Goal: Task Accomplishment & Management: Manage account settings

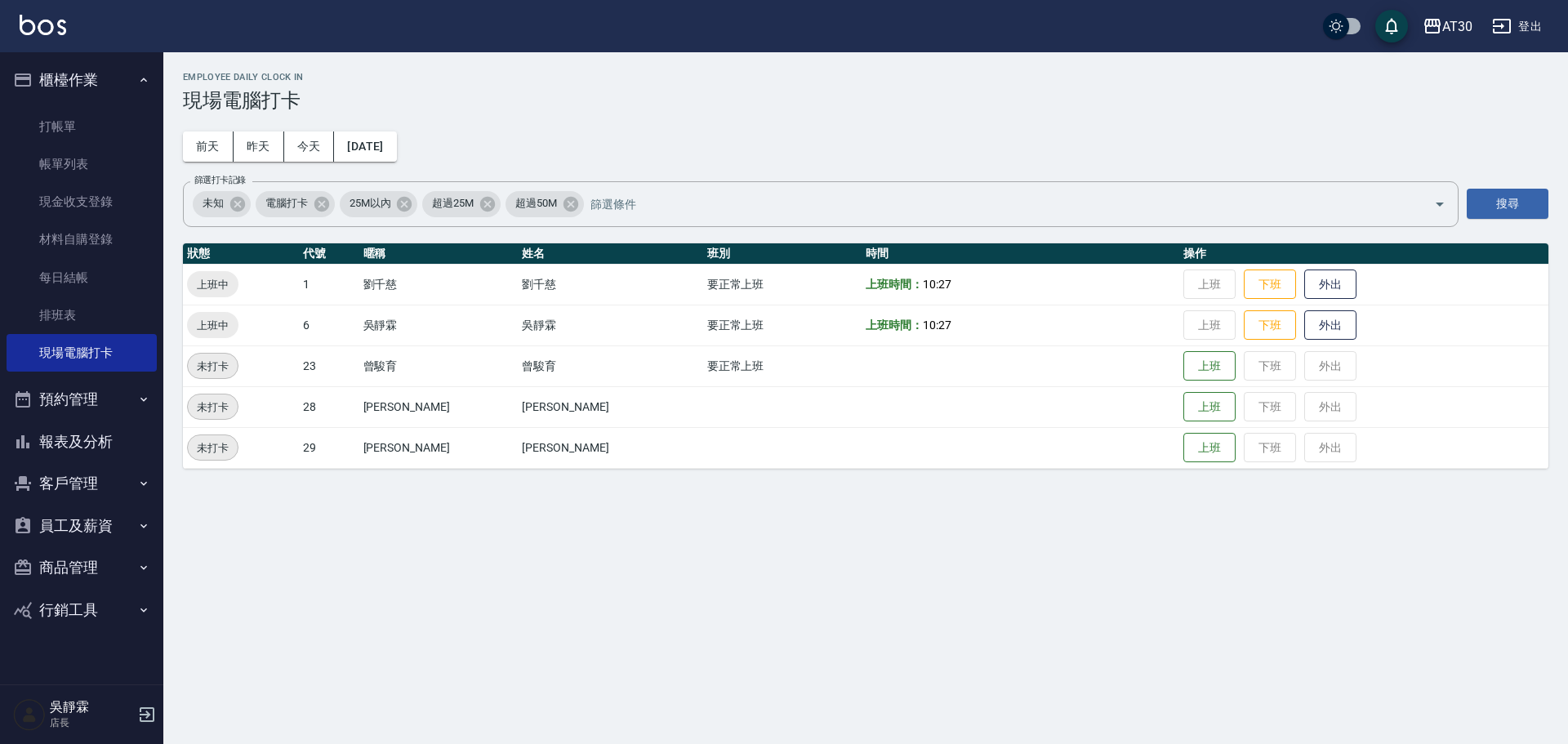
click at [103, 501] on button "客戶管理" at bounding box center [82, 483] width 151 height 42
click at [96, 530] on link "客戶列表" at bounding box center [82, 530] width 151 height 38
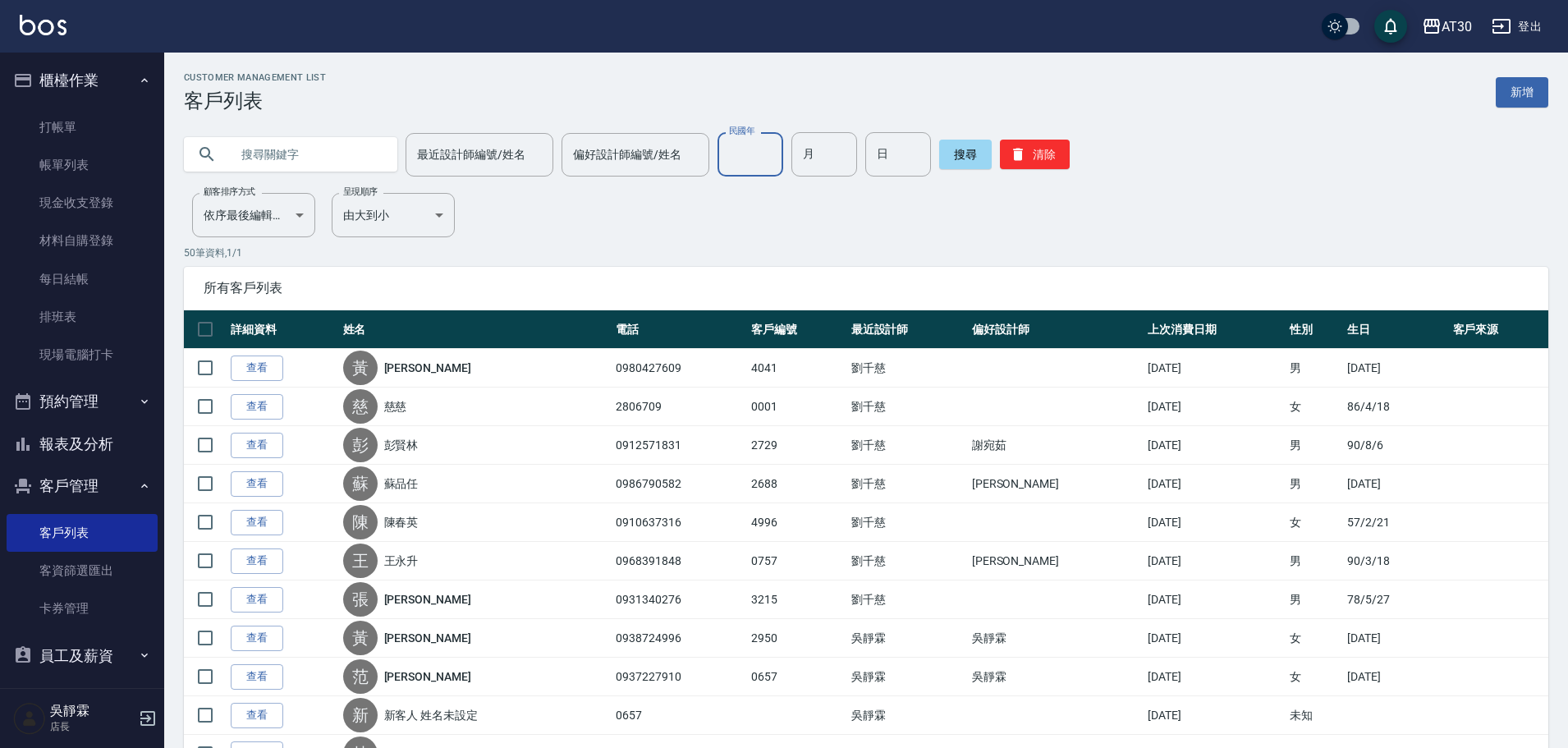
click at [746, 150] on input "民國年" at bounding box center [751, 154] width 66 height 44
type input "78"
type input "06"
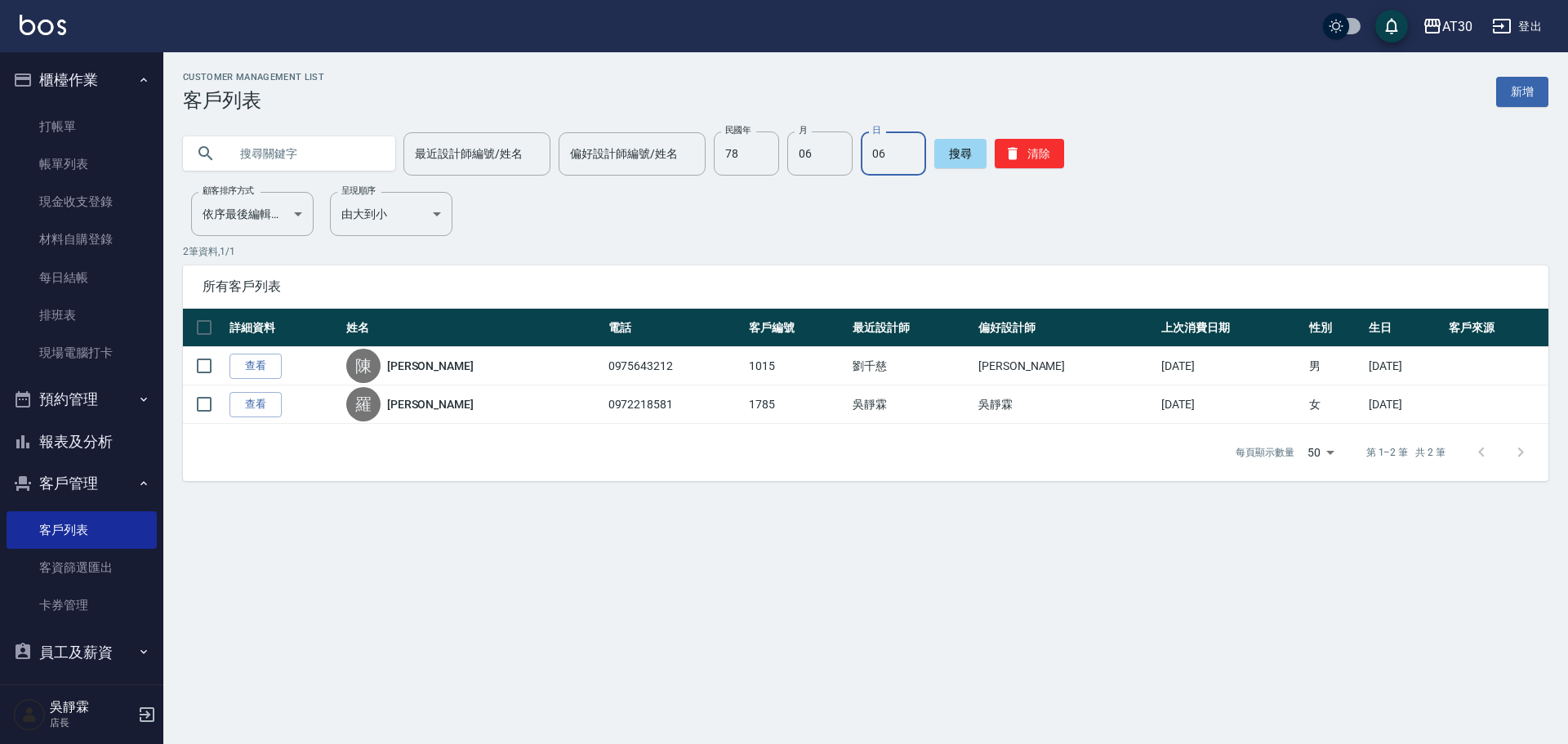
click at [115, 435] on button "報表及分析" at bounding box center [82, 441] width 151 height 42
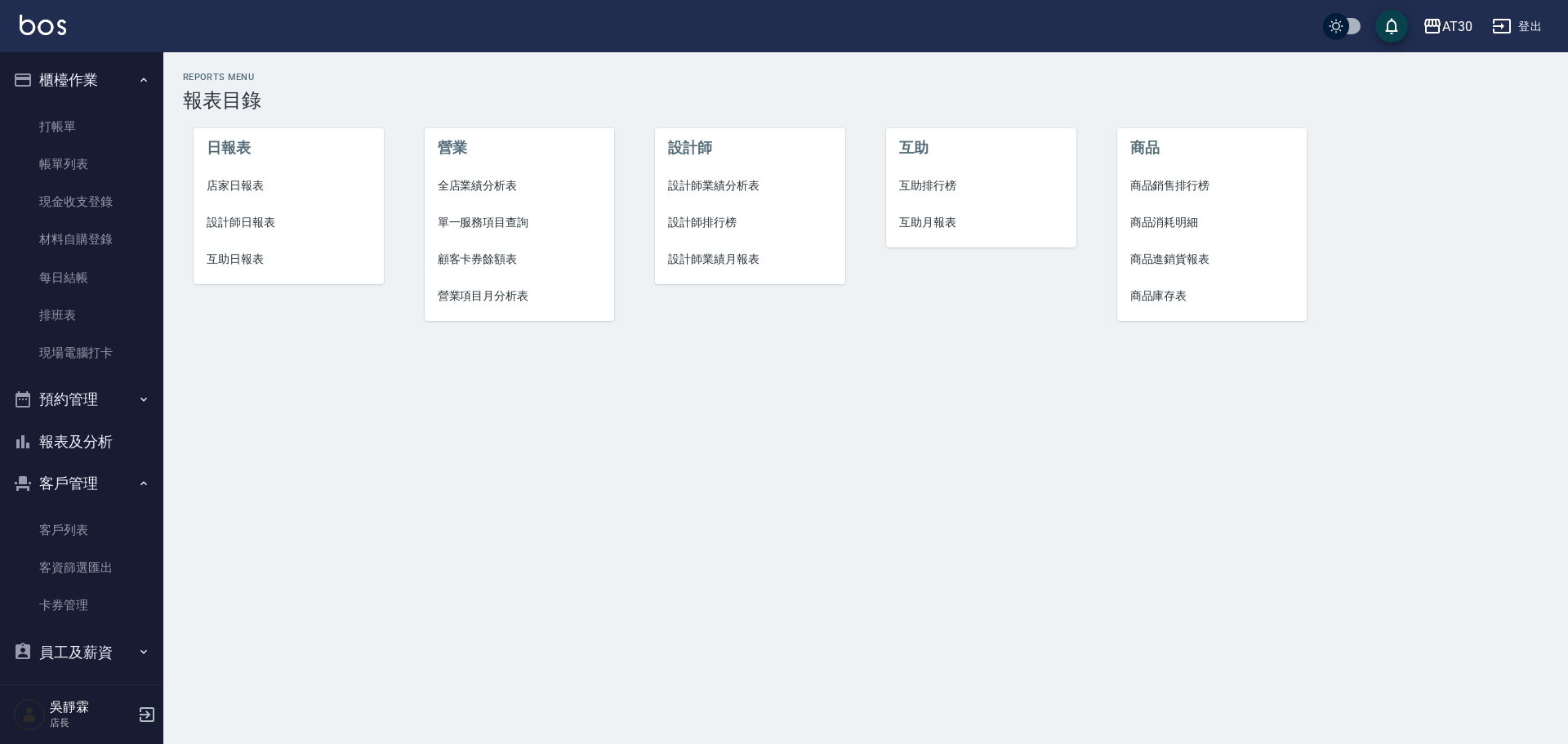
click at [708, 212] on li "設計師排行榜" at bounding box center [749, 222] width 190 height 37
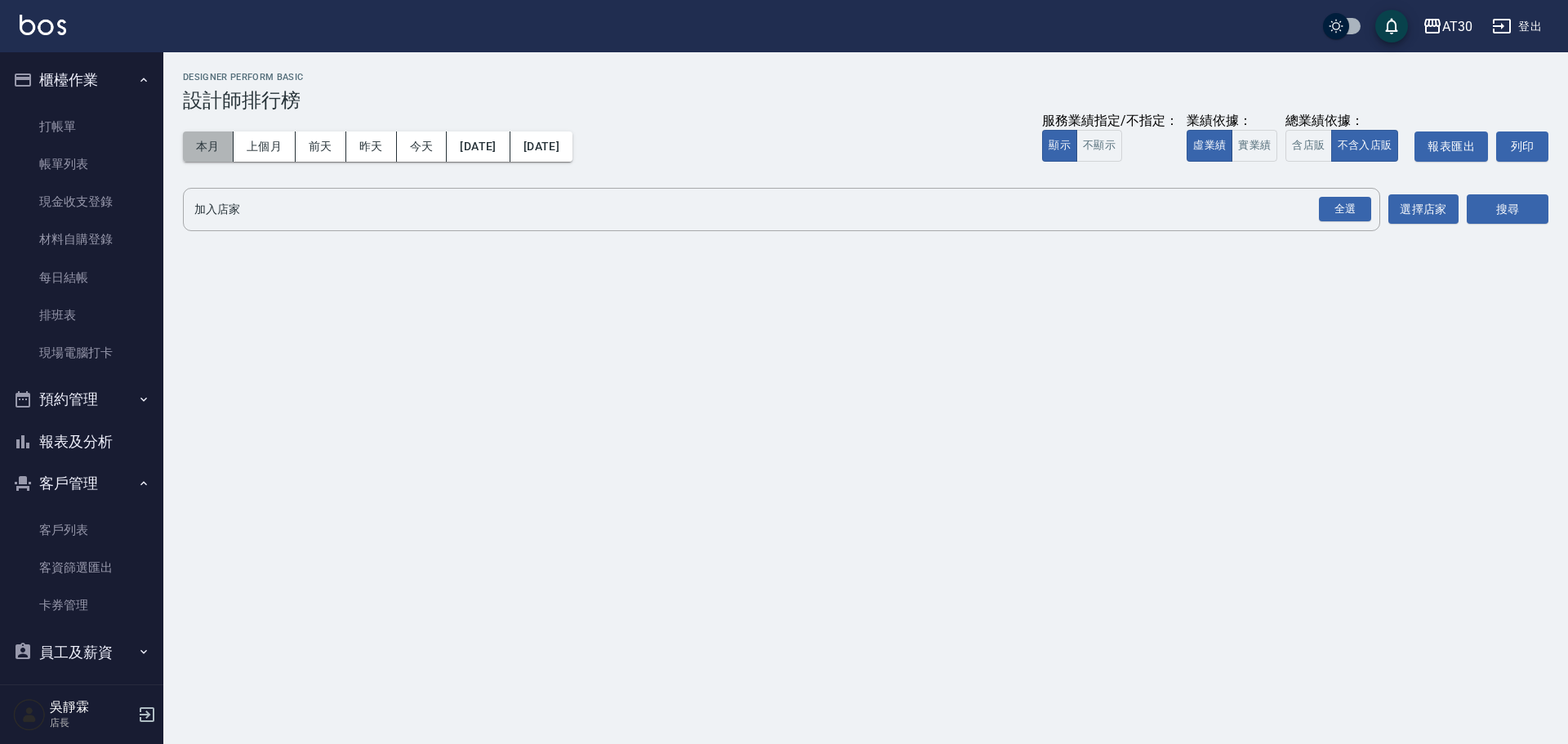
click at [221, 144] on button "本月" at bounding box center [208, 146] width 51 height 30
click at [1349, 206] on div "全選" at bounding box center [1344, 209] width 52 height 25
click at [1522, 206] on button "搜尋" at bounding box center [1507, 210] width 82 height 30
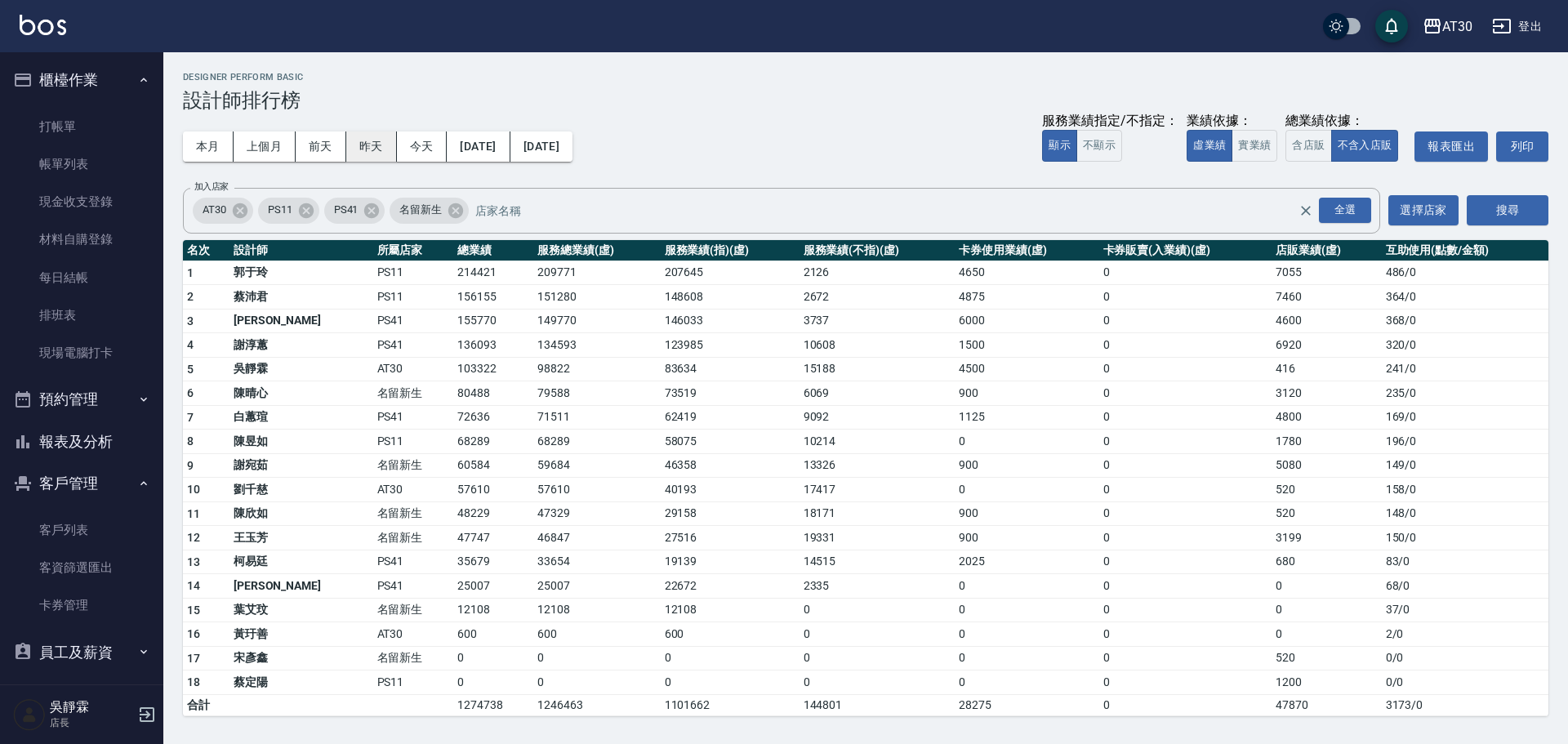
click at [380, 134] on button "昨天" at bounding box center [371, 146] width 51 height 30
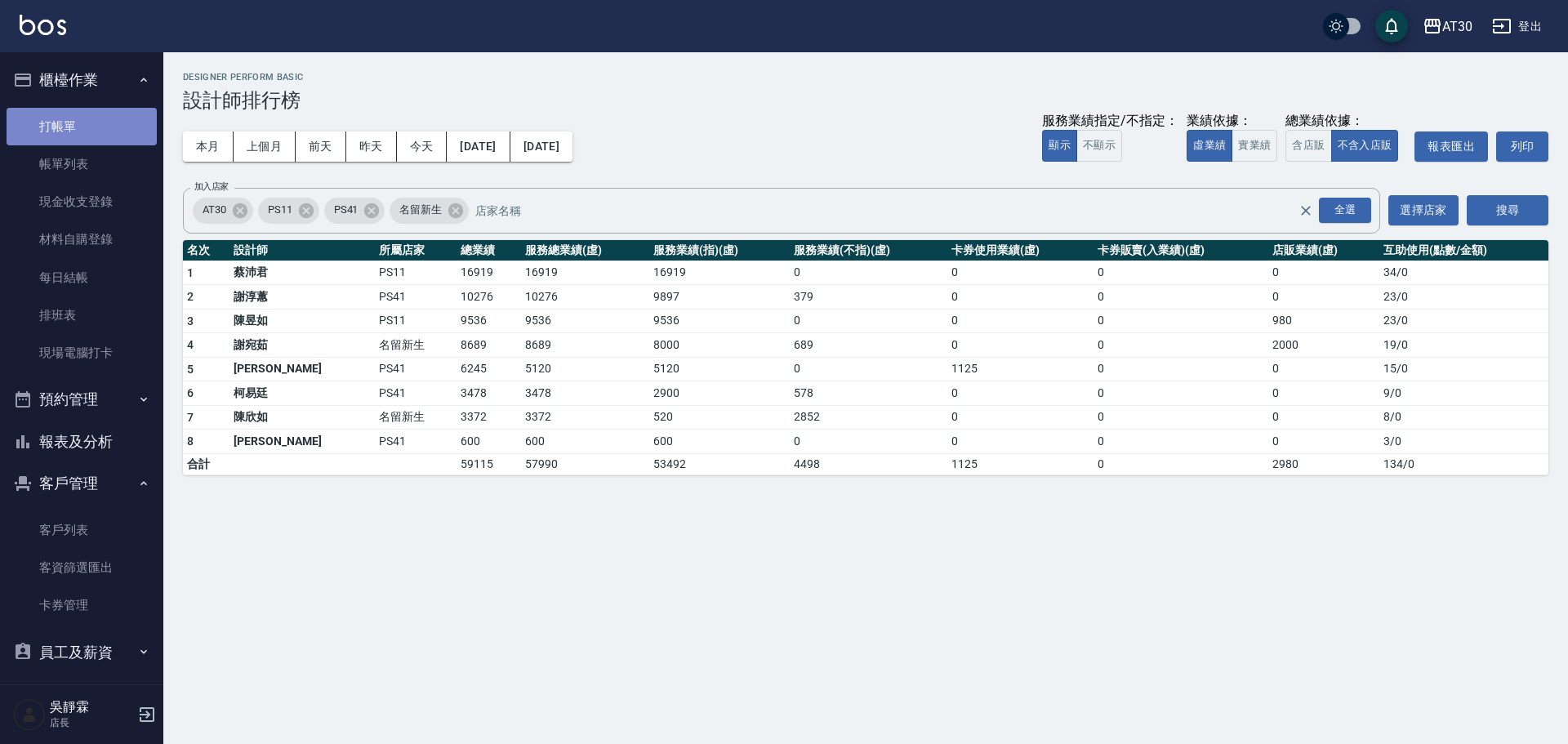
click at [103, 109] on link "打帳單" at bounding box center [82, 126] width 151 height 38
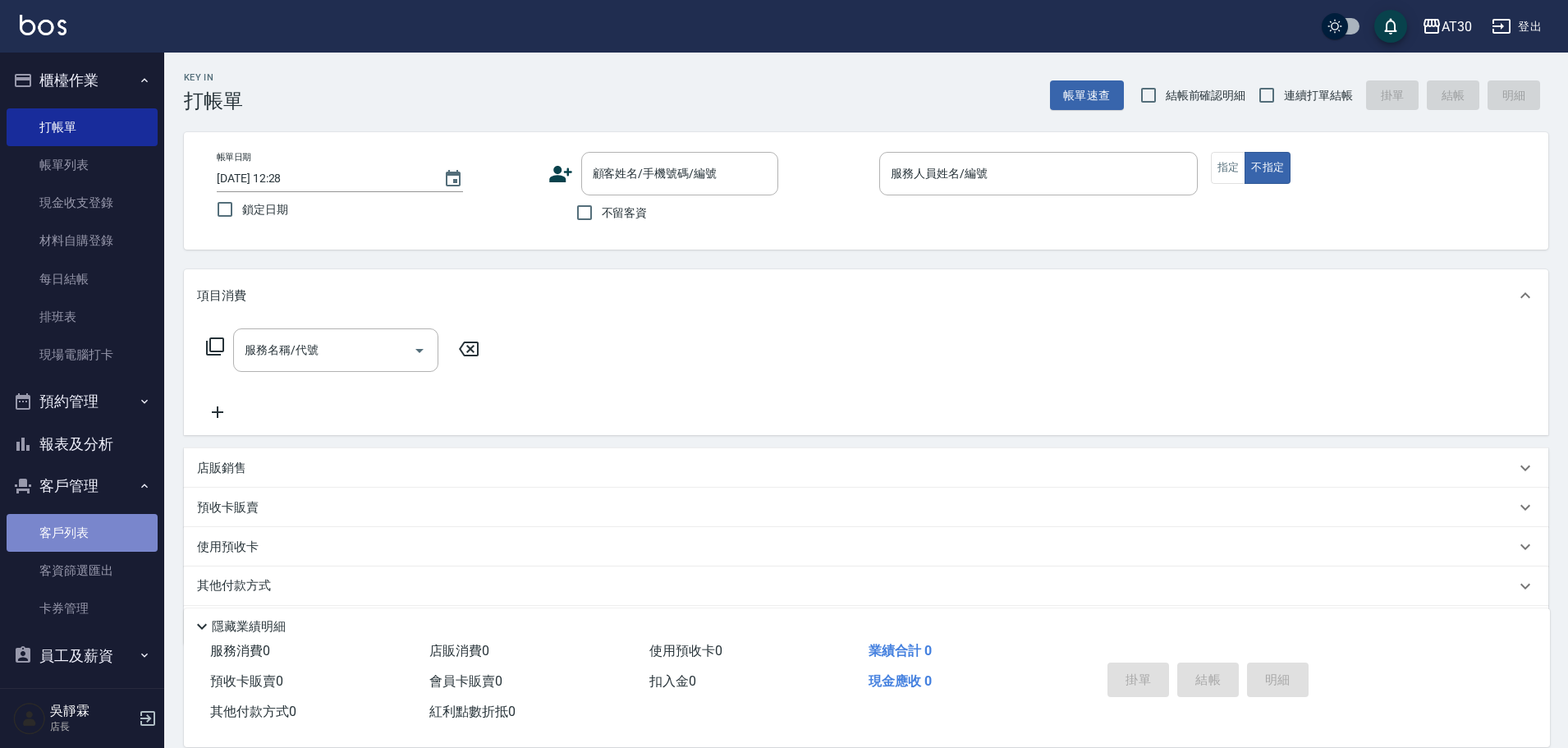
click at [97, 520] on link "客戶列表" at bounding box center [82, 533] width 151 height 38
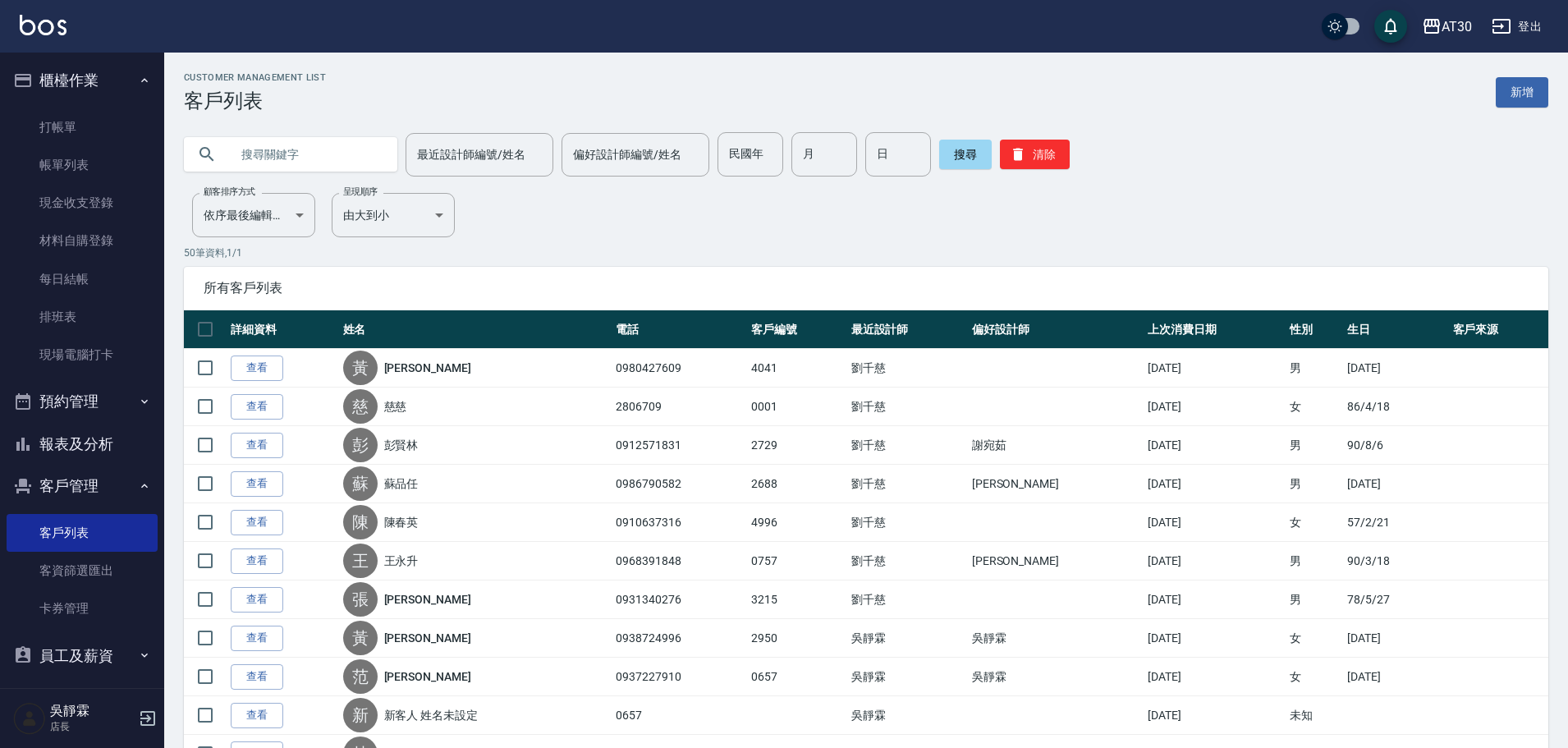
click at [87, 451] on button "報表及分析" at bounding box center [82, 444] width 151 height 42
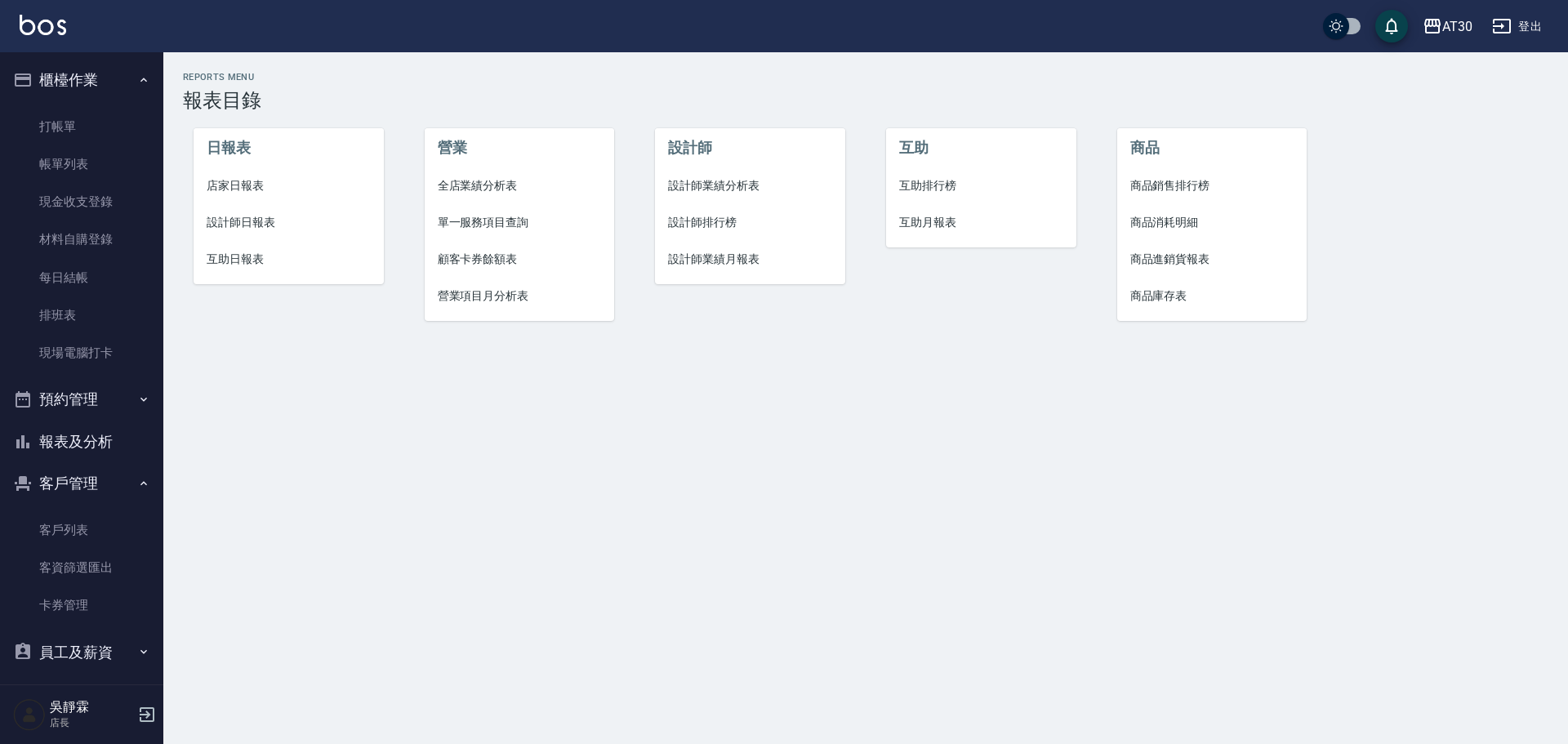
click at [925, 188] on span "互助排行榜" at bounding box center [981, 186] width 164 height 17
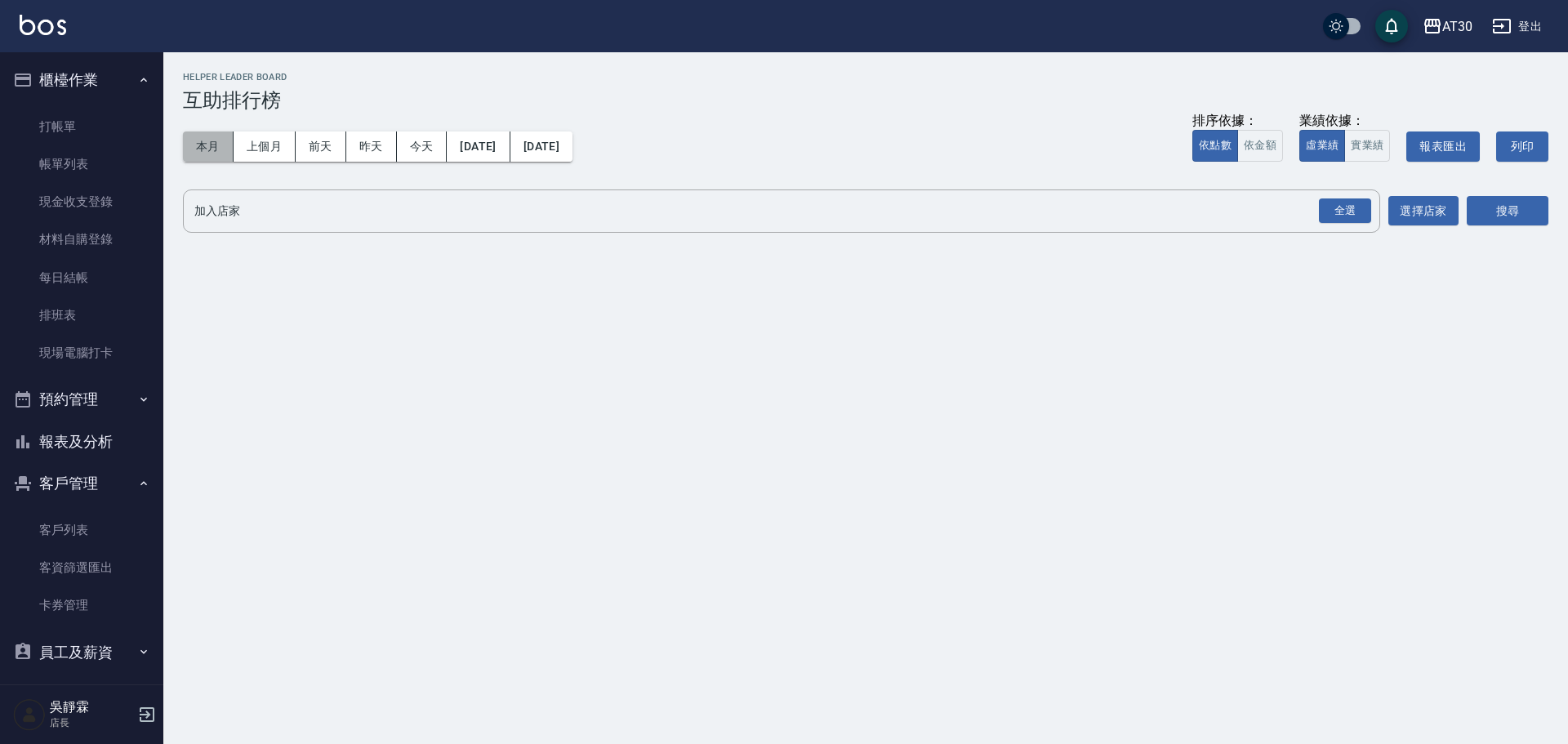
click at [194, 153] on button "本月" at bounding box center [208, 146] width 51 height 30
click at [1362, 221] on div "全選" at bounding box center [1344, 211] width 52 height 25
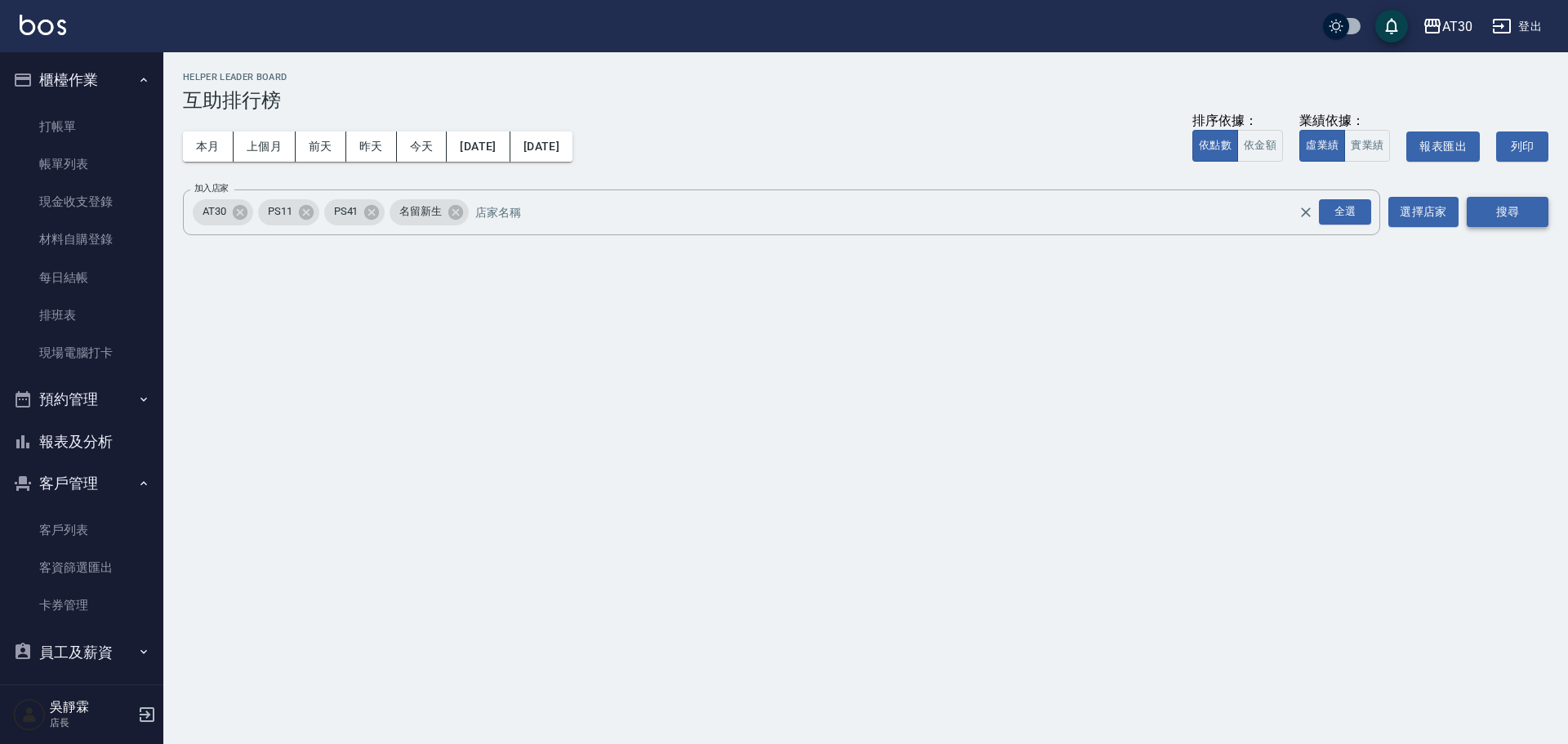
click at [1525, 218] on button "搜尋" at bounding box center [1507, 212] width 82 height 30
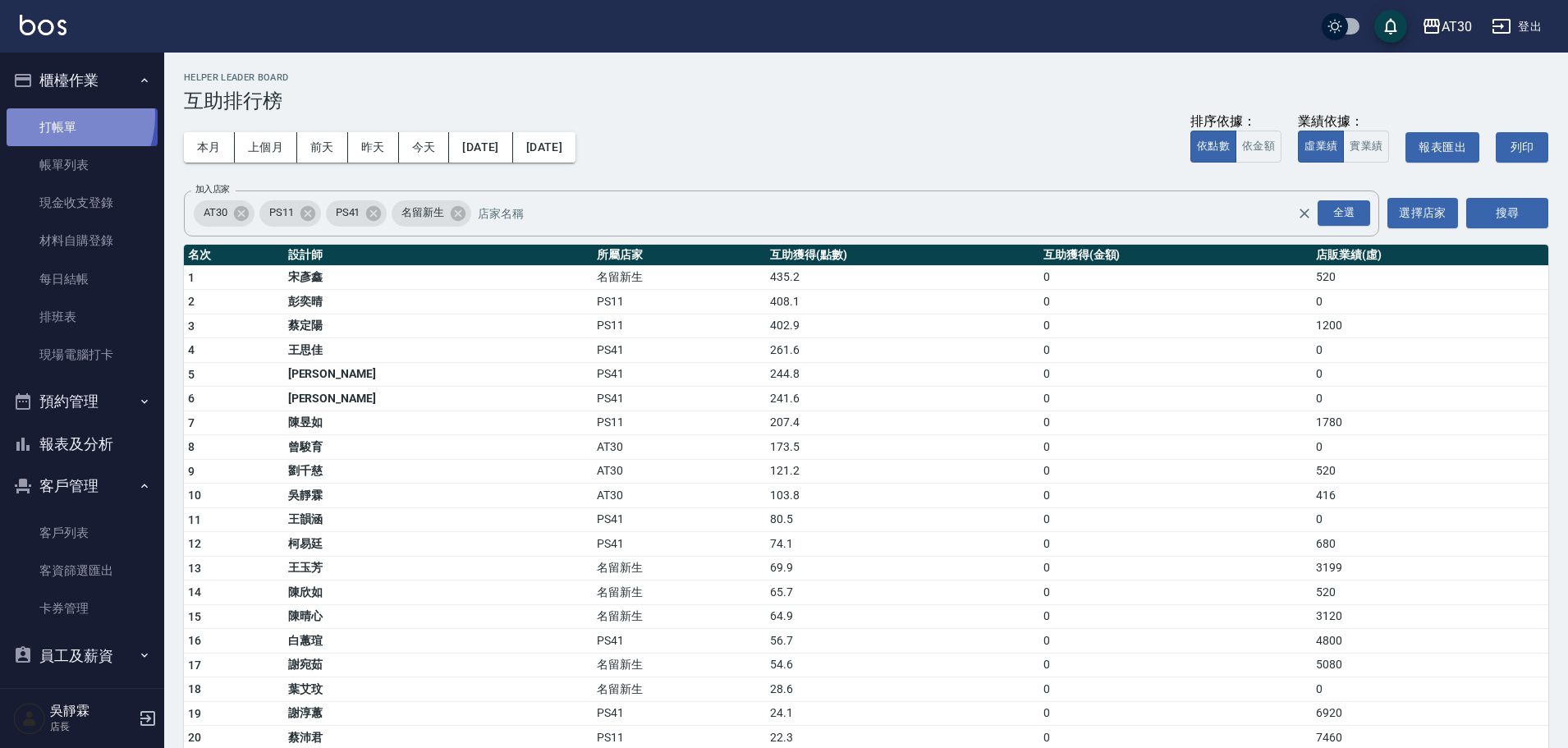
click at [55, 116] on link "打帳單" at bounding box center [82, 127] width 151 height 38
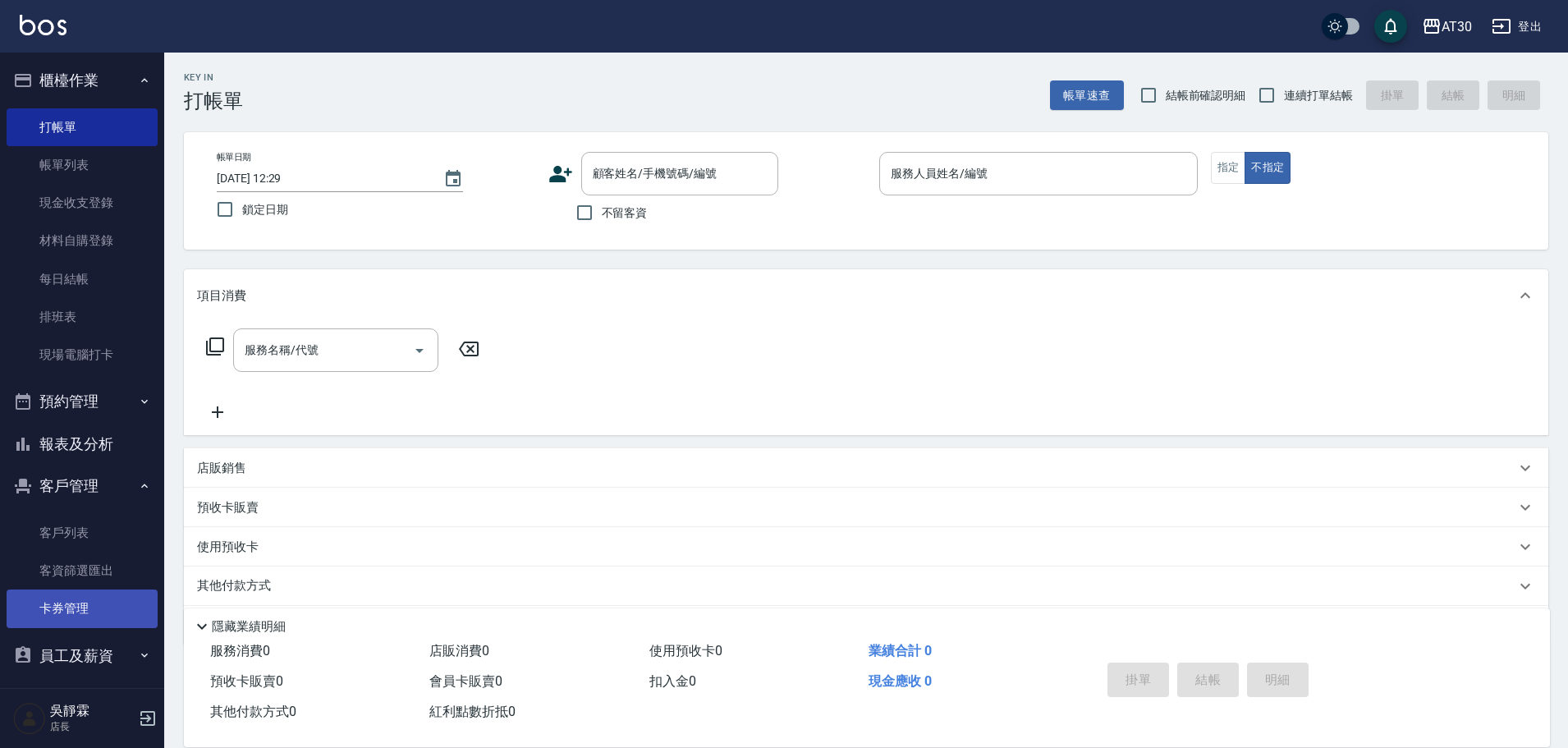
drag, startPoint x: 153, startPoint y: 457, endPoint x: 145, endPoint y: 614, distance: 157.2
click at [145, 614] on nav "櫃檯作業 打帳單 帳單列表 現金收支登錄 材料自購登錄 每日結帳 排班表 現場電腦打卡 預約管理 預約管理 單日預約紀錄 單週預約紀錄 報表及分析 報表目錄 …" at bounding box center [82, 370] width 164 height 636
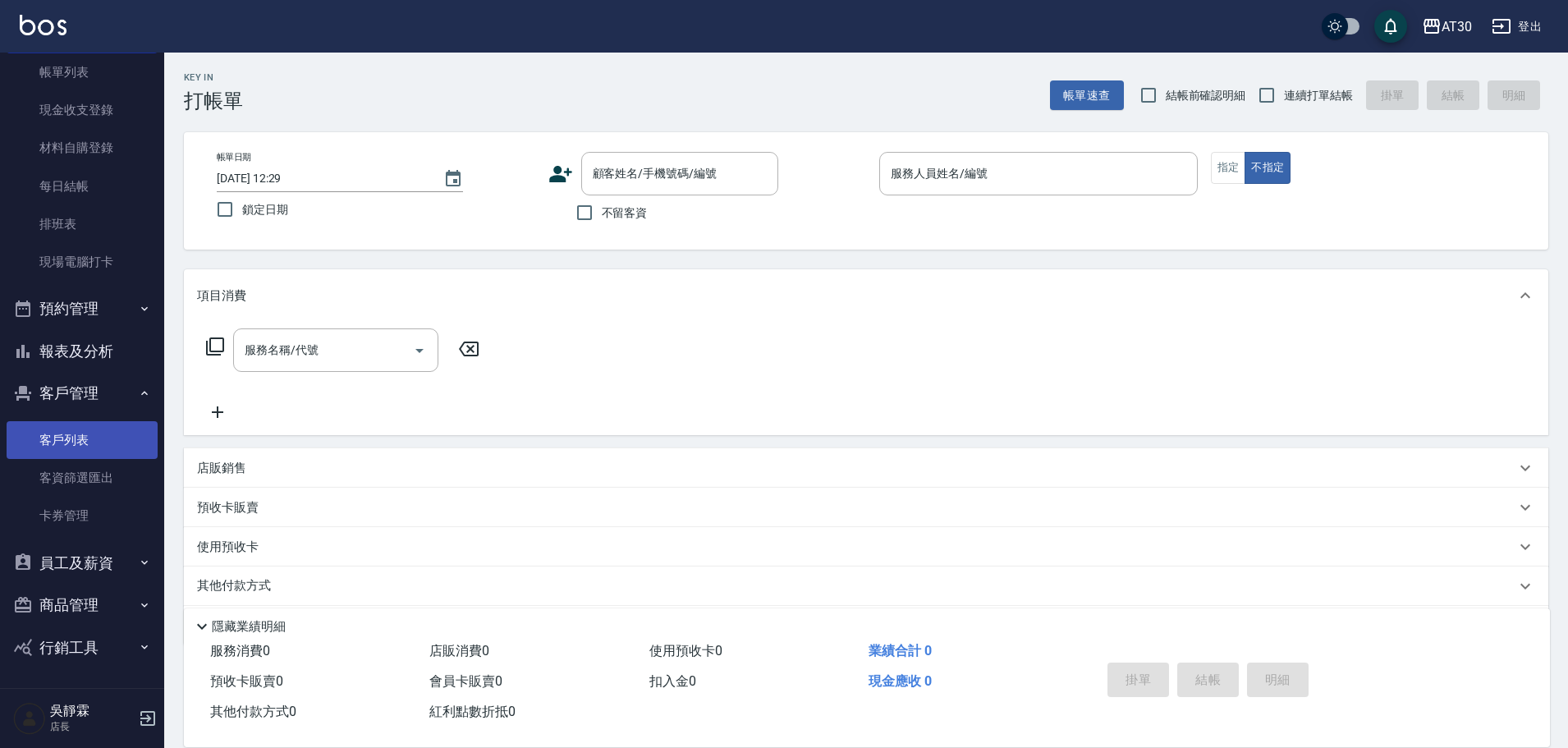
click at [83, 429] on link "客戶列表" at bounding box center [82, 440] width 151 height 38
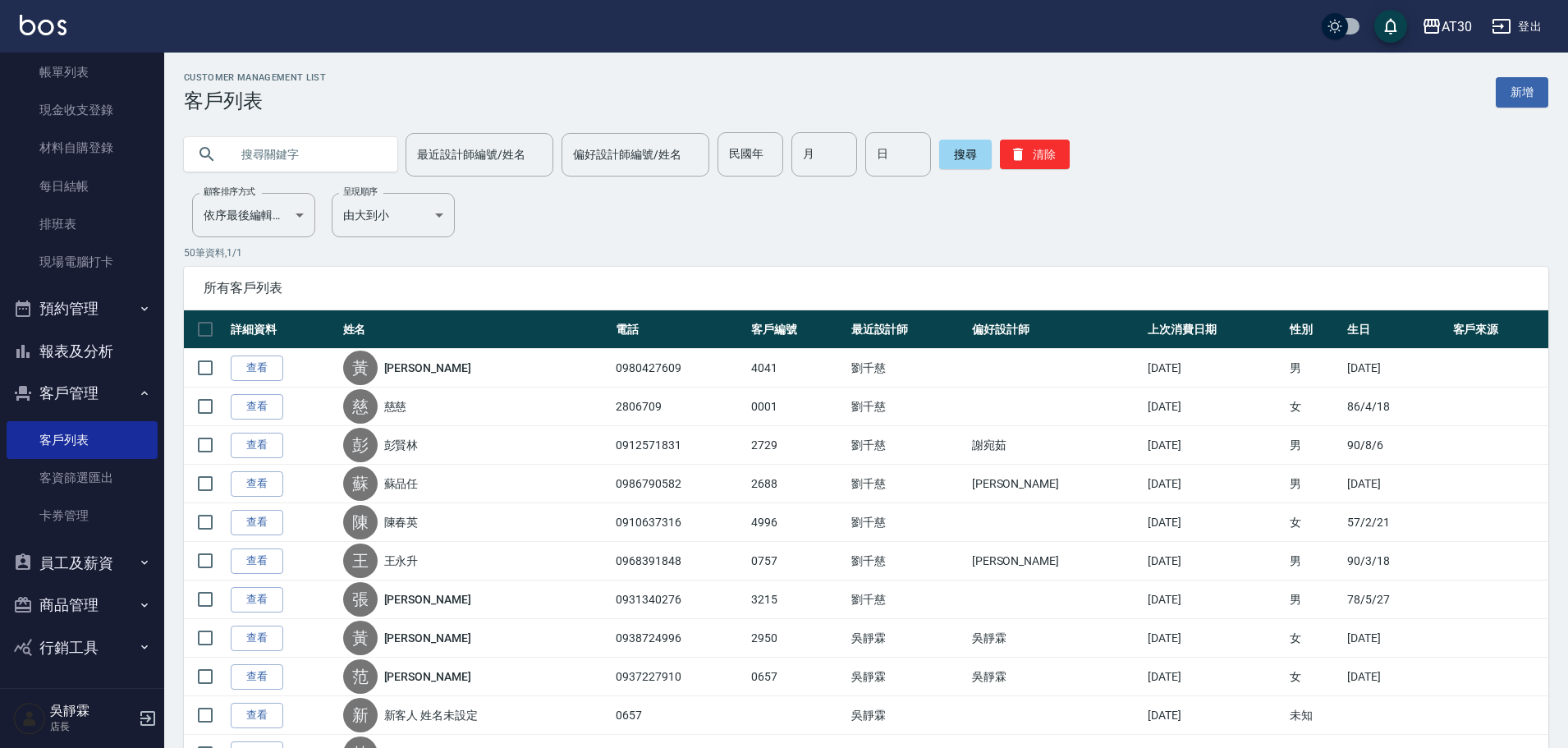
click at [77, 605] on button "商品管理" at bounding box center [82, 604] width 151 height 42
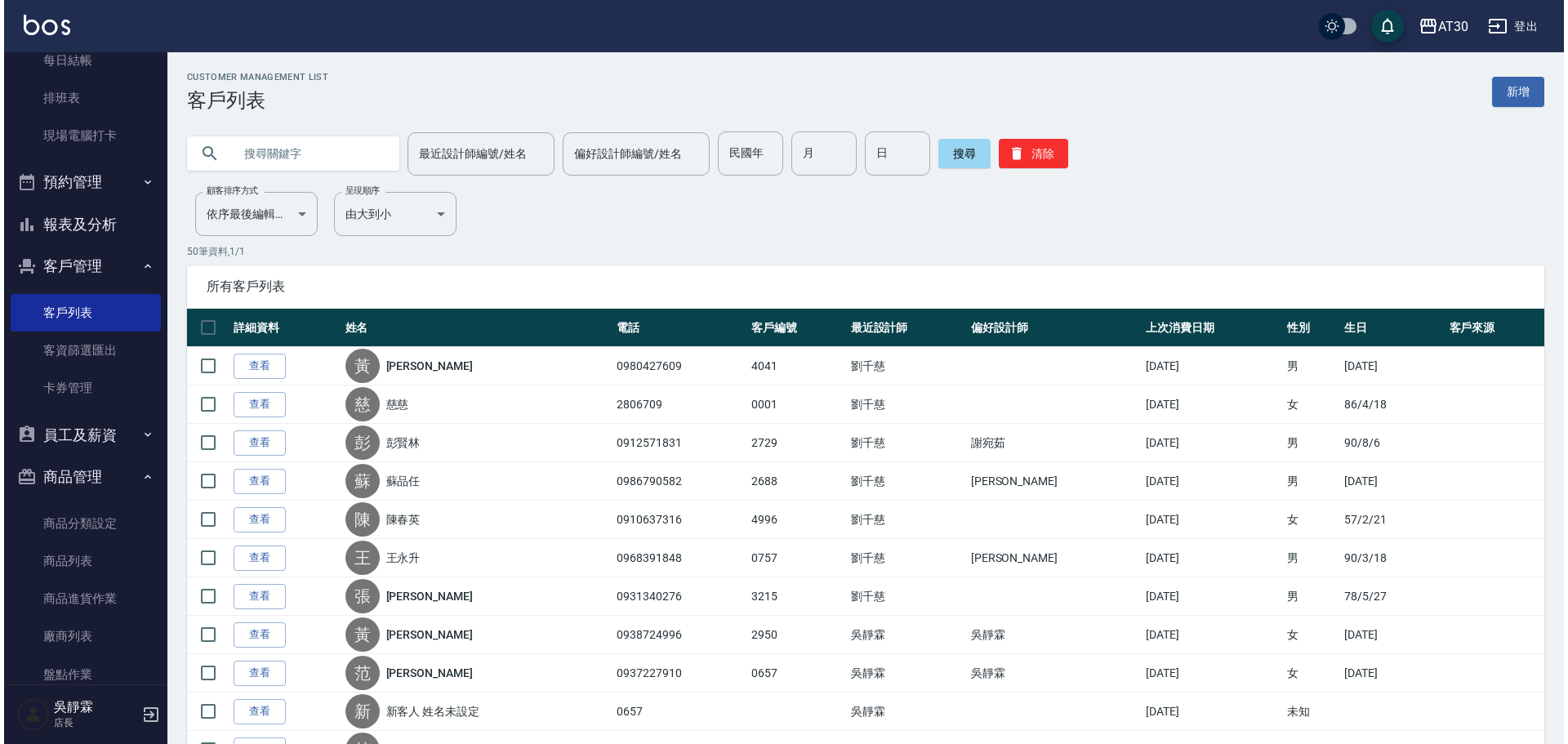
scroll to position [294, 0]
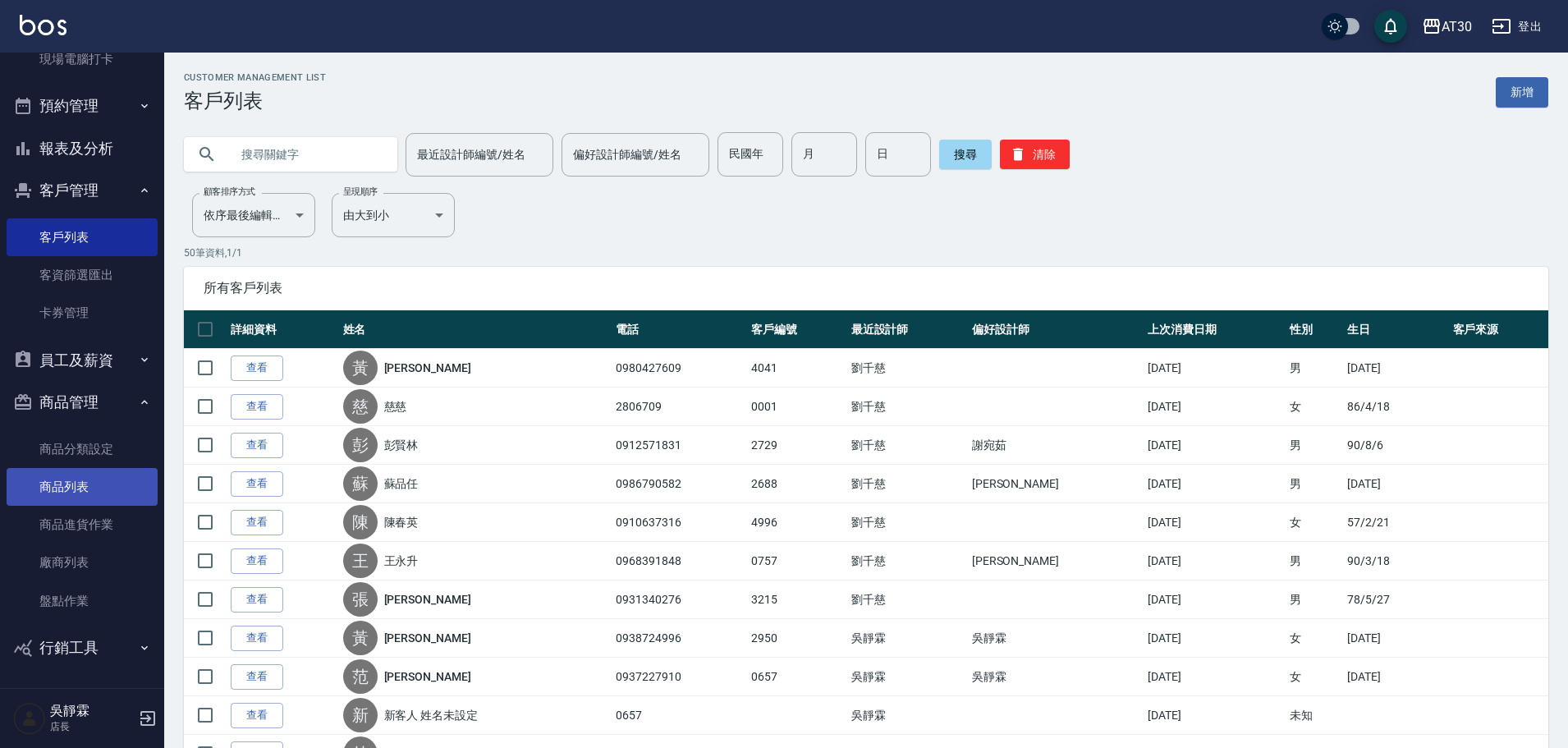
click at [78, 485] on link "商品列表" at bounding box center [82, 487] width 151 height 38
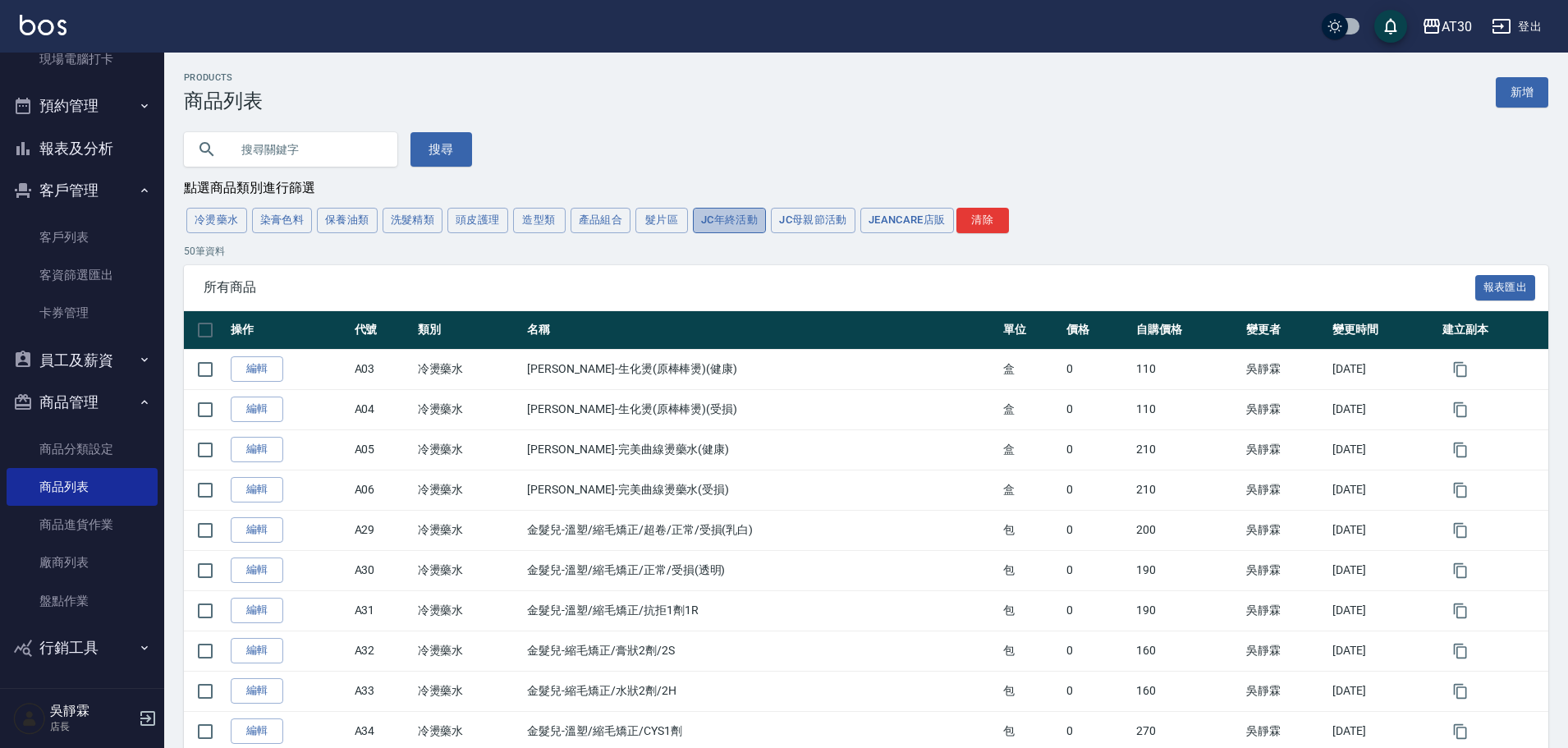
click at [736, 217] on button "JC年終活動" at bounding box center [729, 220] width 73 height 25
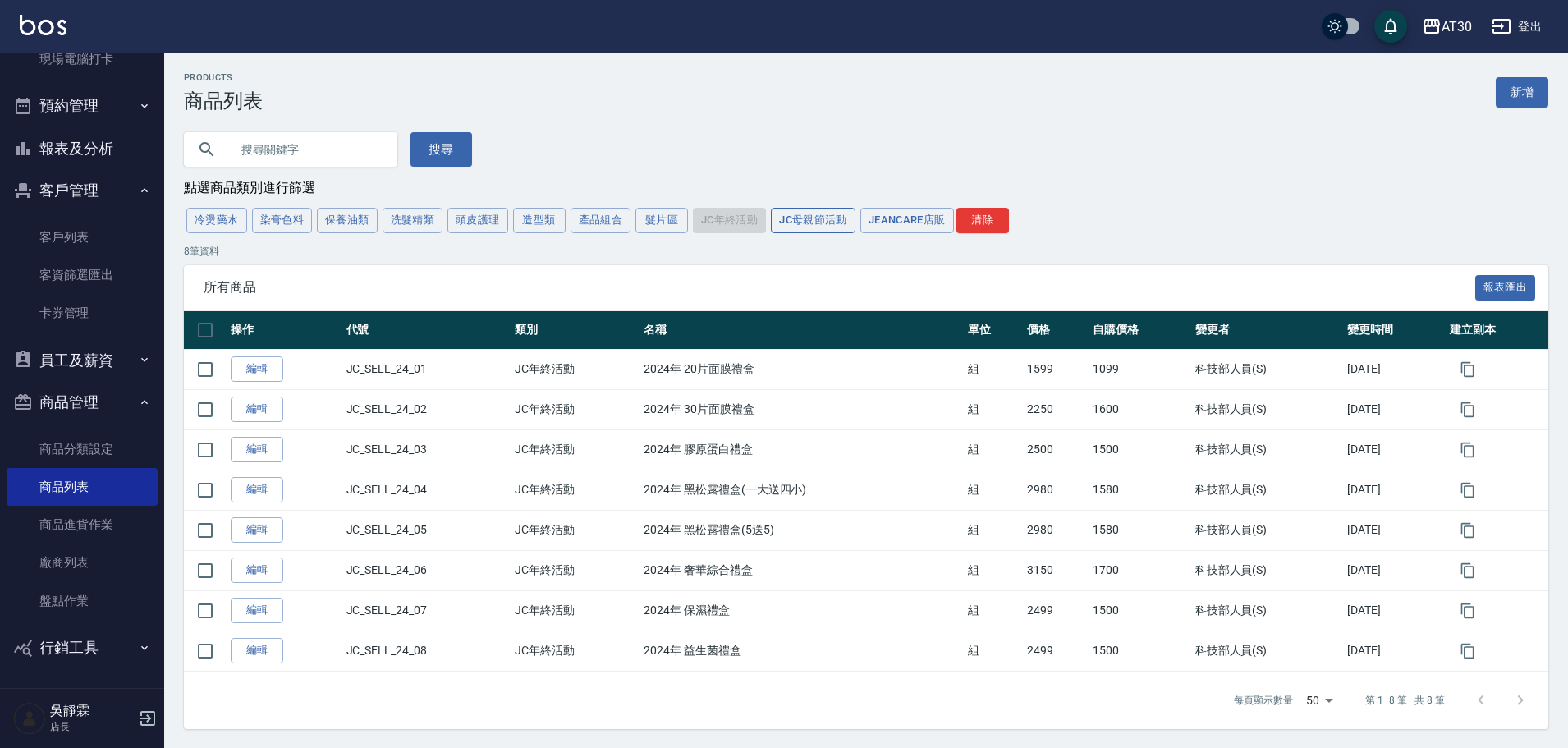
click at [808, 219] on button "JC母親節活動" at bounding box center [813, 220] width 85 height 25
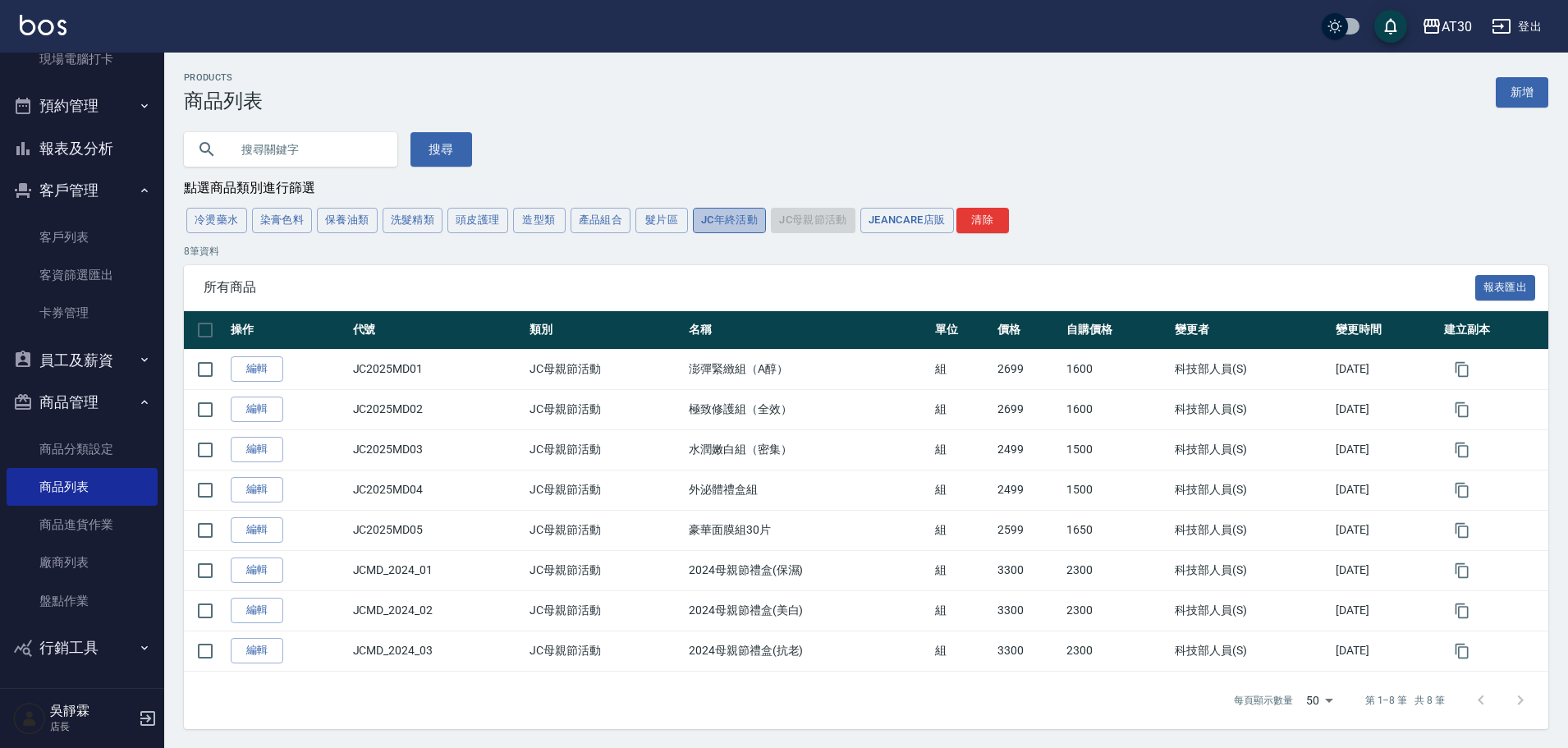
click at [731, 221] on button "JC年終活動" at bounding box center [729, 220] width 73 height 25
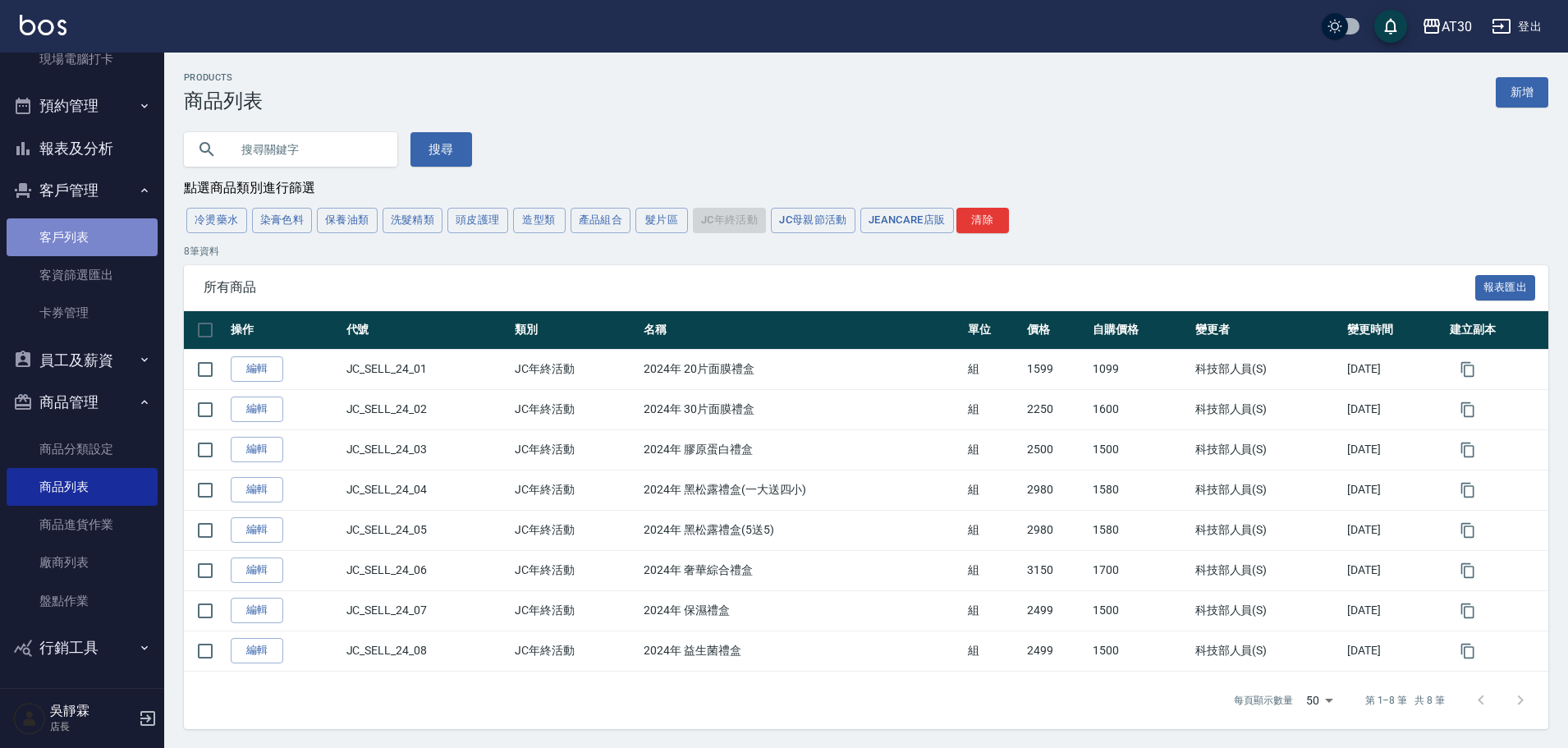
click at [101, 235] on link "客戶列表" at bounding box center [82, 237] width 151 height 38
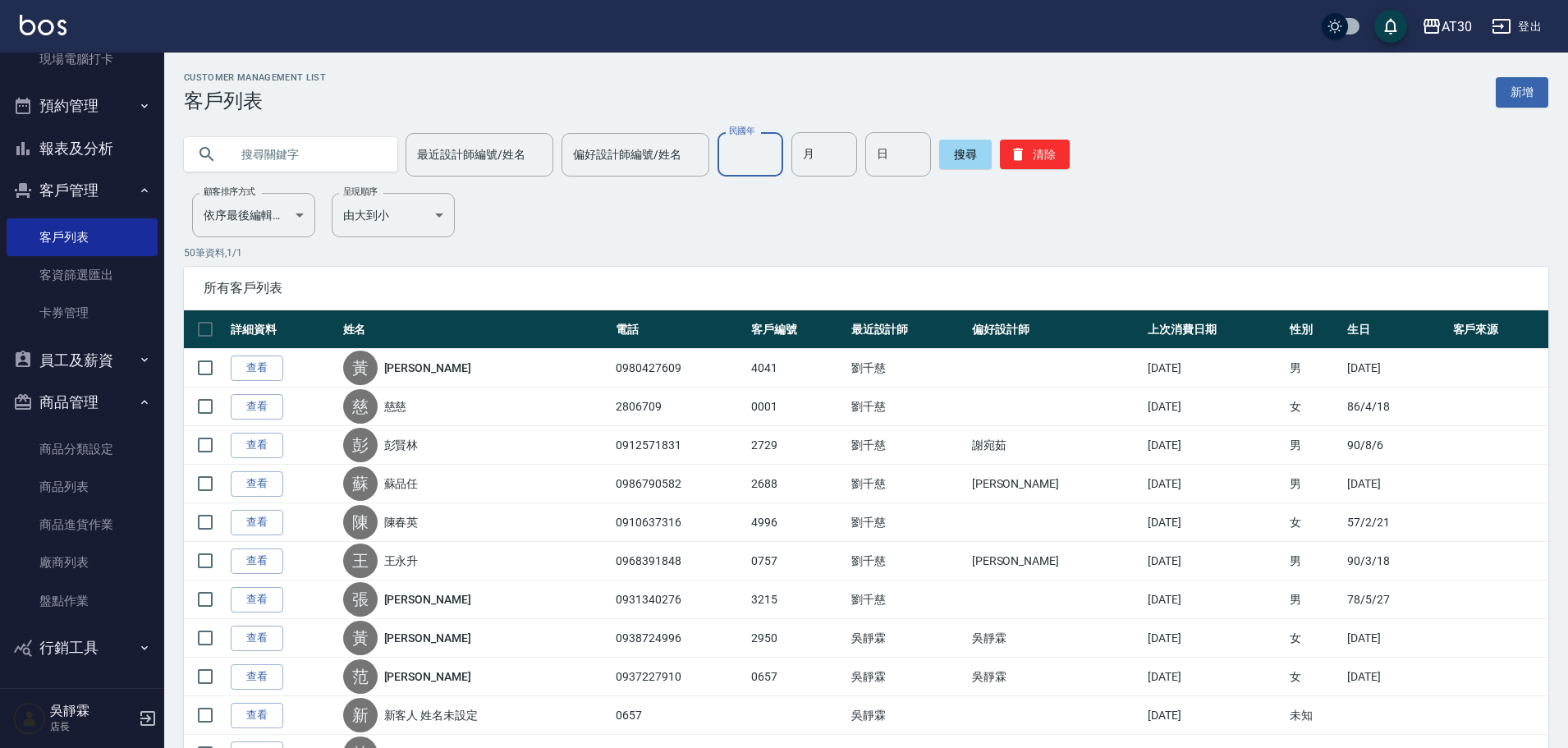
click at [758, 163] on input "民國年" at bounding box center [751, 154] width 66 height 44
type input "87"
type input "01"
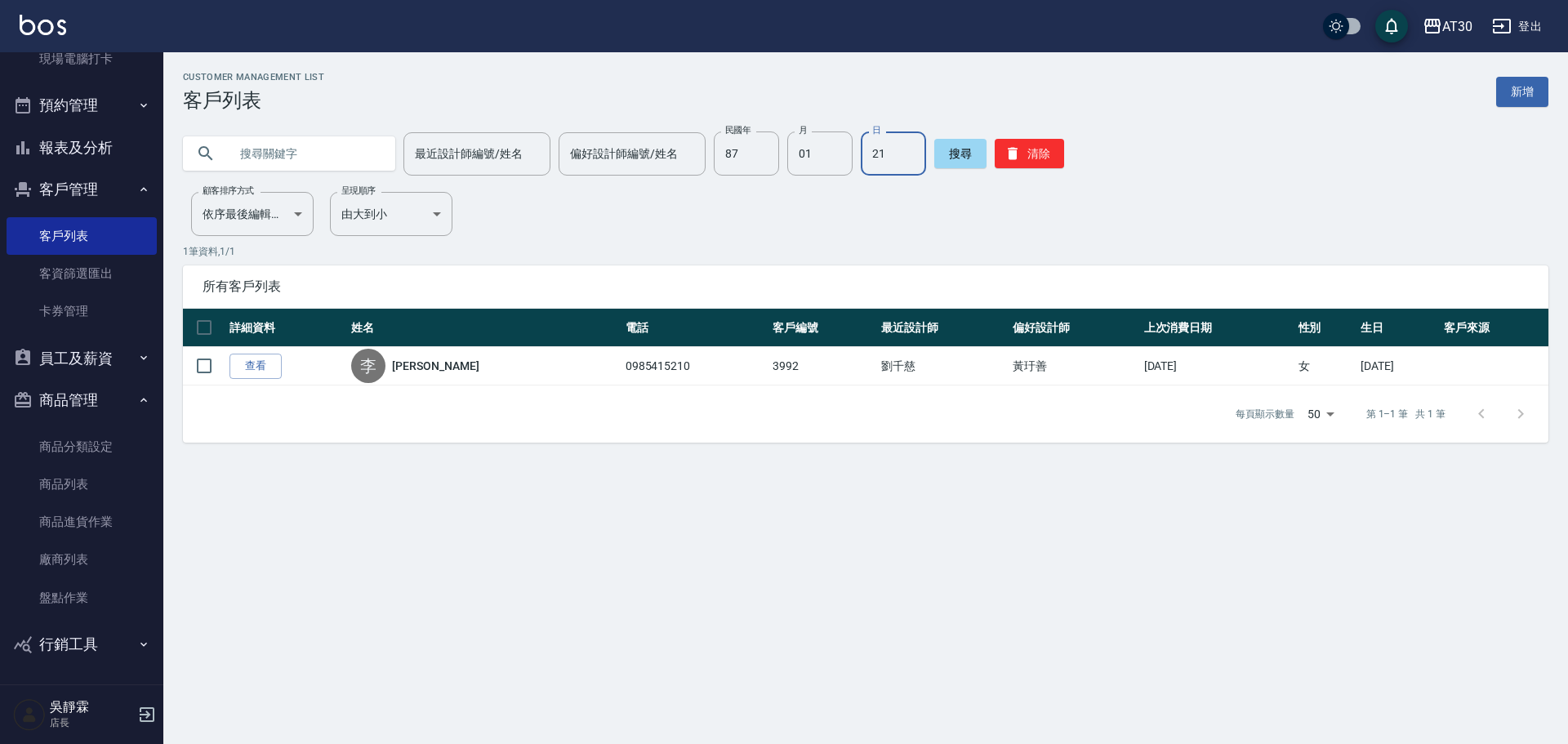
type input "21"
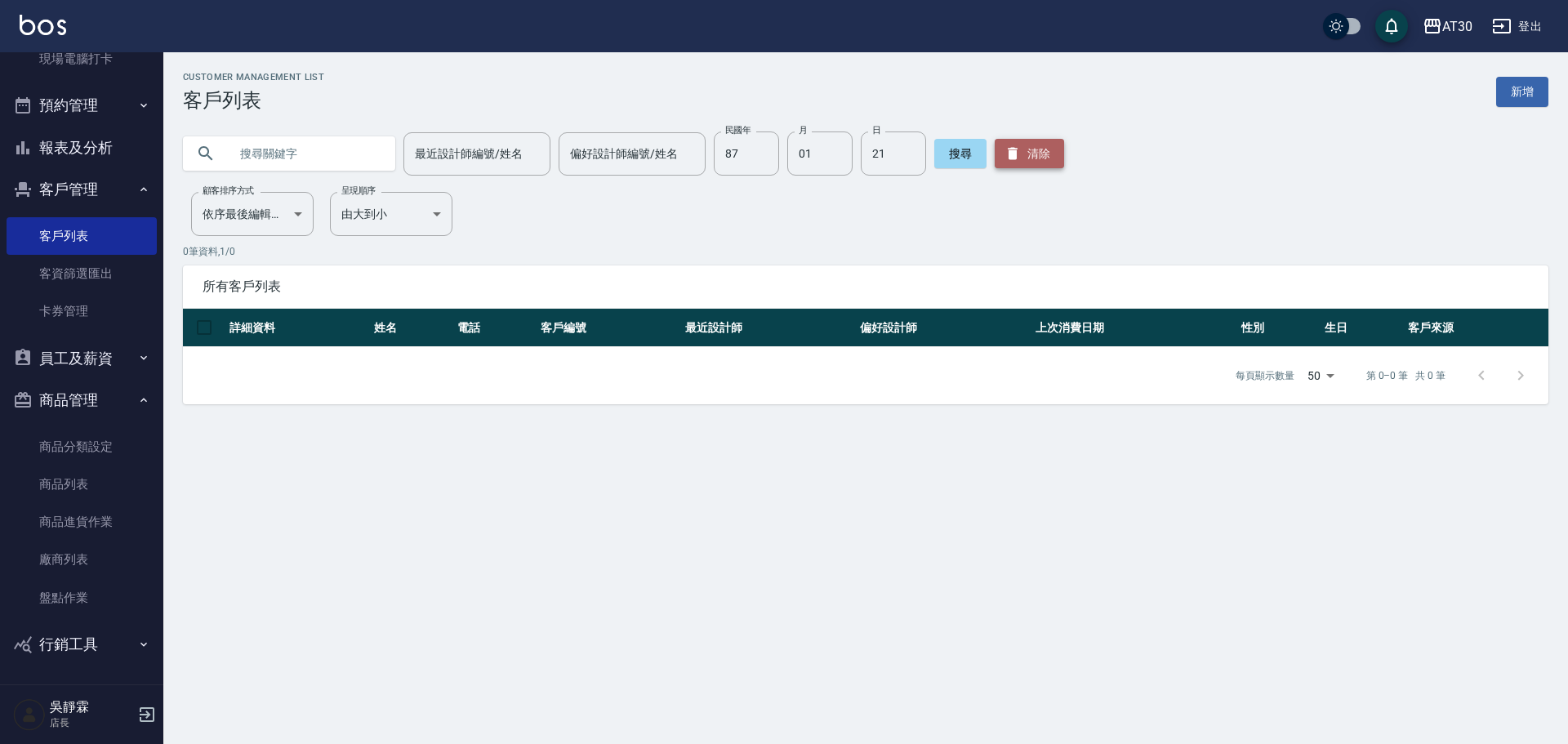
click at [1033, 158] on button "清除" at bounding box center [1029, 153] width 70 height 29
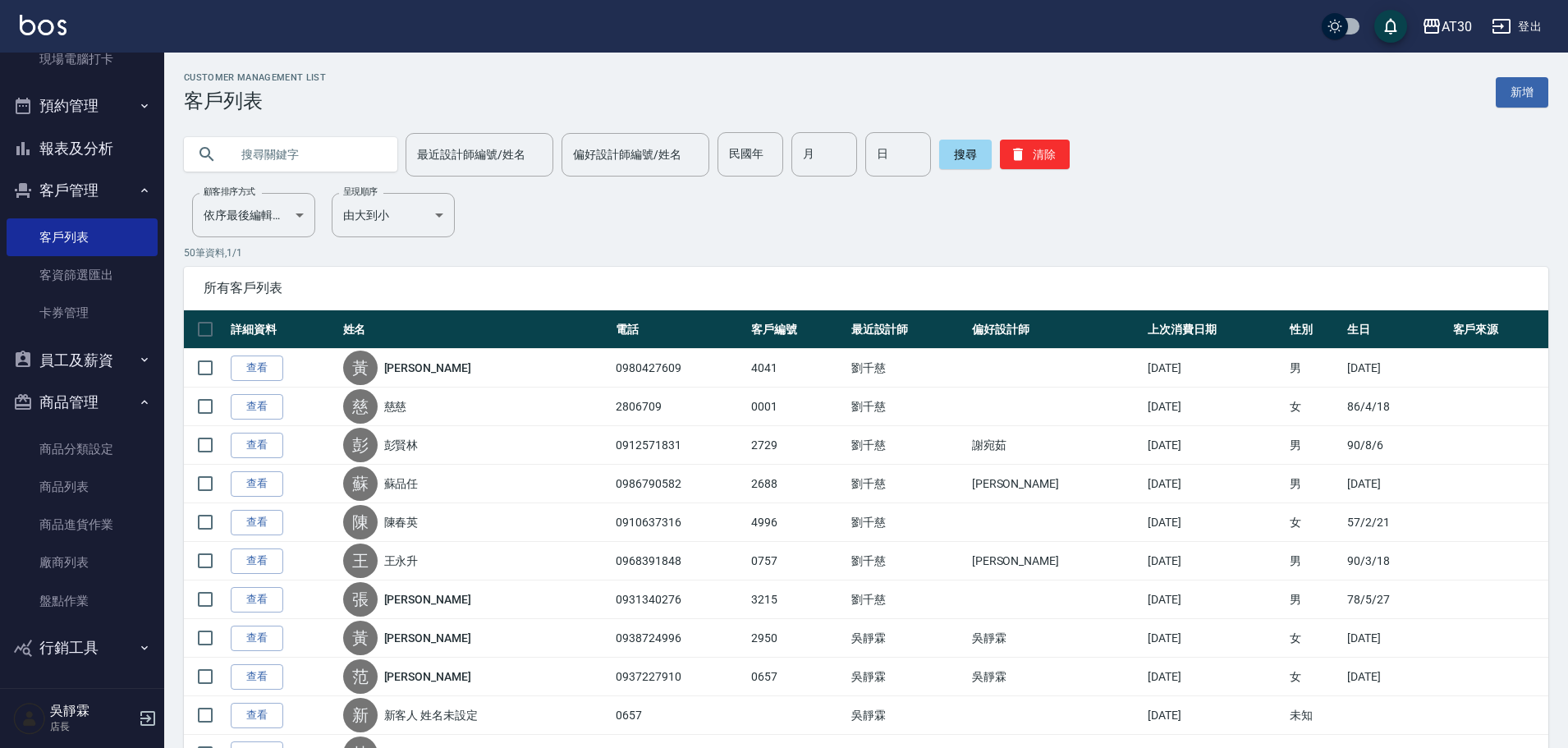
click at [736, 150] on input "民國年" at bounding box center [751, 154] width 66 height 44
type input "87"
type input "02"
type input "21"
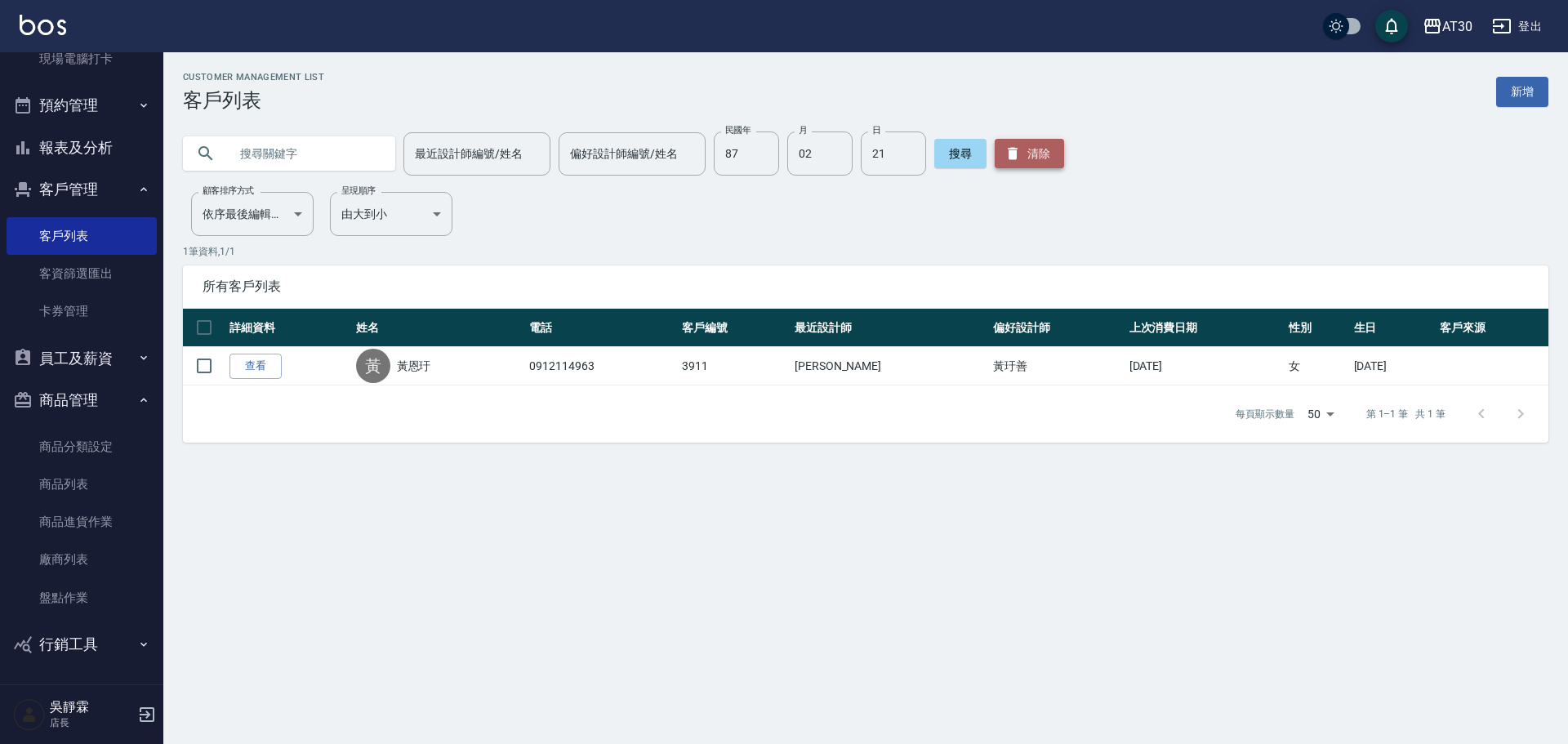
drag, startPoint x: 1018, startPoint y: 145, endPoint x: 856, endPoint y: 144, distance: 162.0
click at [1017, 145] on button "清除" at bounding box center [1029, 153] width 70 height 29
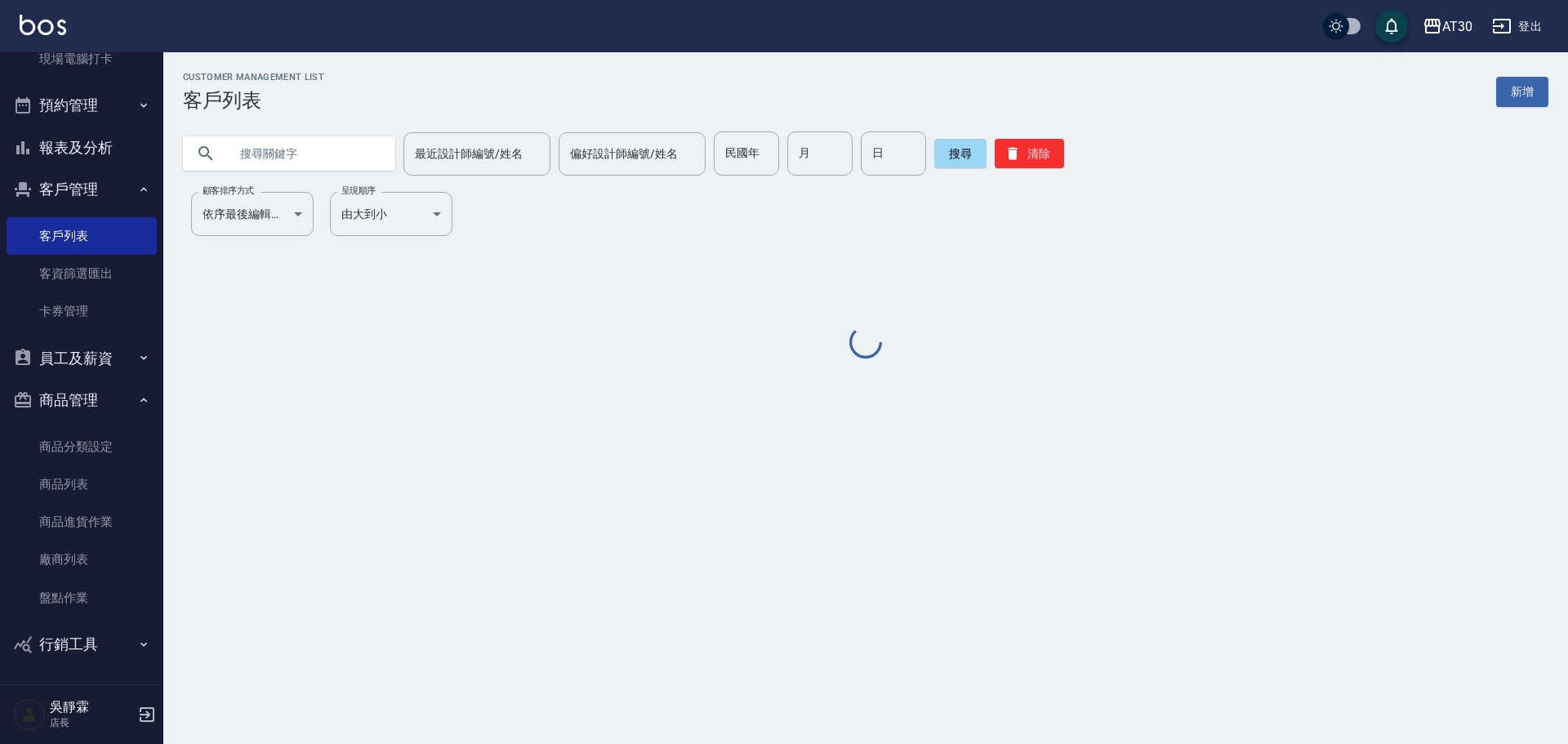
click at [741, 157] on div "民國年 民國年" at bounding box center [747, 153] width 65 height 44
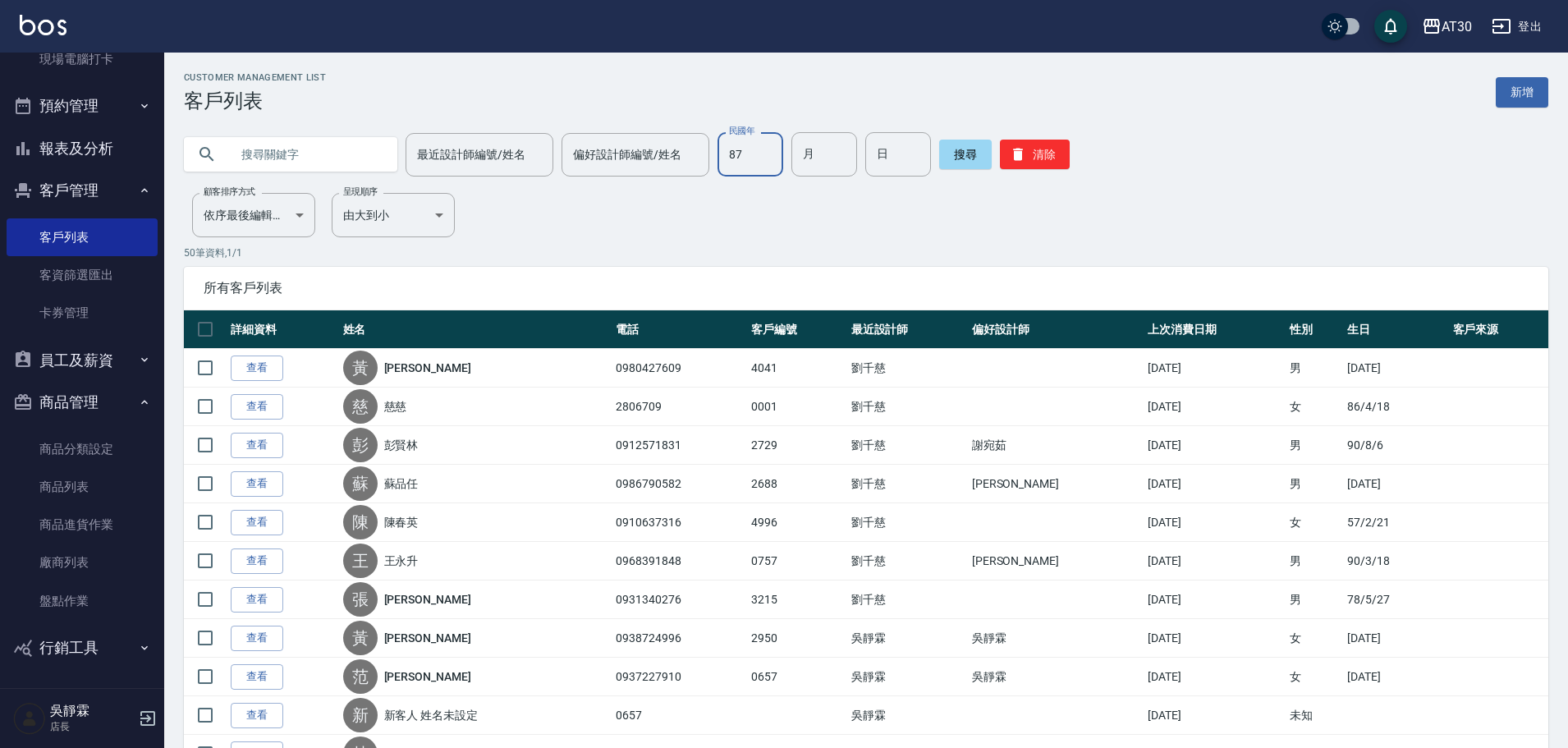
type input "87"
type input "01"
type input "21"
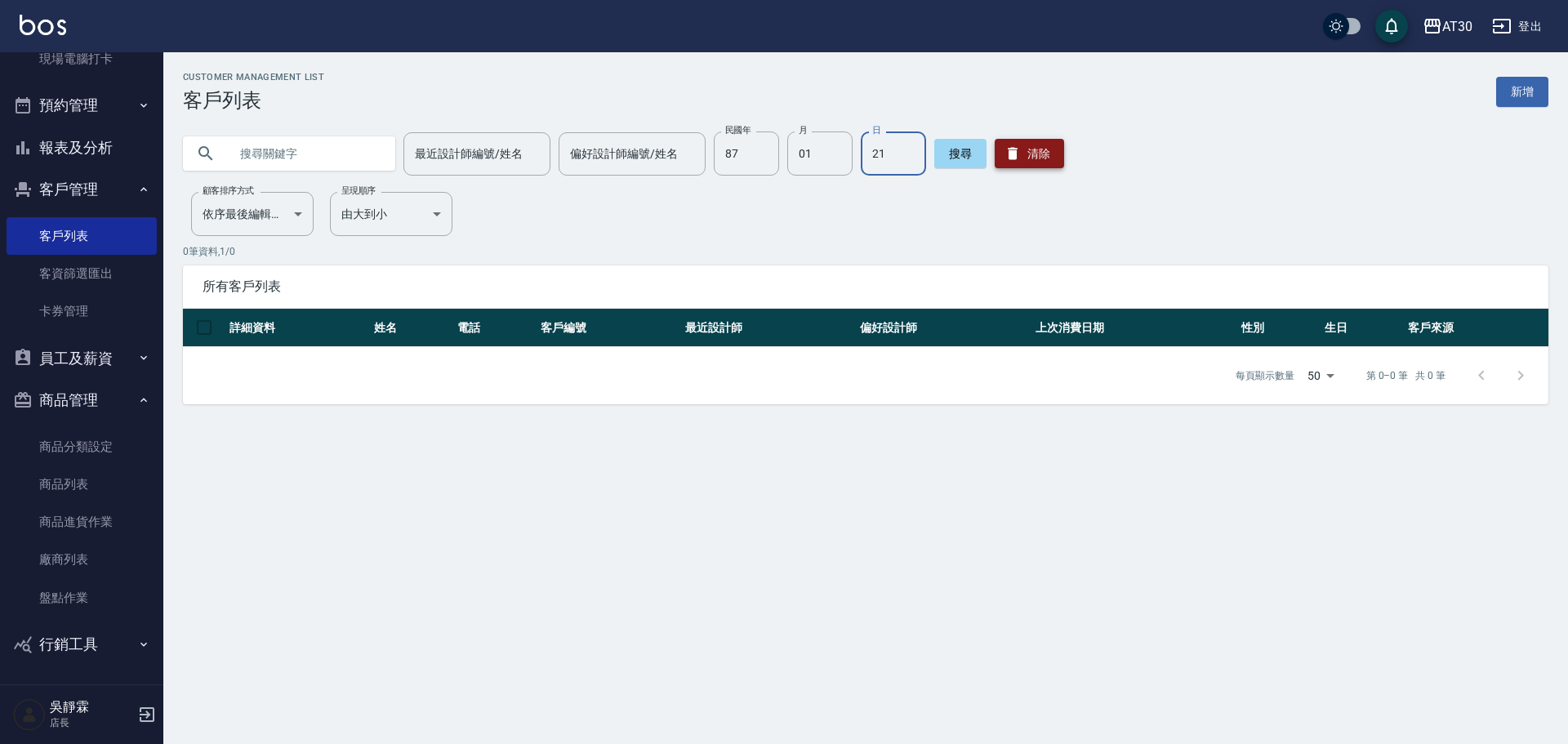
click at [1030, 151] on button "清除" at bounding box center [1029, 153] width 70 height 29
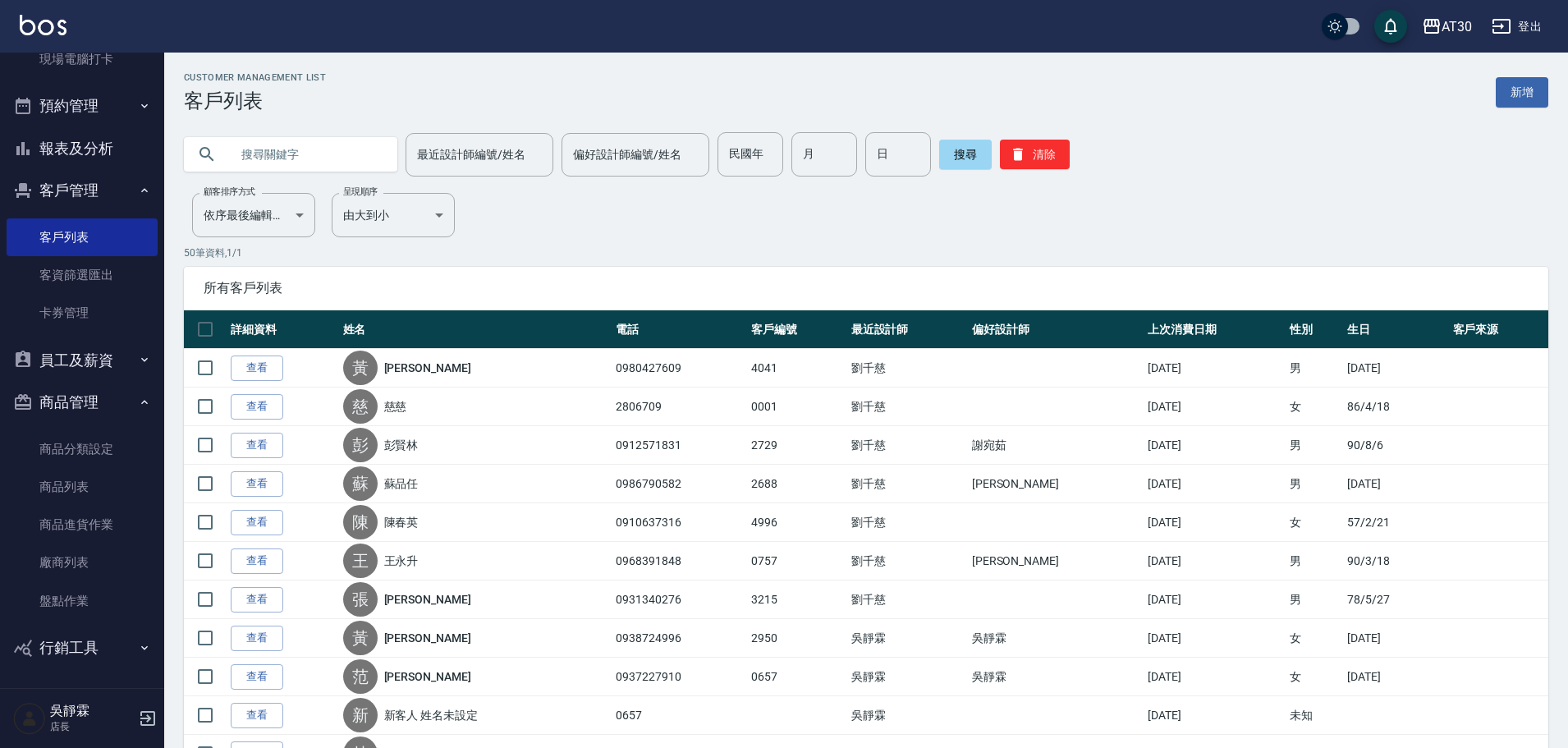
click at [271, 156] on input "text" at bounding box center [307, 154] width 154 height 44
type input "t"
type input "陳曉"
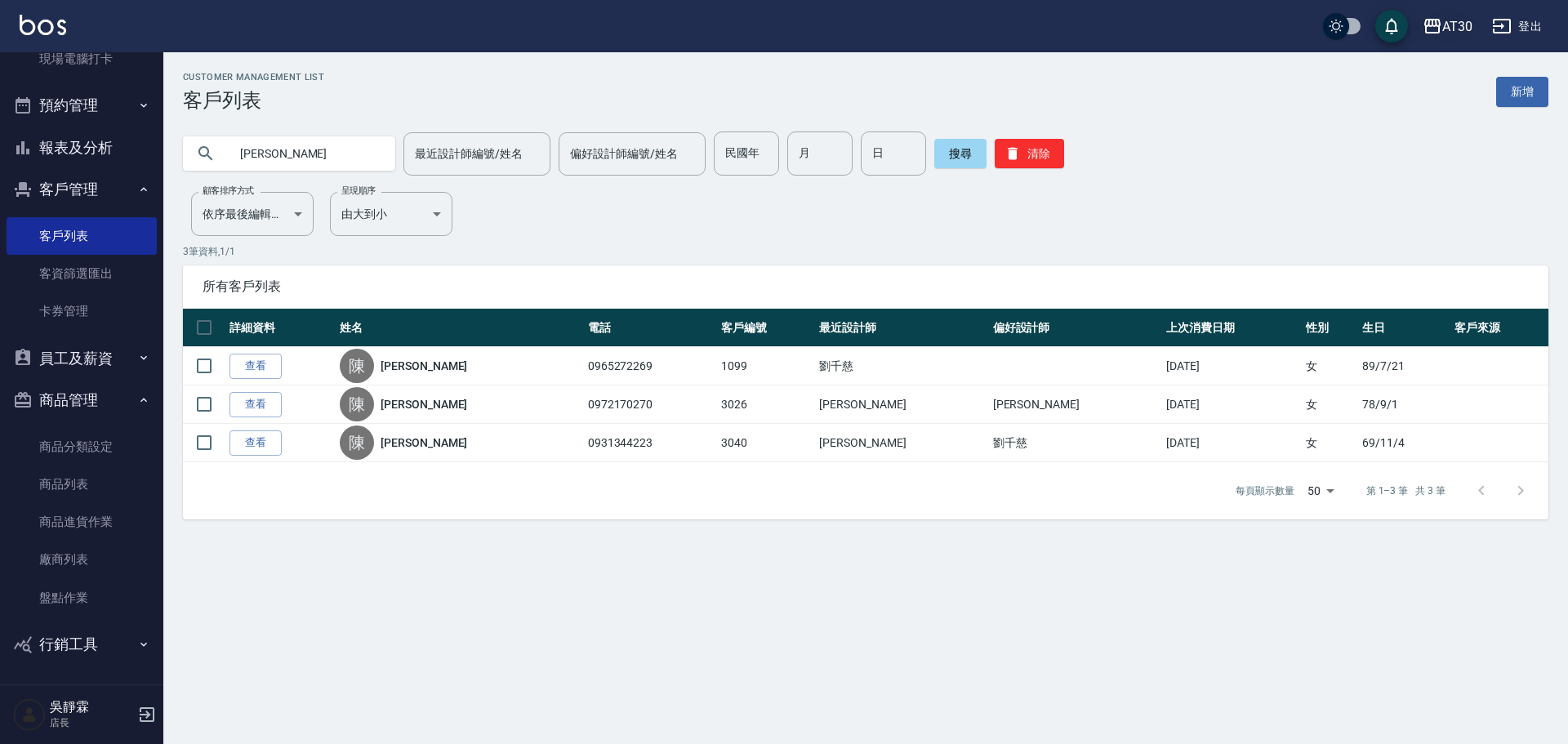
click at [1448, 22] on div "AT30" at bounding box center [1456, 27] width 30 height 21
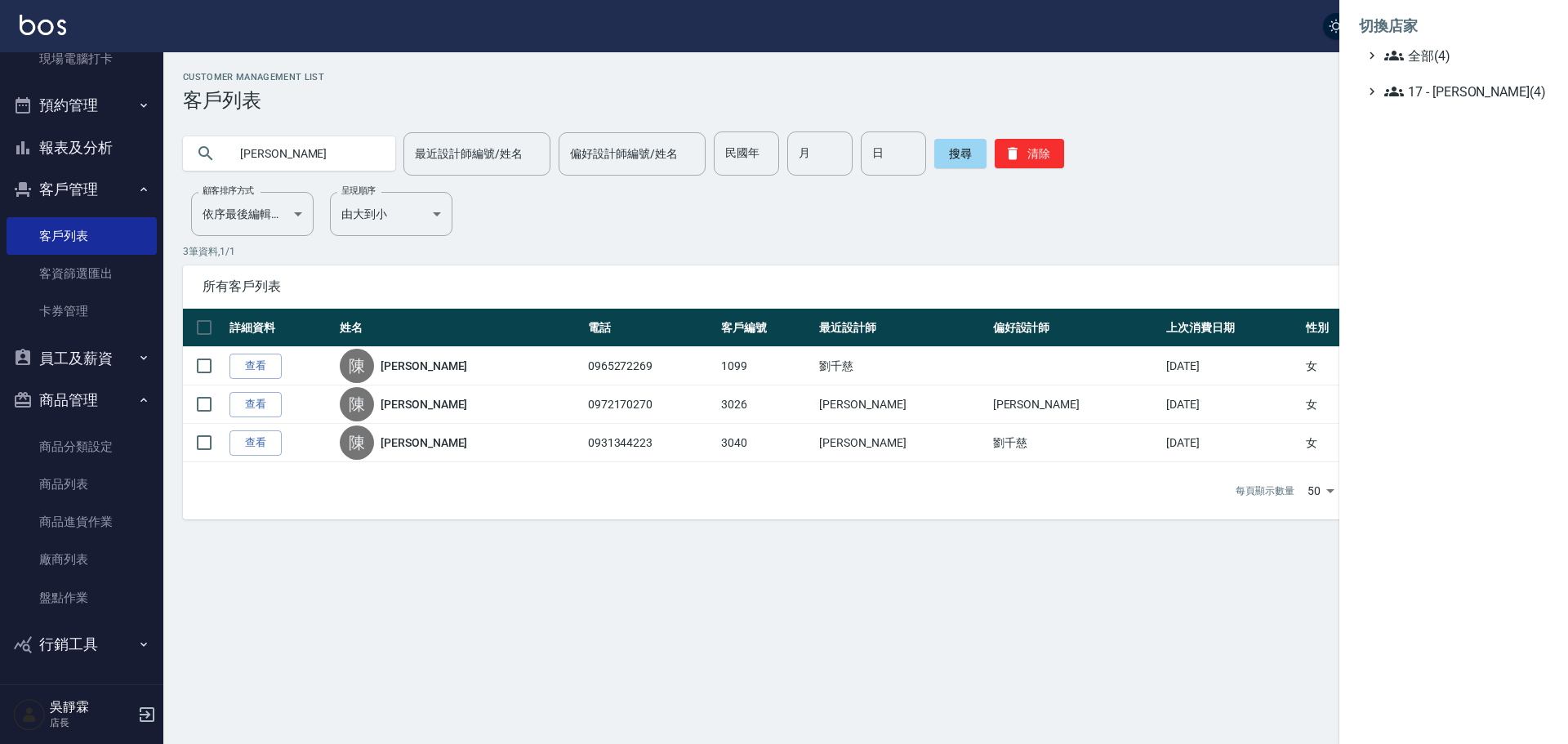
click at [1428, 67] on ul "全部(4) 17 - 顏鵬原(4)" at bounding box center [1454, 73] width 189 height 56
click at [1433, 57] on span "全部(4)" at bounding box center [1462, 55] width 157 height 20
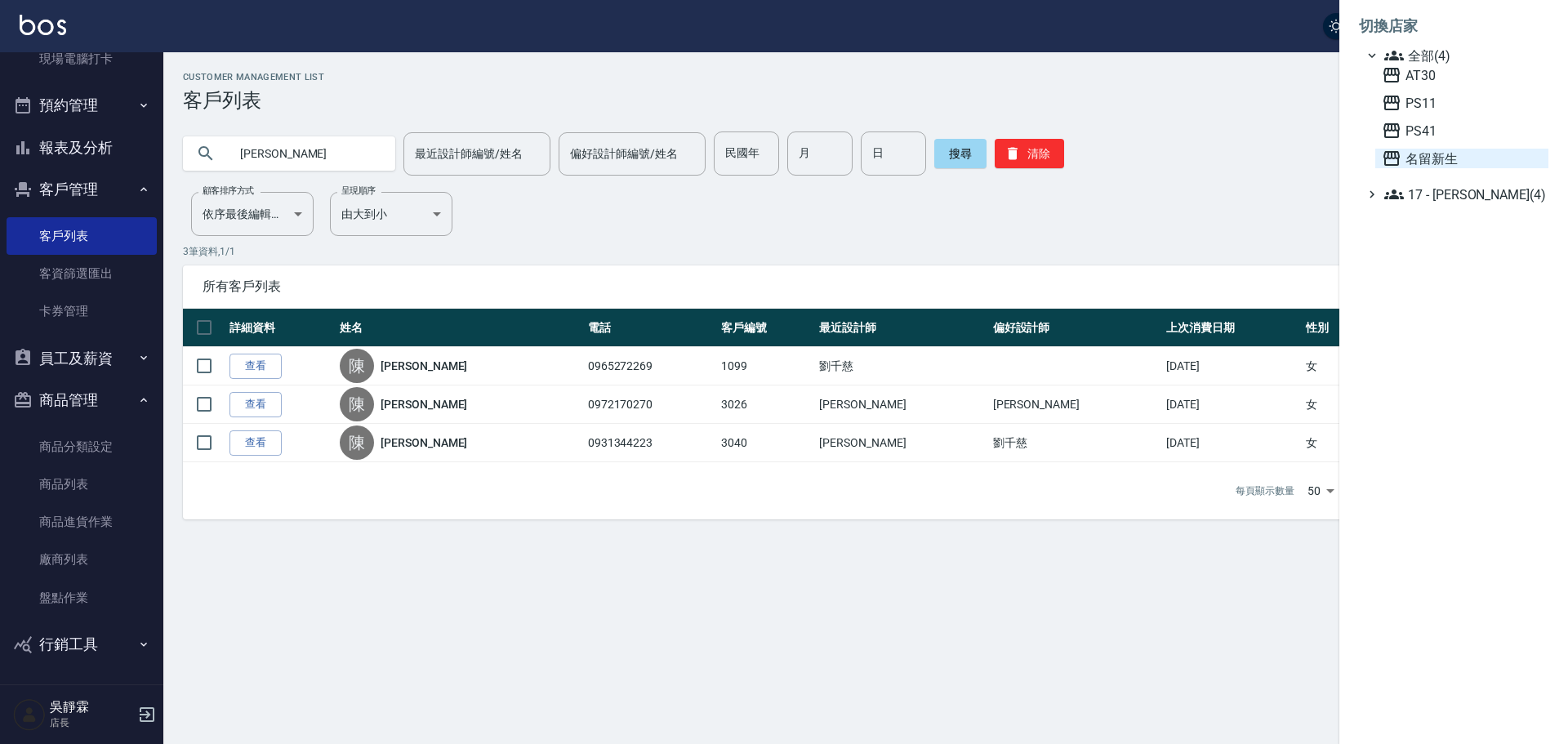
click at [1436, 153] on span "名留新生" at bounding box center [1461, 158] width 160 height 20
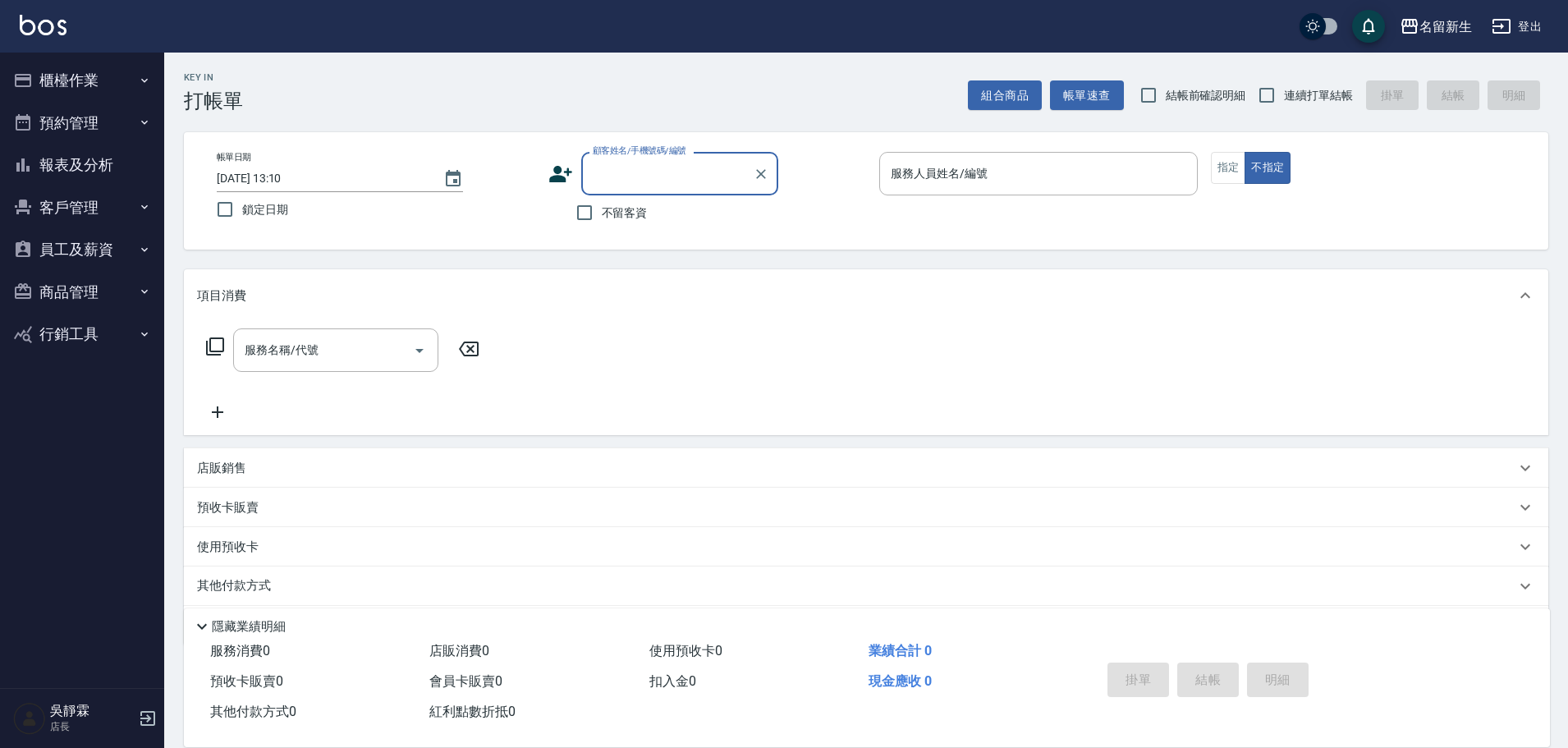
click at [93, 160] on button "報表及分析" at bounding box center [82, 164] width 151 height 42
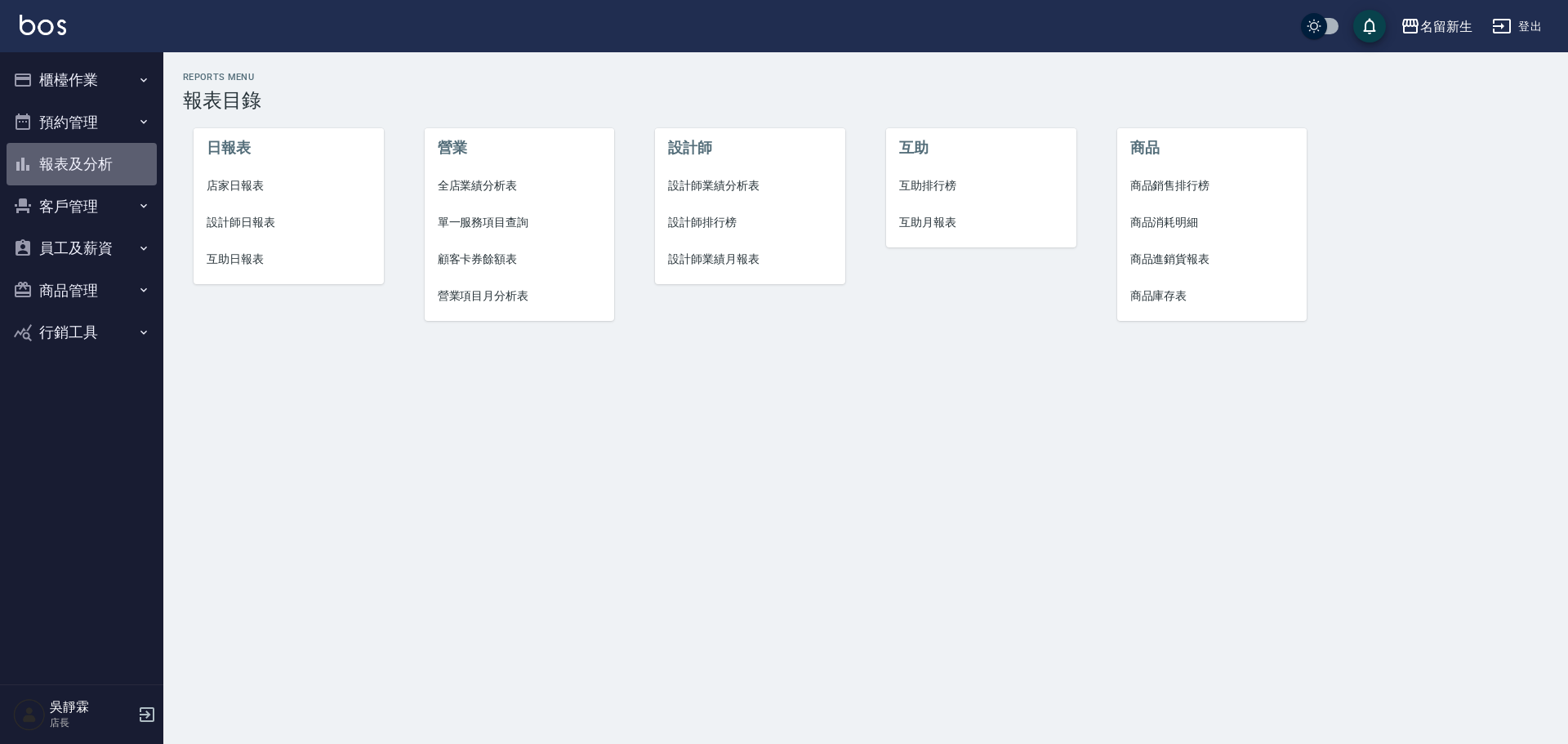
click at [88, 151] on button "報表及分析" at bounding box center [82, 163] width 151 height 42
click at [51, 64] on button "櫃檯作業" at bounding box center [82, 79] width 151 height 42
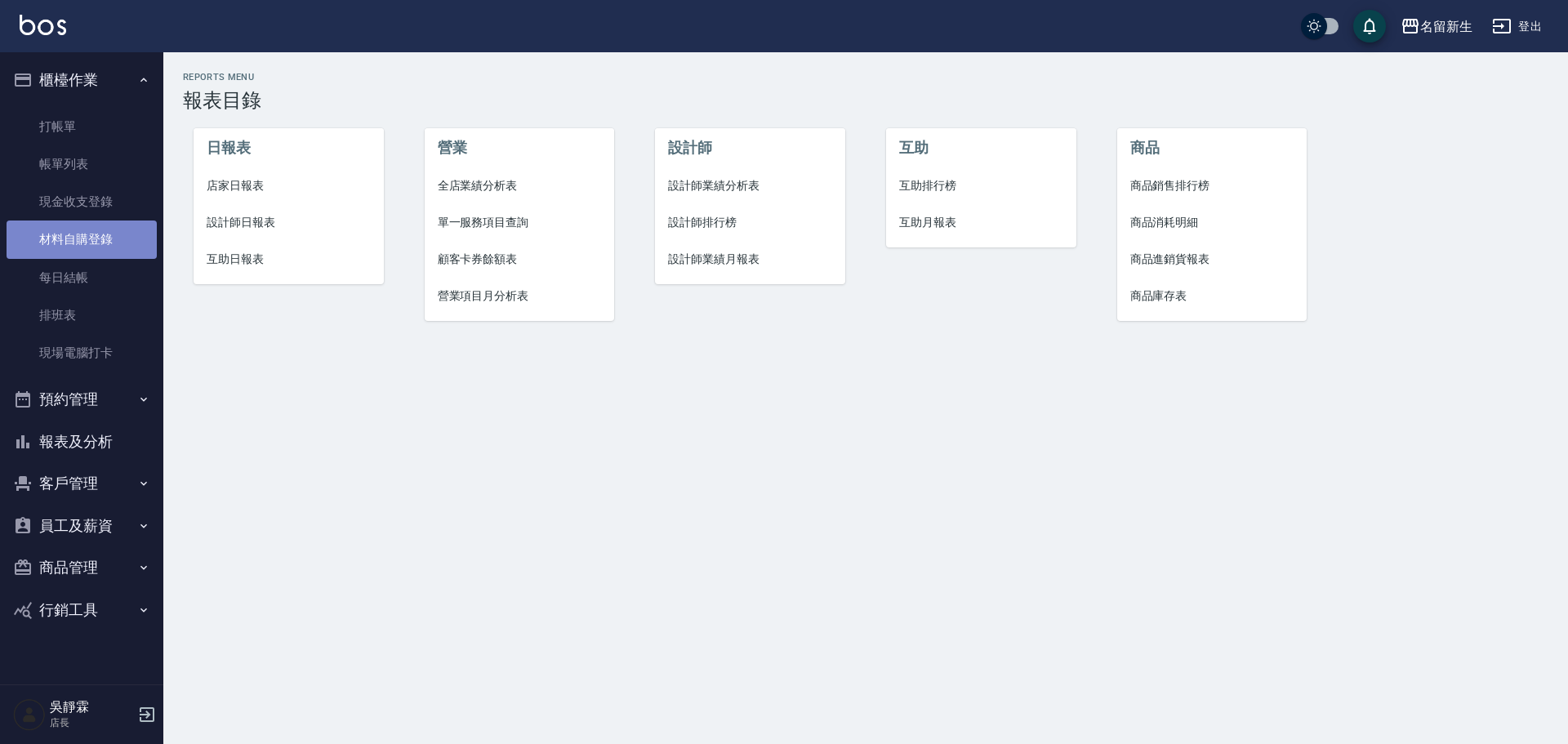
click at [65, 235] on link "材料自購登錄" at bounding box center [82, 239] width 151 height 38
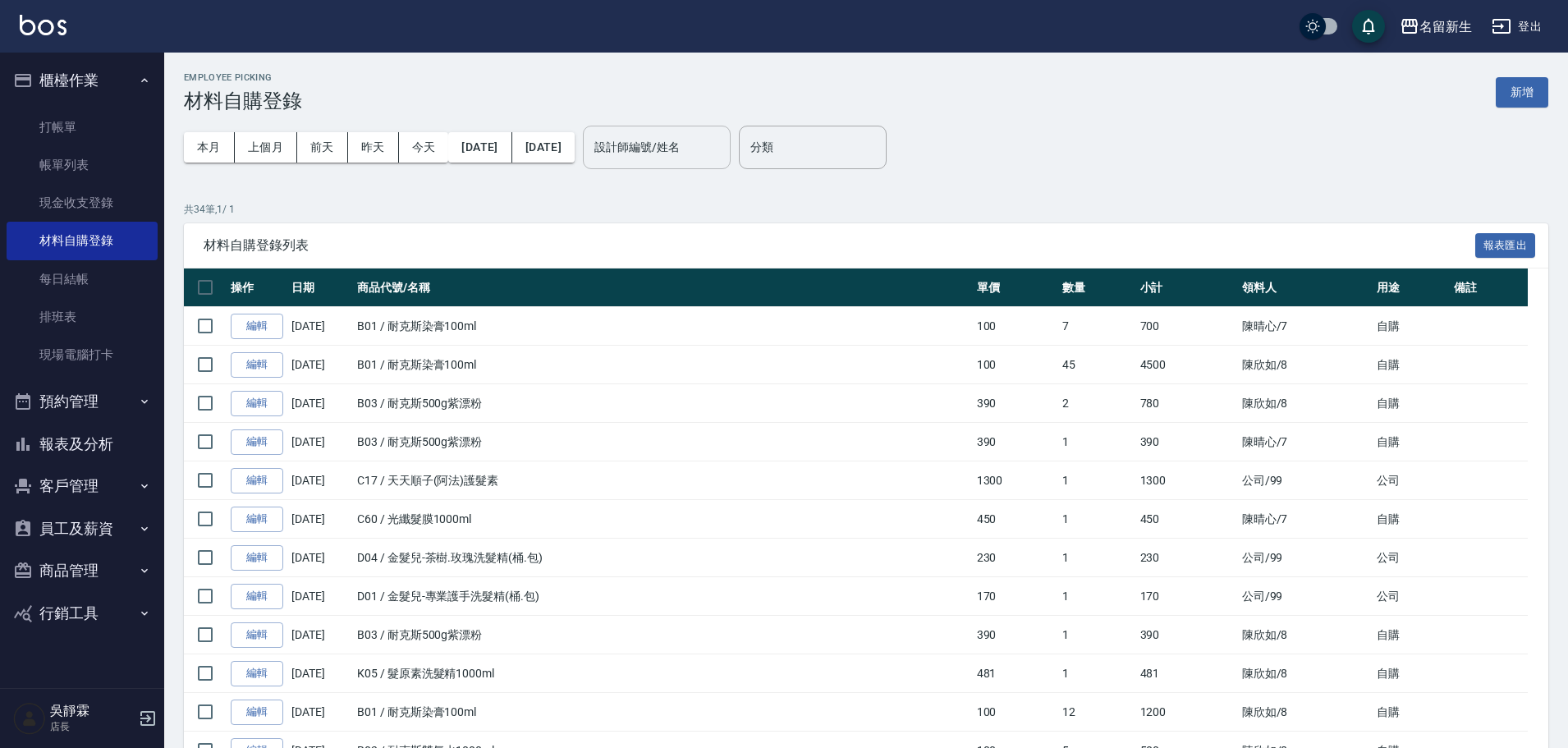
click at [711, 153] on input "設計師編號/姓名" at bounding box center [657, 147] width 133 height 29
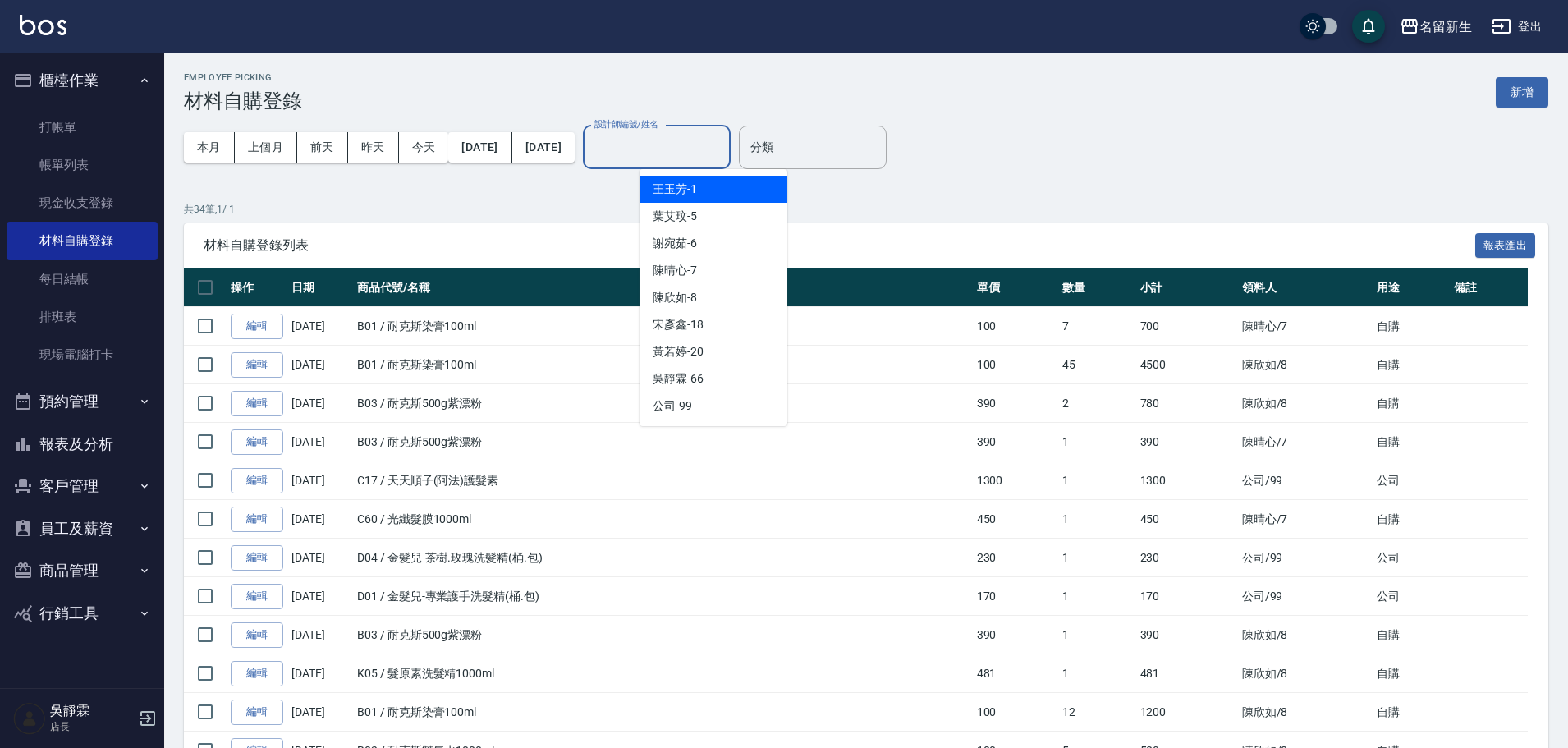
click at [718, 182] on div "王玉芳 -1" at bounding box center [713, 189] width 148 height 27
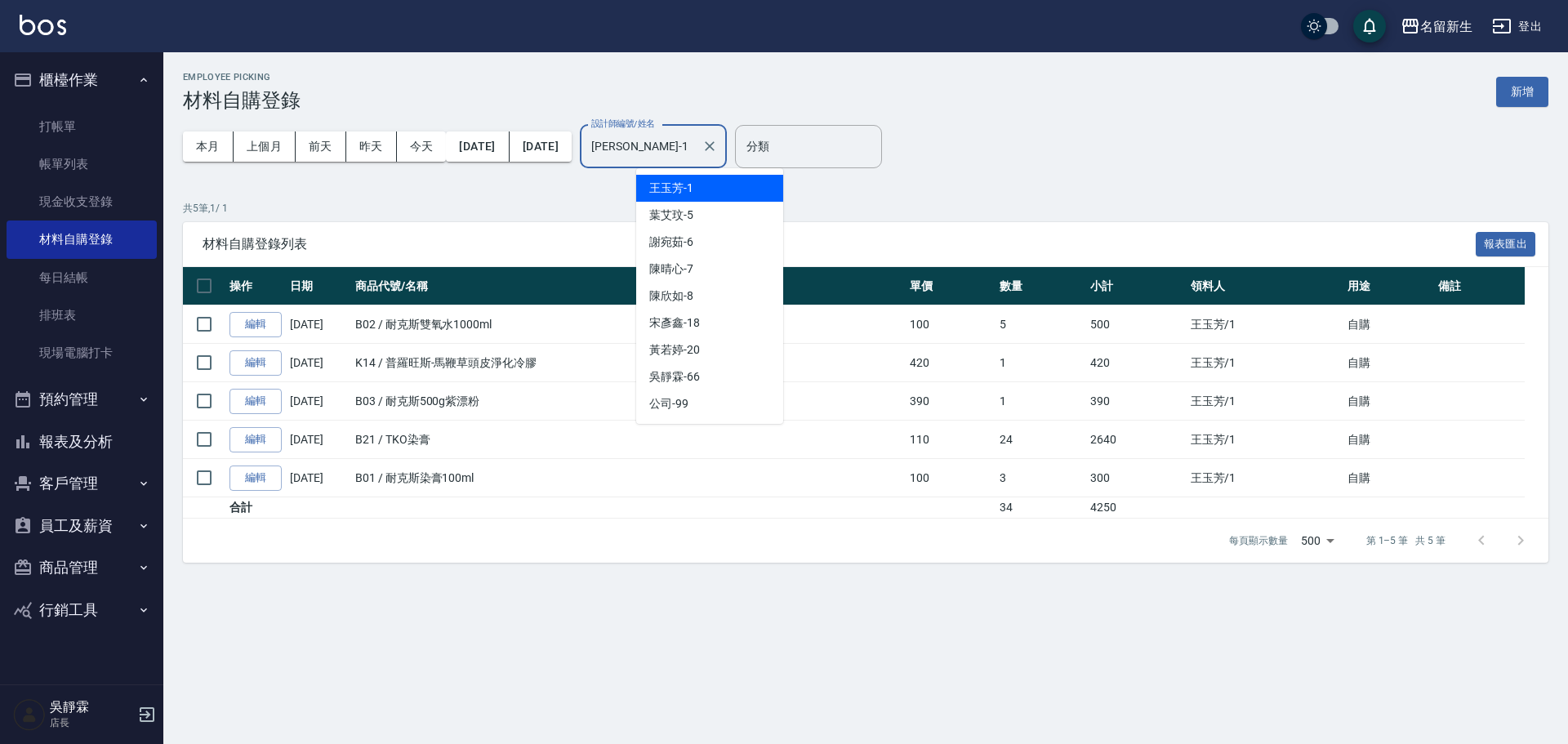
click at [695, 152] on input "王玉芳-1" at bounding box center [641, 146] width 108 height 28
click at [735, 215] on div "葉艾玟 -5" at bounding box center [709, 214] width 147 height 27
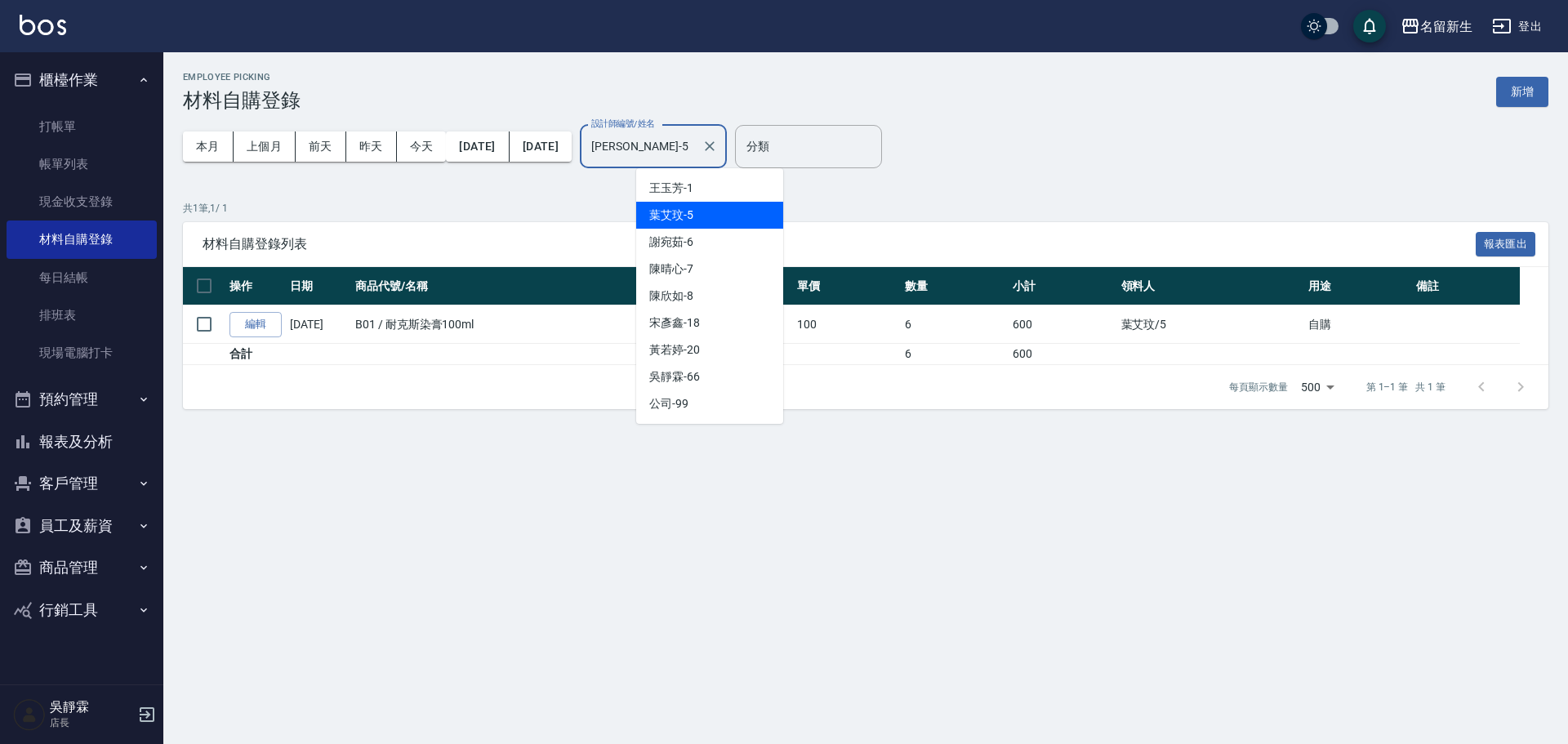
drag, startPoint x: 747, startPoint y: 151, endPoint x: 747, endPoint y: 173, distance: 22.0
click at [695, 151] on input "葉艾玟-5" at bounding box center [641, 146] width 108 height 28
click at [727, 236] on div "謝宛茹 -6" at bounding box center [709, 242] width 147 height 27
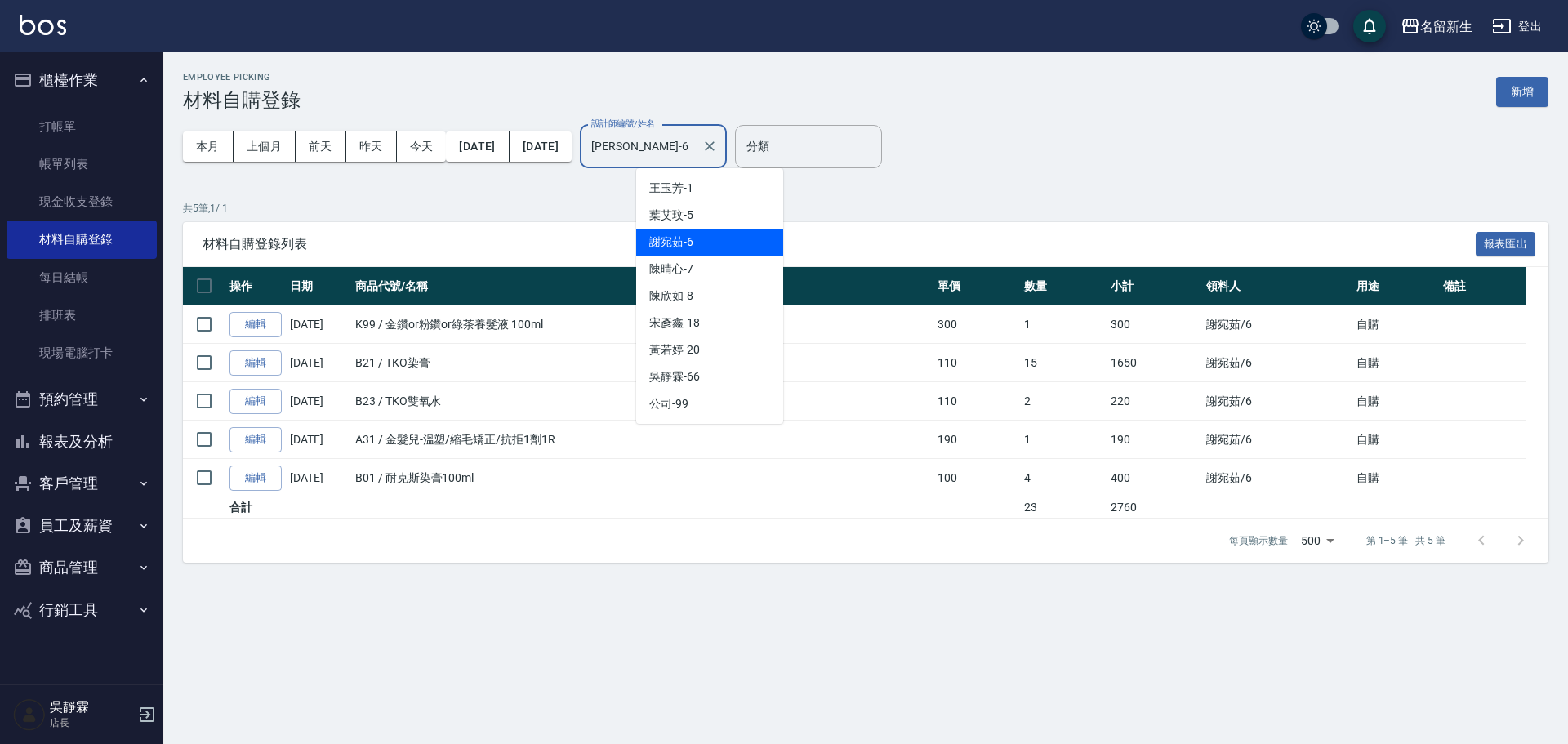
click at [695, 153] on input "謝宛茹-6" at bounding box center [641, 146] width 108 height 28
click at [720, 266] on div "陳晴心 -7" at bounding box center [709, 268] width 147 height 27
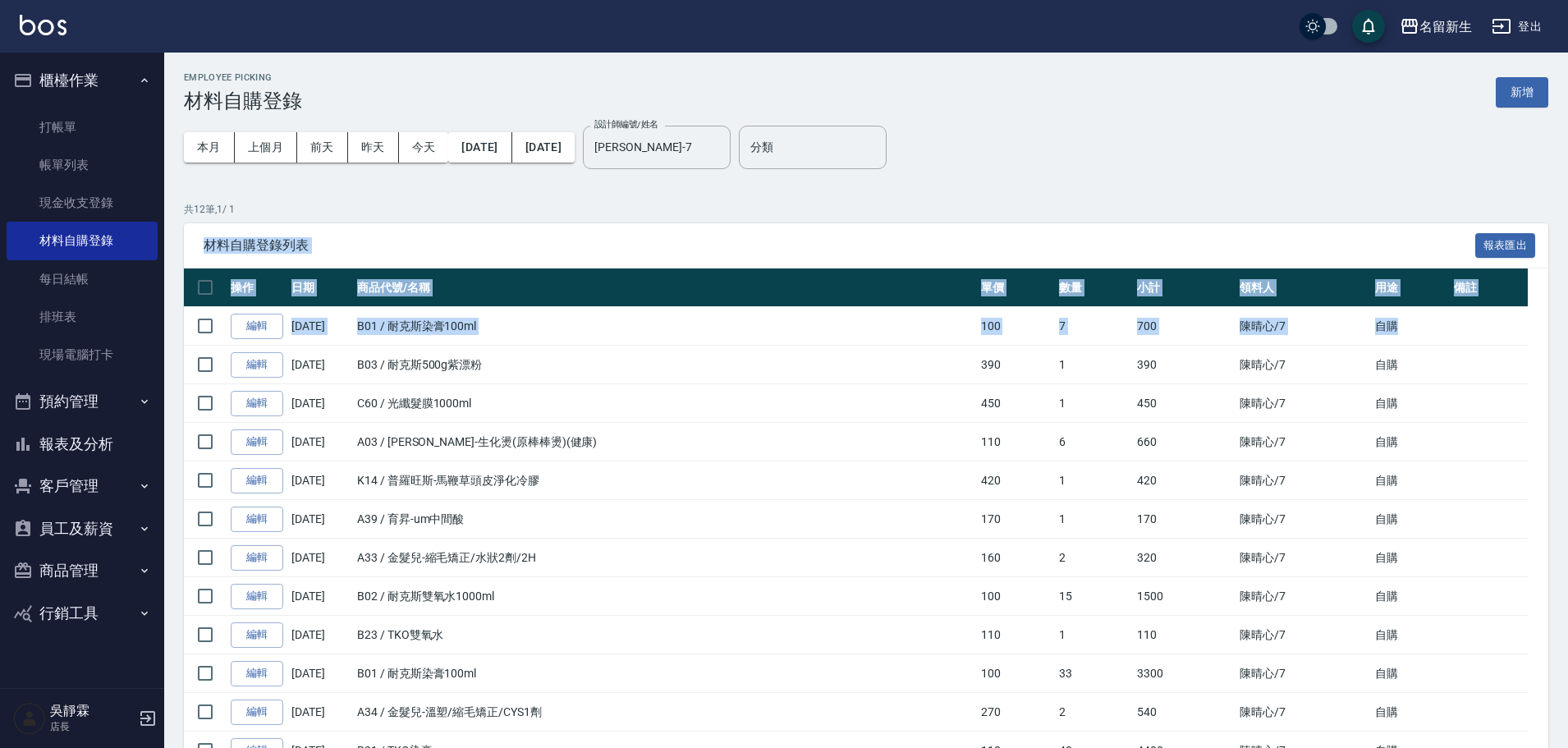
drag, startPoint x: 1550, startPoint y: 237, endPoint x: 1528, endPoint y: 329, distance: 94.6
click at [1528, 329] on div "Employee Picking 材料自購登錄 新增 本月 上個月 前天 昨天 今天 2025/09/01 2025/09/18 設計師編號/姓名 陳晴心-7…" at bounding box center [866, 454] width 1404 height 802
click at [677, 131] on div "設計師編號/姓名 陳晴心-7 設計師編號/姓名" at bounding box center [656, 147] width 148 height 43
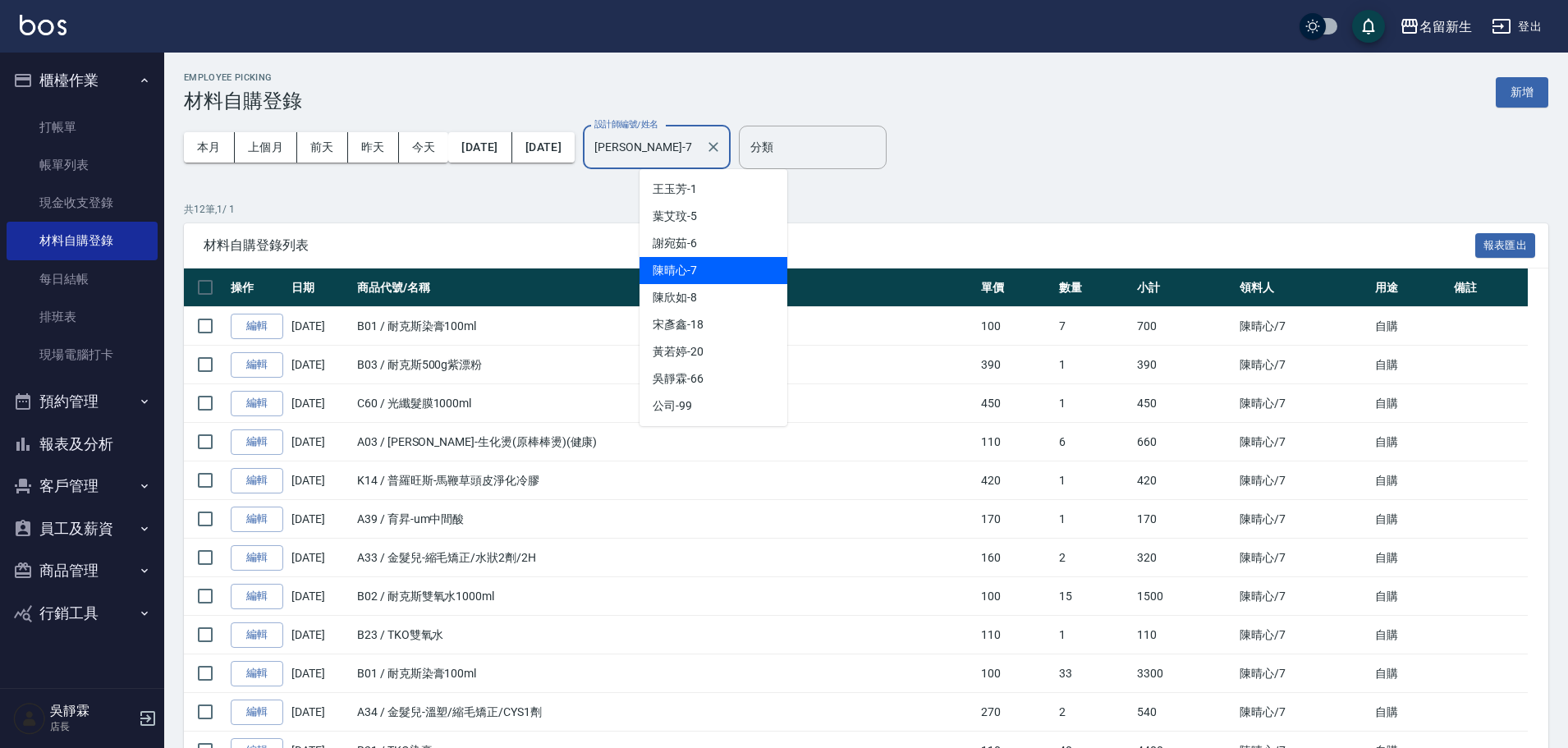
click at [693, 138] on input "陳晴心-7" at bounding box center [644, 147] width 108 height 29
click at [682, 300] on span "陳欣如 -8" at bounding box center [675, 297] width 44 height 17
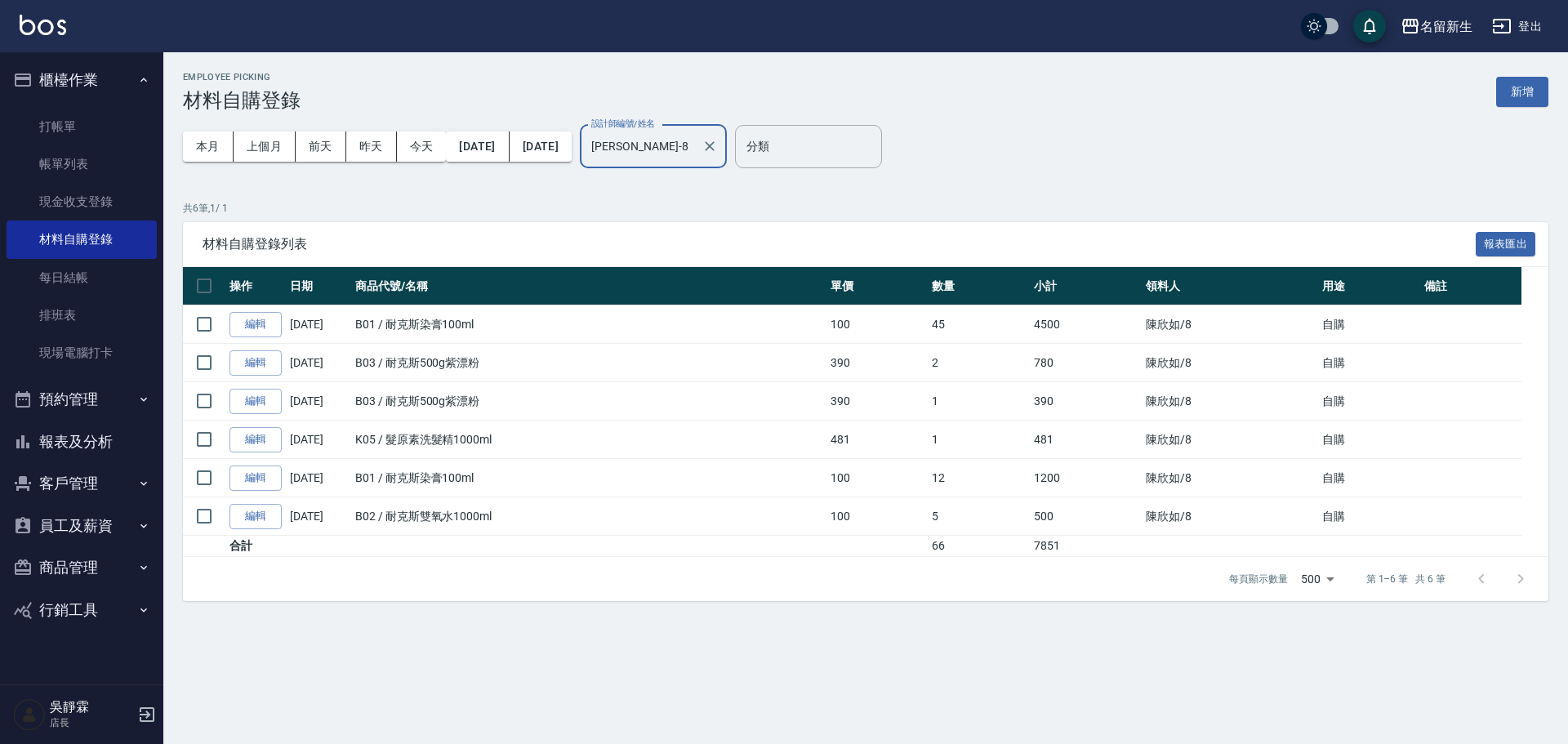
click at [695, 147] on input "陳欣如-8" at bounding box center [641, 146] width 108 height 28
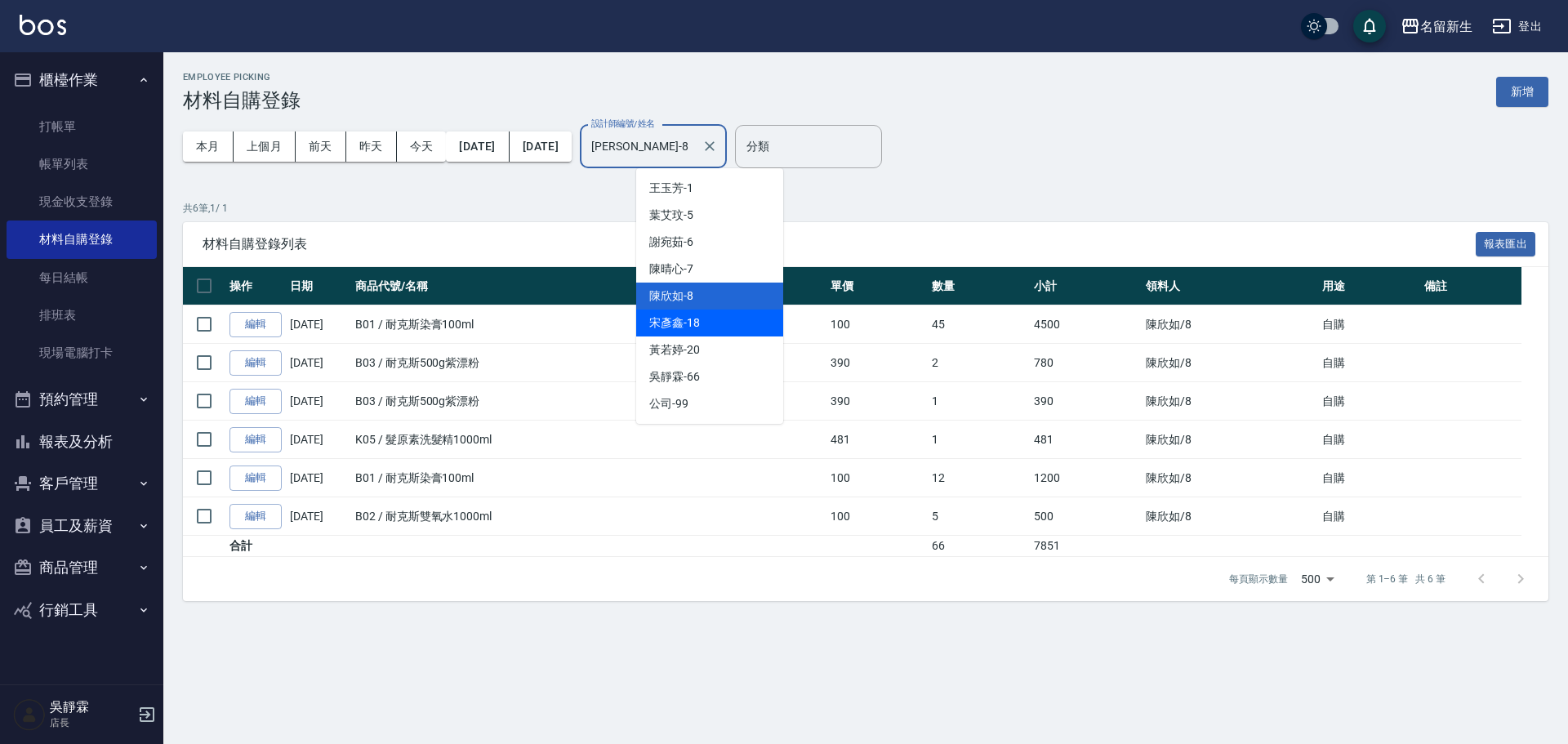
click at [698, 329] on span "宋彥鑫 -18" at bounding box center [674, 323] width 51 height 17
type input "宋彥鑫-18"
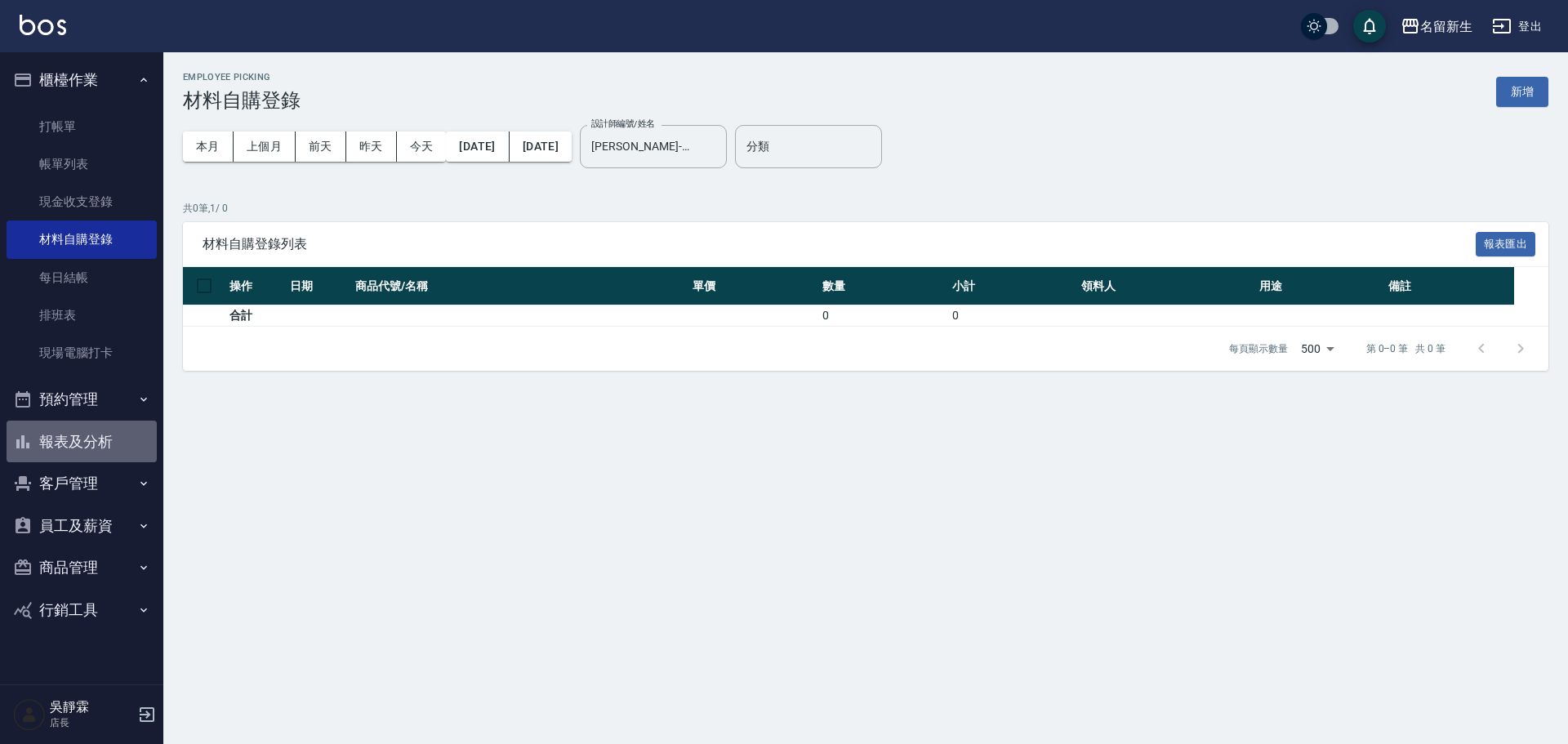
click at [84, 429] on button "報表及分析" at bounding box center [82, 441] width 151 height 42
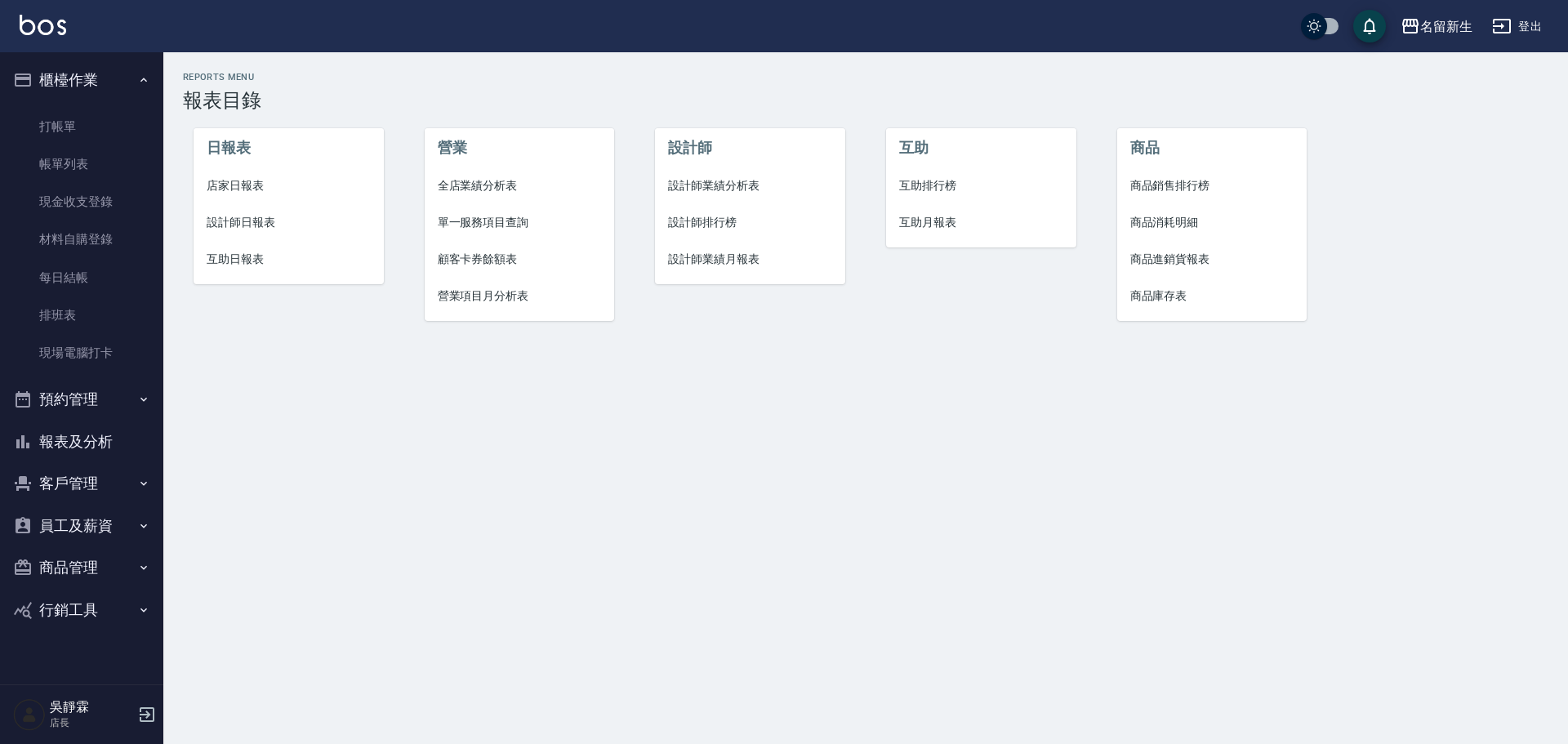
click at [238, 173] on li "店家日報表" at bounding box center [288, 186] width 190 height 37
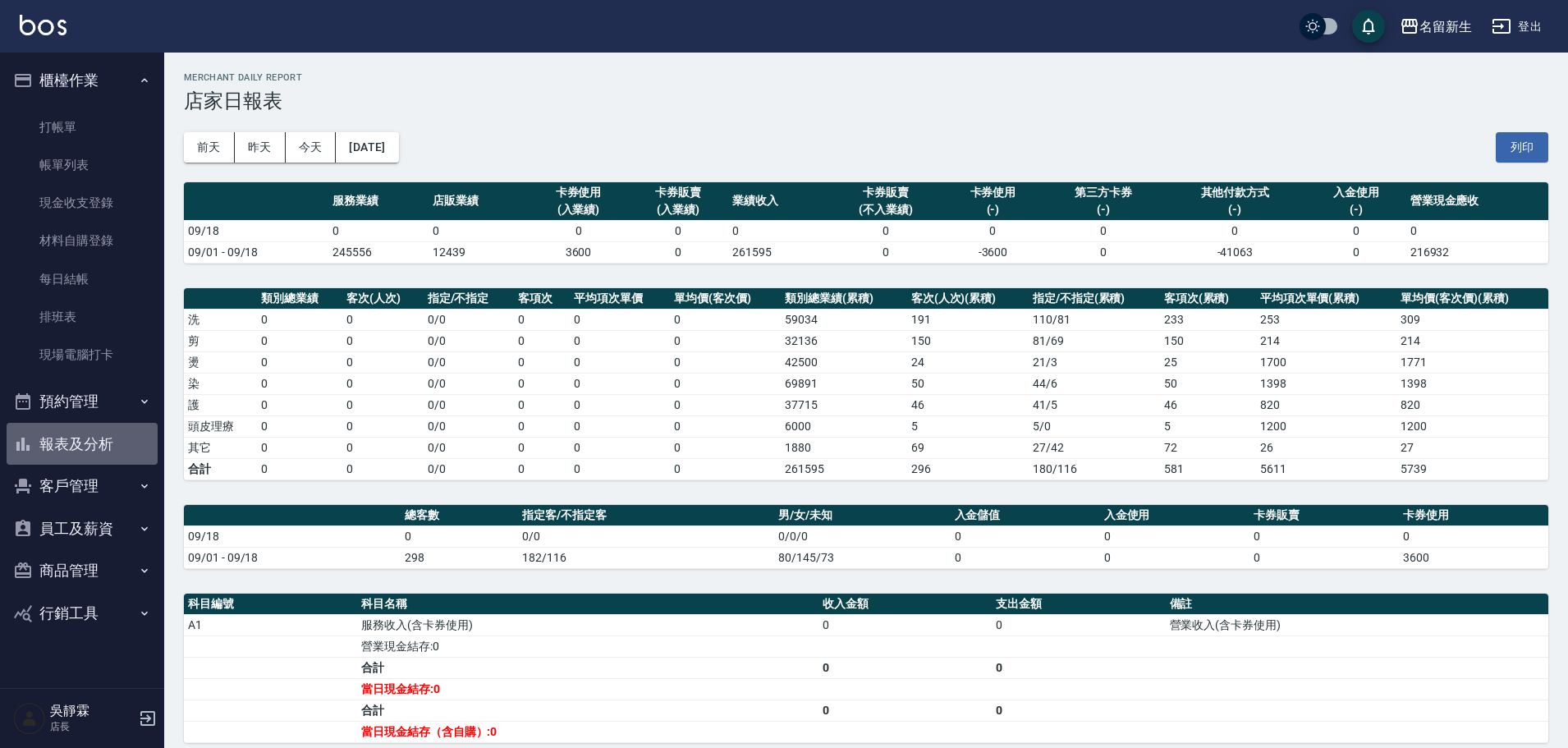
click at [101, 435] on button "報表及分析" at bounding box center [82, 444] width 151 height 42
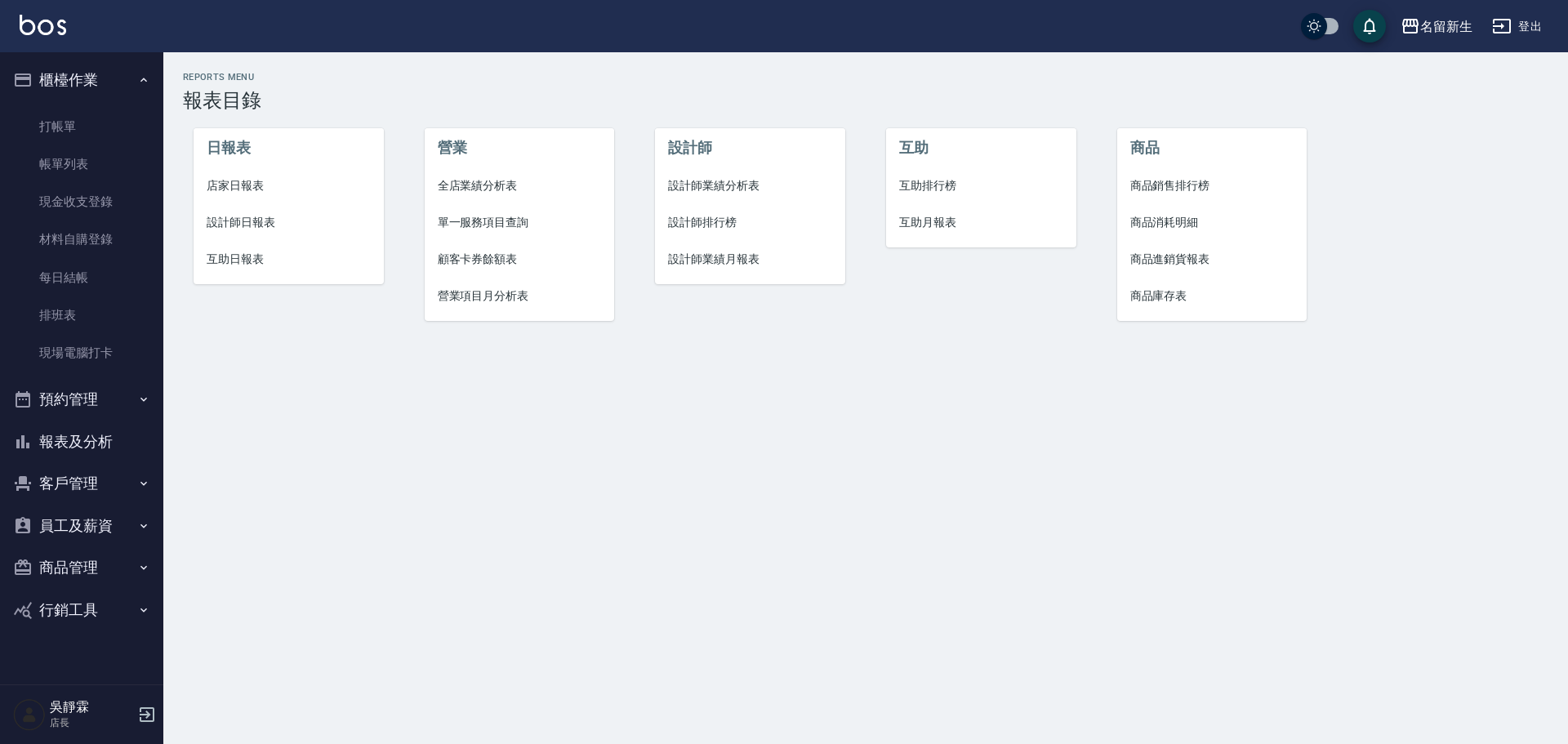
click at [708, 218] on span "設計師排行榜" at bounding box center [749, 223] width 164 height 17
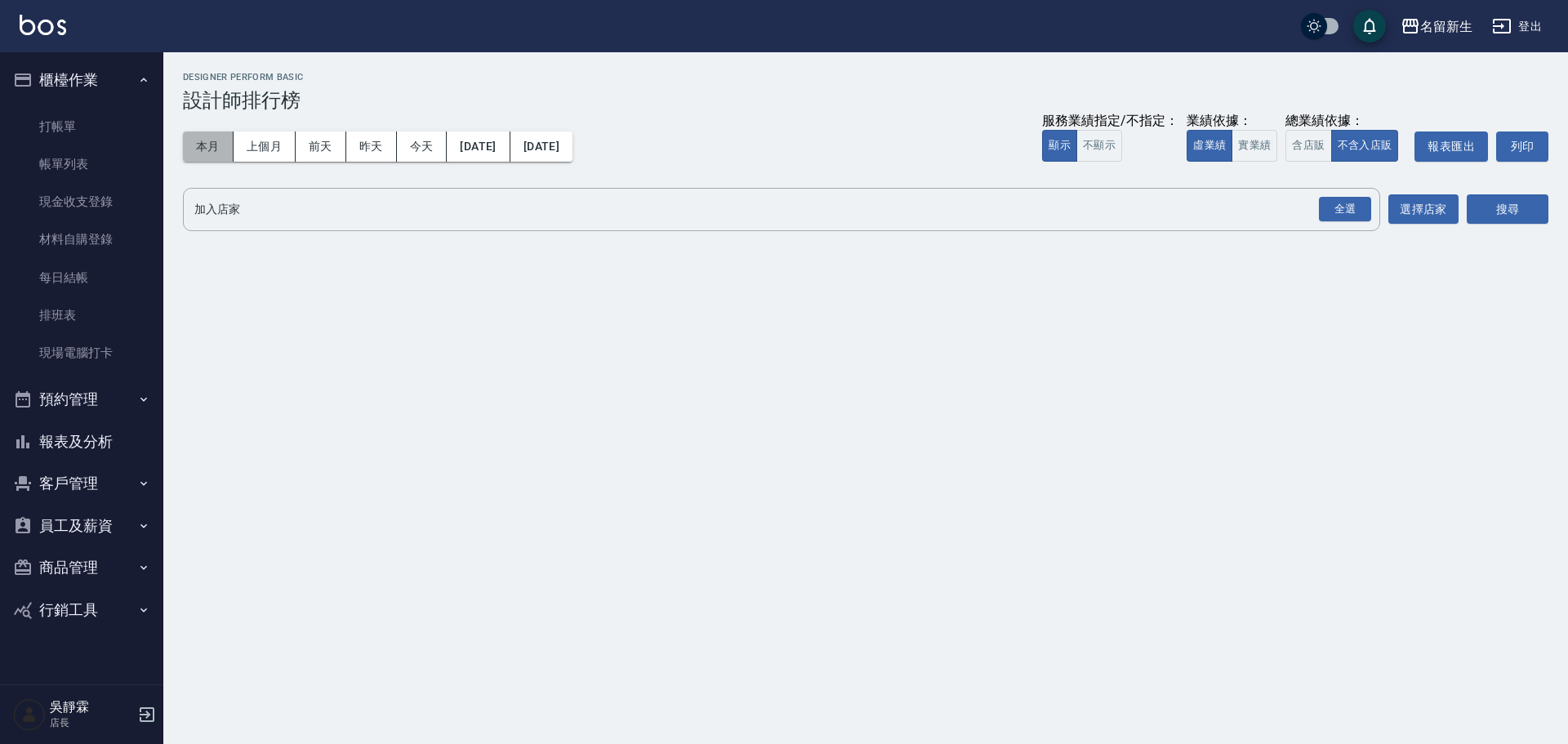
click at [185, 148] on button "本月" at bounding box center [208, 146] width 51 height 30
click at [1331, 213] on div "全選" at bounding box center [1344, 209] width 52 height 25
click at [1249, 139] on button "實業績" at bounding box center [1253, 145] width 46 height 32
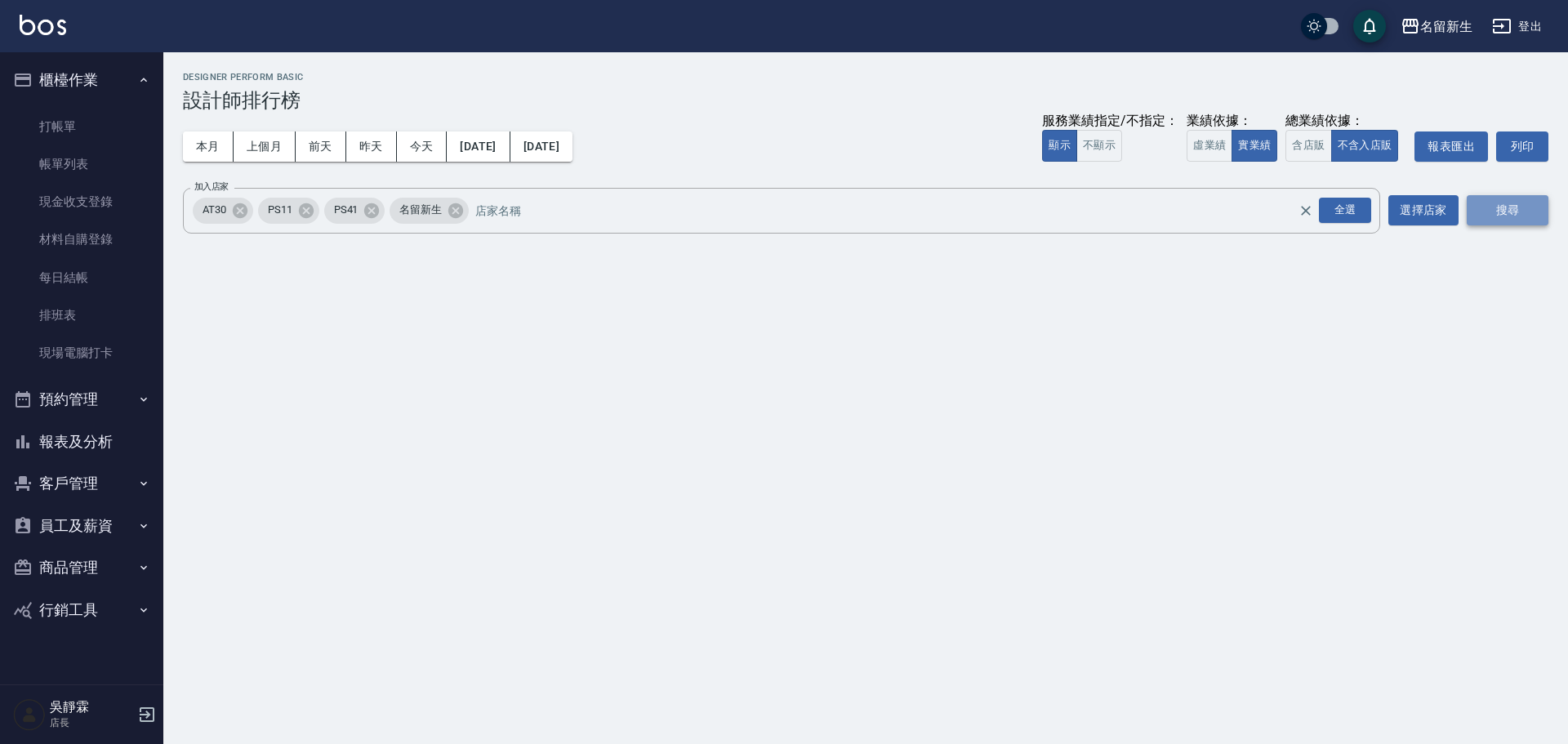
click at [1498, 211] on button "搜尋" at bounding box center [1507, 210] width 82 height 30
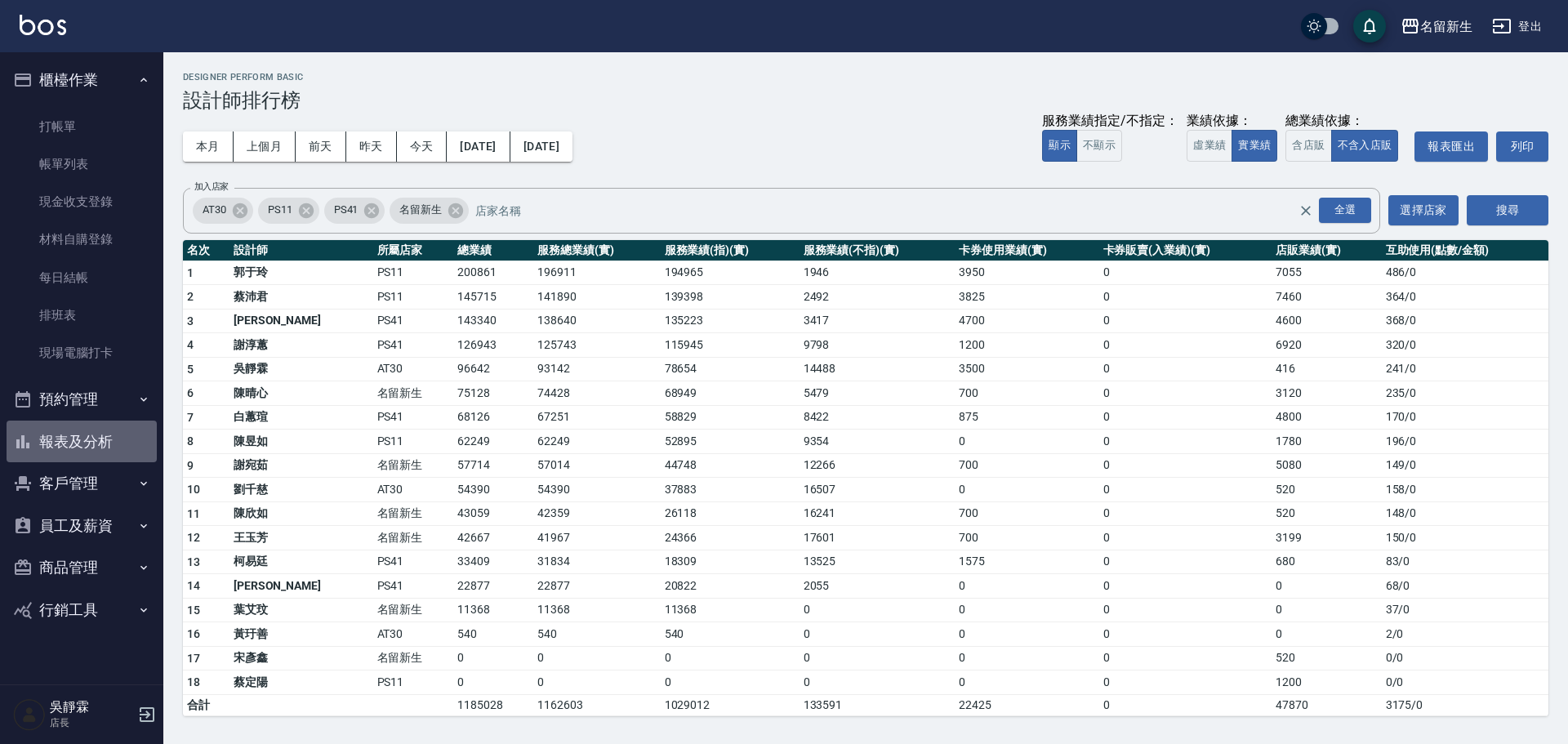
click at [116, 436] on button "報表及分析" at bounding box center [82, 441] width 151 height 42
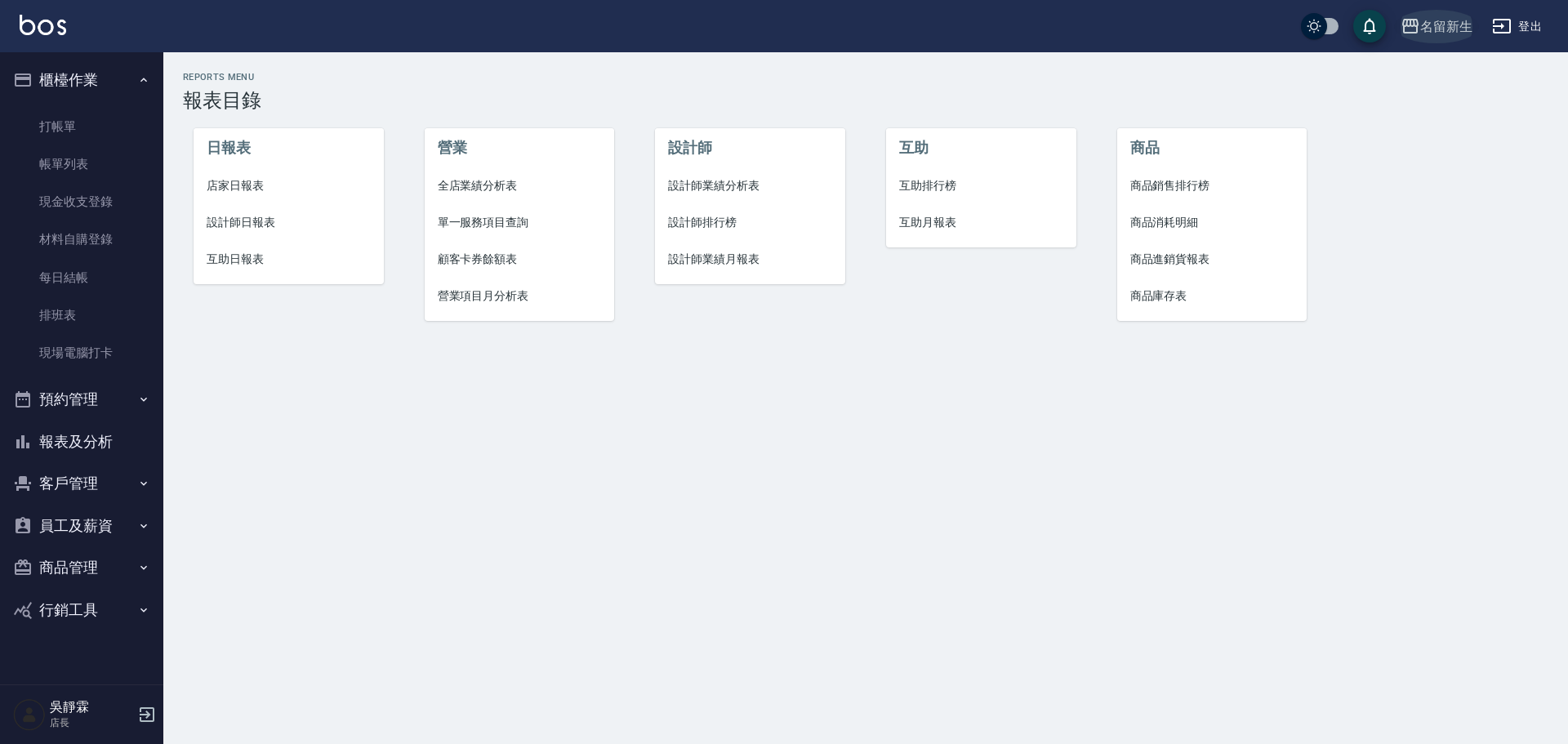
click at [1407, 28] on icon "button" at bounding box center [1410, 26] width 20 height 20
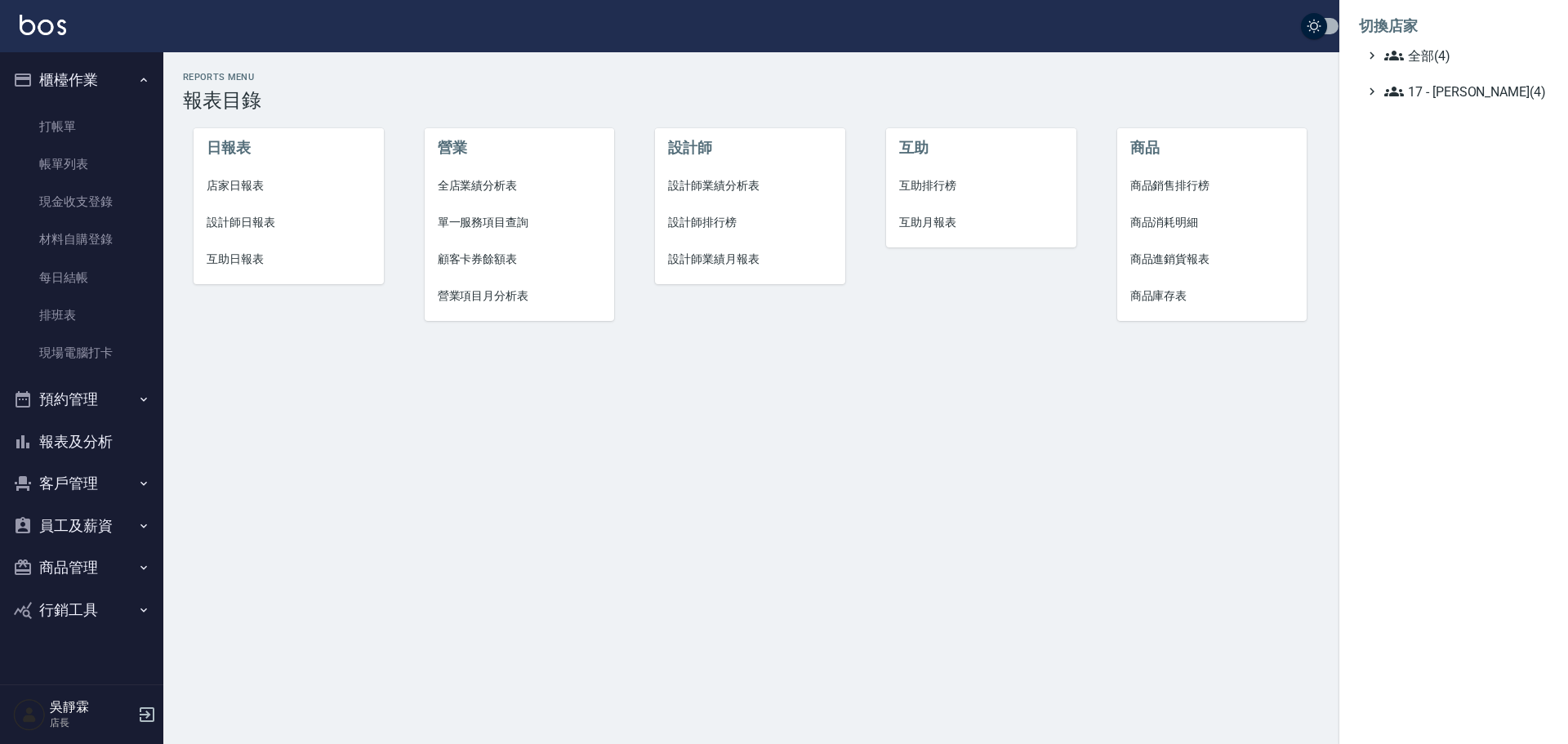
click at [1407, 45] on li "切換店家" at bounding box center [1454, 27] width 189 height 40
click at [1399, 58] on icon at bounding box center [1393, 55] width 20 height 20
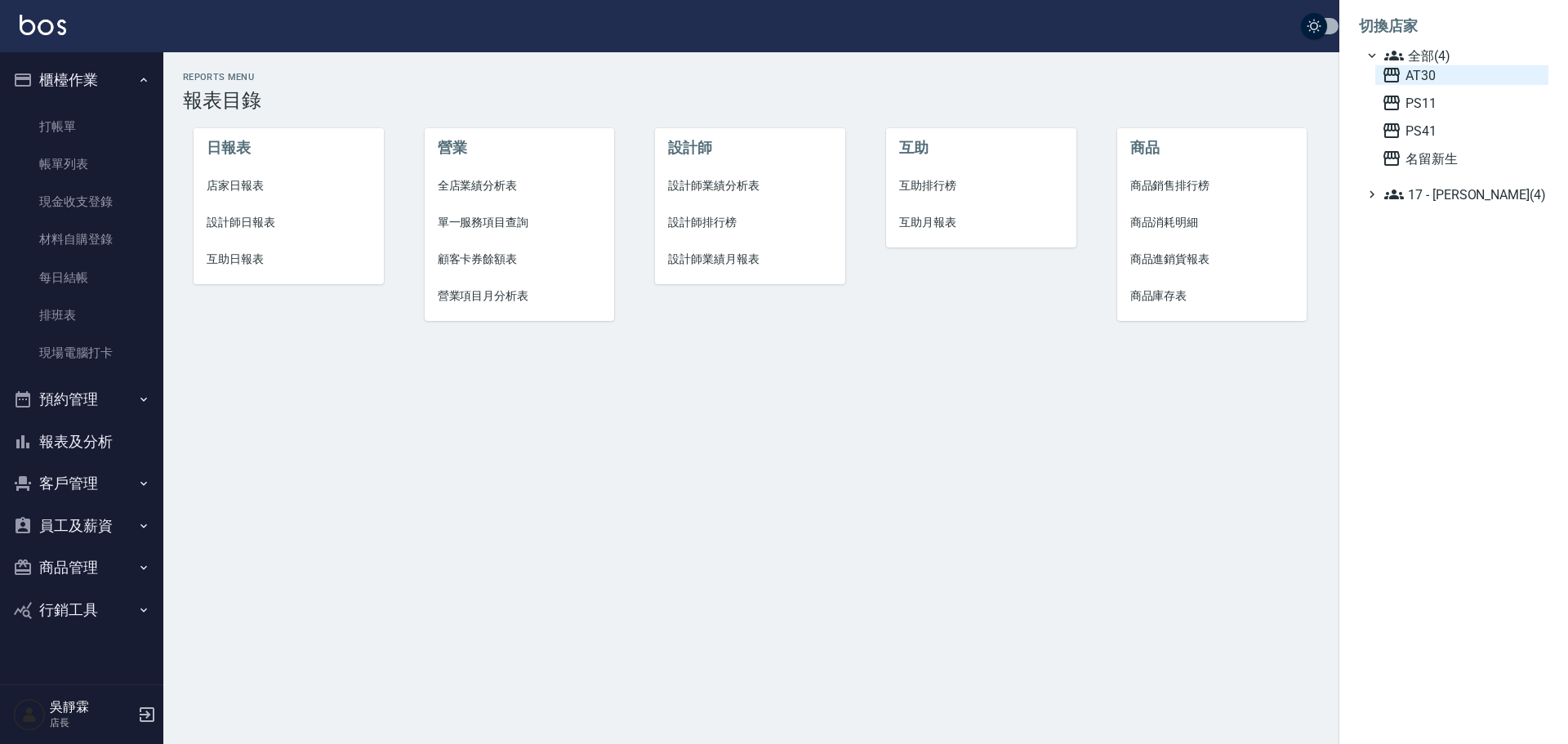
click at [1402, 77] on span "AT30" at bounding box center [1461, 75] width 160 height 20
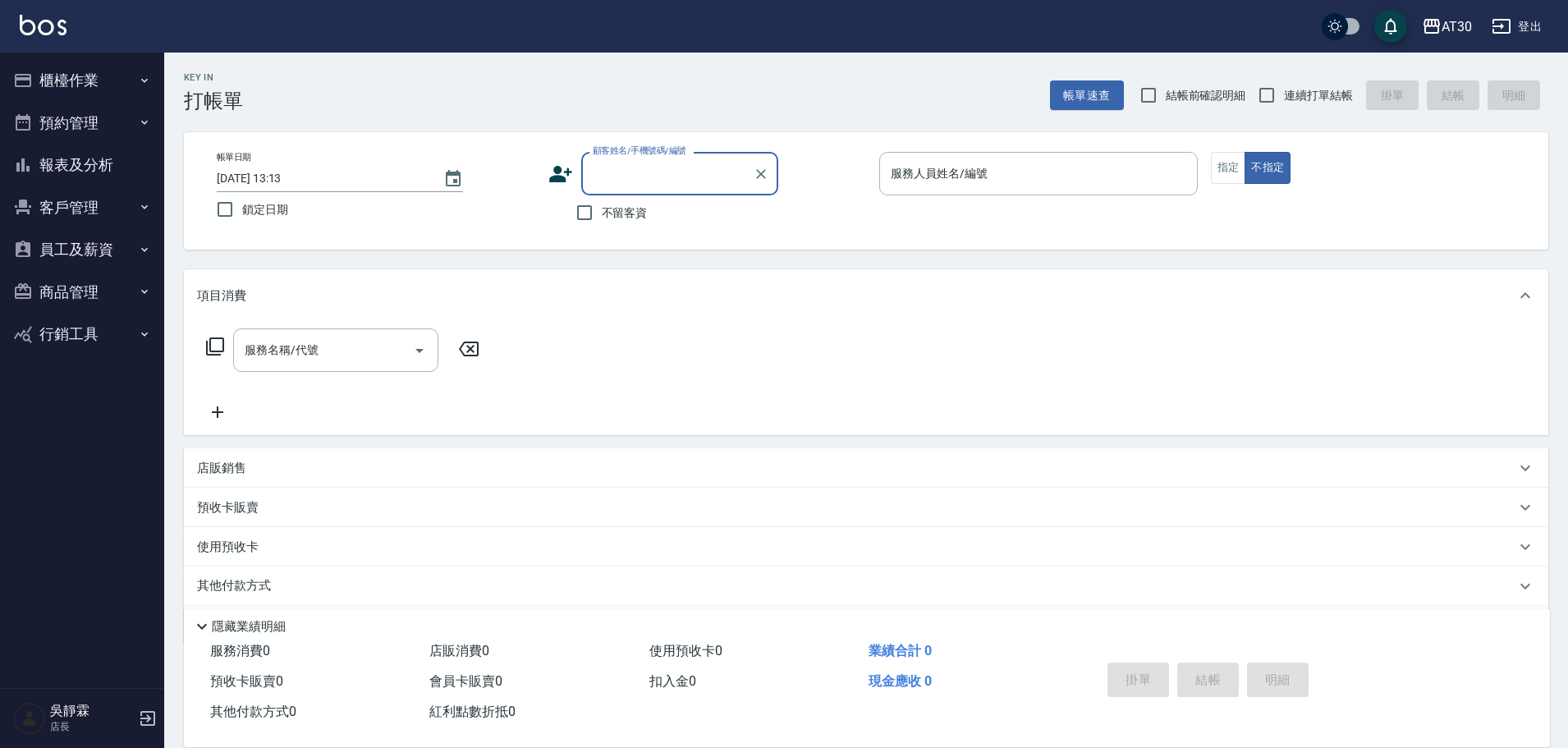
click at [98, 279] on button "商品管理" at bounding box center [82, 291] width 151 height 42
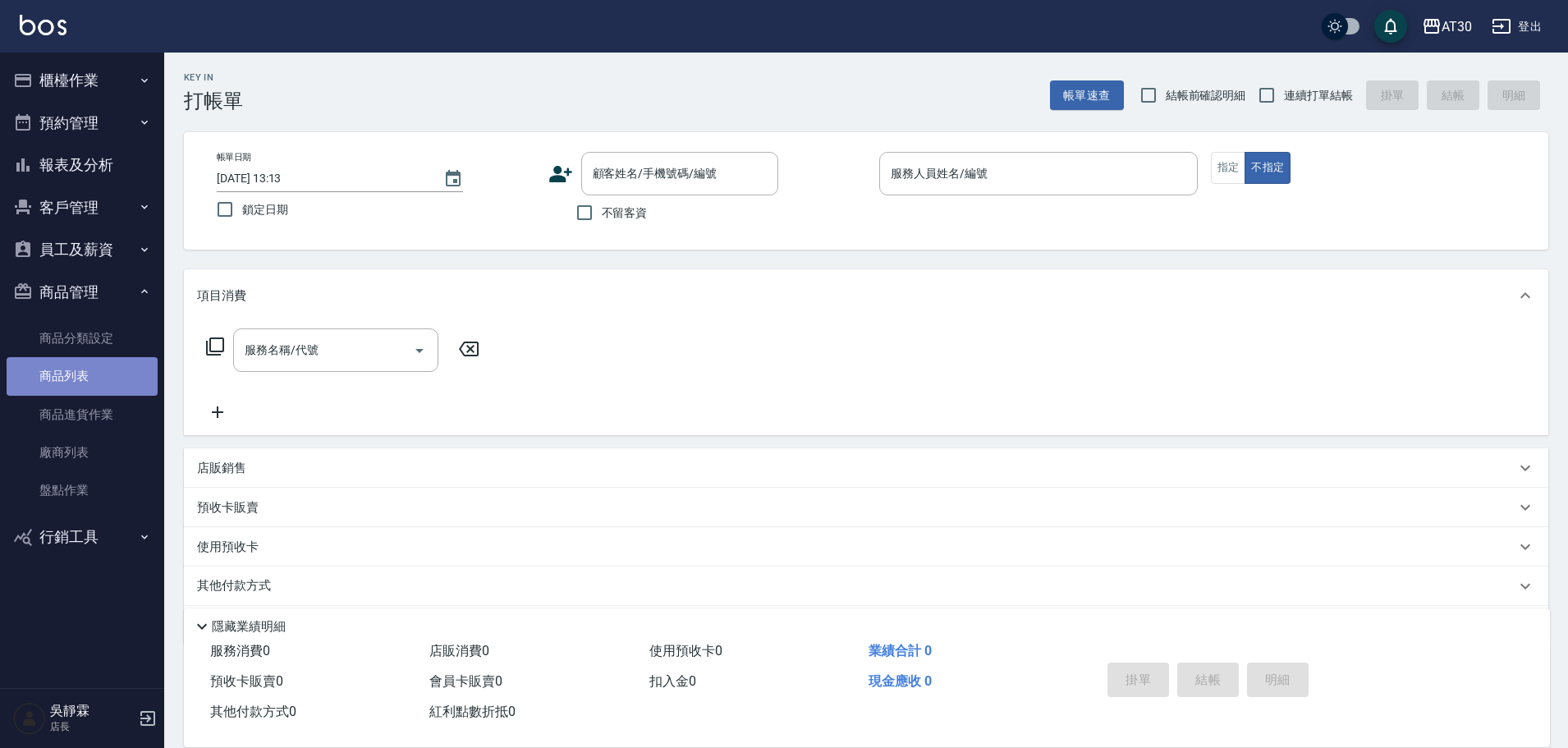
click at [106, 364] on link "商品列表" at bounding box center [82, 376] width 151 height 38
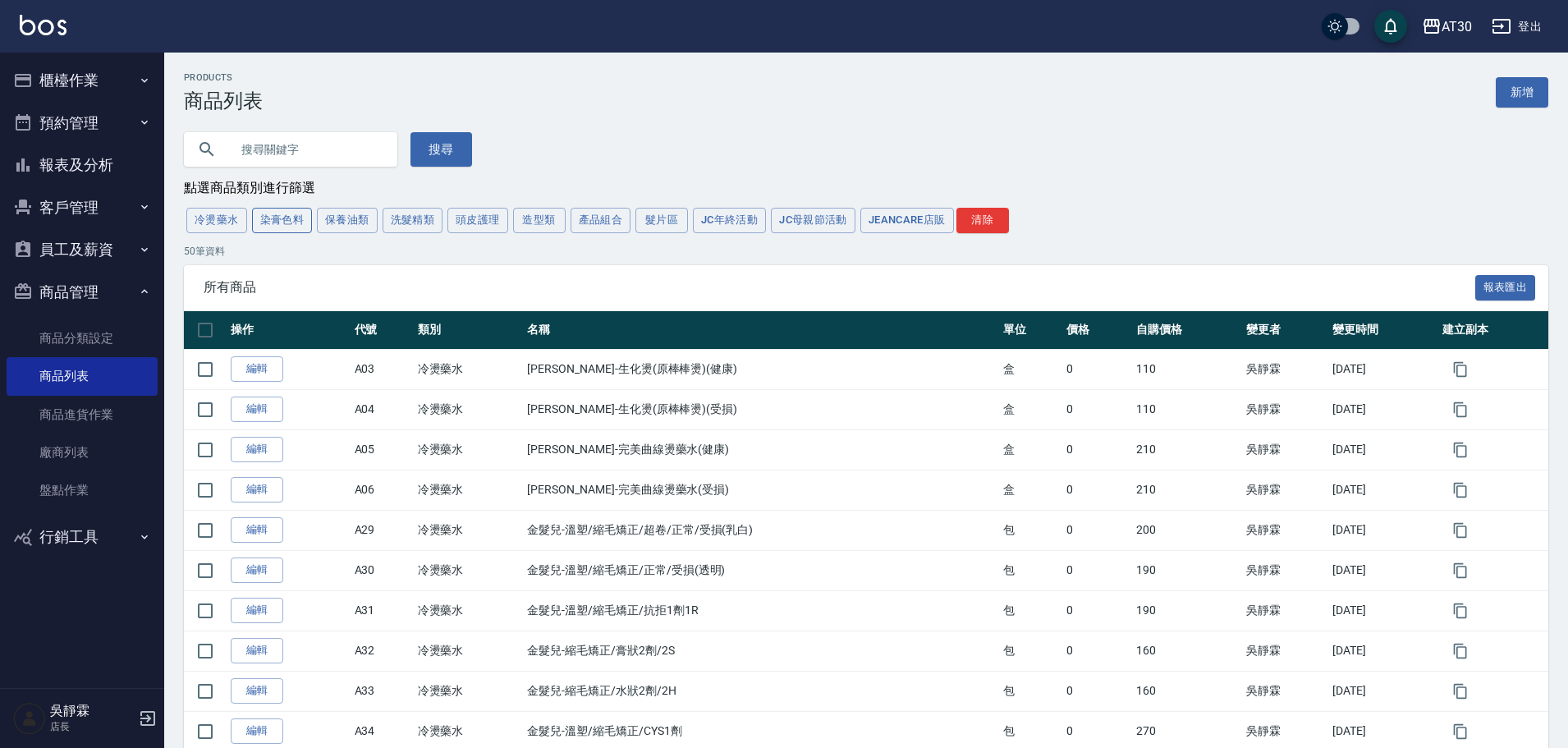
click at [305, 214] on button "染膏色料" at bounding box center [282, 220] width 61 height 25
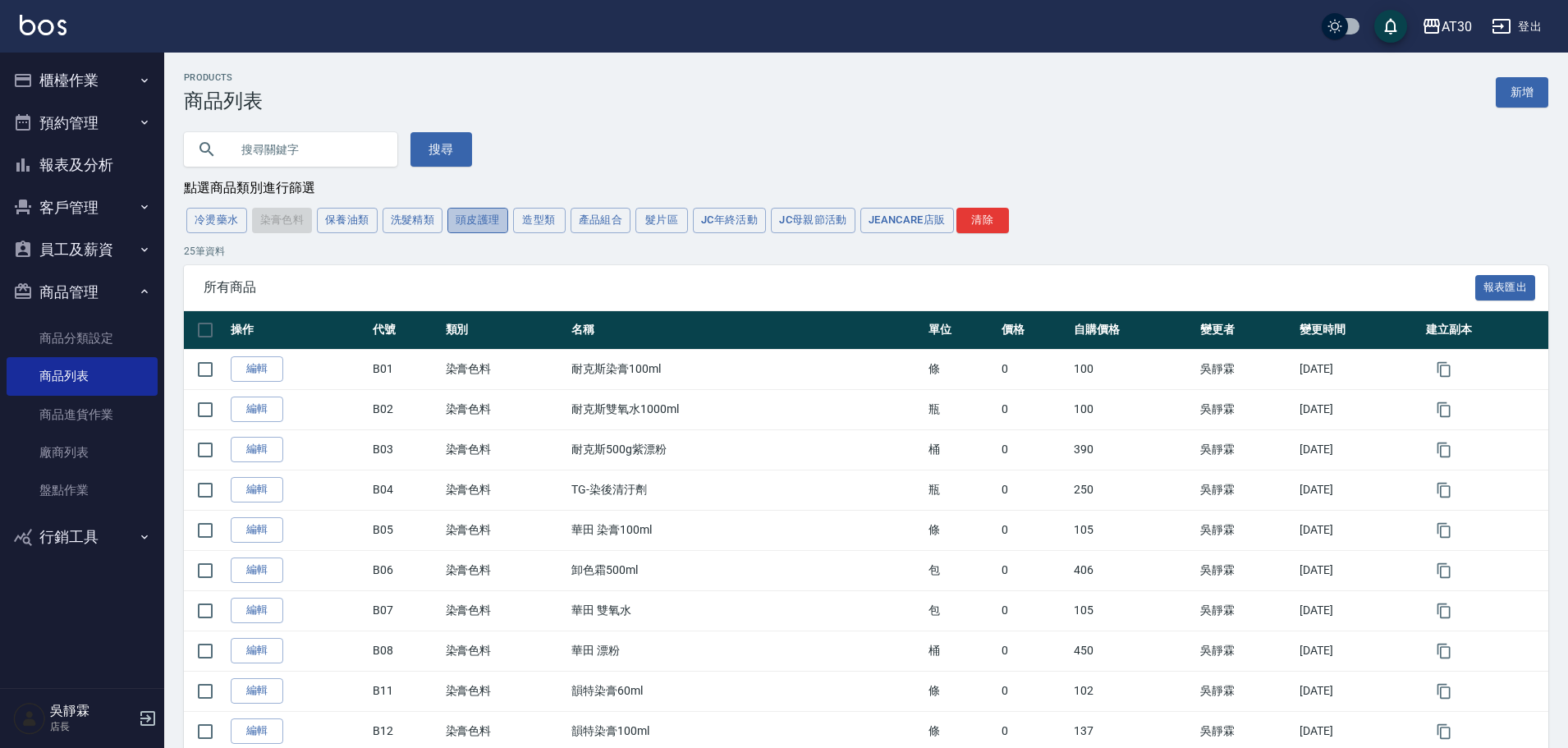
click at [479, 224] on button "頭皮護理" at bounding box center [477, 220] width 61 height 25
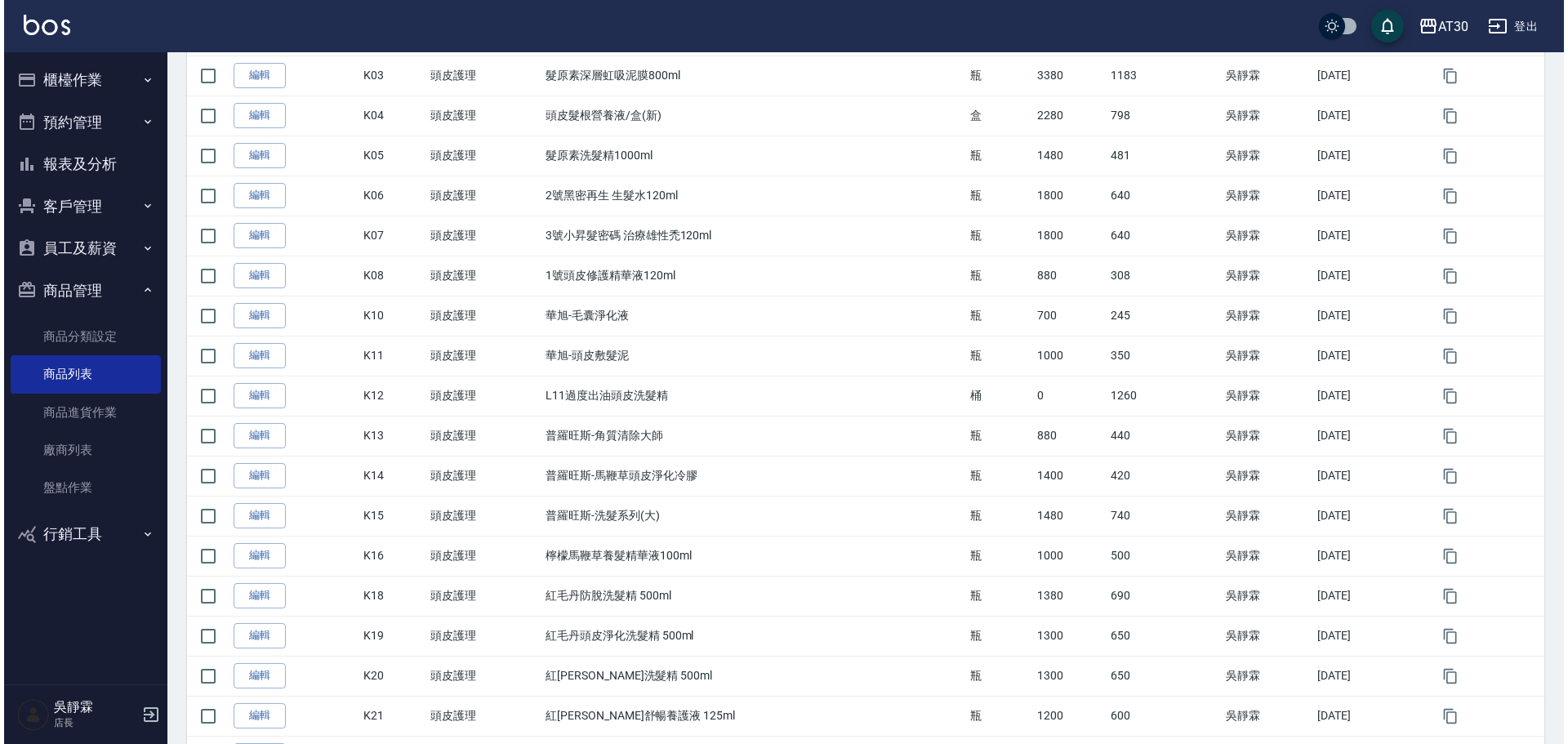
scroll to position [366, 0]
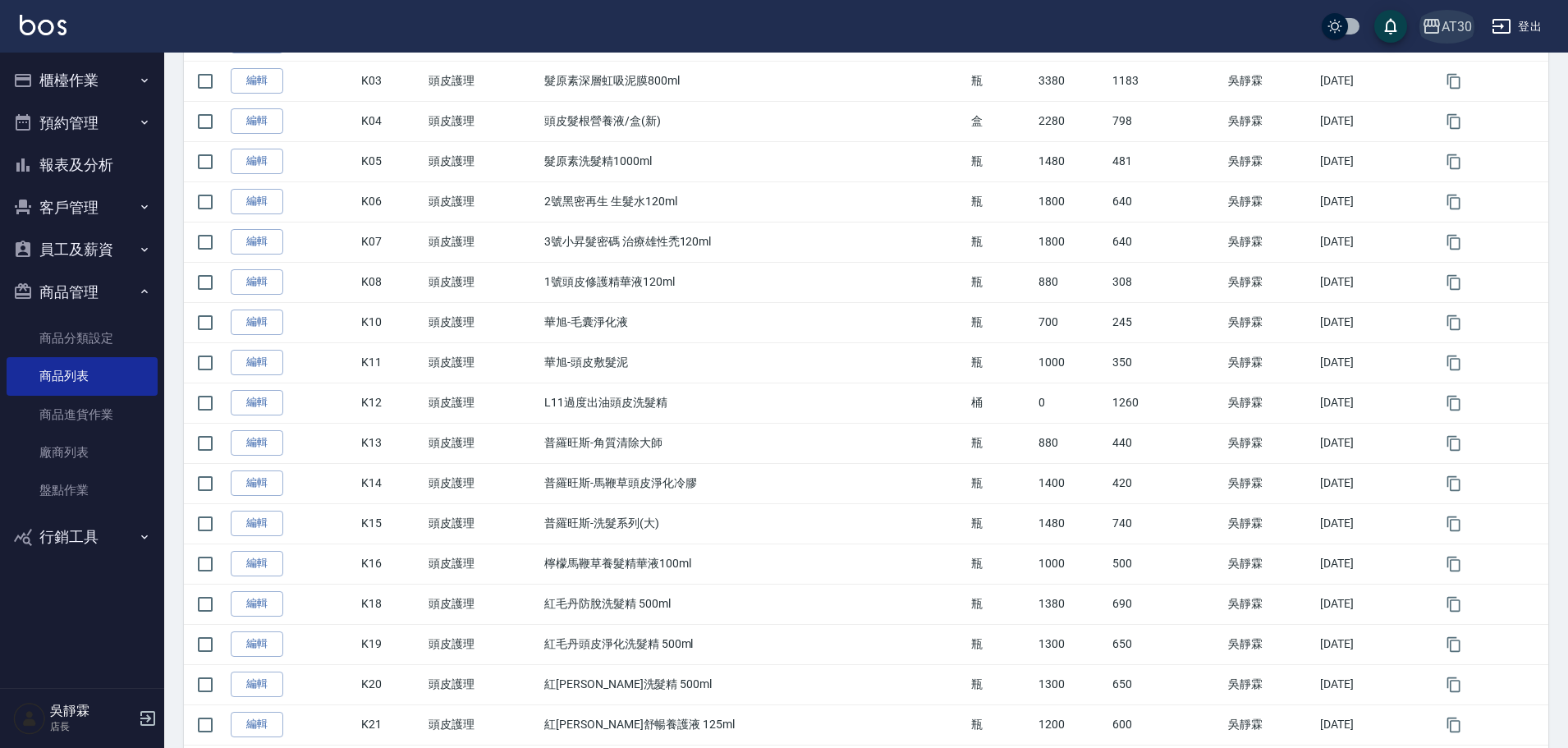
click at [1458, 28] on div "AT30" at bounding box center [1456, 27] width 30 height 21
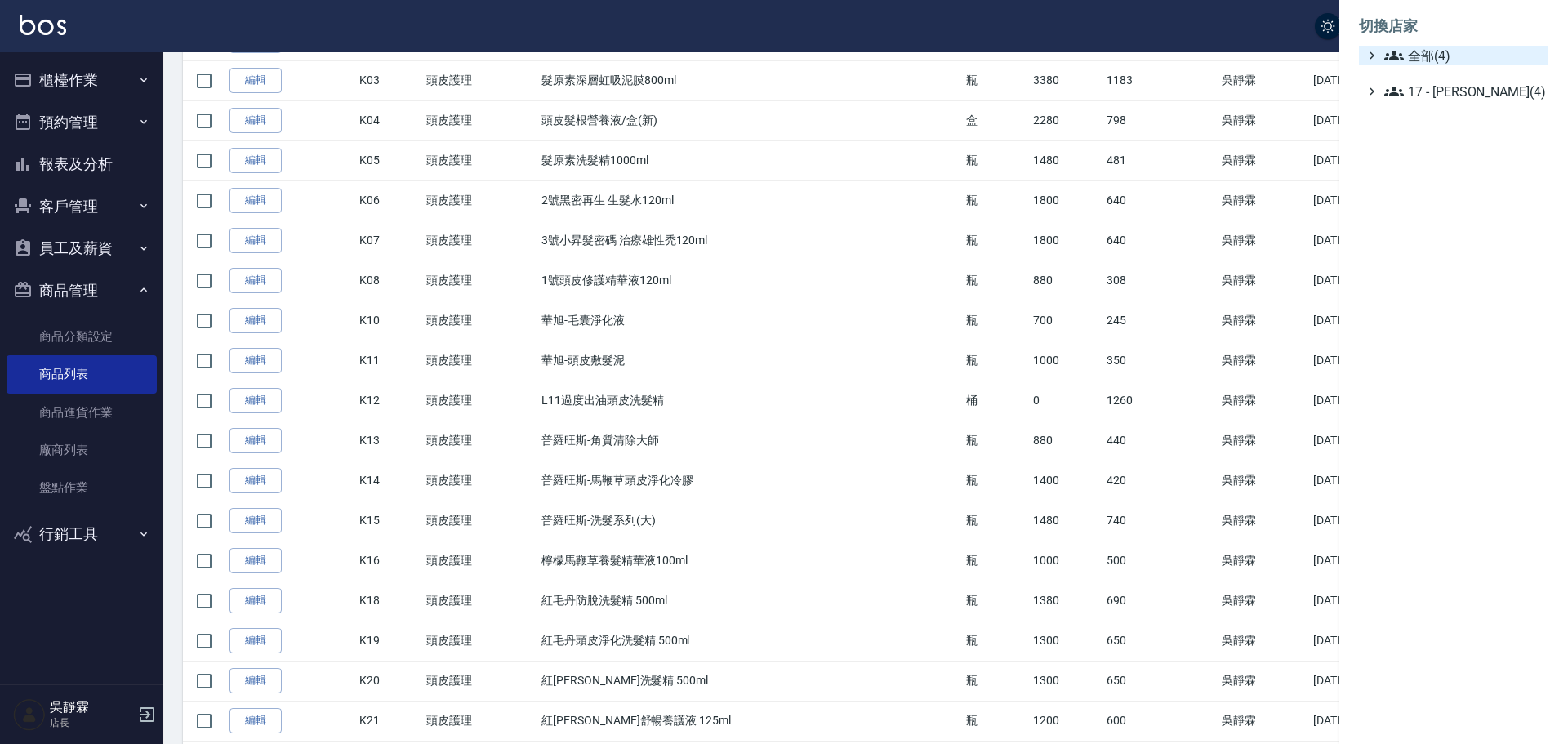
click at [1446, 59] on span "全部(4)" at bounding box center [1462, 55] width 157 height 20
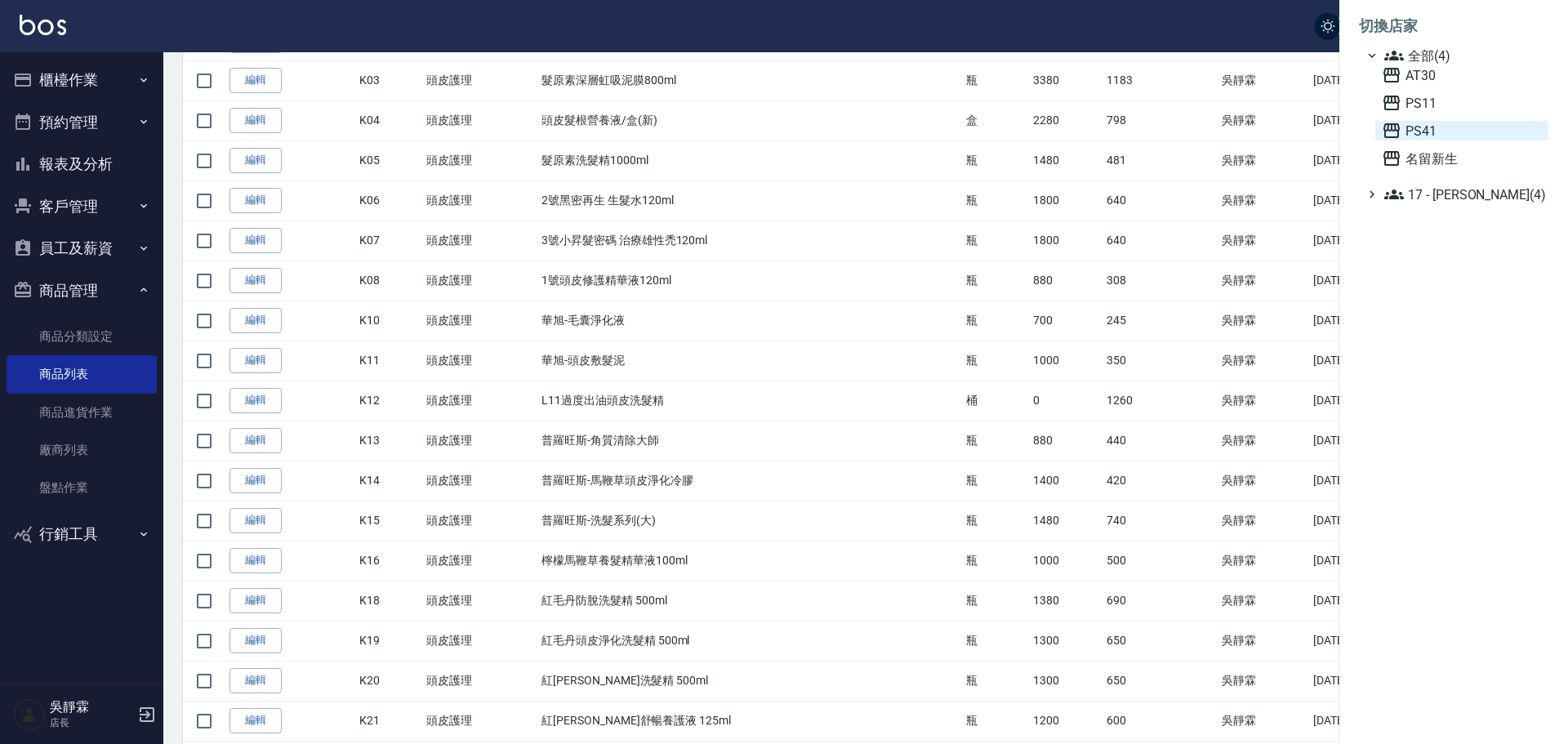
click at [1434, 130] on span "PS41" at bounding box center [1461, 130] width 160 height 20
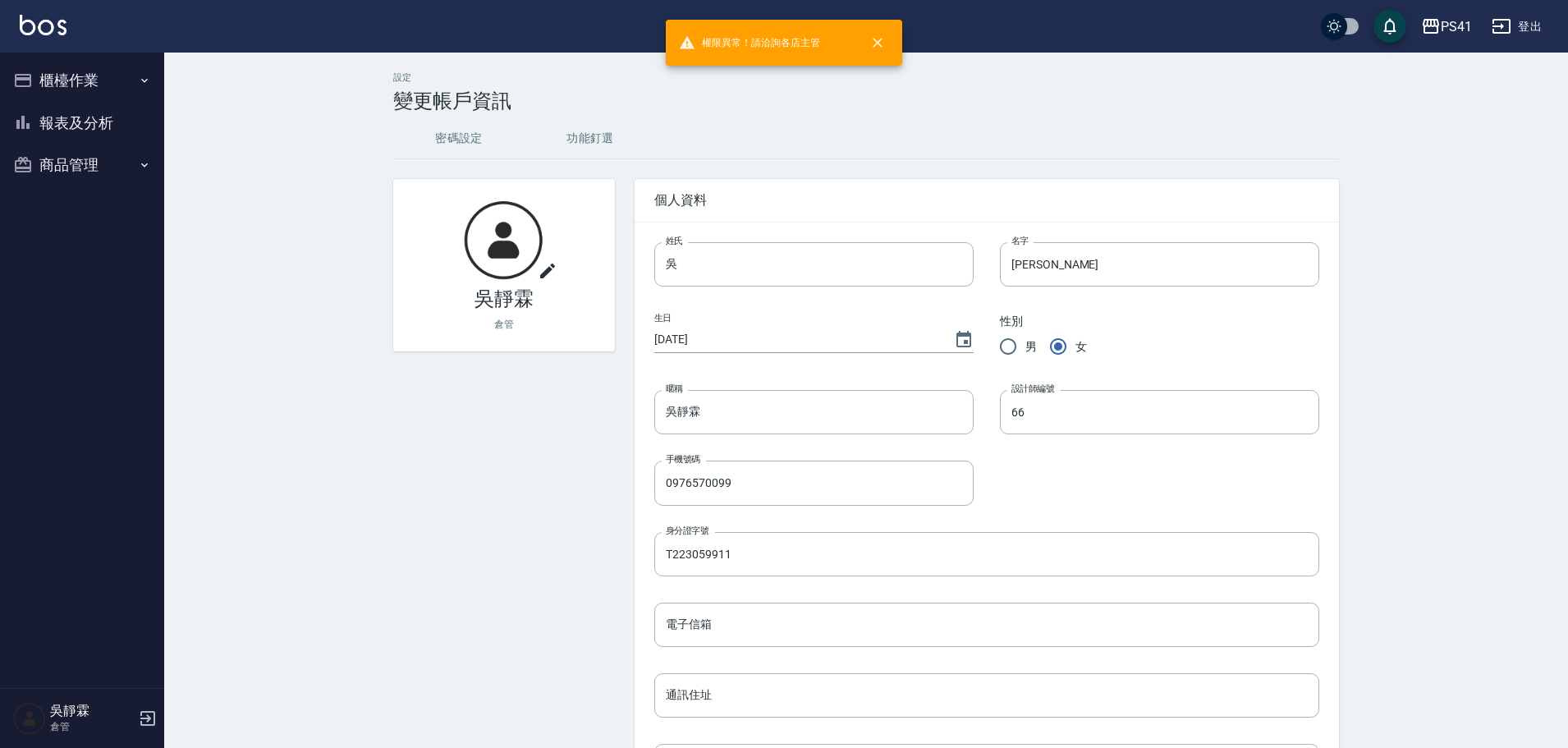
click at [61, 155] on button "商品管理" at bounding box center [82, 164] width 151 height 42
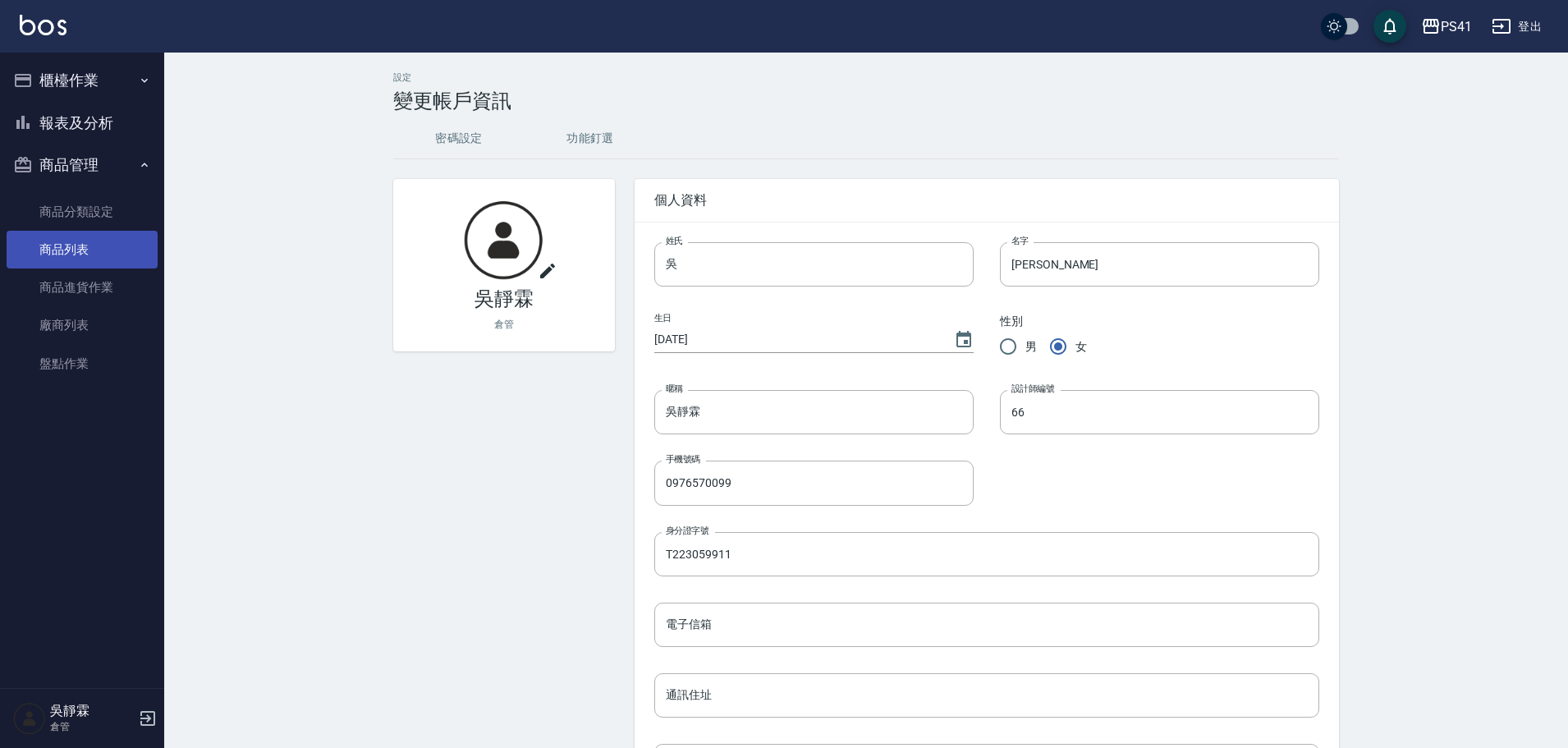
click at [87, 251] on link "商品列表" at bounding box center [82, 250] width 151 height 38
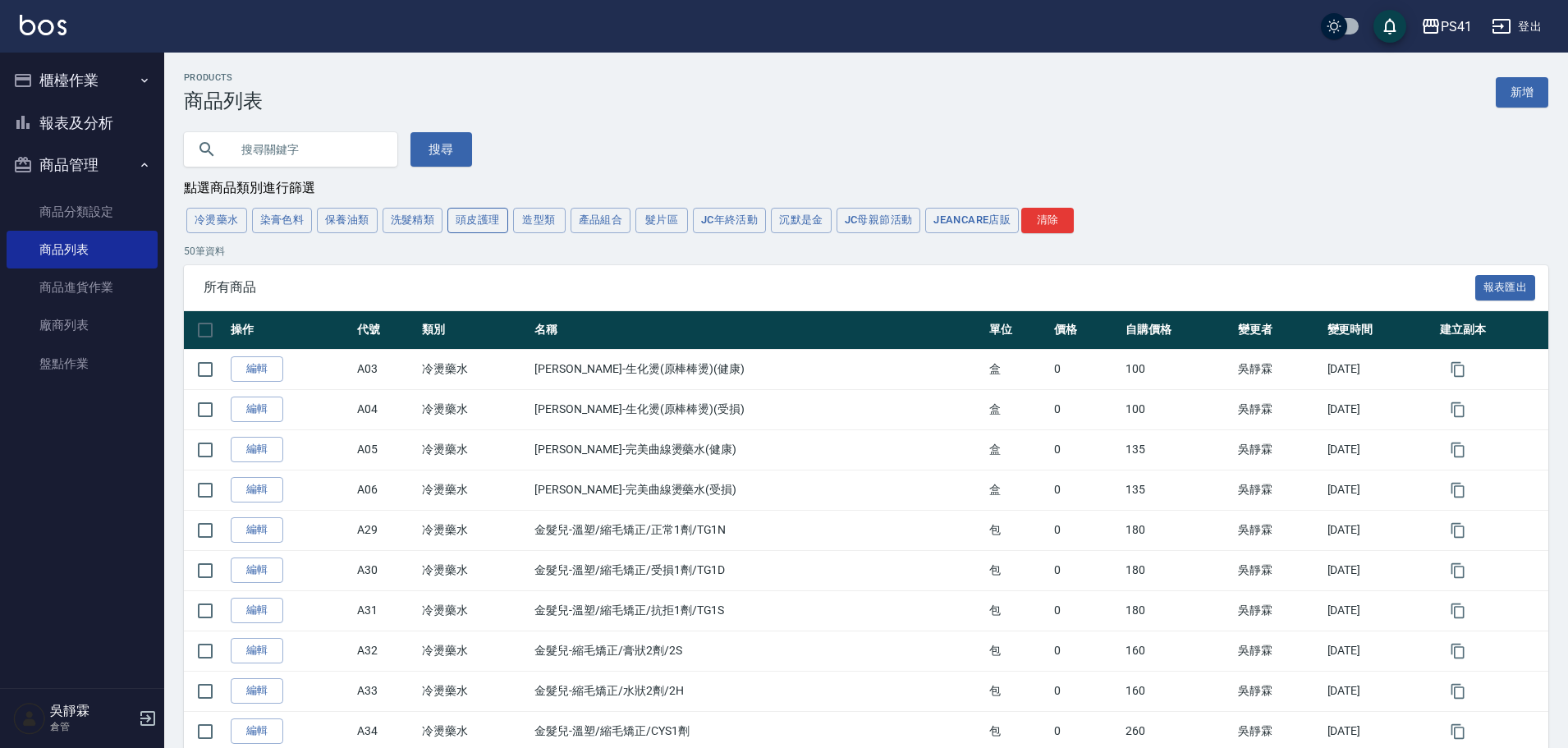
click at [477, 224] on button "頭皮護理" at bounding box center [477, 220] width 61 height 25
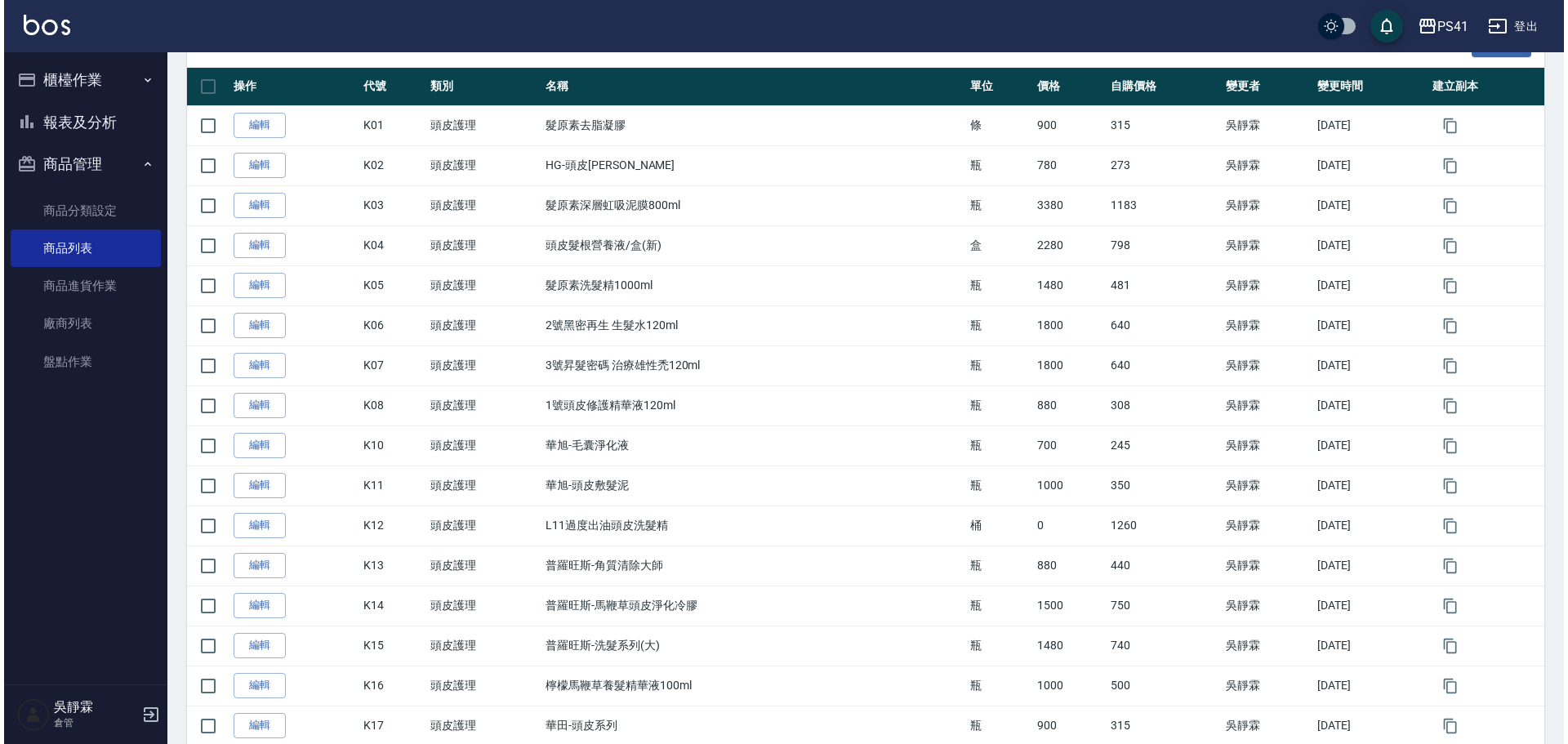
scroll to position [227, 0]
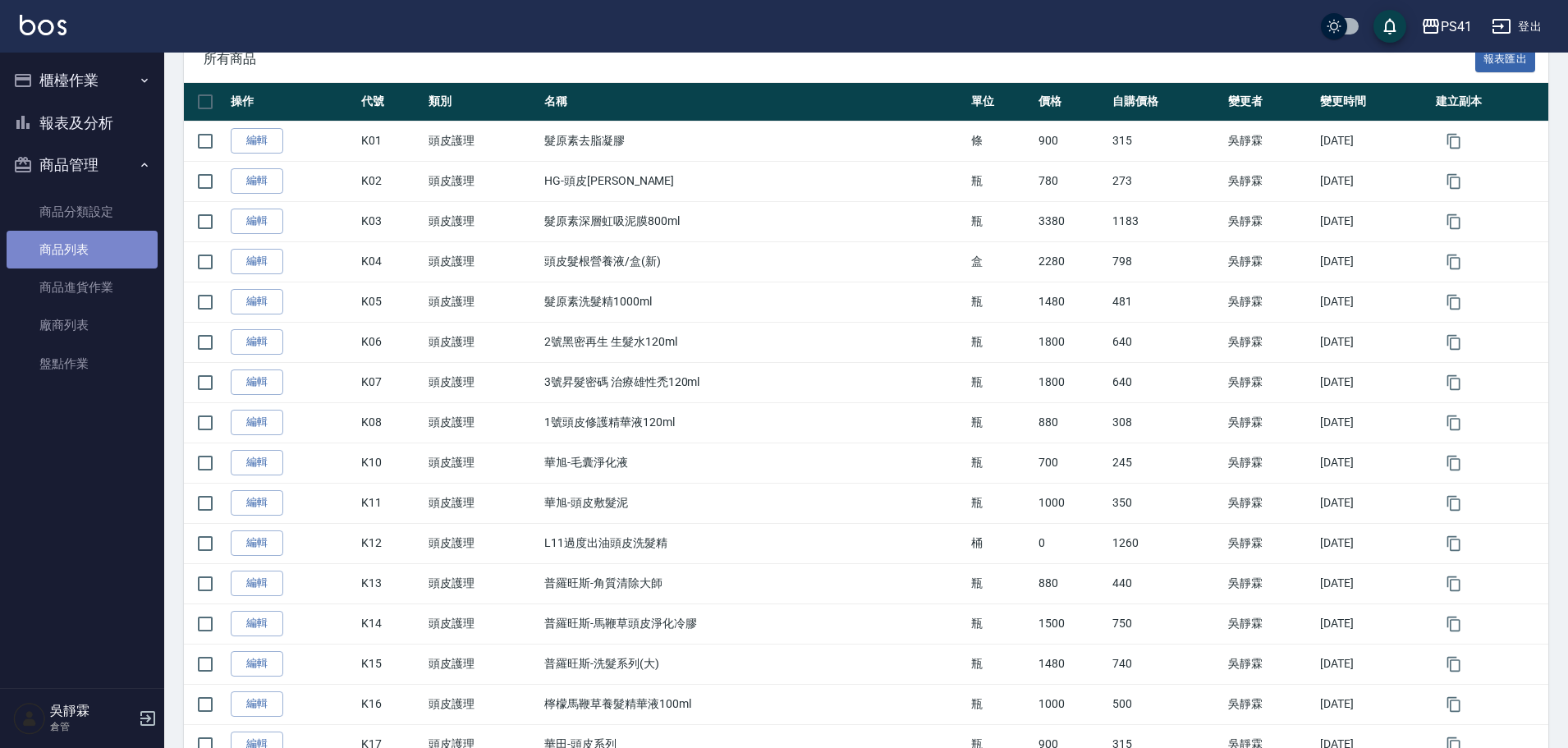
click at [73, 252] on link "商品列表" at bounding box center [82, 250] width 151 height 38
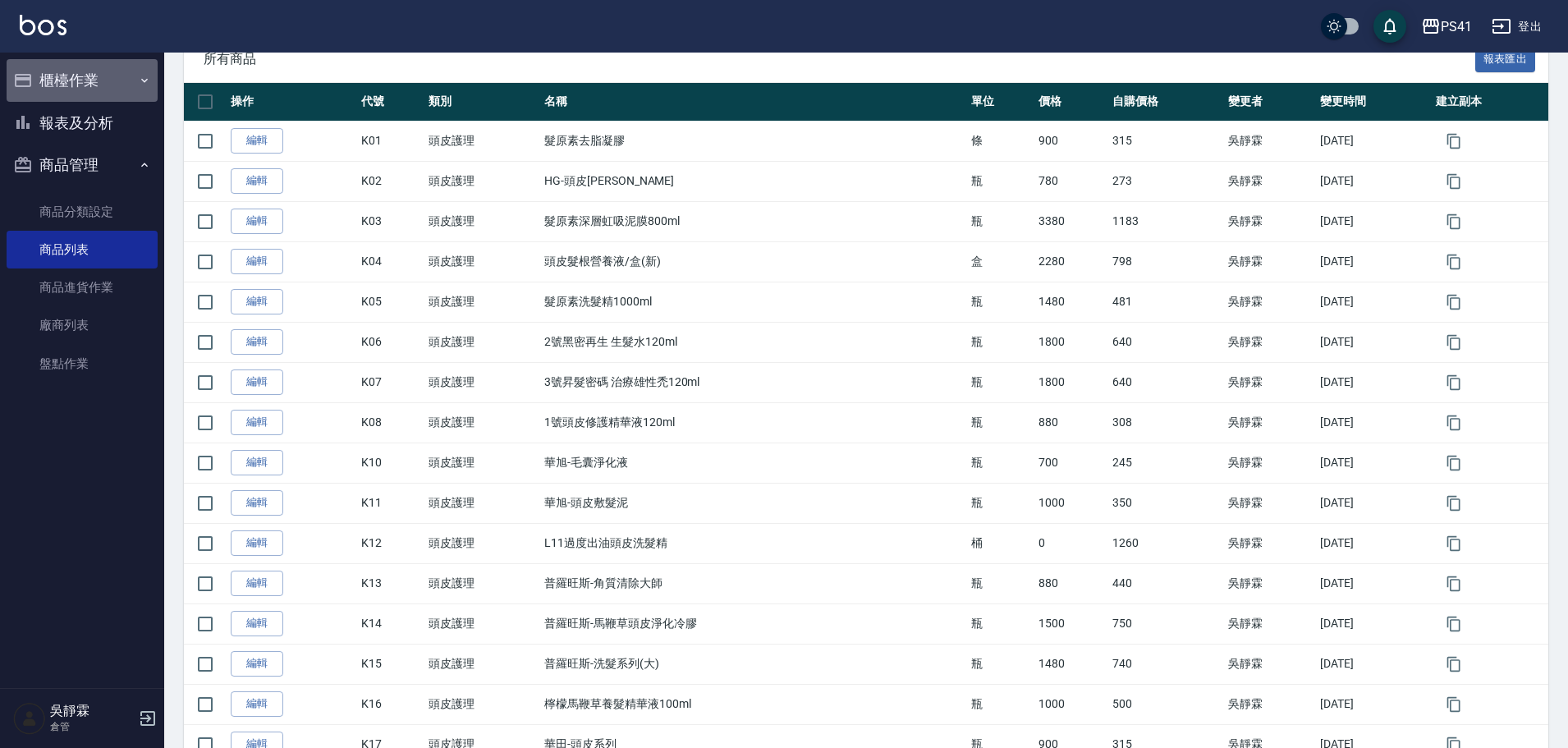
click at [67, 75] on button "櫃檯作業" at bounding box center [82, 80] width 151 height 42
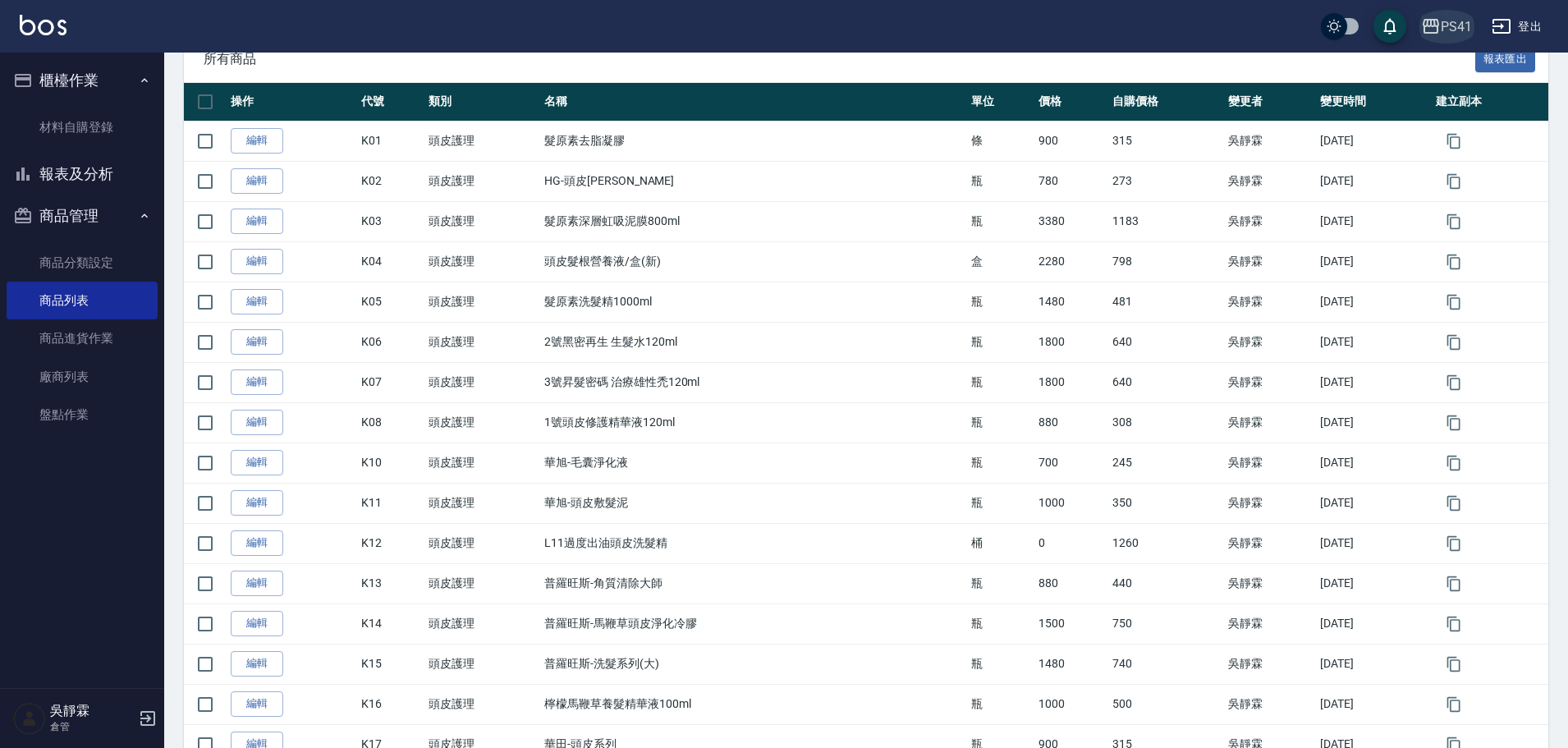
click at [1419, 29] on button "PS41" at bounding box center [1447, 26] width 64 height 34
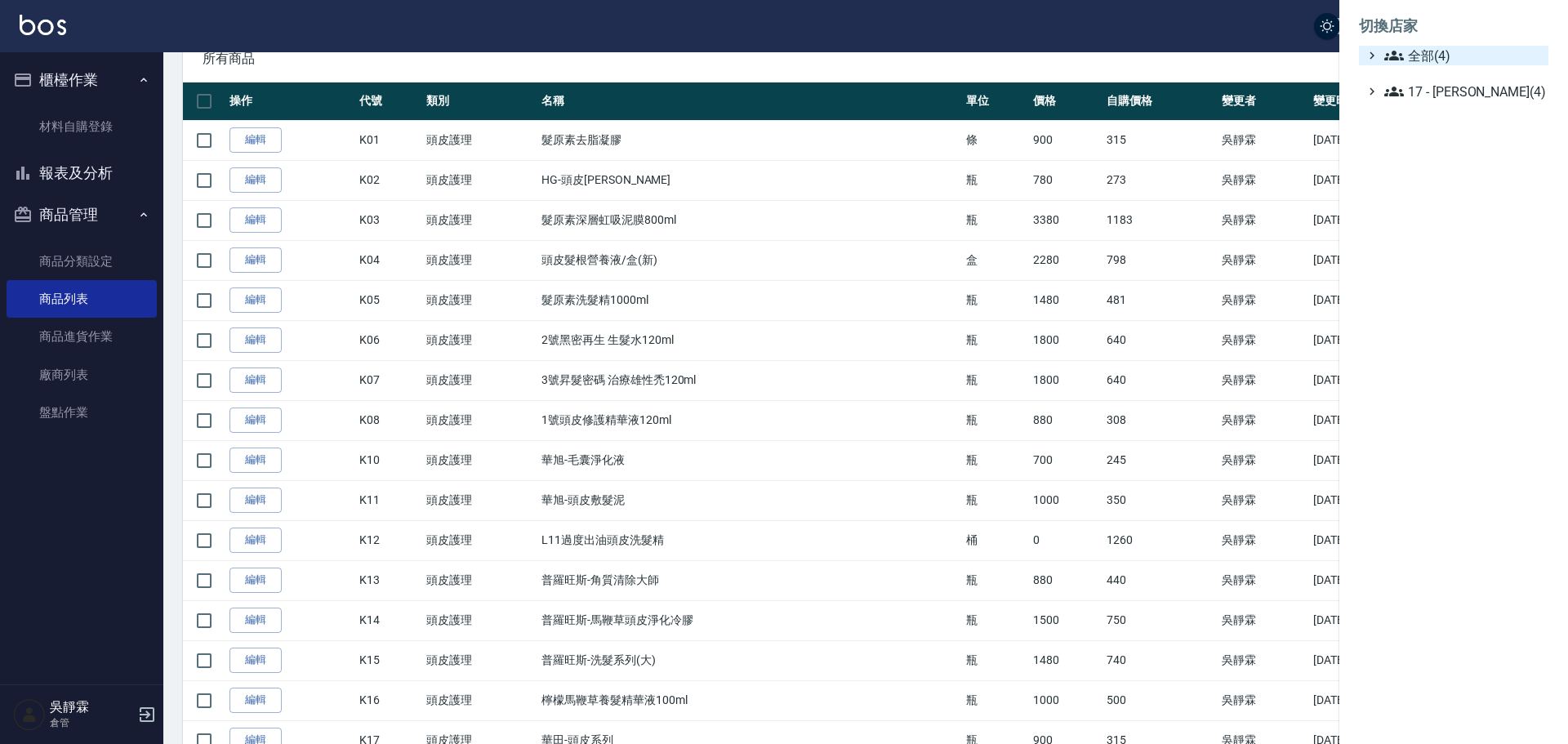
click at [1429, 60] on span "全部(4)" at bounding box center [1462, 55] width 157 height 20
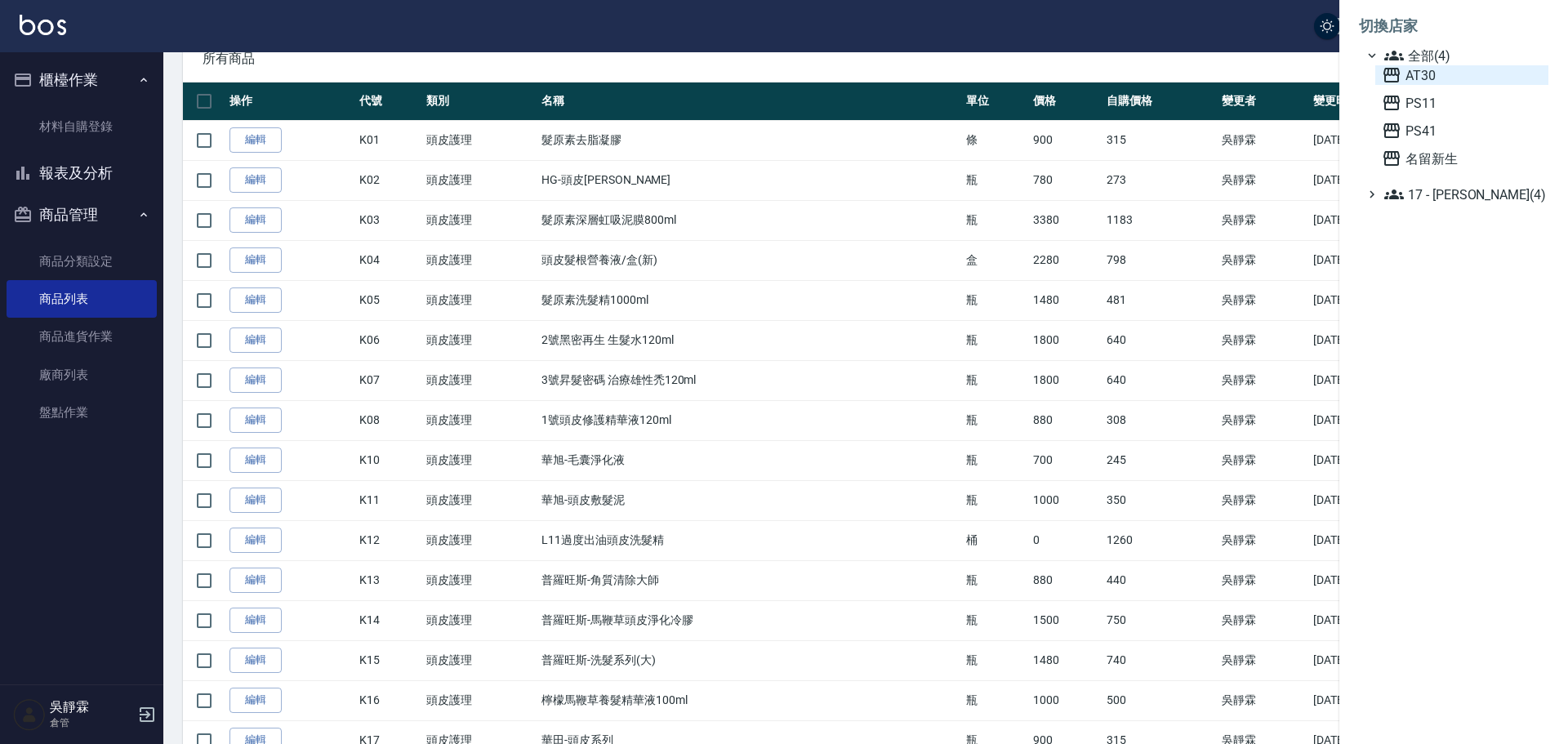
click at [1426, 75] on span "AT30" at bounding box center [1461, 75] width 160 height 20
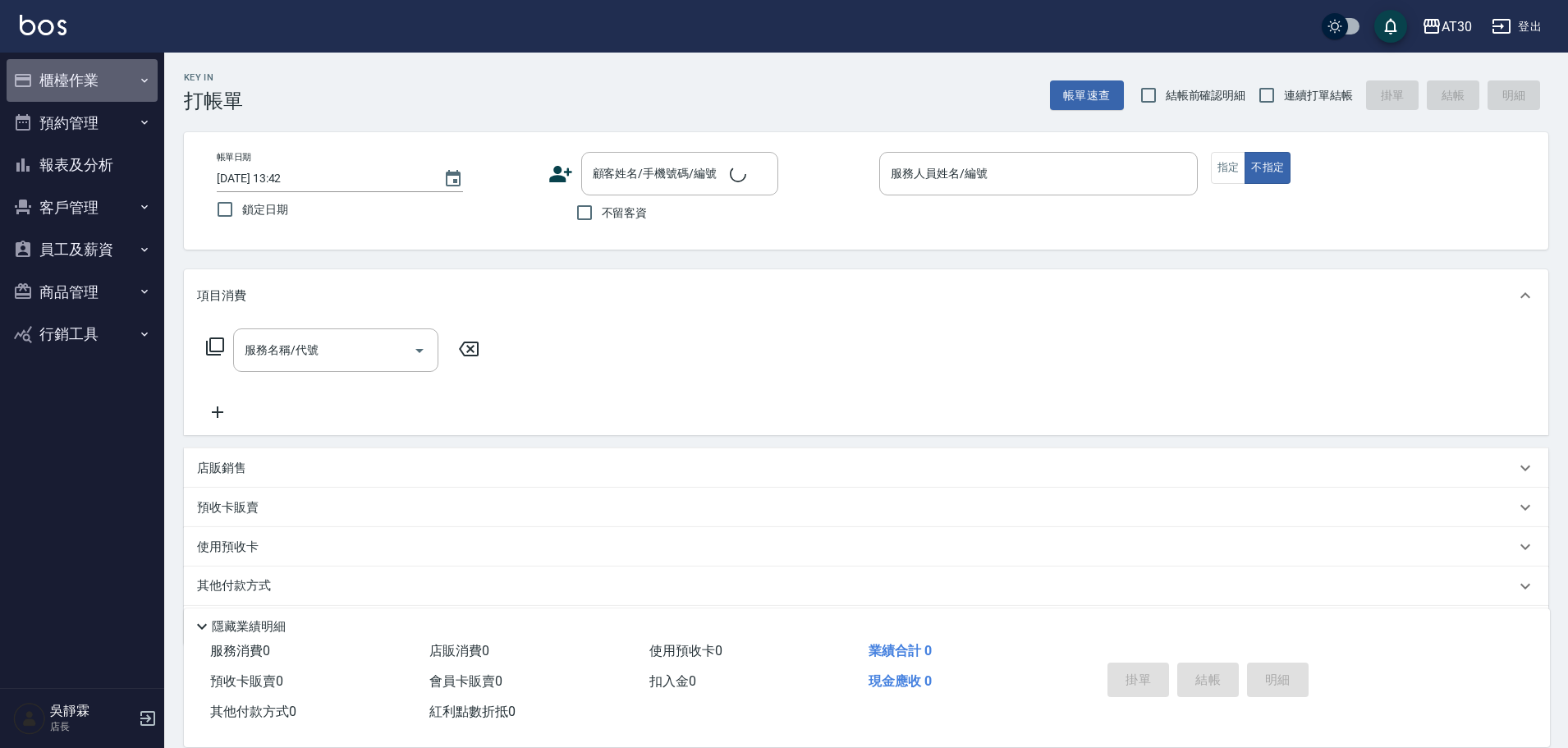
click at [67, 87] on button "櫃檯作業" at bounding box center [82, 80] width 151 height 42
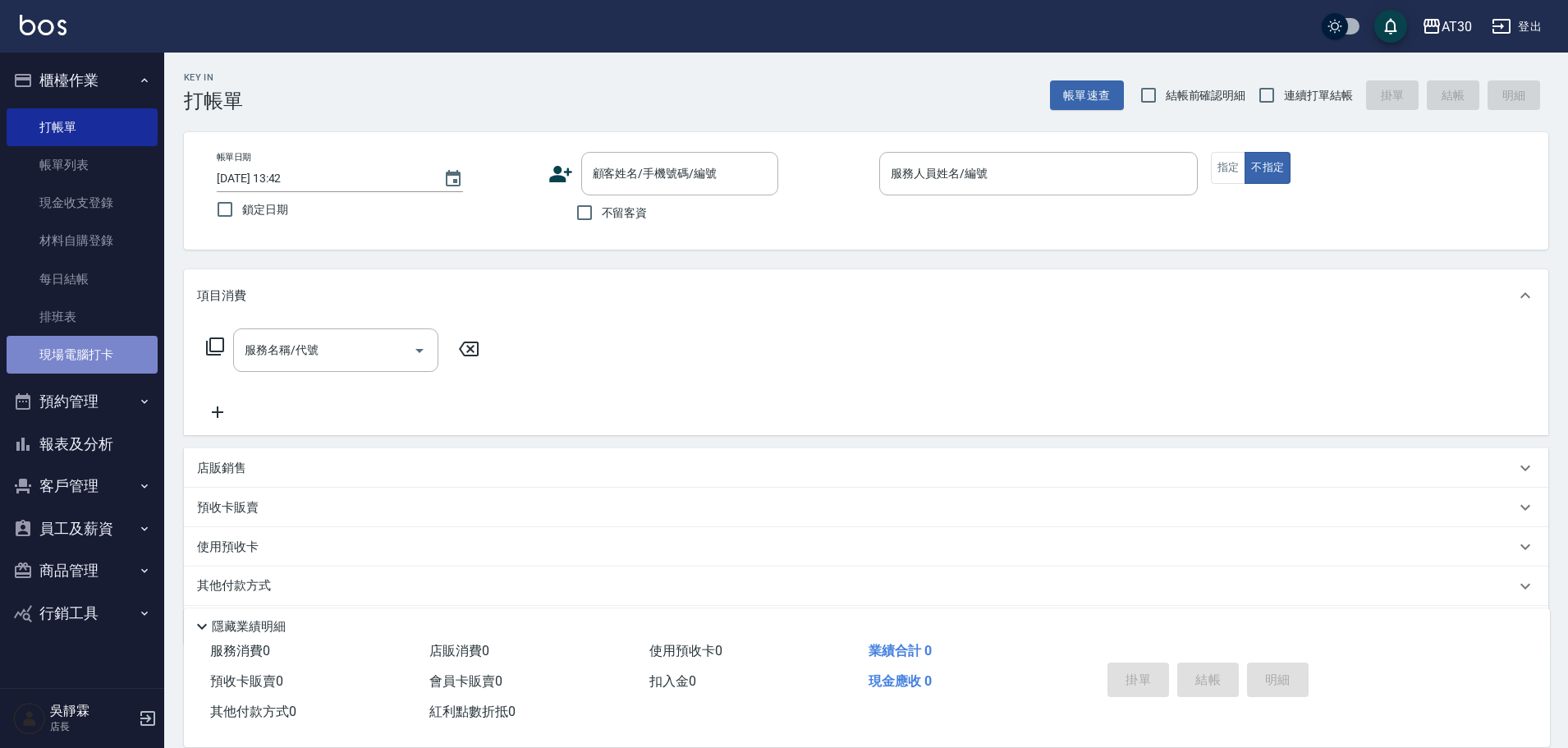
click at [120, 345] on link "現場電腦打卡" at bounding box center [82, 355] width 151 height 38
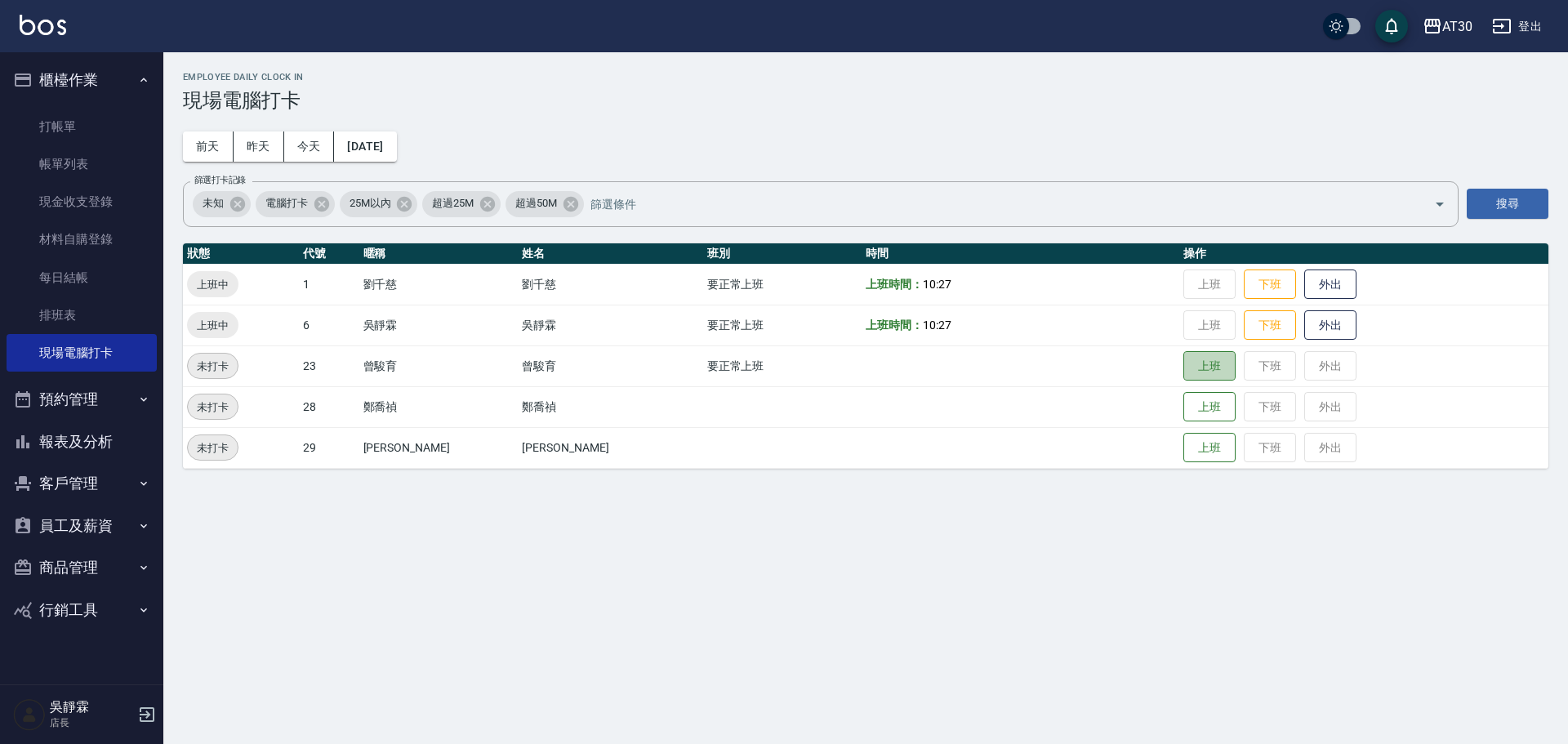
drag, startPoint x: 1180, startPoint y: 372, endPoint x: 1223, endPoint y: 356, distance: 45.9
click at [1183, 367] on button "上班" at bounding box center [1208, 366] width 52 height 30
click at [89, 442] on button "報表及分析" at bounding box center [82, 441] width 151 height 42
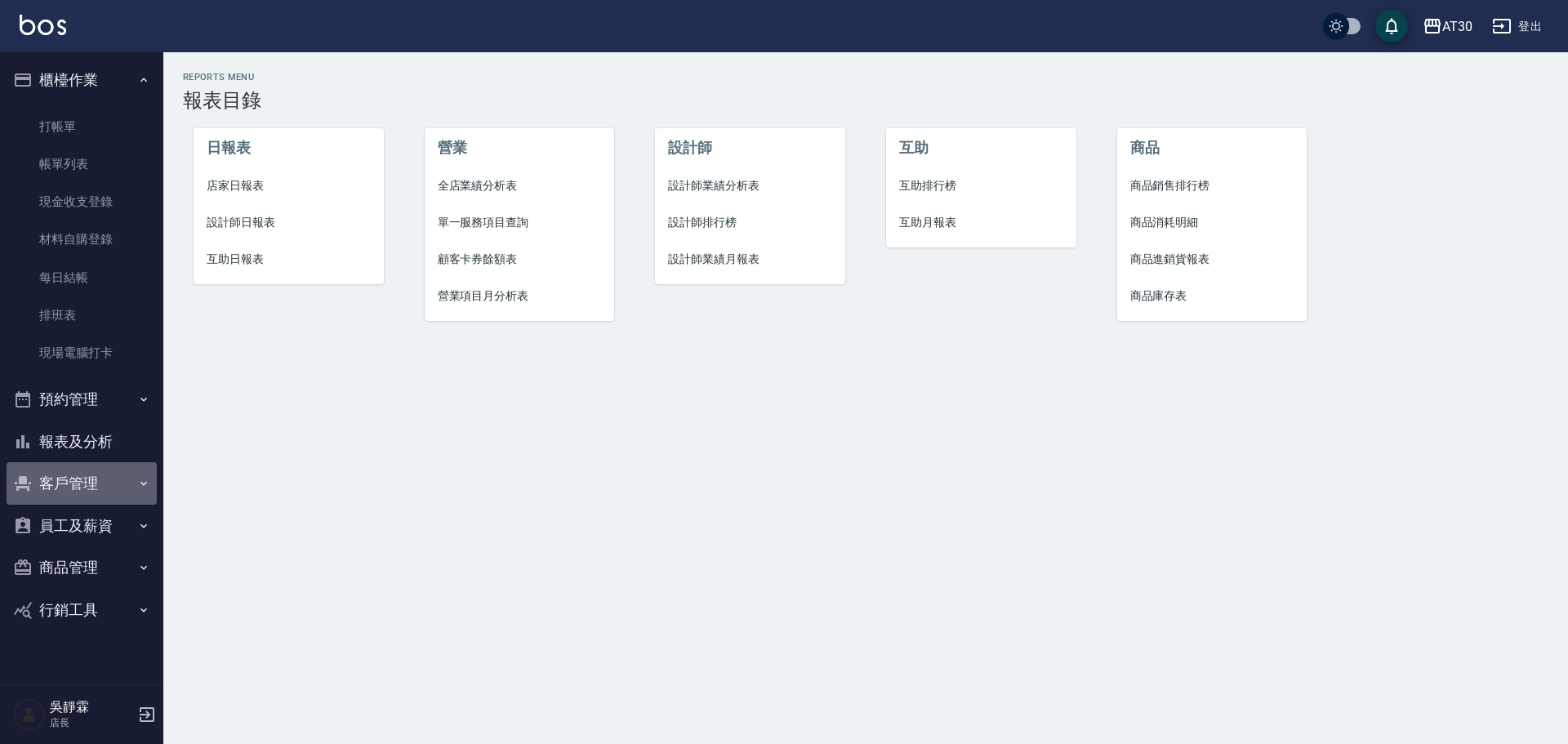
click at [90, 483] on button "客戶管理" at bounding box center [82, 483] width 151 height 42
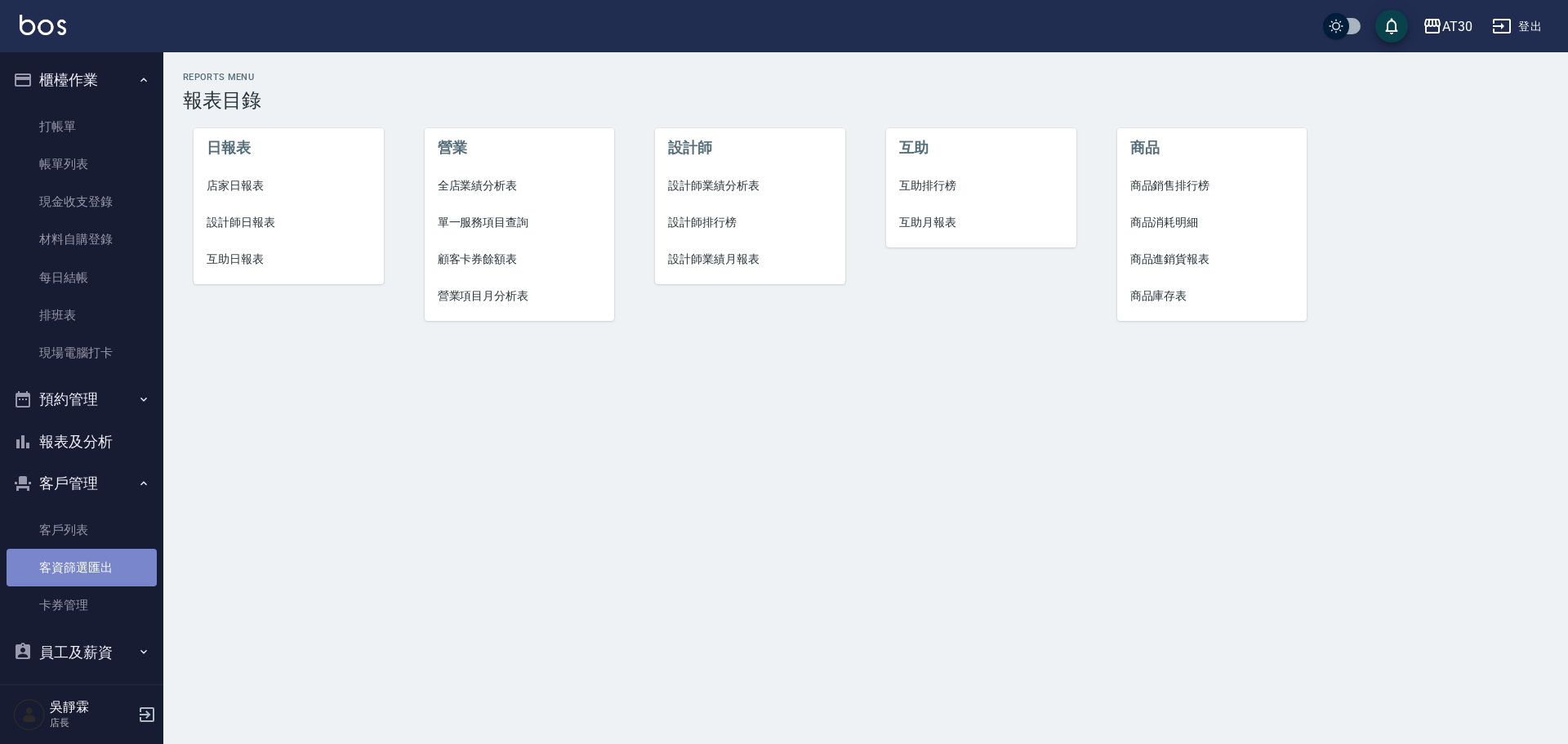
click at [148, 563] on link "客資篩選匯出" at bounding box center [82, 568] width 151 height 38
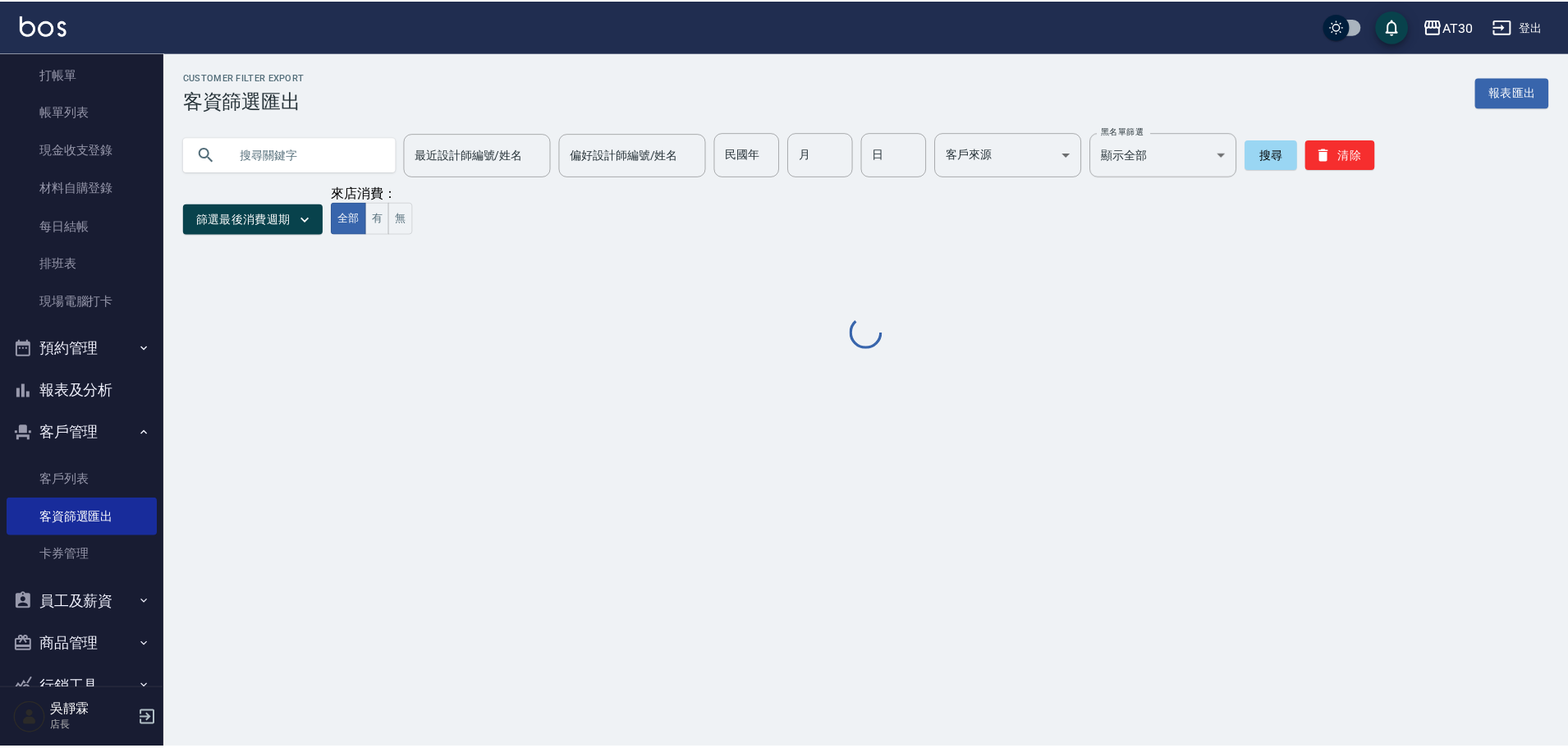
scroll to position [93, 0]
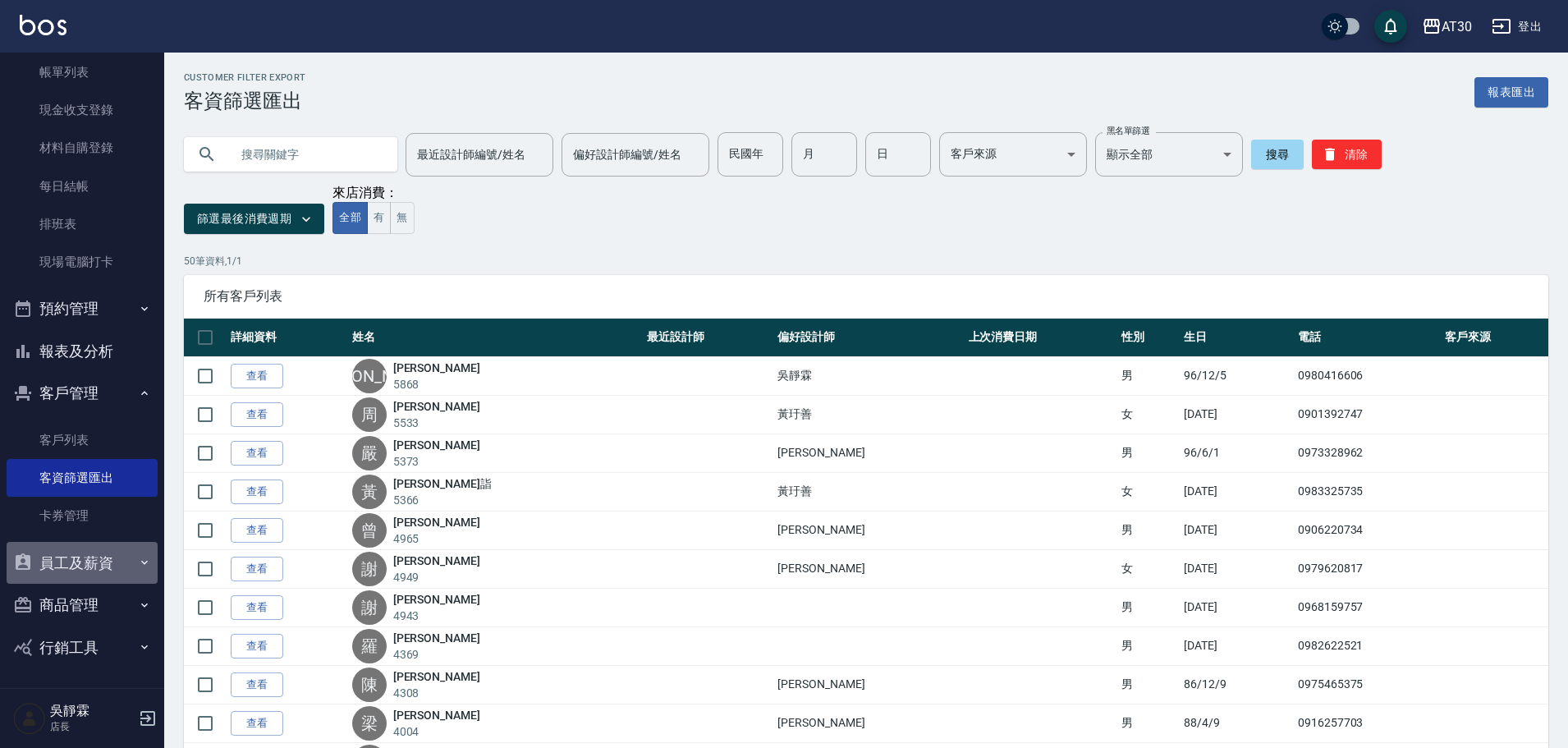
click at [88, 572] on button "員工及薪資" at bounding box center [82, 562] width 151 height 42
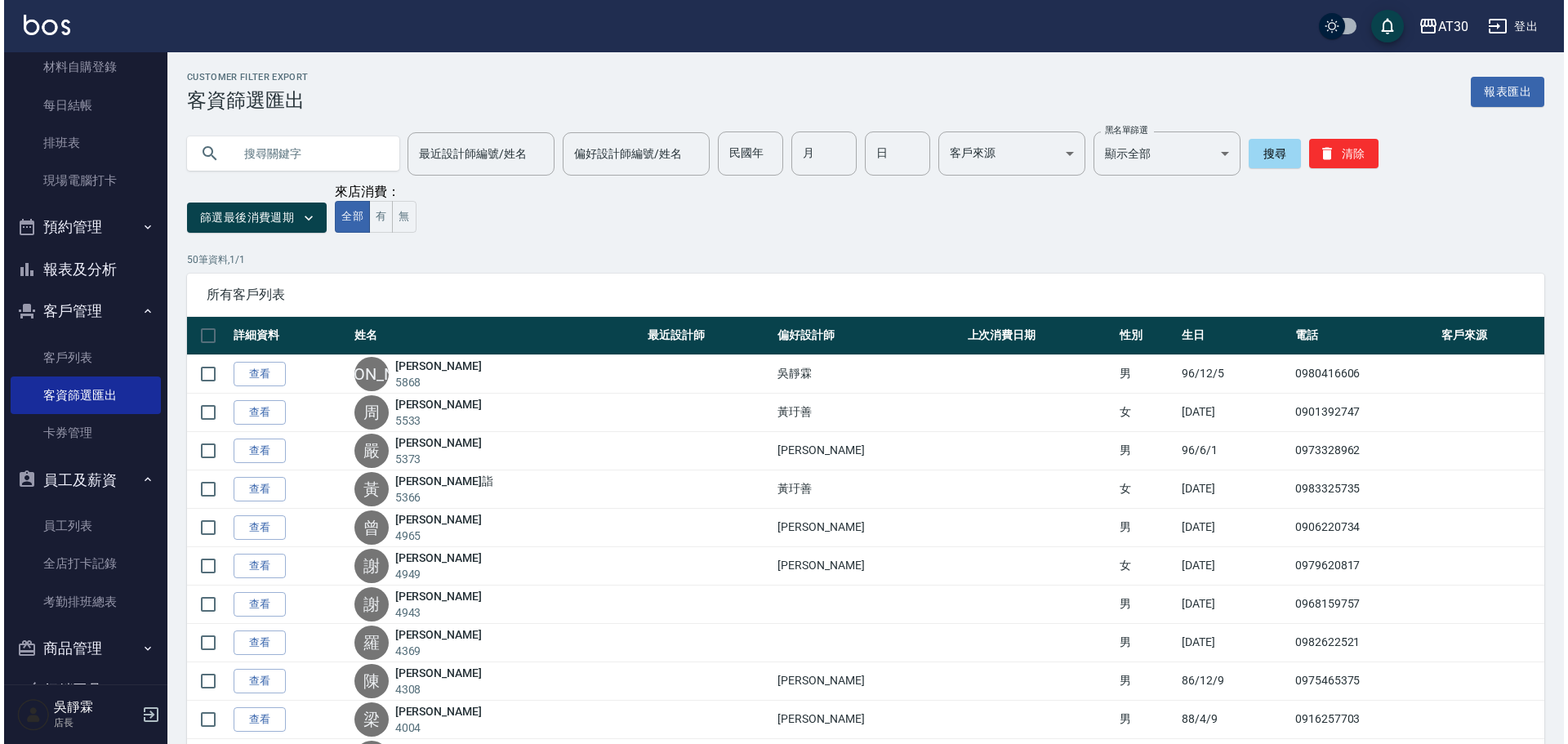
scroll to position [218, 0]
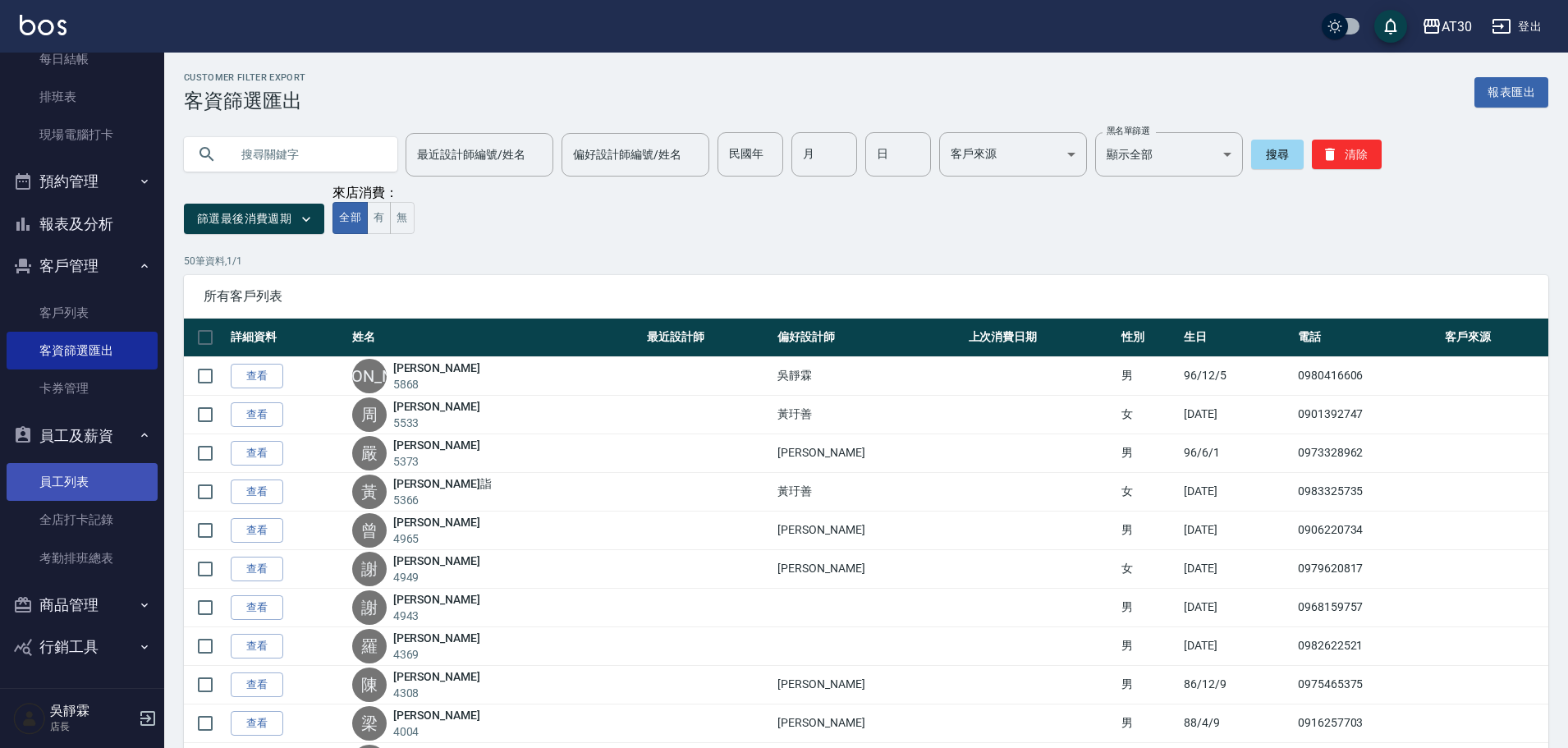
click at [86, 489] on link "員工列表" at bounding box center [82, 482] width 151 height 38
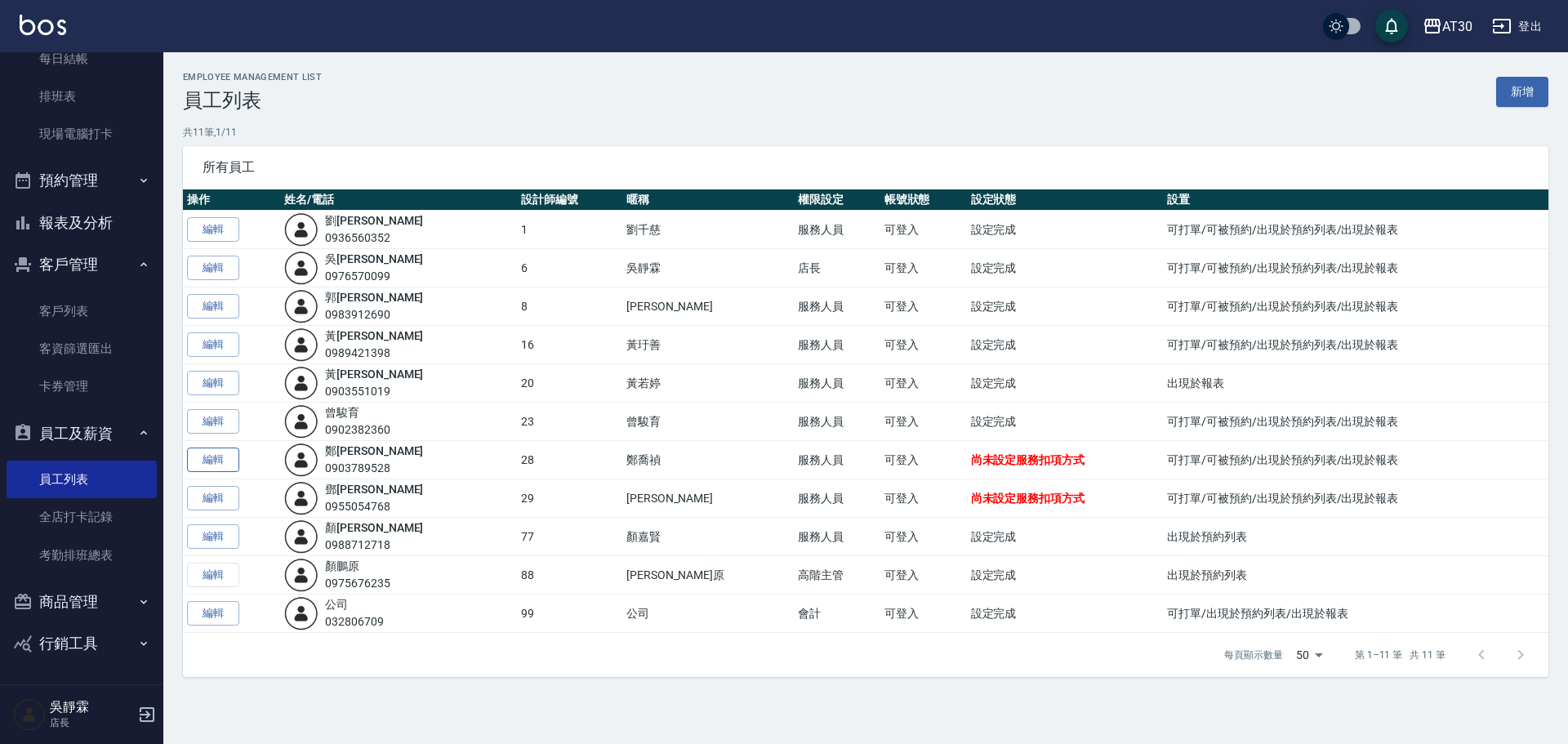
click at [212, 465] on link "編輯" at bounding box center [212, 459] width 52 height 25
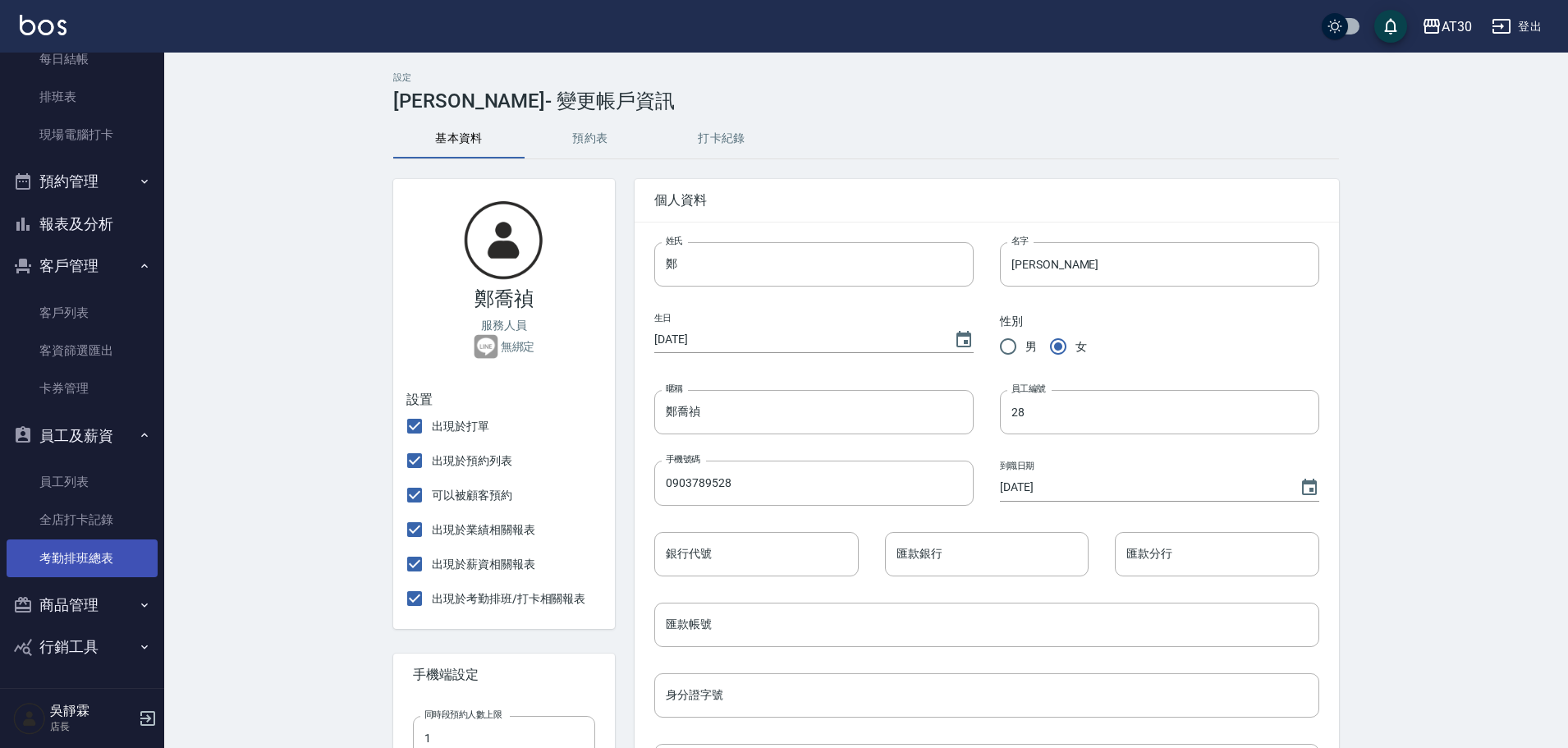
click at [93, 552] on link "考勤排班總表" at bounding box center [82, 559] width 151 height 38
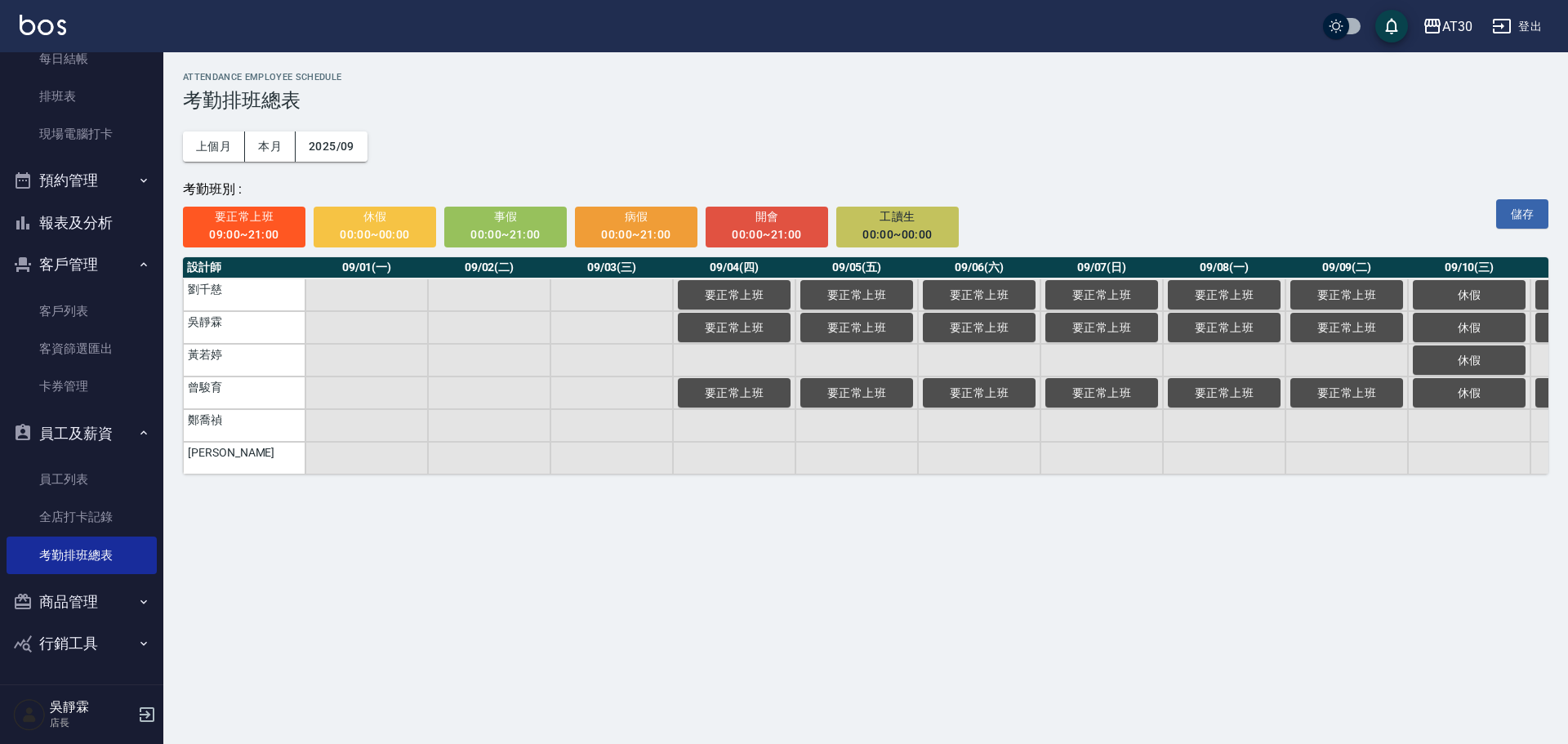
click at [897, 224] on span "工讀生" at bounding box center [897, 217] width 101 height 21
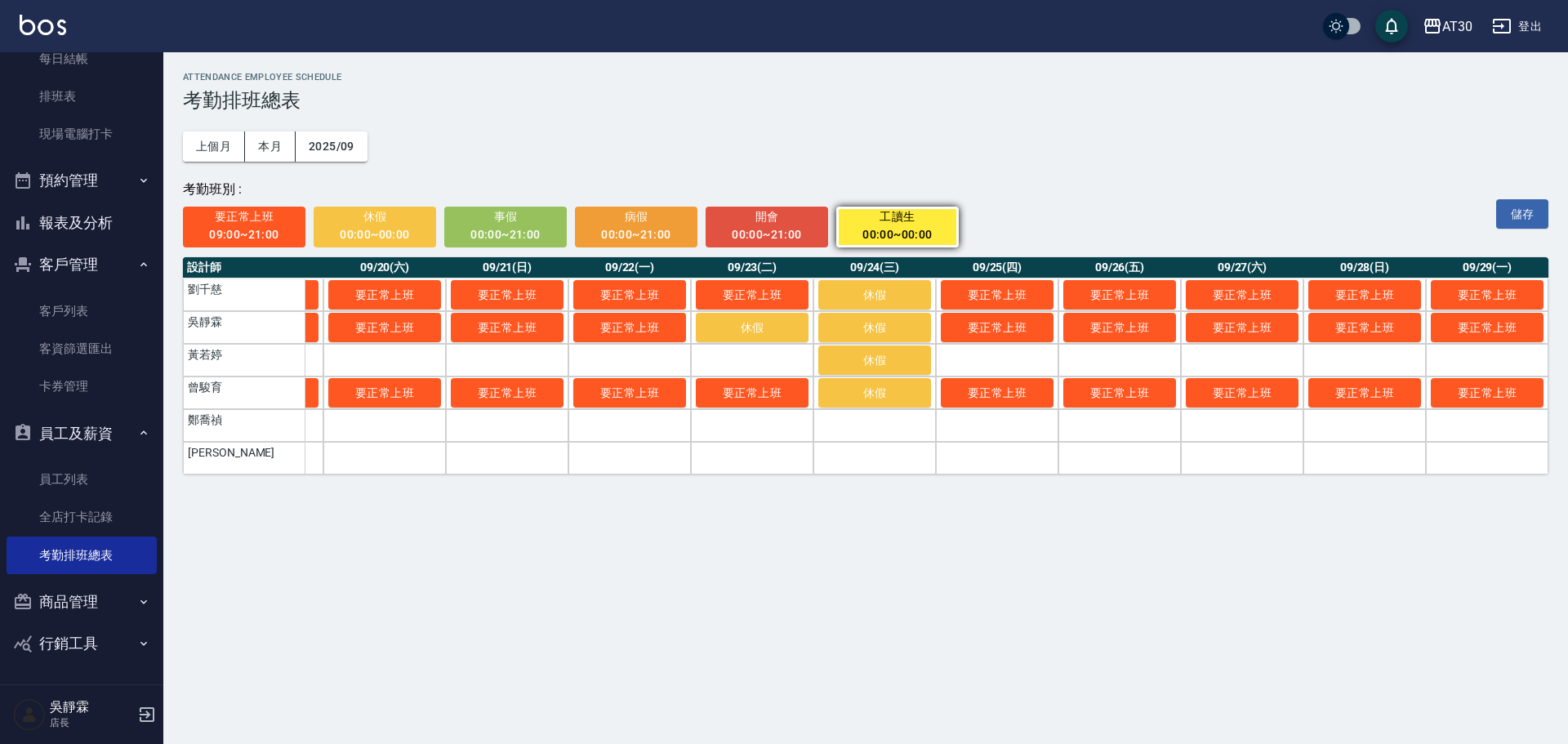
scroll to position [0, 2315]
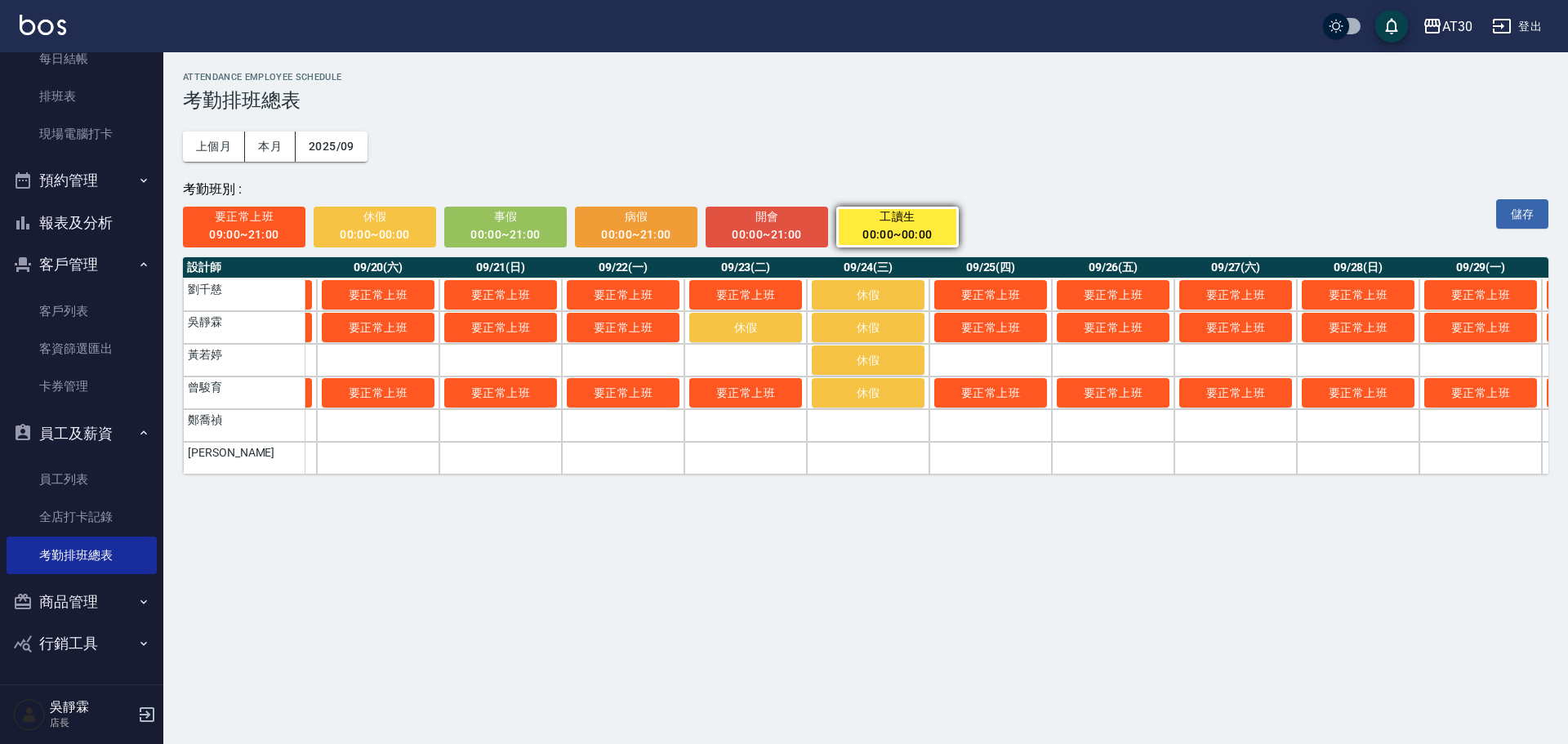
click at [269, 425] on td "鄭喬禎" at bounding box center [244, 426] width 122 height 33
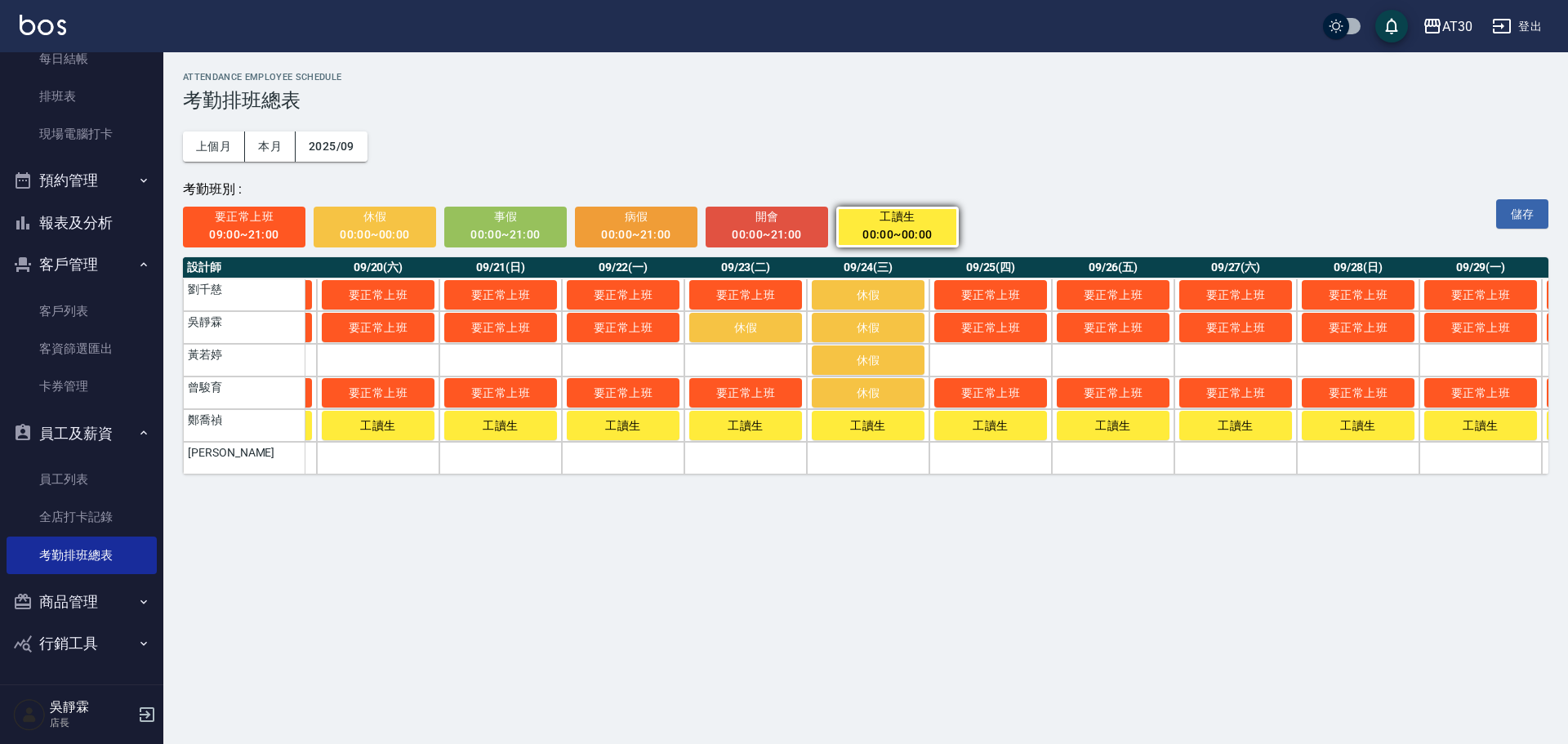
click at [267, 454] on td "[PERSON_NAME]" at bounding box center [244, 458] width 122 height 33
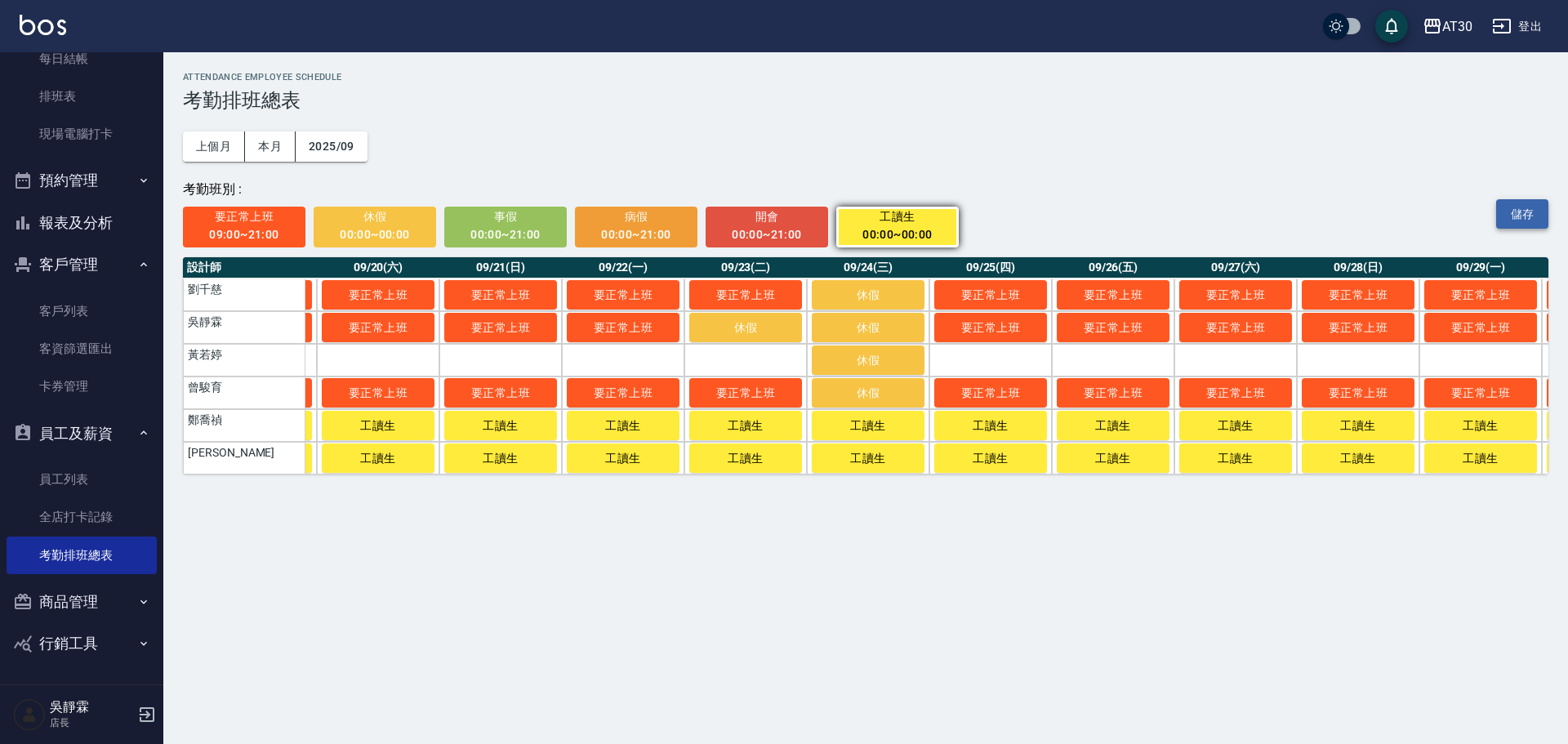
click at [1522, 212] on button "儲存" at bounding box center [1522, 214] width 52 height 30
click at [105, 133] on link "現場電腦打卡" at bounding box center [82, 134] width 151 height 38
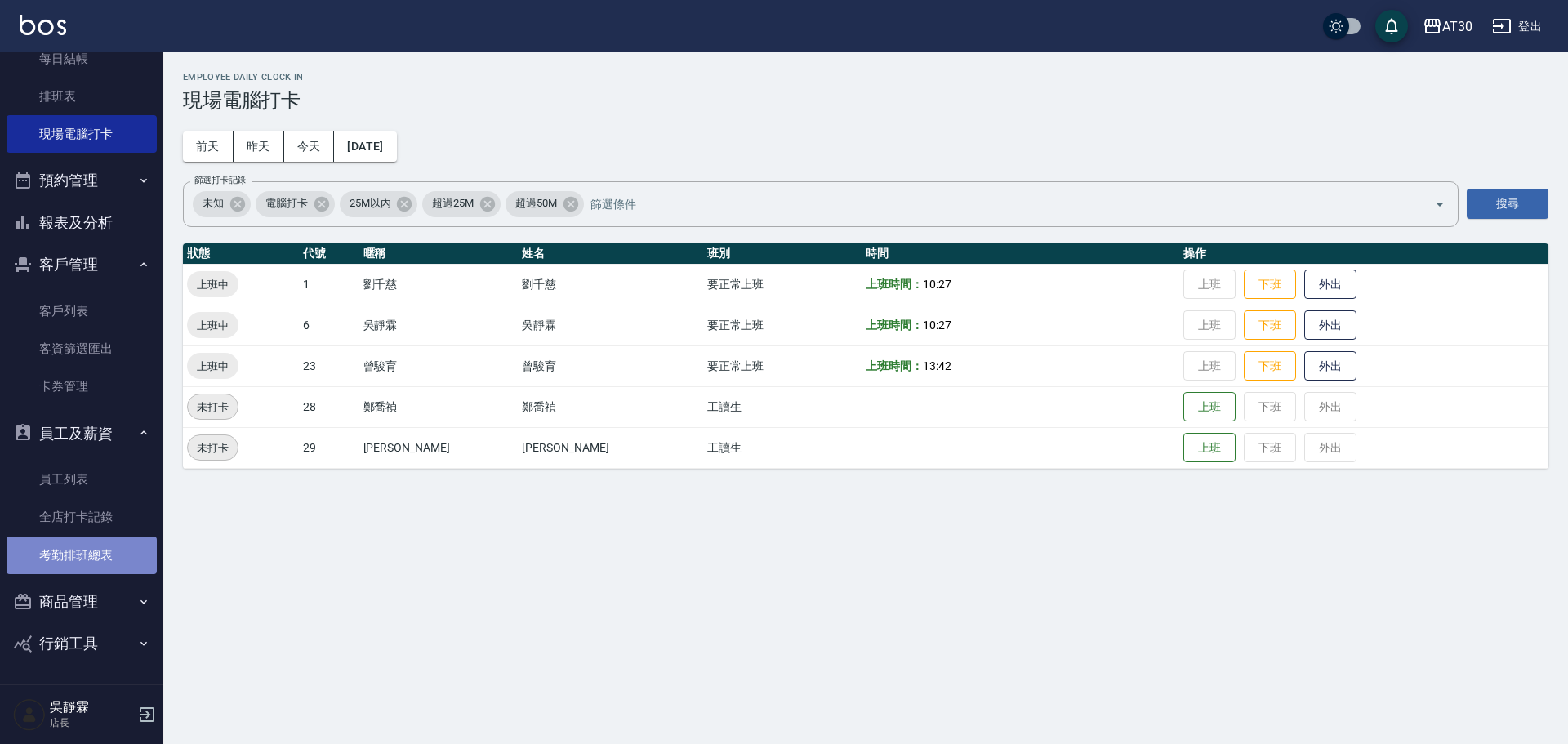
click at [98, 555] on link "考勤排班總表" at bounding box center [82, 556] width 151 height 38
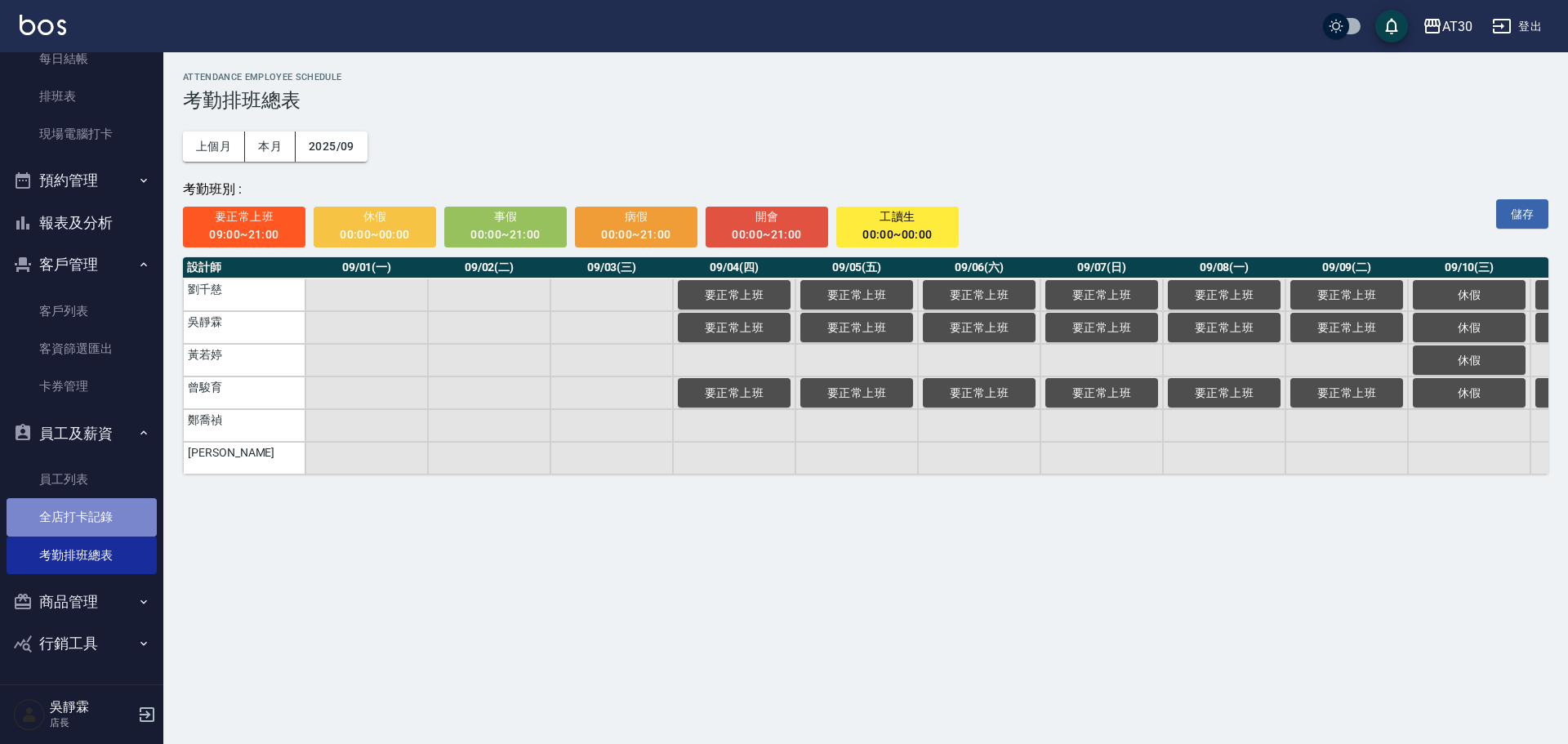
click at [100, 517] on link "全店打卡記錄" at bounding box center [82, 517] width 151 height 38
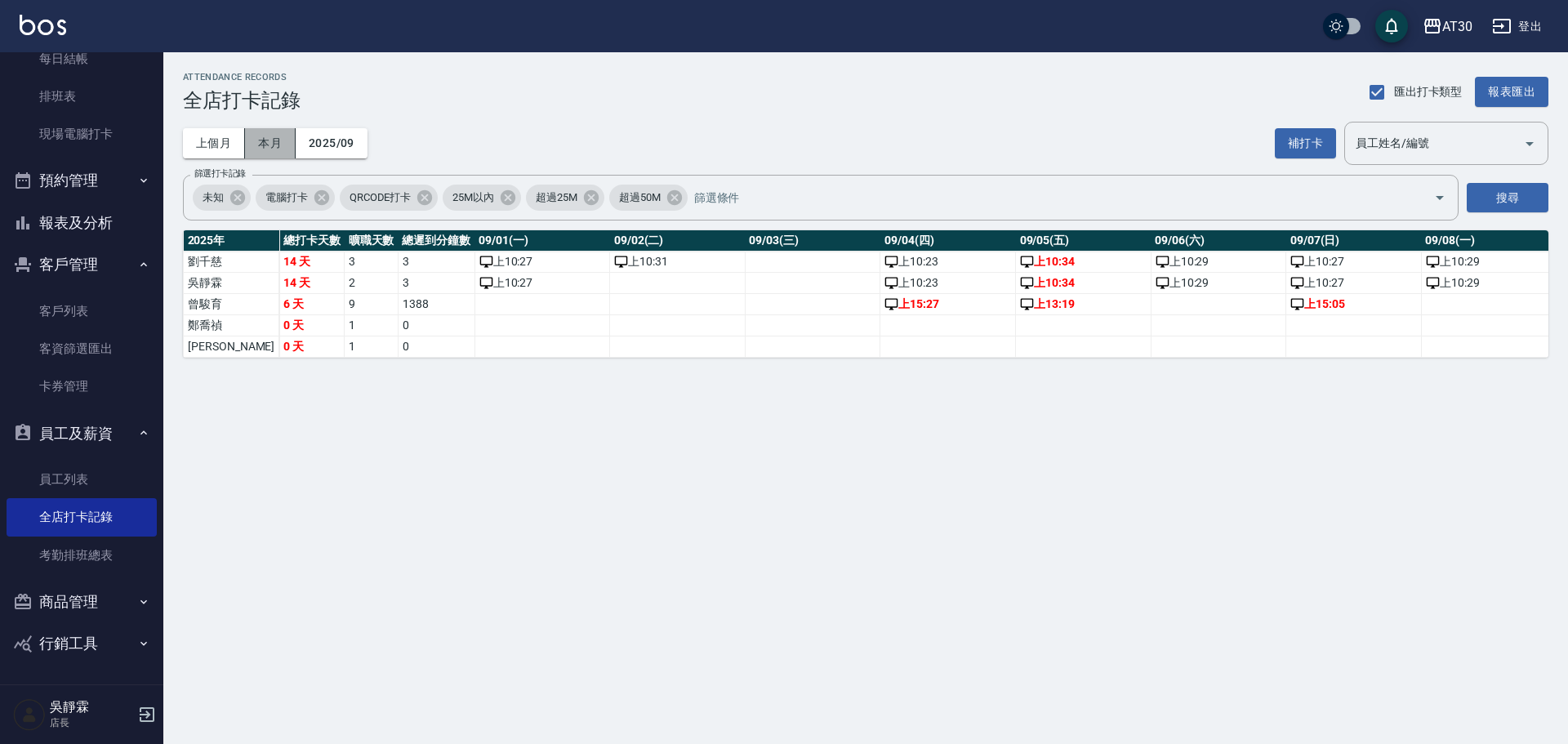
click at [267, 143] on button "本月" at bounding box center [270, 143] width 51 height 30
click at [778, 266] on td "a dense table" at bounding box center [813, 261] width 136 height 22
drag, startPoint x: 777, startPoint y: 266, endPoint x: 757, endPoint y: 261, distance: 20.6
click at [757, 261] on td "a dense table" at bounding box center [813, 261] width 136 height 22
click at [622, 283] on td "a dense table" at bounding box center [678, 283] width 136 height 22
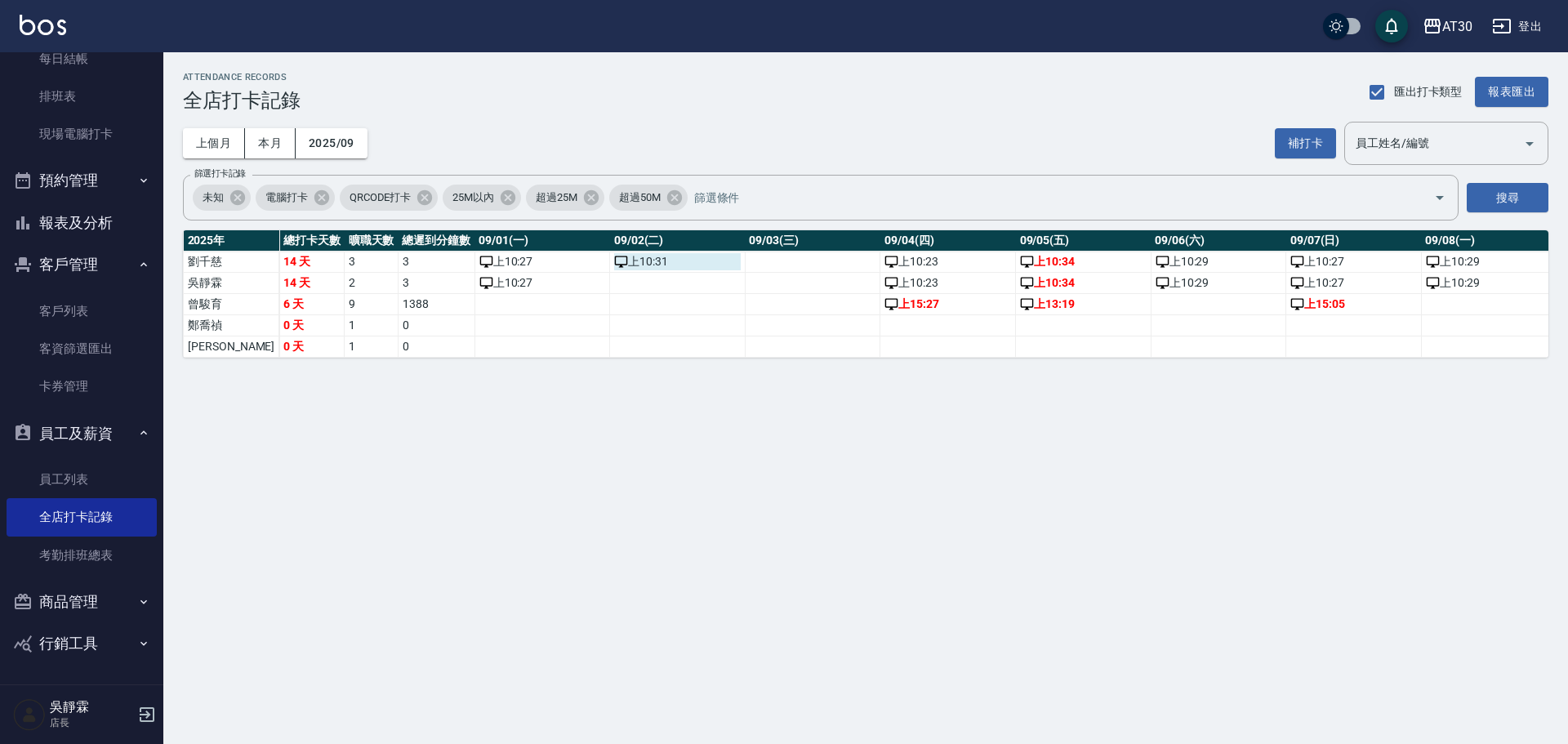
click at [620, 266] on div "上 10:31" at bounding box center [677, 261] width 126 height 17
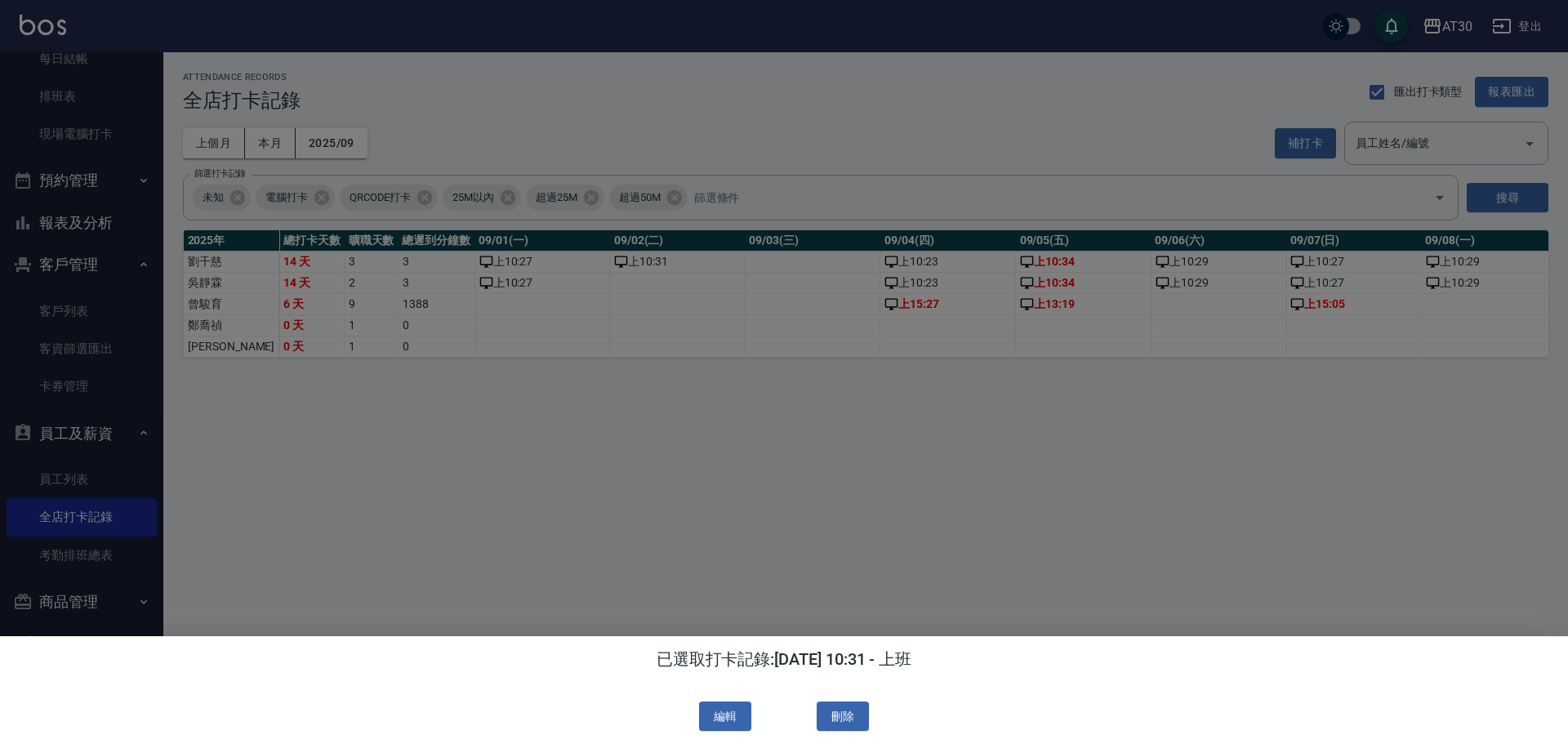
click at [936, 541] on div at bounding box center [784, 372] width 1568 height 744
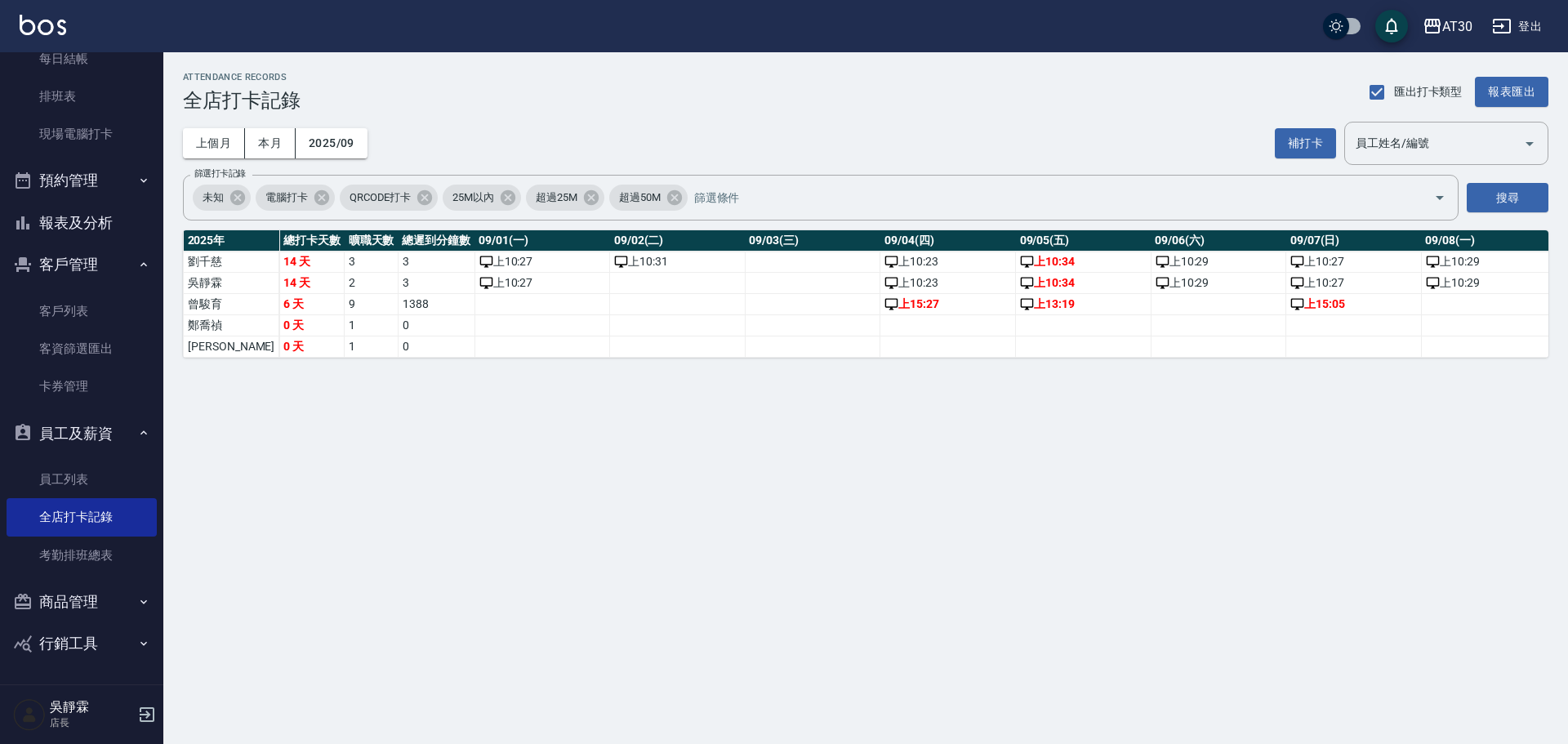
click at [610, 278] on td "a dense table" at bounding box center [678, 283] width 136 height 22
drag, startPoint x: 602, startPoint y: 278, endPoint x: 589, endPoint y: 285, distance: 14.8
click at [610, 285] on td "a dense table" at bounding box center [678, 283] width 136 height 22
click at [610, 281] on td "a dense table" at bounding box center [678, 283] width 136 height 22
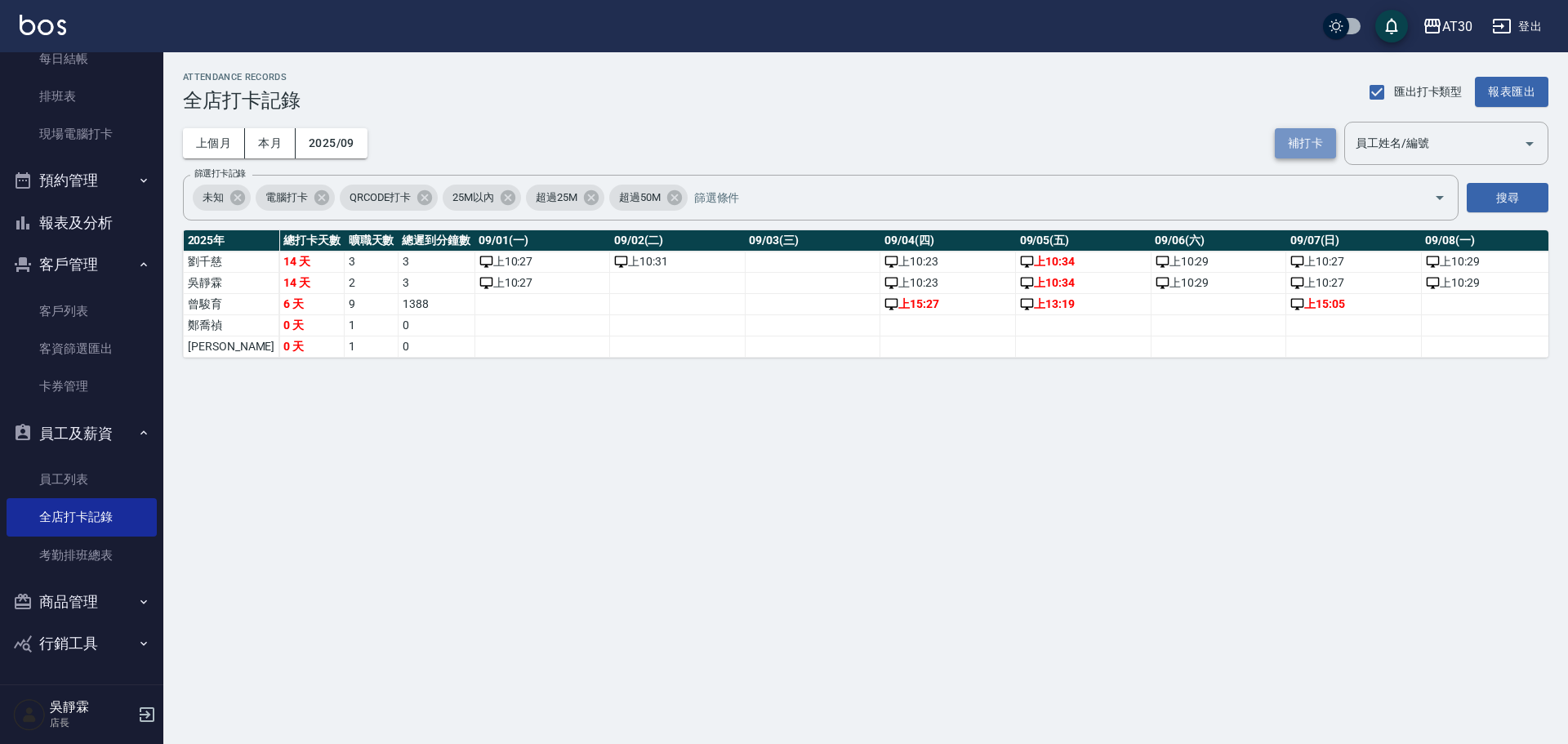
click at [1301, 143] on button "補打卡" at bounding box center [1305, 143] width 61 height 30
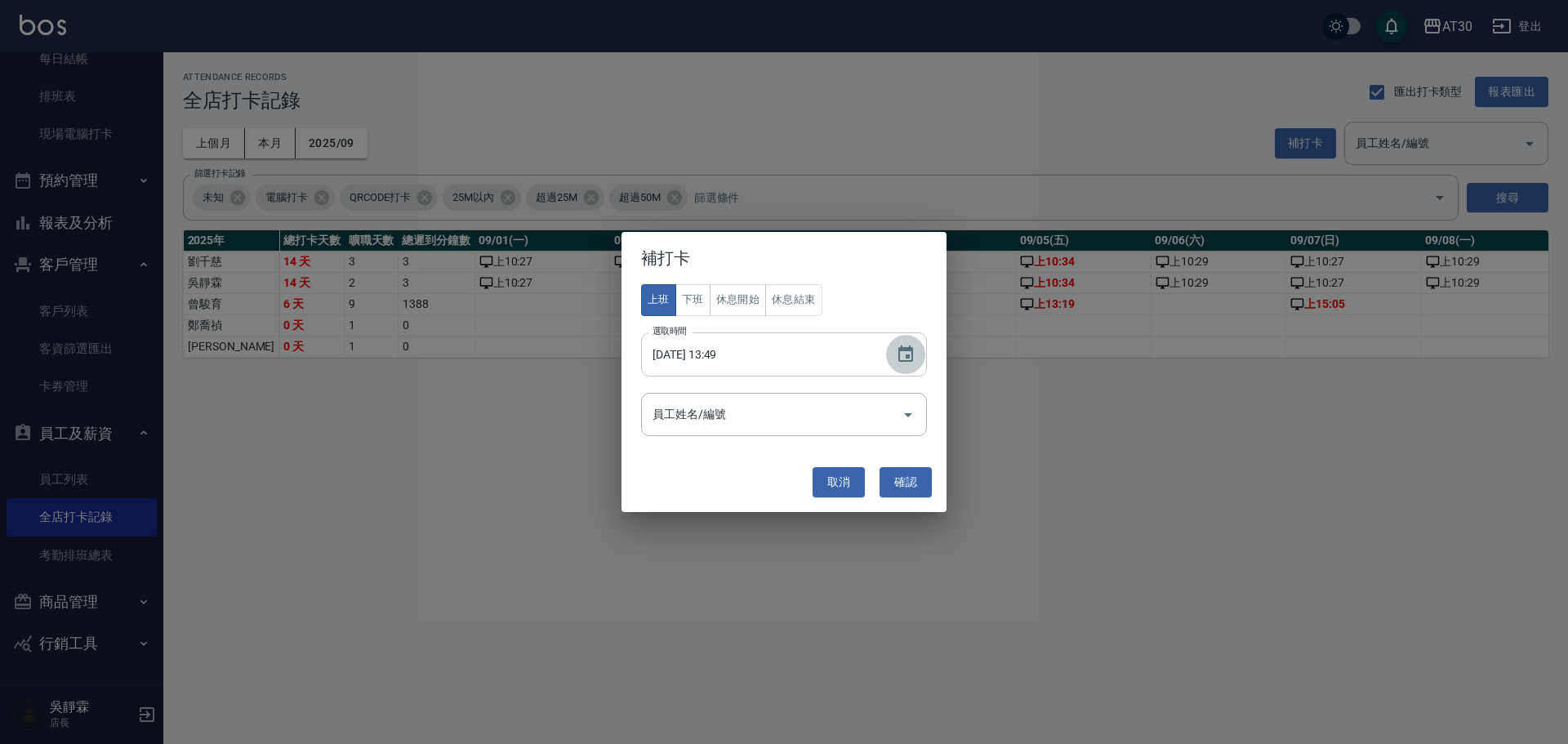
click at [901, 345] on icon "Choose date, selected date is 2025-09-18" at bounding box center [905, 354] width 20 height 20
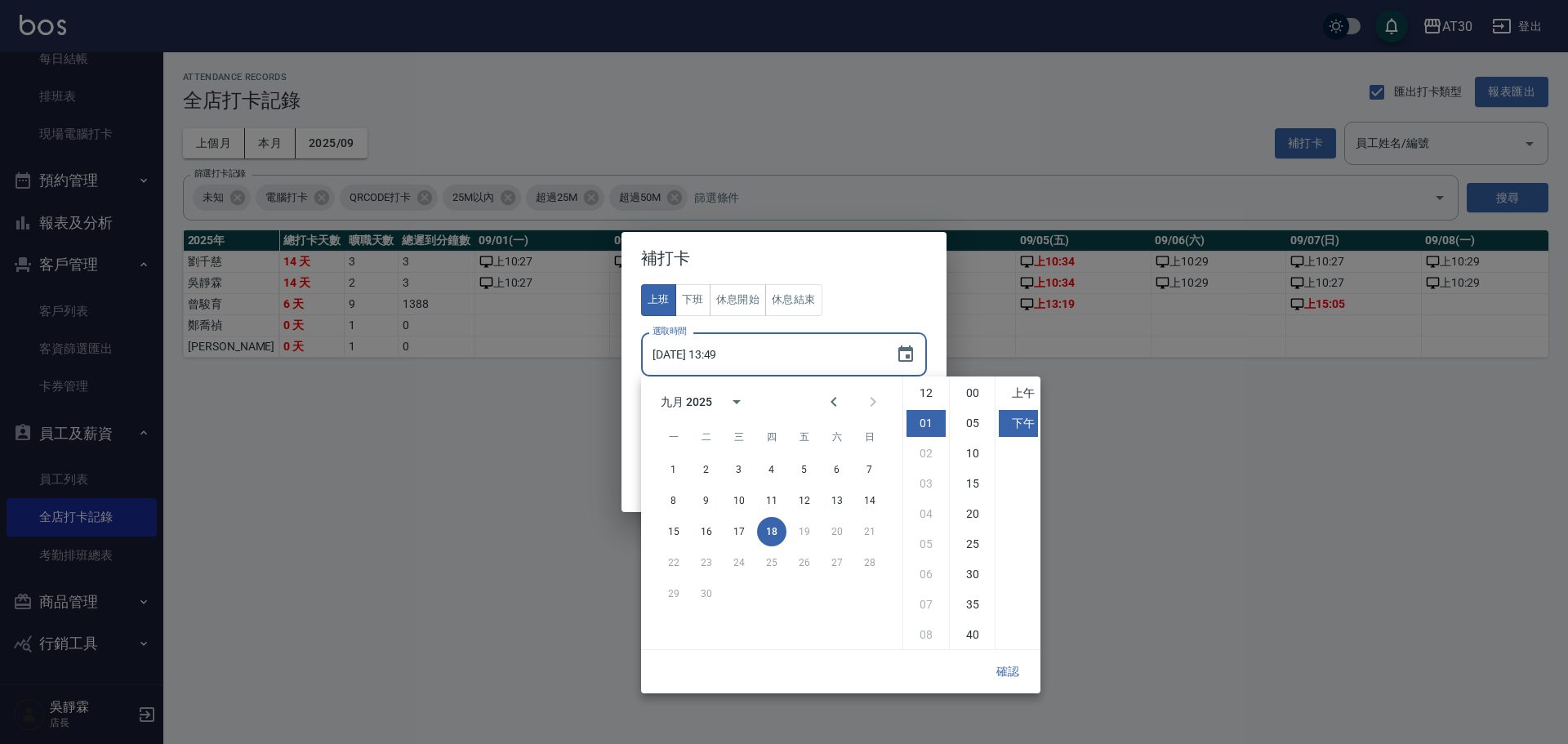
scroll to position [30, 0]
click at [707, 467] on button "2" at bounding box center [706, 470] width 29 height 29
type input "[DATE] 13:49"
click at [1003, 665] on button "確認" at bounding box center [1007, 671] width 52 height 30
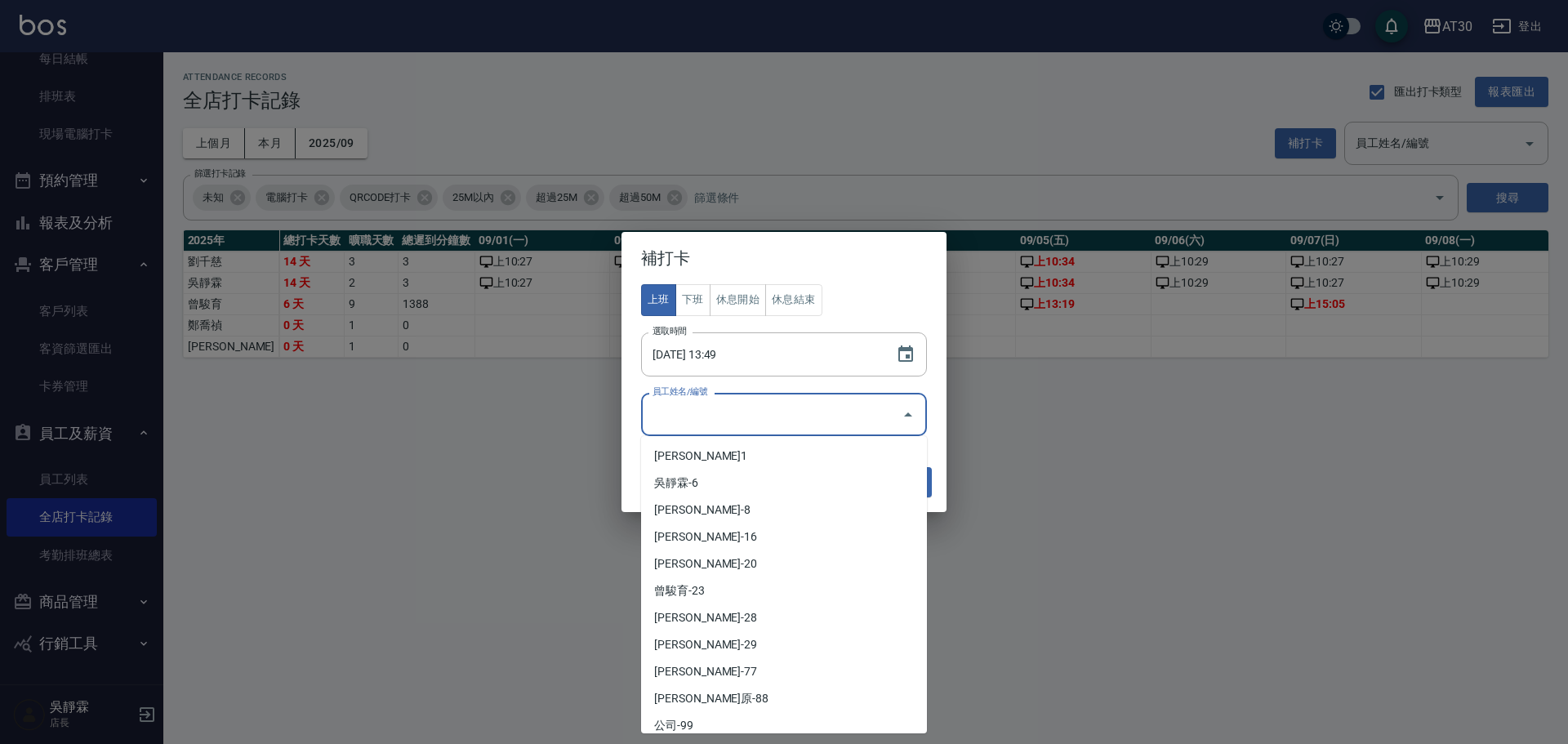
click at [748, 409] on input "員工姓名/編號" at bounding box center [772, 414] width 247 height 28
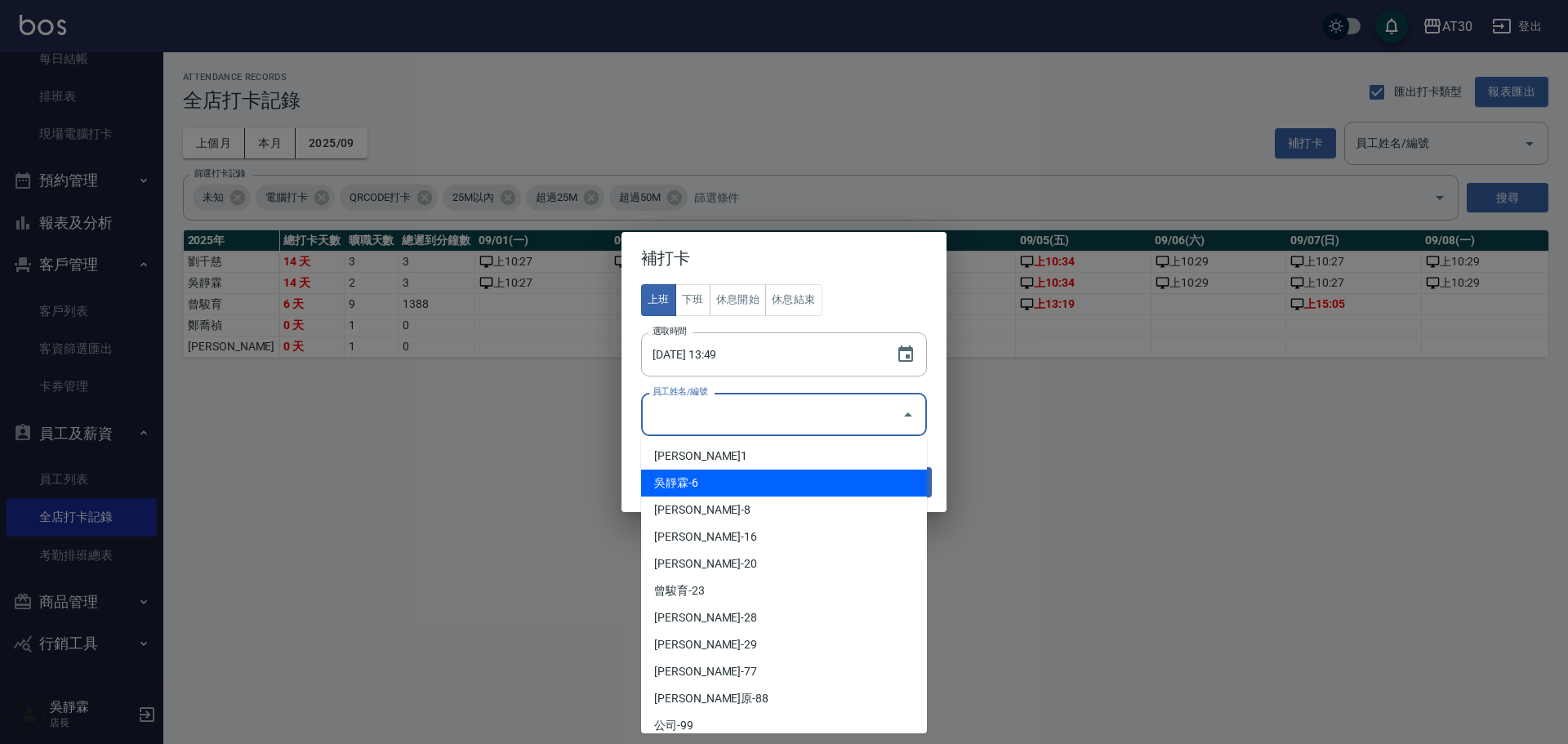
click at [748, 472] on li "吳靜霖-6" at bounding box center [784, 483] width 286 height 27
type input "吳靜霖"
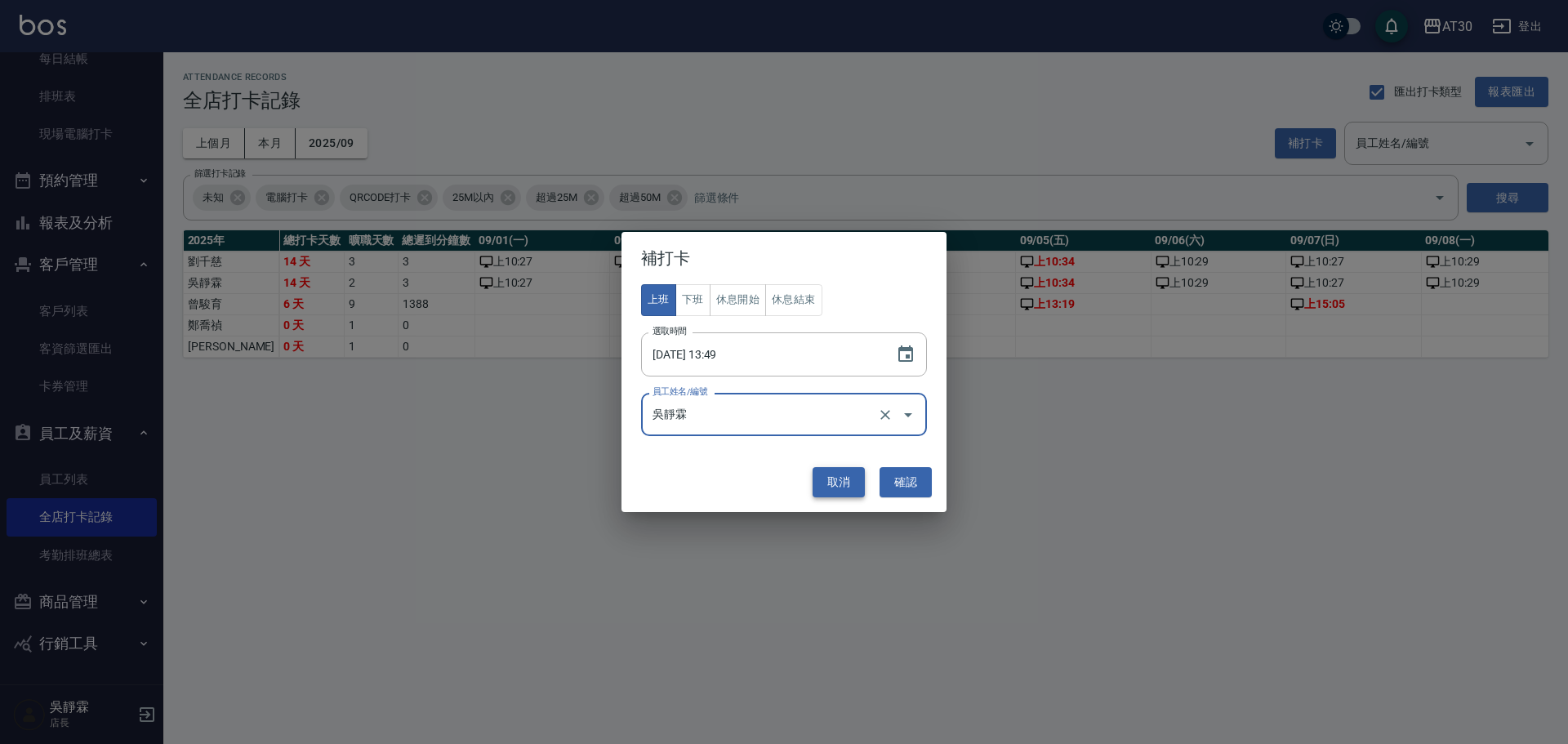
click at [825, 482] on button "取消" at bounding box center [838, 482] width 52 height 30
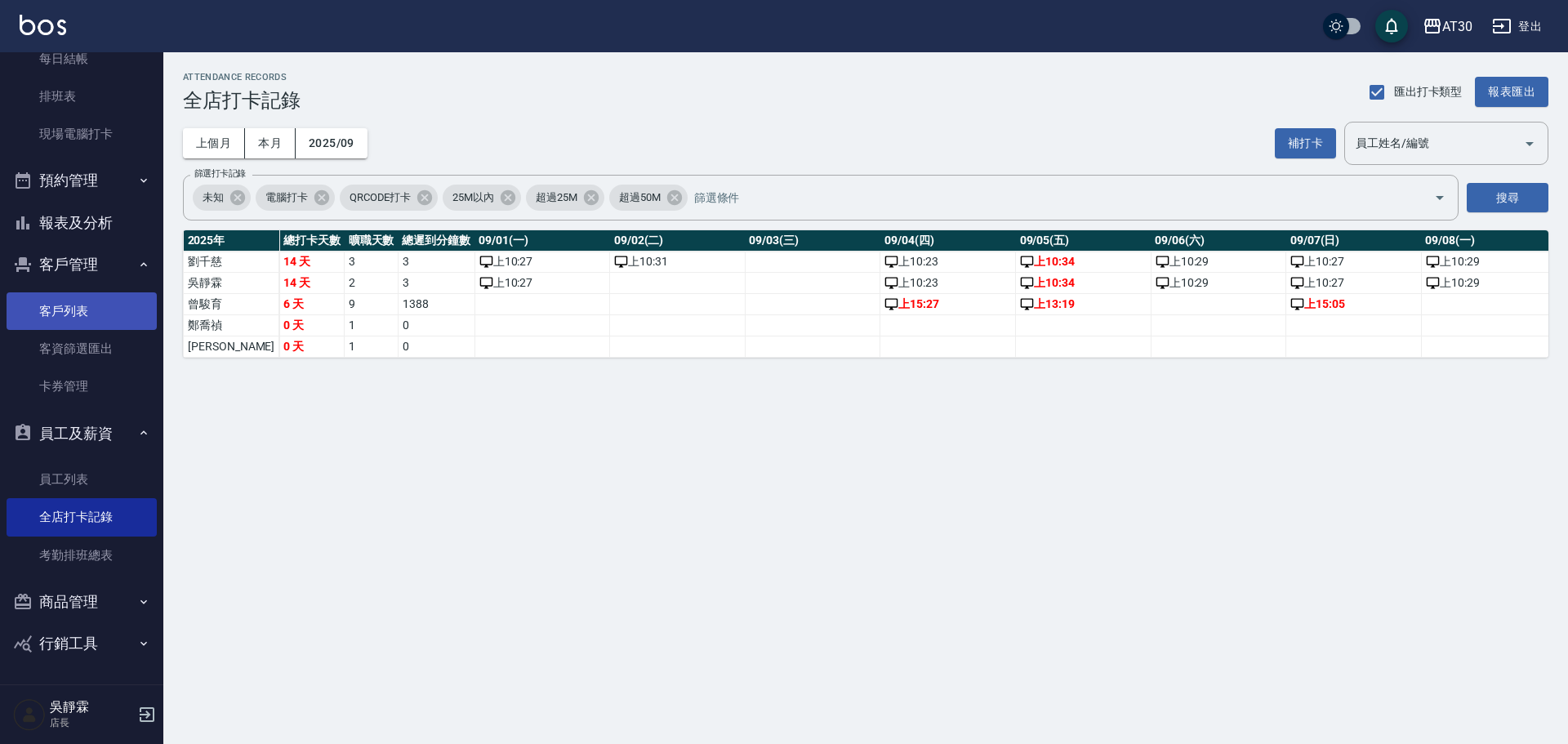
click at [71, 298] on link "客戶列表" at bounding box center [82, 311] width 151 height 38
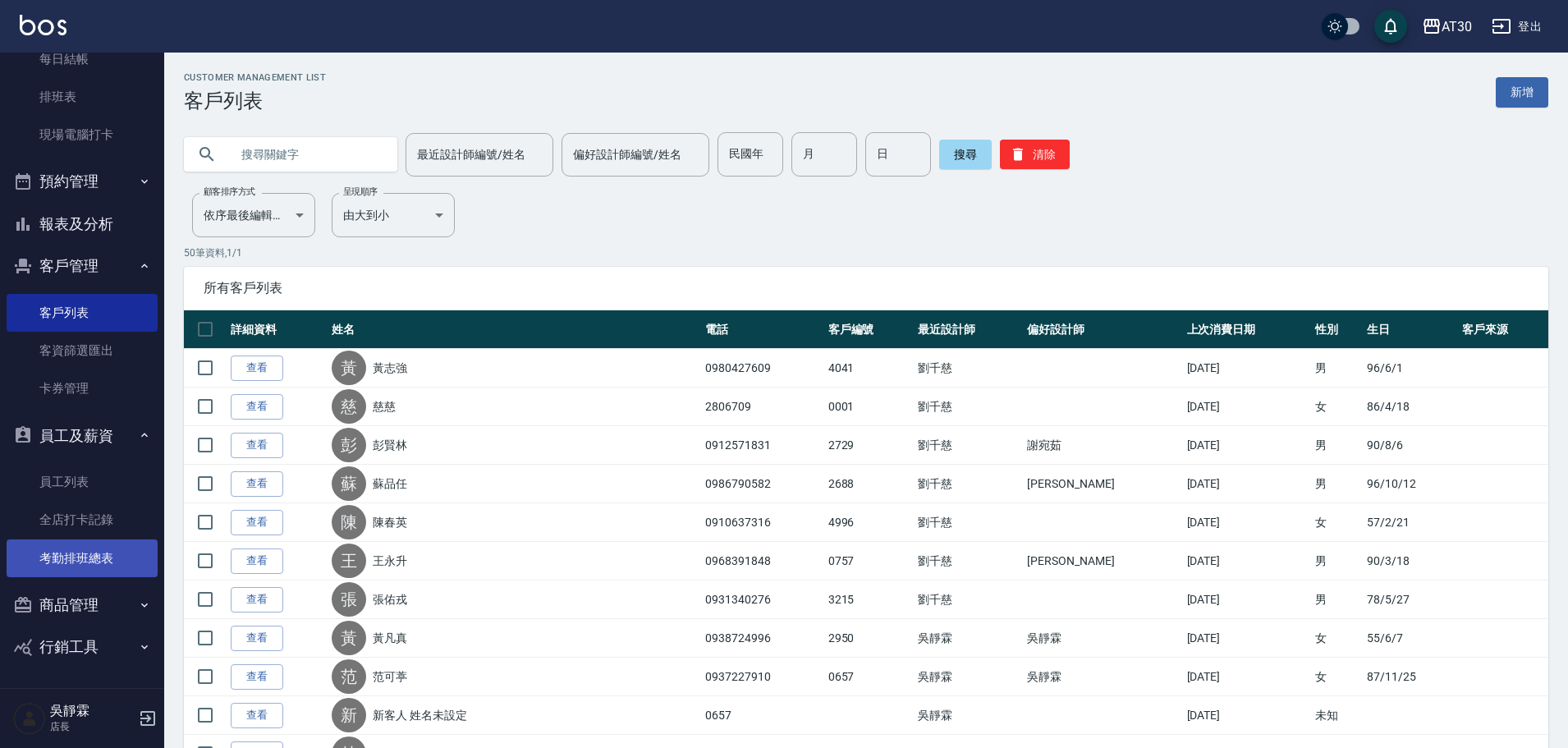
click at [90, 547] on link "考勤排班總表" at bounding box center [82, 559] width 151 height 38
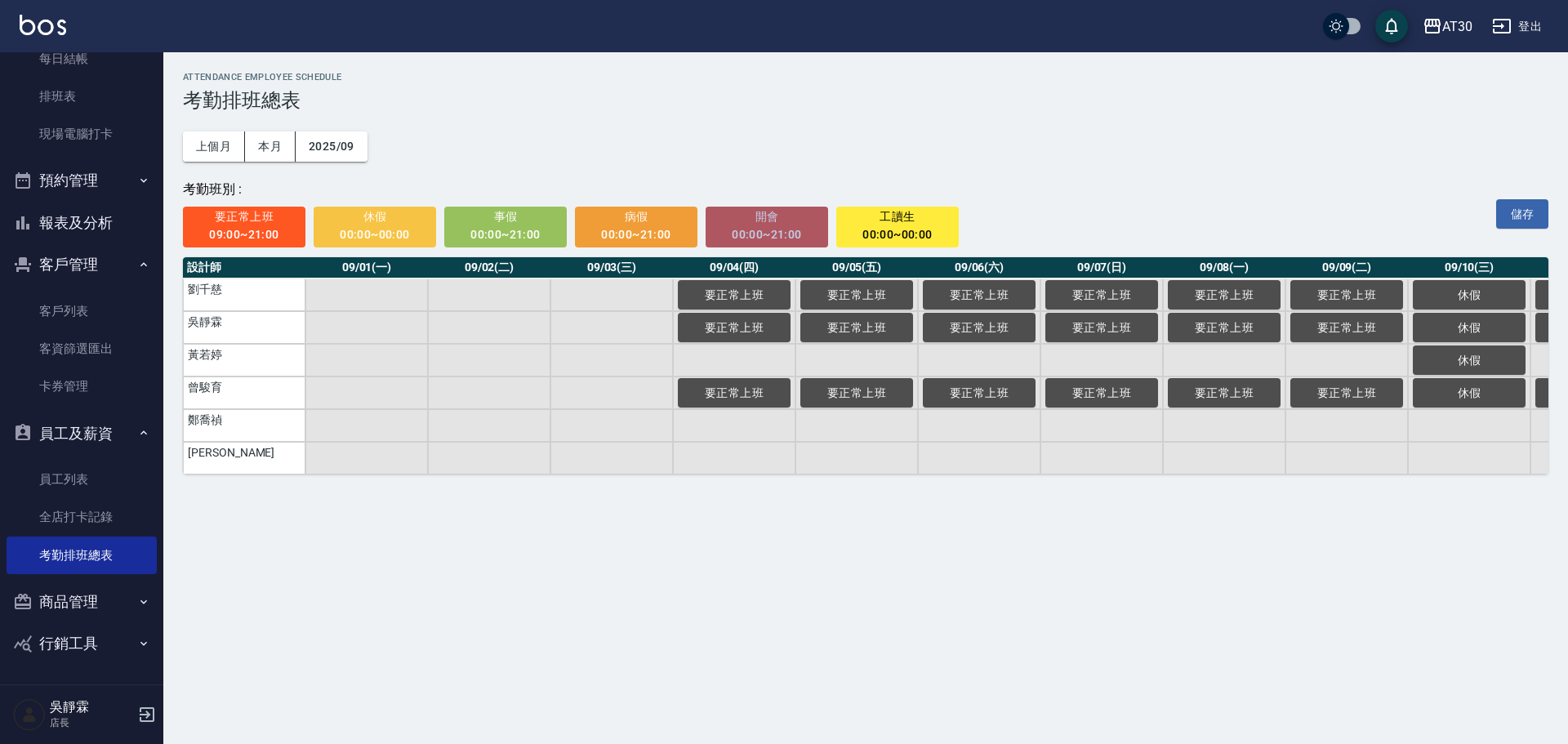
click at [766, 220] on span "開會" at bounding box center [766, 217] width 101 height 21
click at [471, 294] on td "a dense table" at bounding box center [489, 295] width 122 height 33
click at [644, 474] on td "a dense table" at bounding box center [612, 458] width 122 height 33
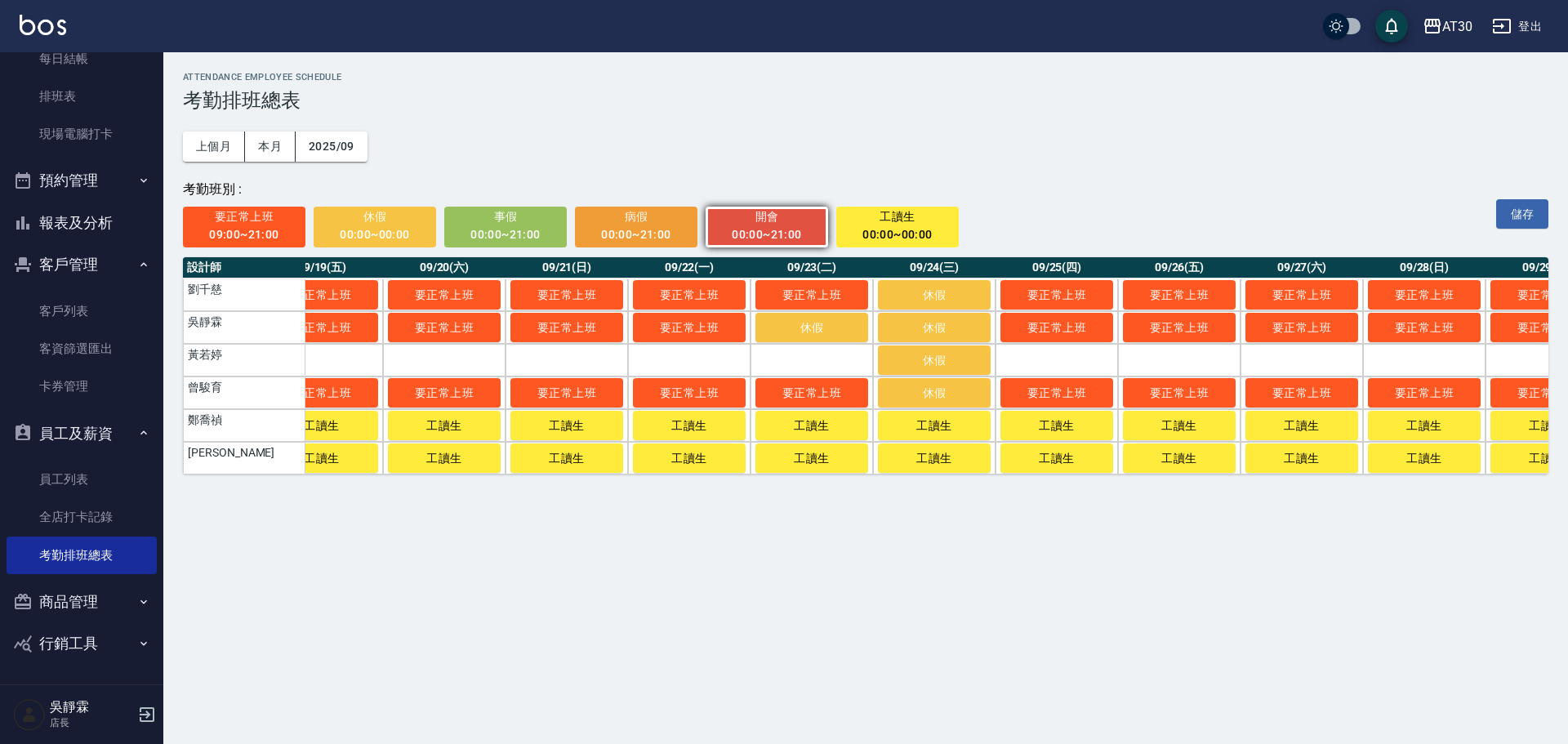
scroll to position [0, 2432]
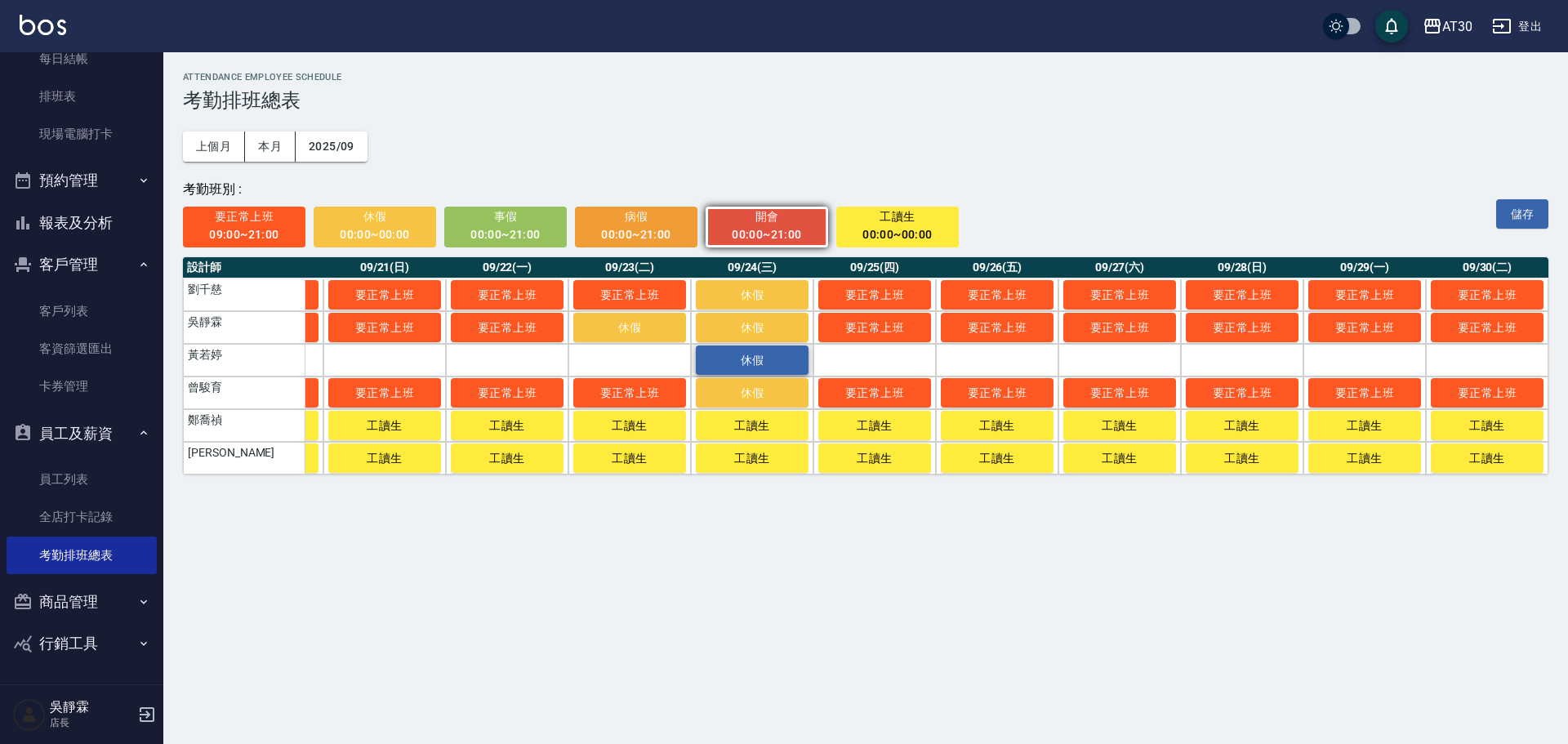
click at [767, 365] on span "休假" at bounding box center [752, 360] width 82 height 13
click at [778, 363] on span "開會" at bounding box center [752, 360] width 82 height 13
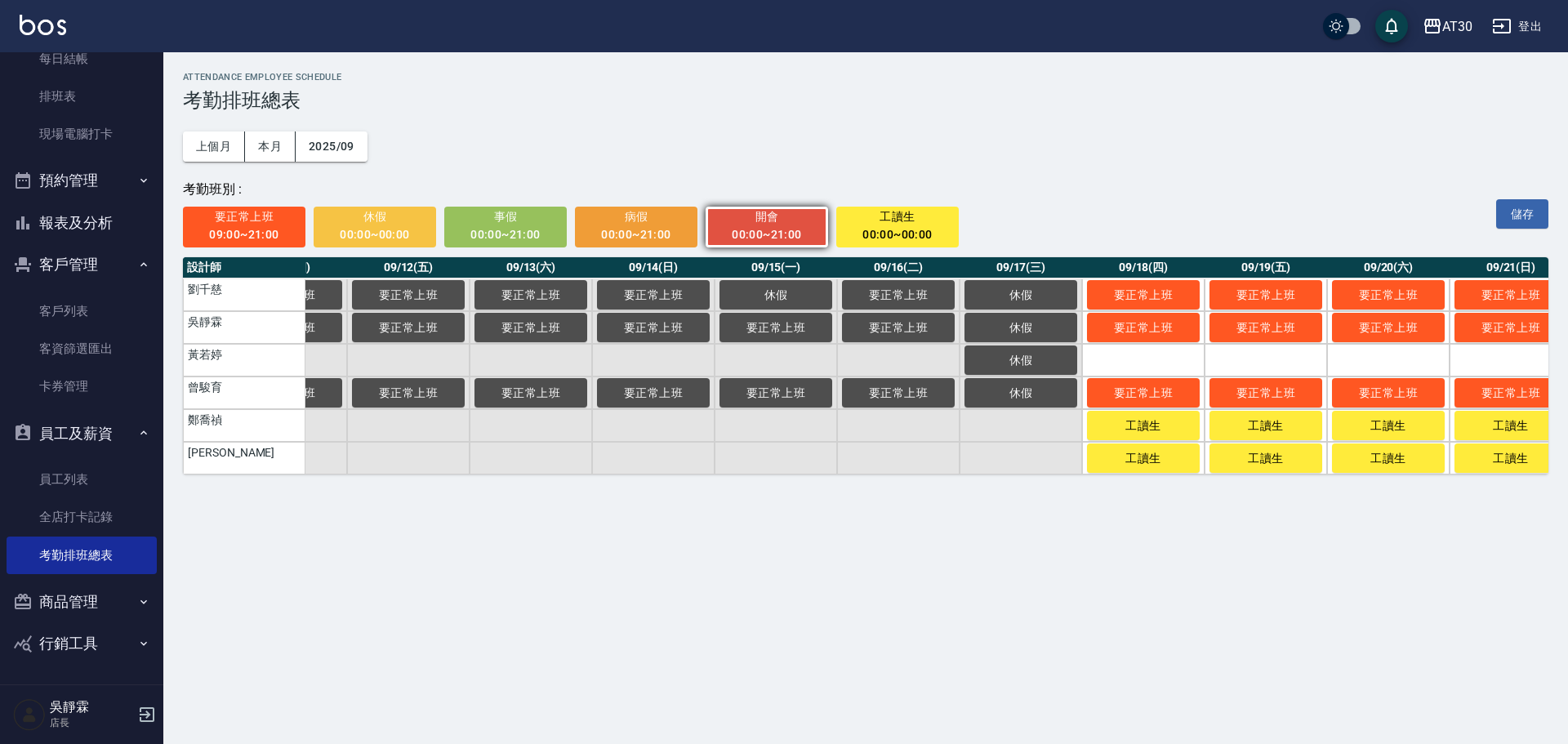
scroll to position [0, 1270]
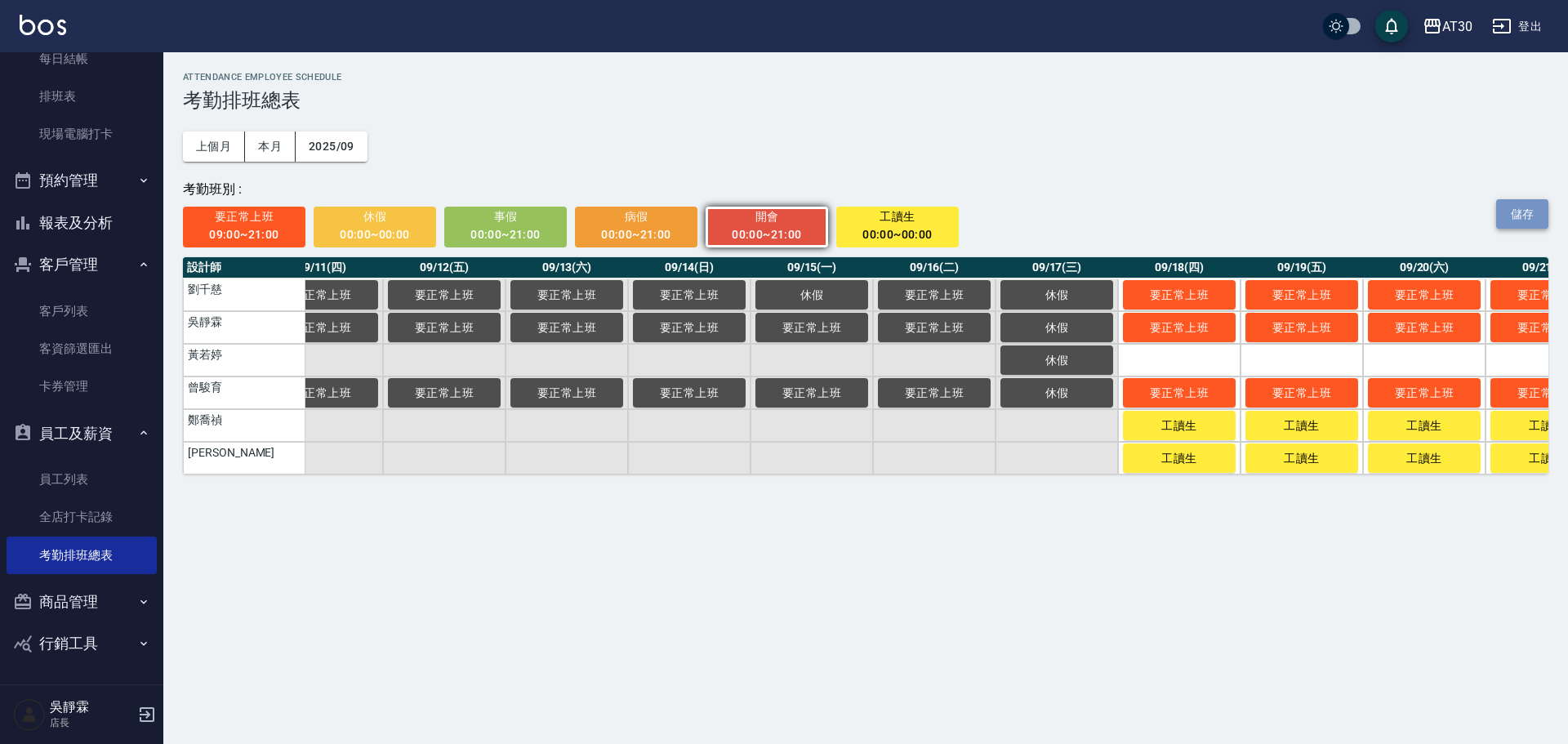
click at [1521, 206] on button "儲存" at bounding box center [1522, 214] width 52 height 30
click at [93, 479] on link "員工列表" at bounding box center [82, 479] width 151 height 38
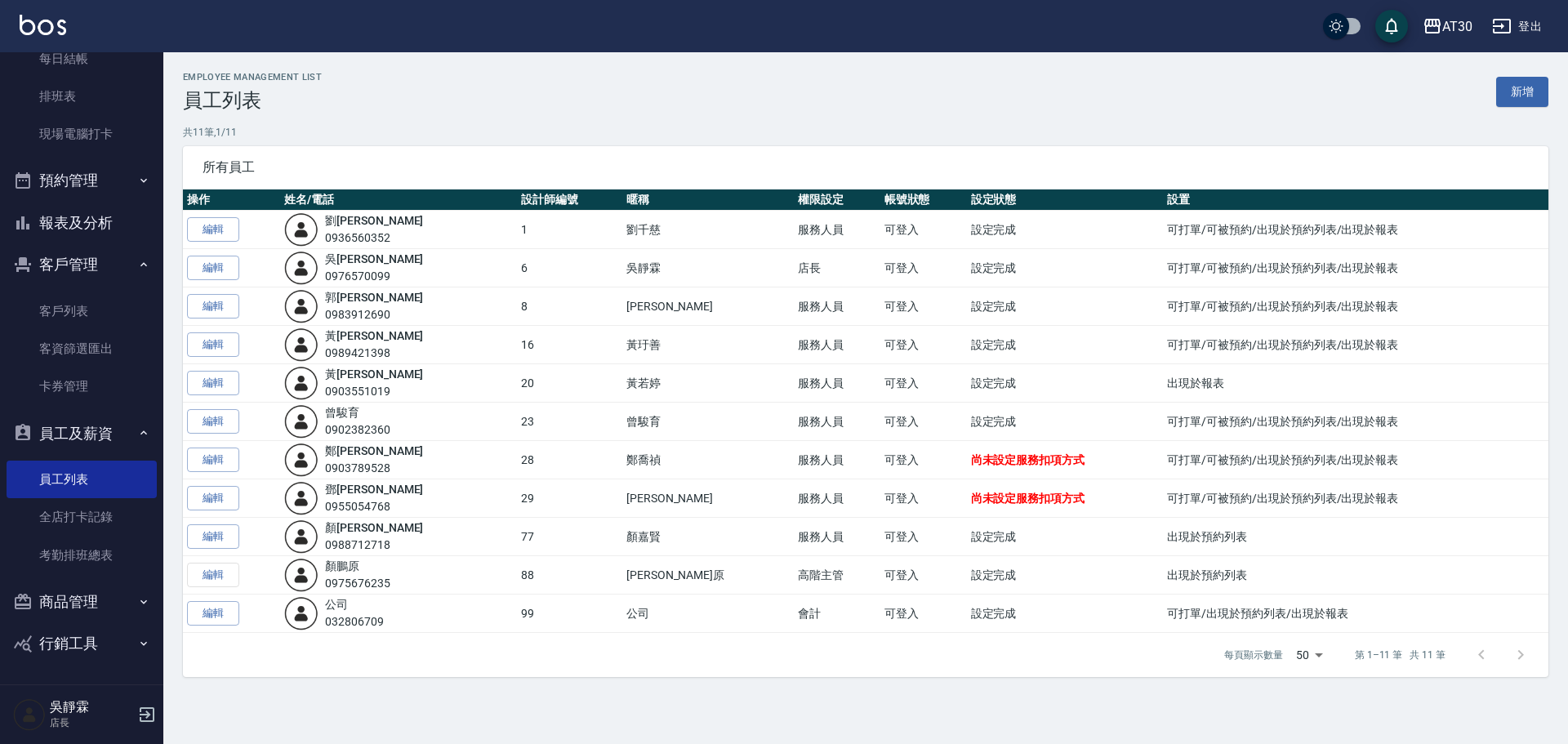
click at [971, 455] on span "尚未設定服務扣項方式" at bounding box center [1028, 459] width 114 height 13
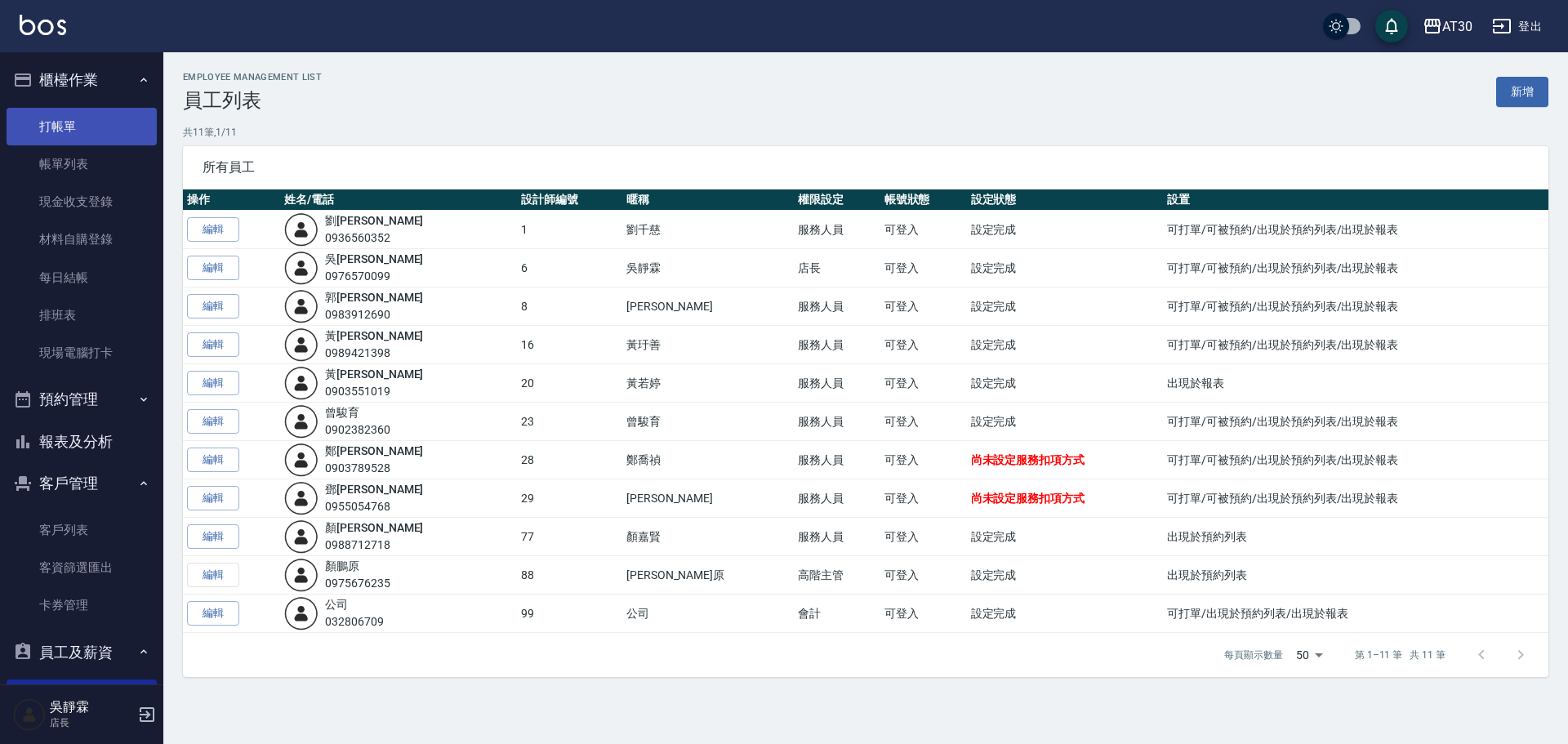
click at [112, 120] on link "打帳單" at bounding box center [82, 126] width 151 height 38
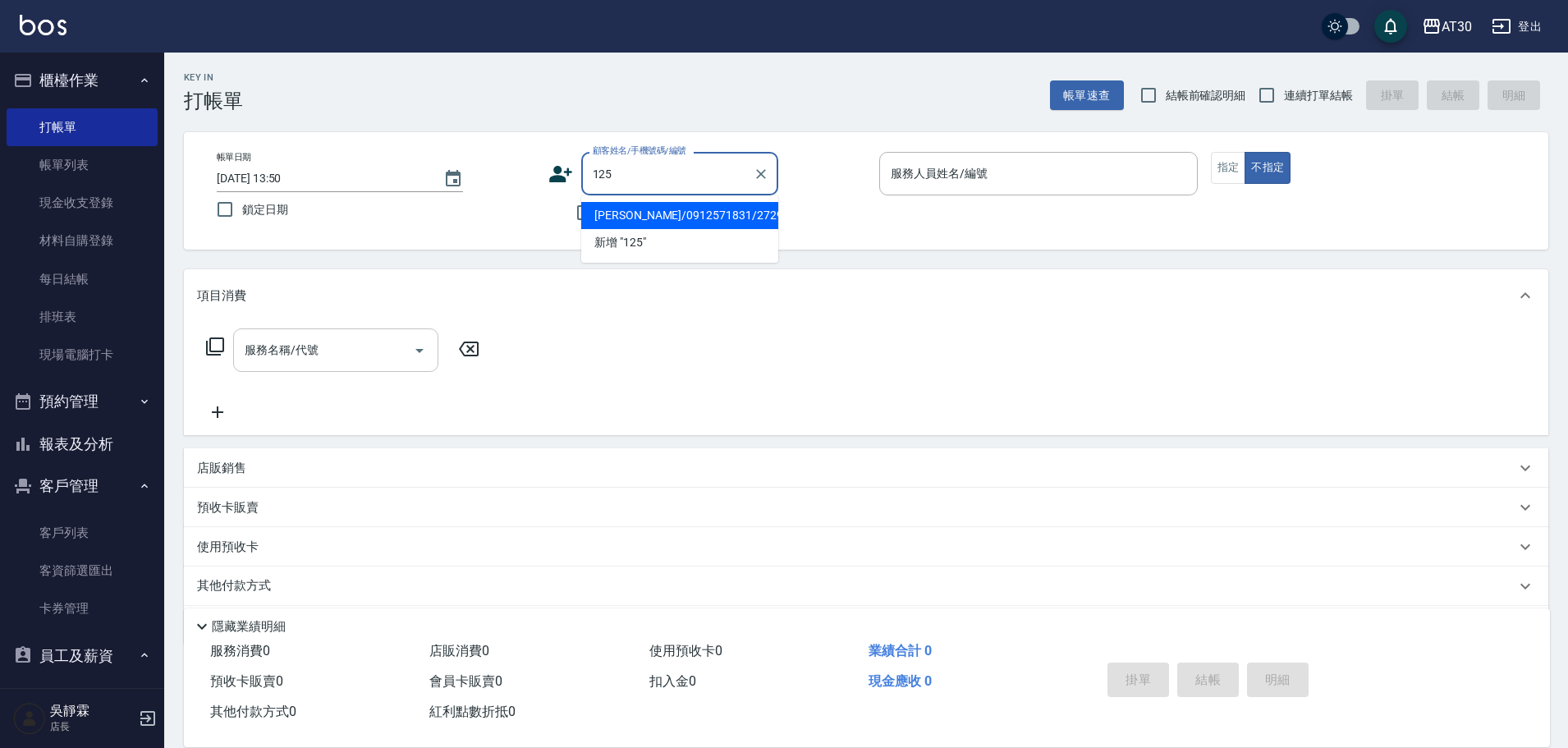
type input "1250"
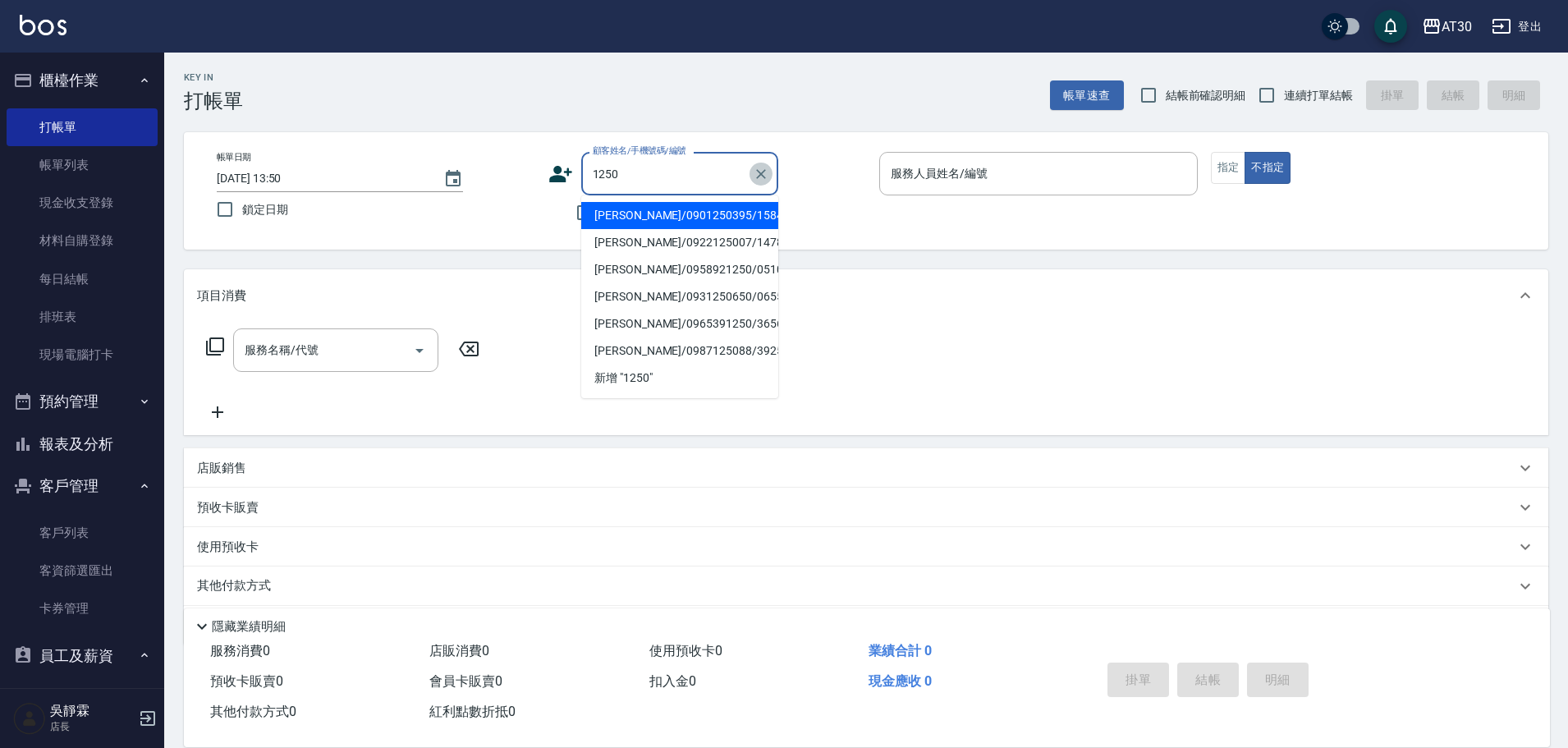
drag, startPoint x: 758, startPoint y: 174, endPoint x: 702, endPoint y: 218, distance: 71.2
click at [758, 174] on icon "Clear" at bounding box center [760, 174] width 16 height 16
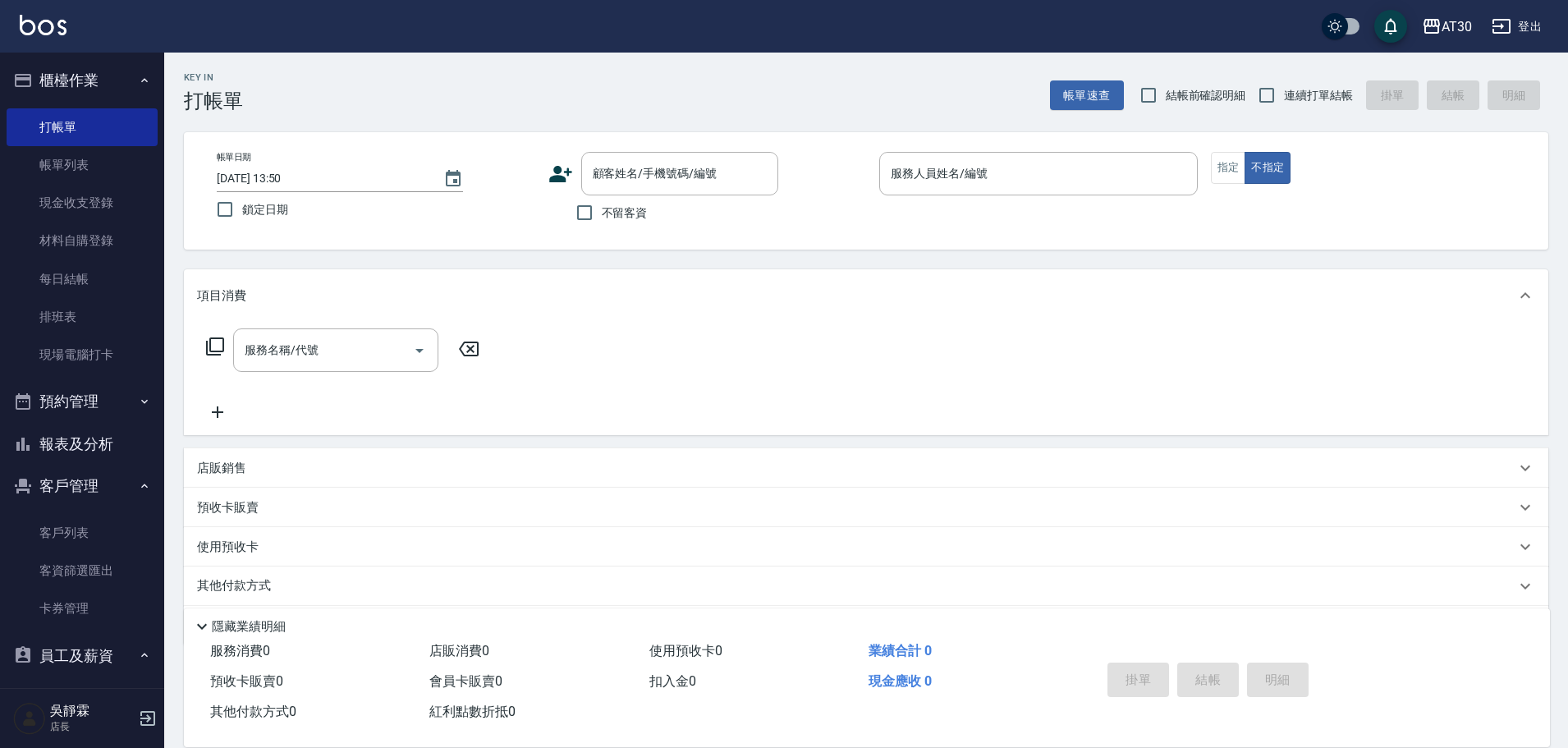
click at [860, 265] on div "Key In 打帳單 帳單速查 結帳前確認明細 連續打單結帳 掛單 結帳 明細 帳單日期 [DATE] 13:50 鎖定日期 顧客姓名/手機號碼/編號 顧客姓…" at bounding box center [866, 428] width 1404 height 751
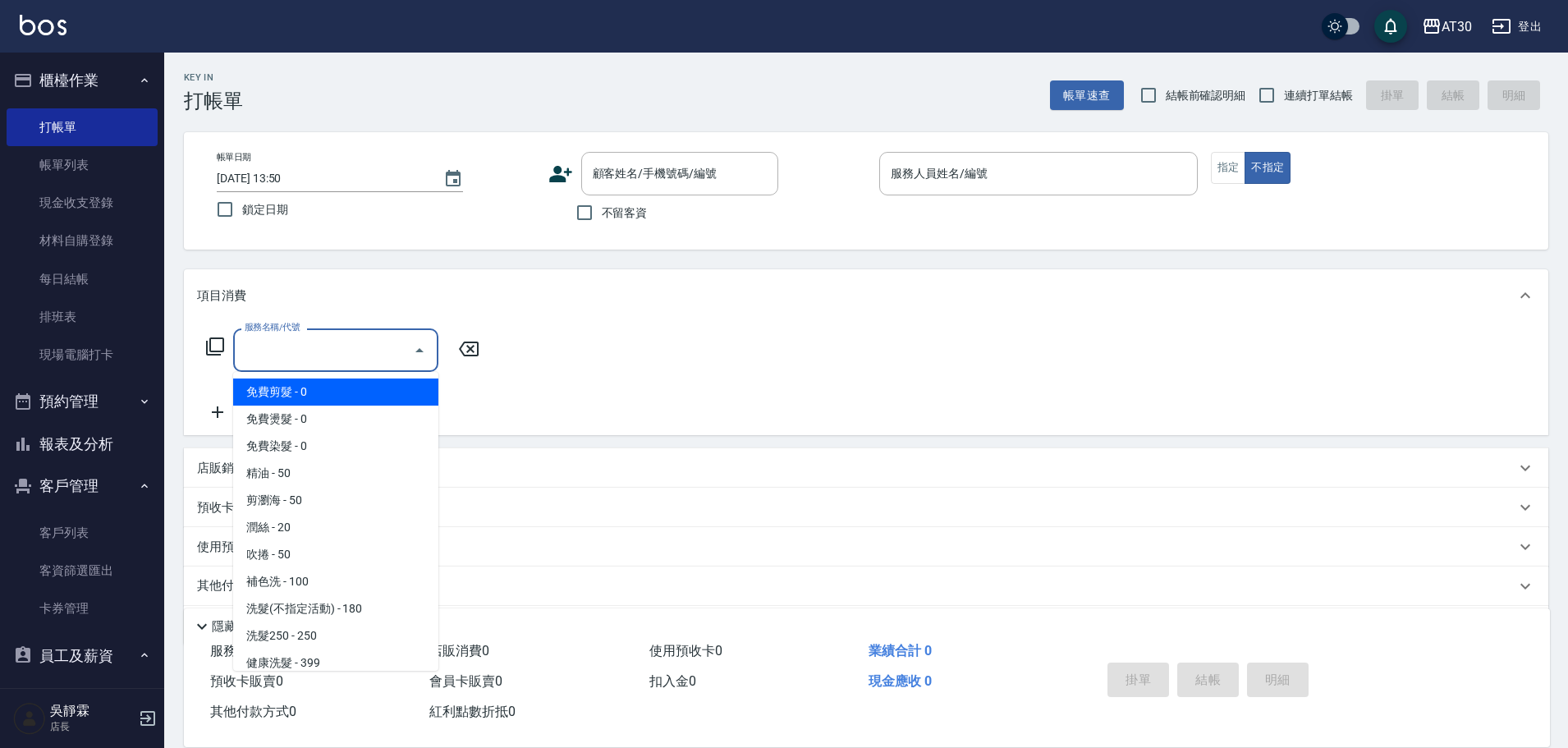
click at [378, 341] on input "服務名稱/代號" at bounding box center [323, 349] width 166 height 29
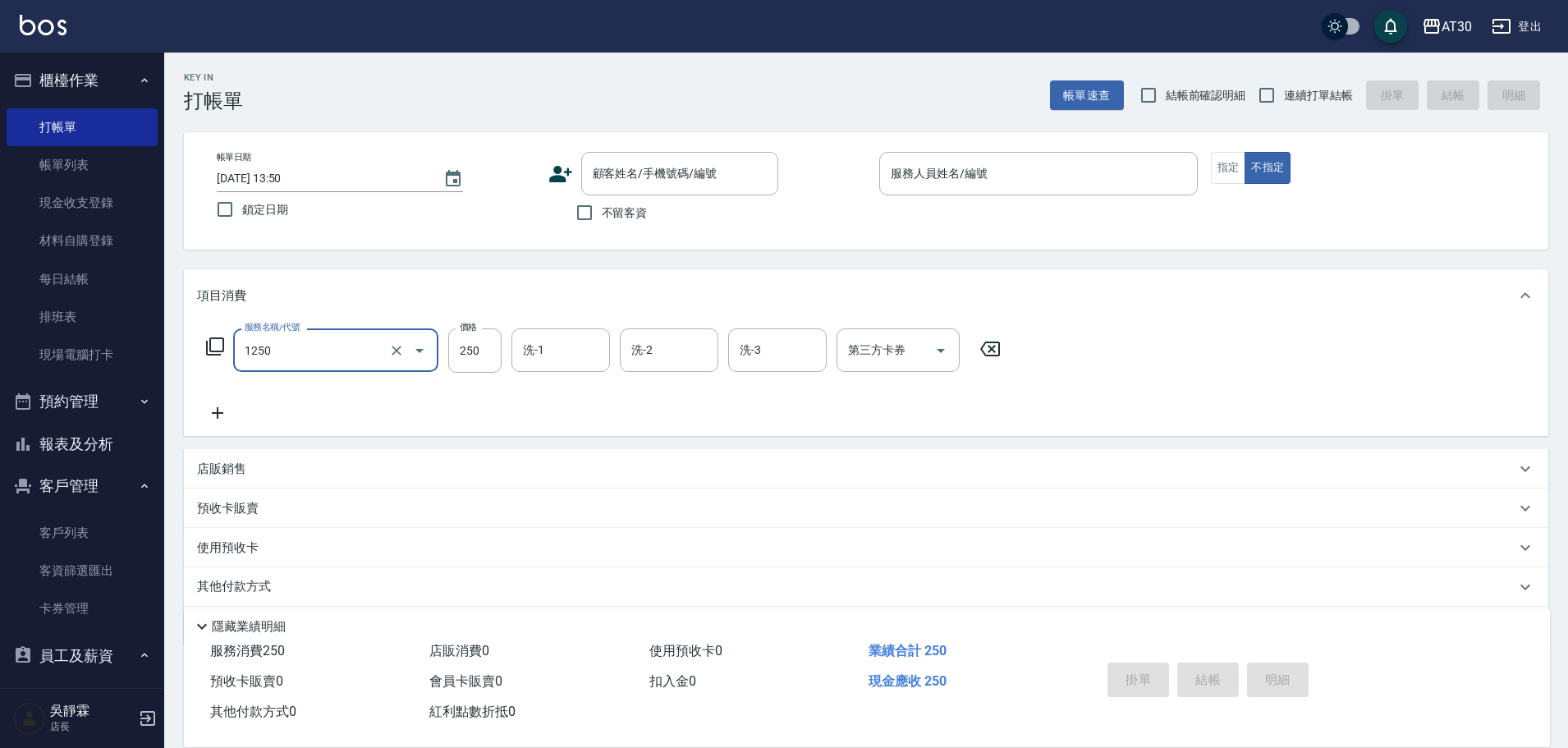
type input "洗髮250(1250)"
type input "28"
type input "29"
click at [592, 422] on div "服務名稱/代號 洗髮250(1250) 服務名稱/代號 價格 250 價格 洗-1 洗-1 洗-2 洗-2 洗-3 洗-3 第三方卡券 第三方卡券" at bounding box center [604, 375] width 814 height 94
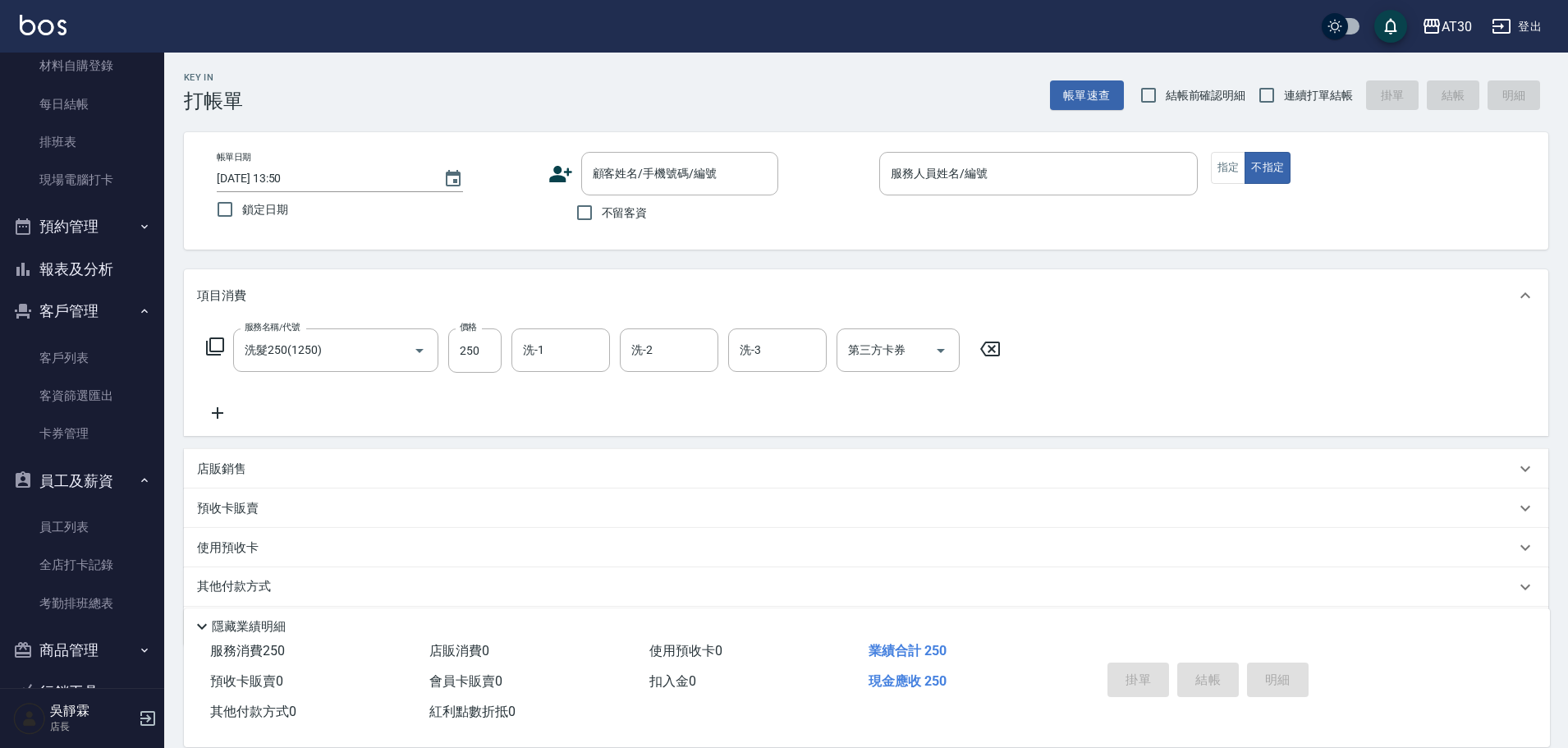
scroll to position [220, 0]
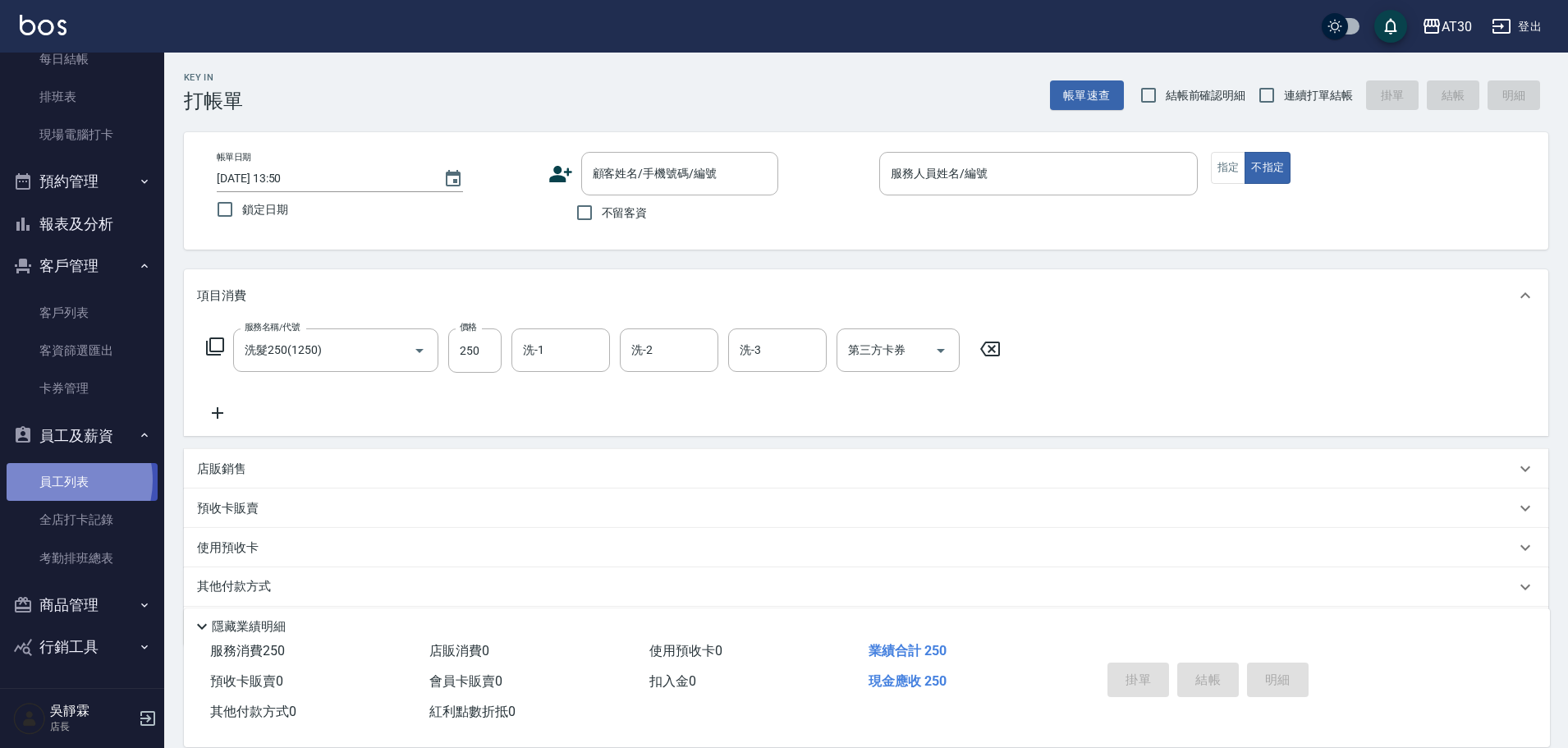
click at [55, 480] on link "員工列表" at bounding box center [82, 482] width 151 height 38
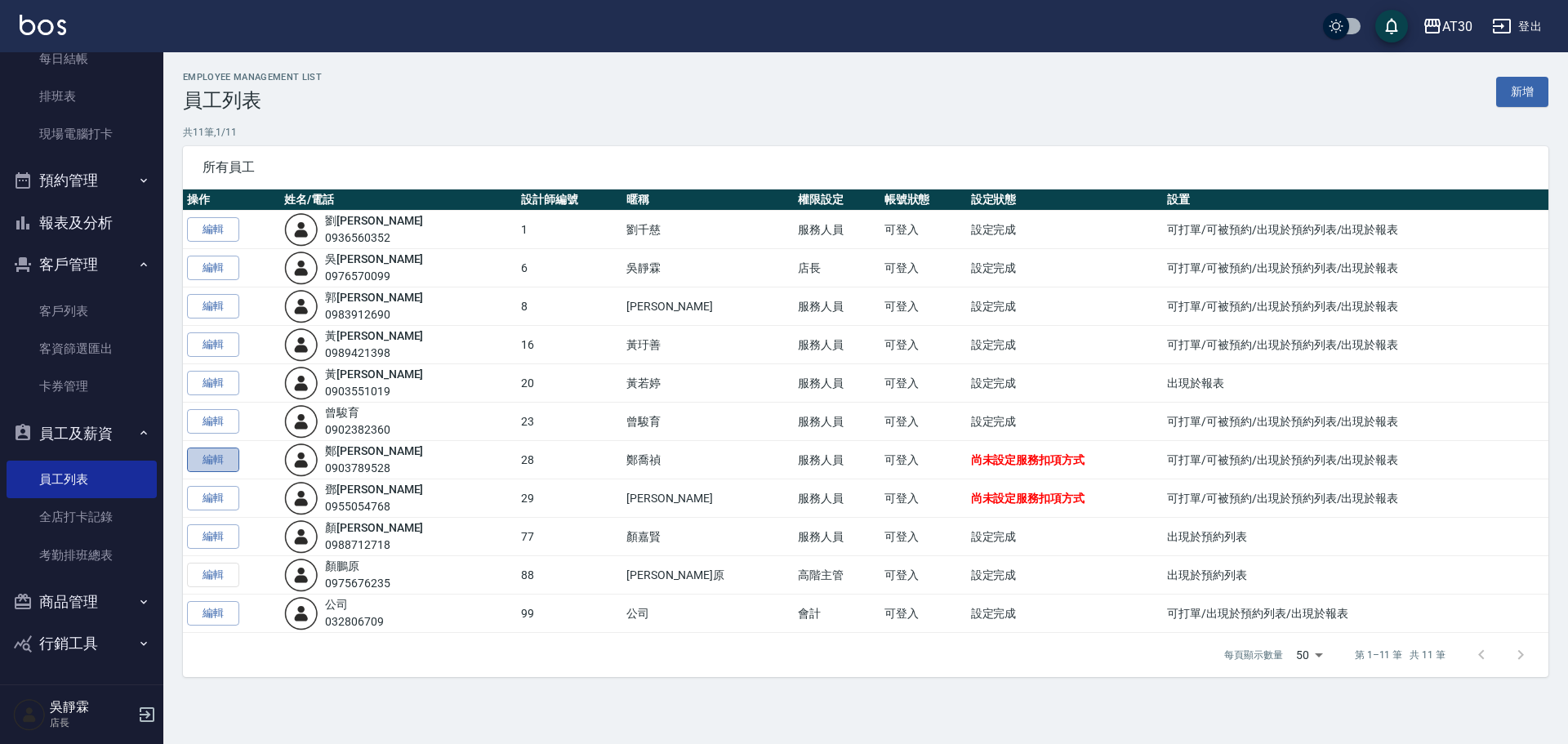
click at [205, 458] on link "編輯" at bounding box center [212, 459] width 52 height 25
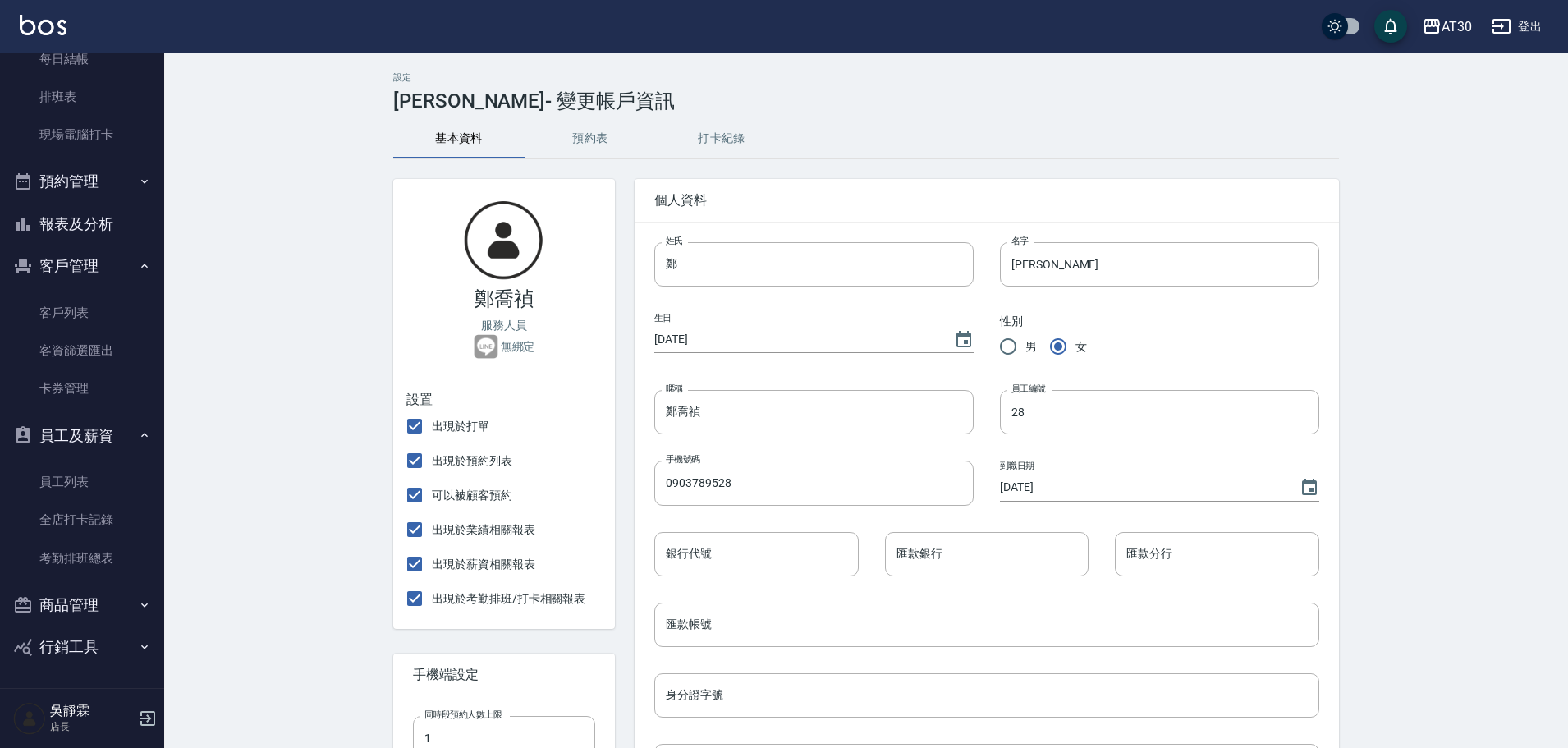
click at [560, 127] on button "預約表" at bounding box center [591, 139] width 131 height 40
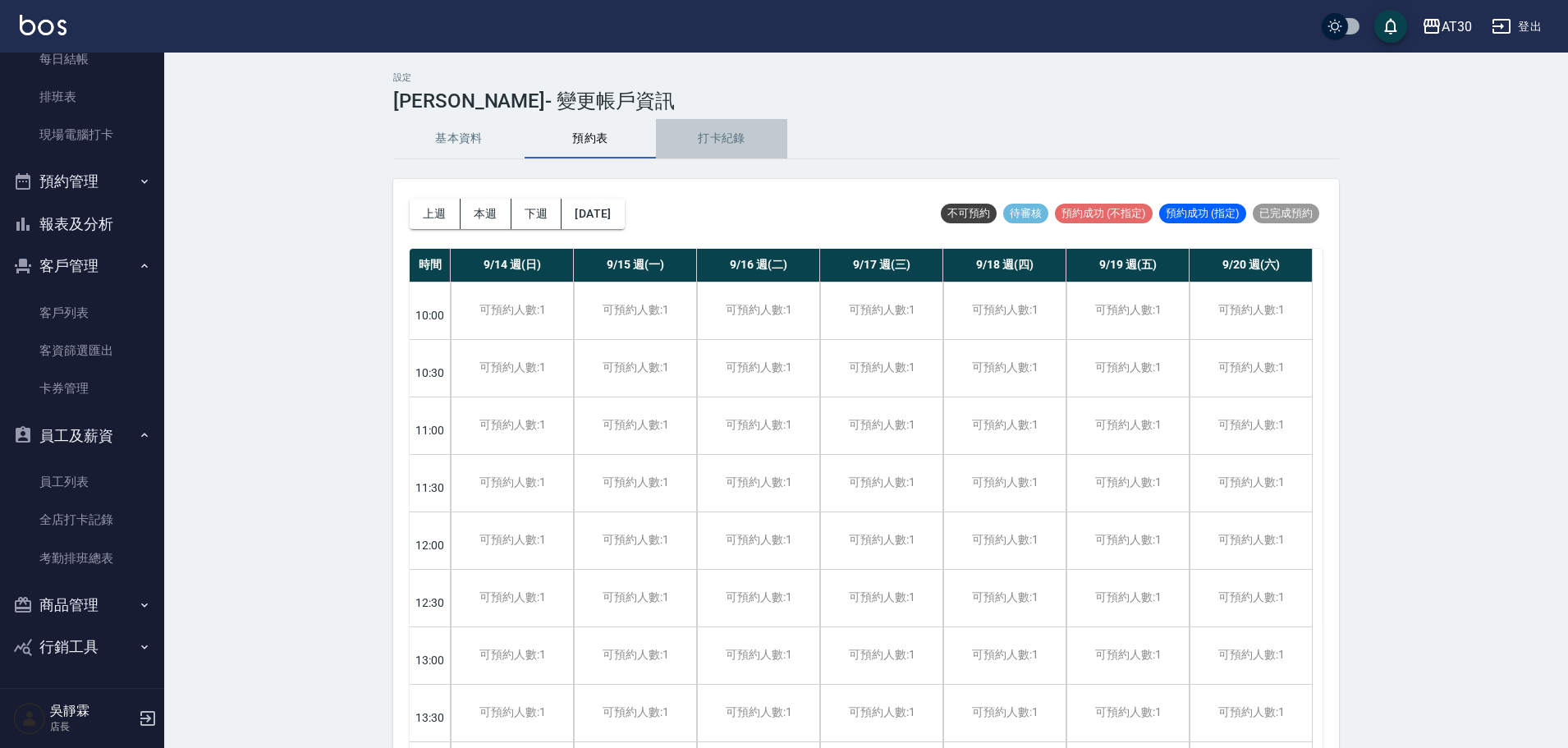
click at [698, 145] on button "打卡紀錄" at bounding box center [721, 139] width 131 height 40
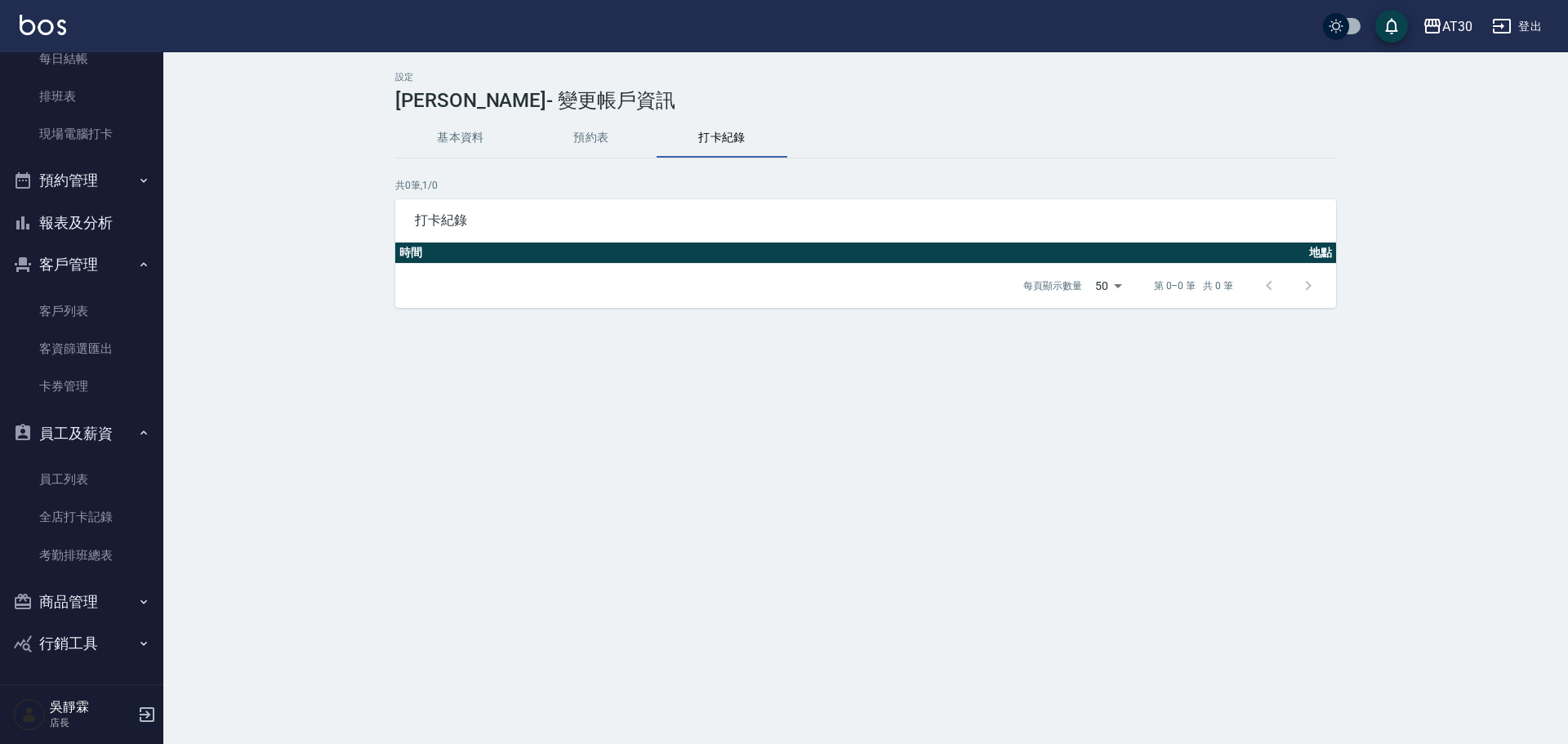
click at [495, 151] on button "基本資料" at bounding box center [460, 138] width 131 height 40
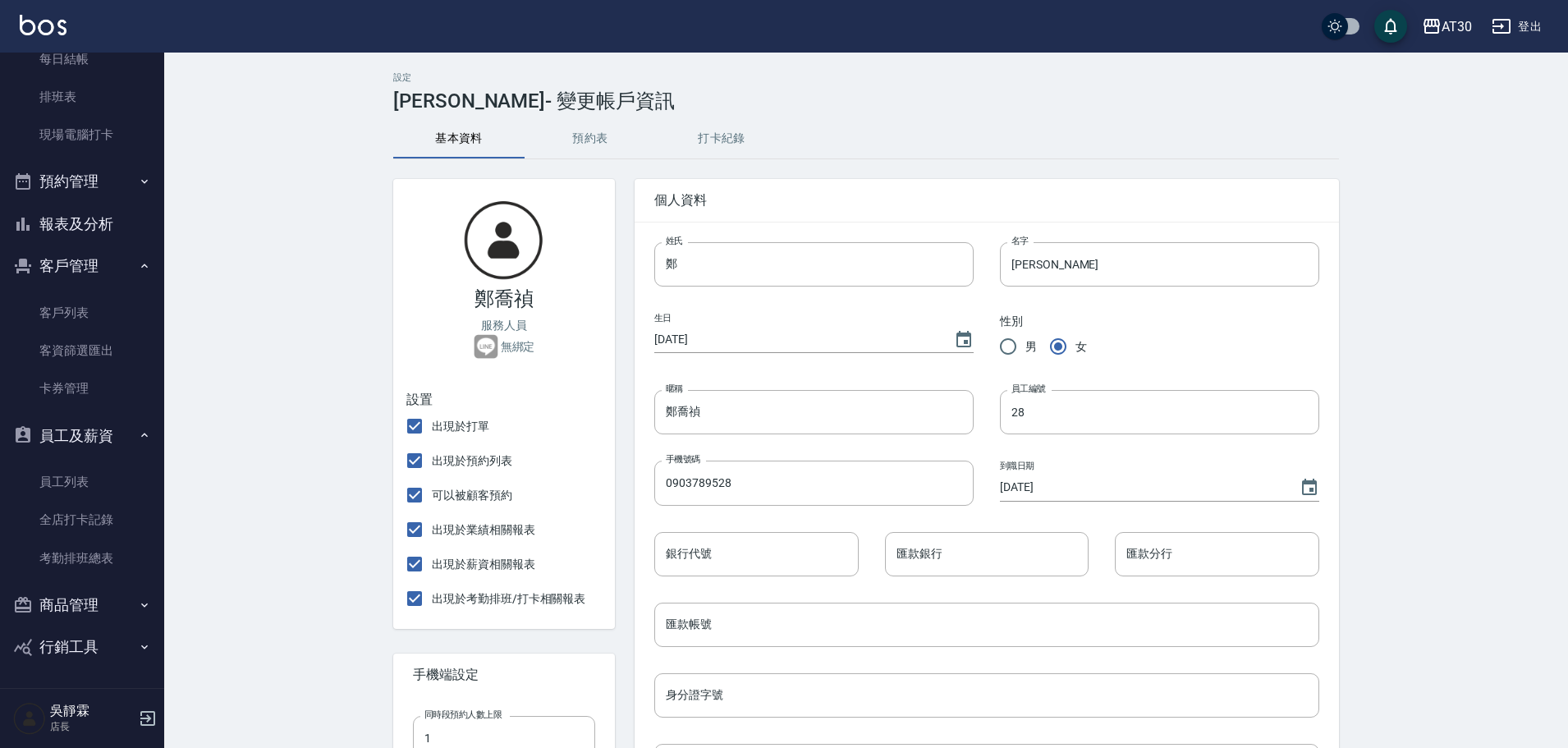
click at [523, 233] on img at bounding box center [503, 240] width 82 height 82
click at [523, 232] on img at bounding box center [503, 240] width 82 height 82
click at [103, 510] on link "全店打卡記錄" at bounding box center [82, 520] width 151 height 38
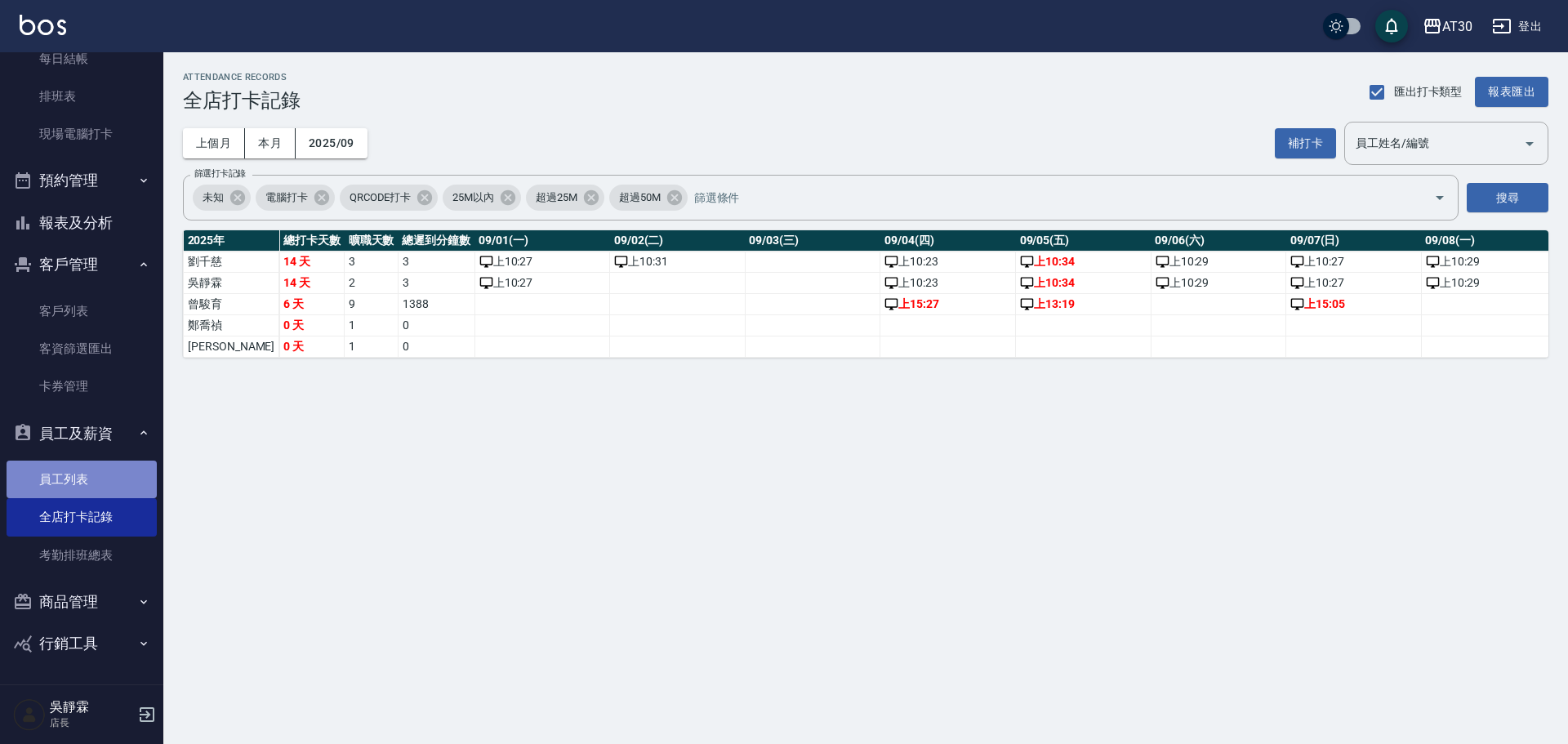
click at [101, 476] on link "員工列表" at bounding box center [82, 479] width 151 height 38
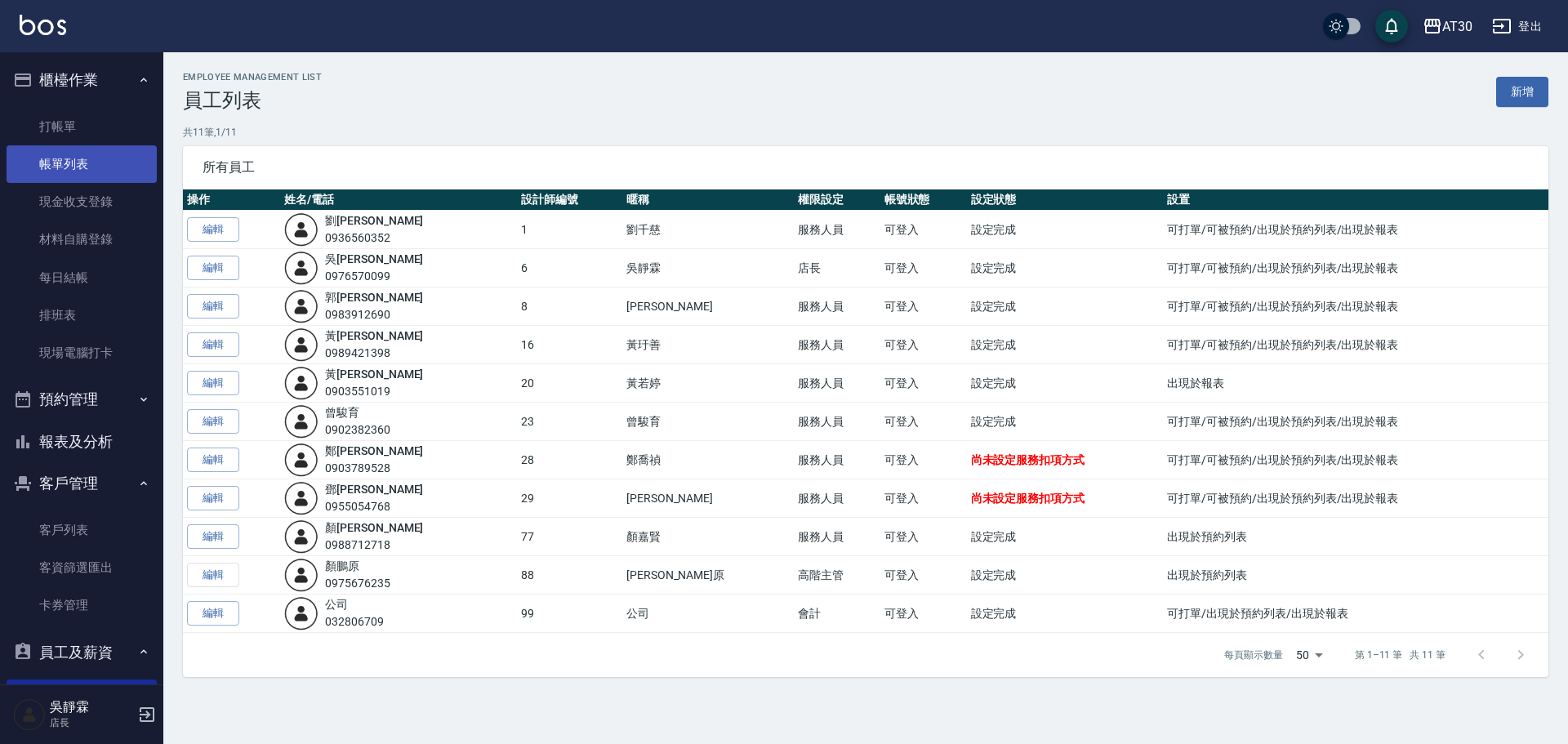
click at [106, 148] on link "帳單列表" at bounding box center [82, 164] width 151 height 38
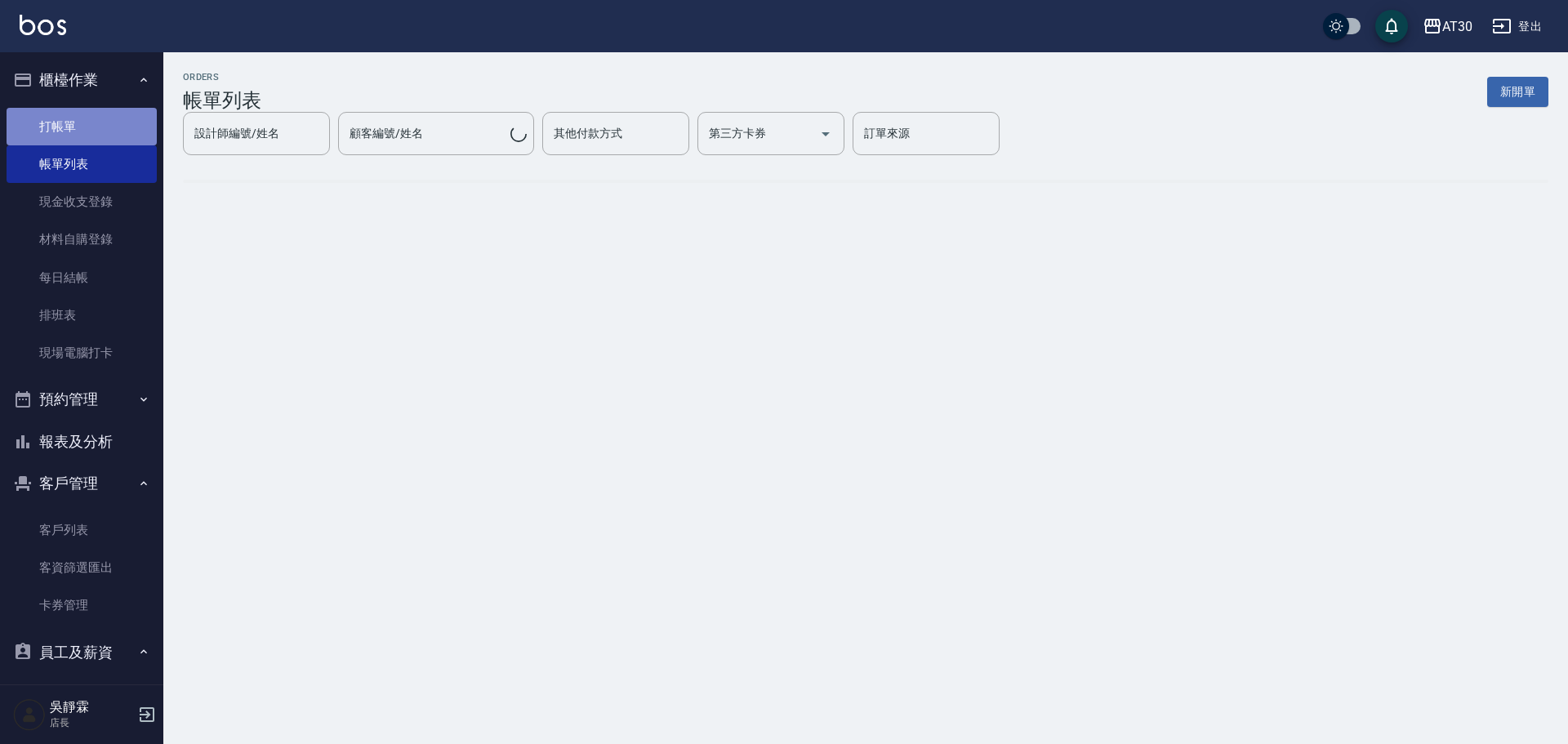
click at [102, 126] on link "打帳單" at bounding box center [82, 126] width 151 height 38
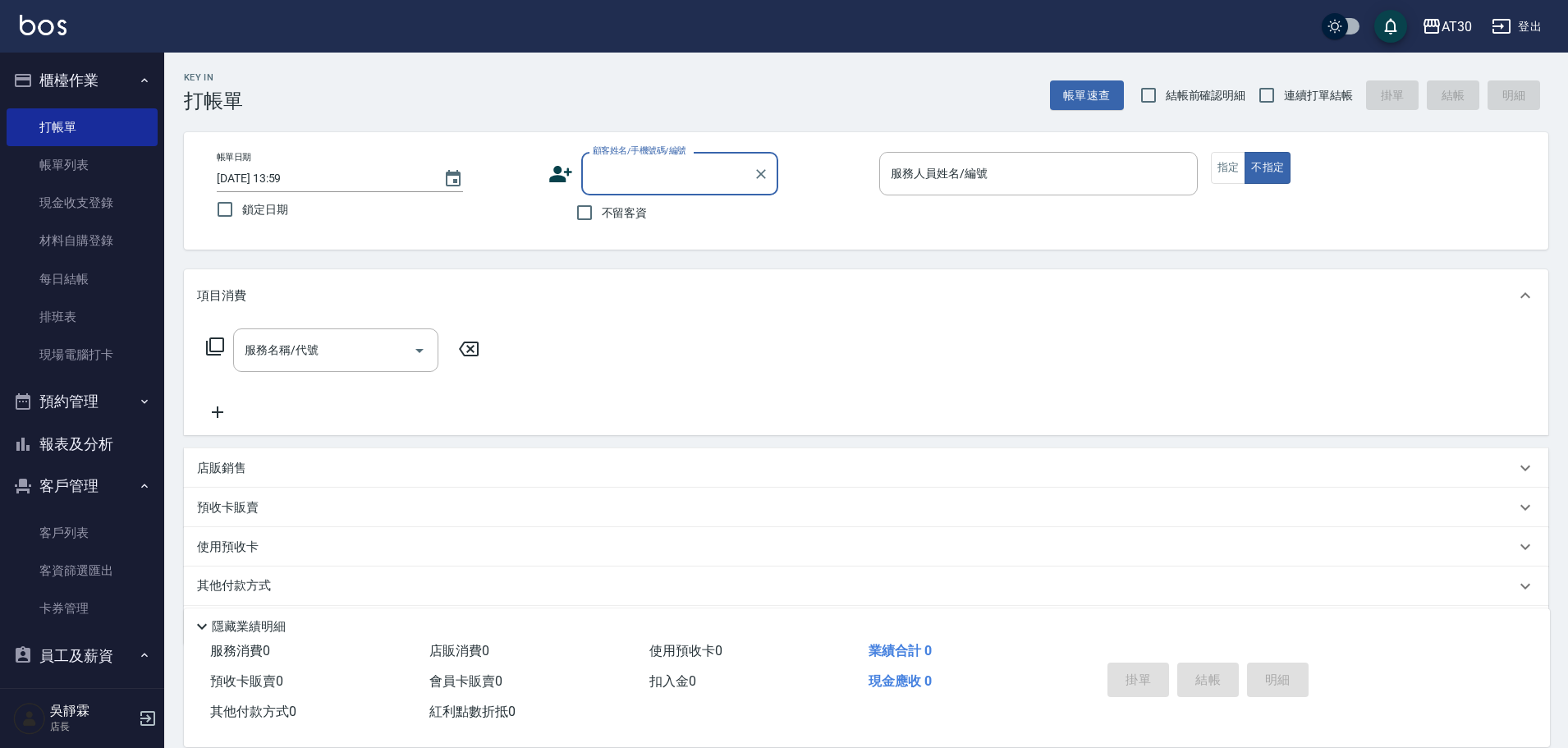
click at [96, 509] on ul "客戶列表 客資篩選匯出 卡券管理" at bounding box center [82, 571] width 151 height 127
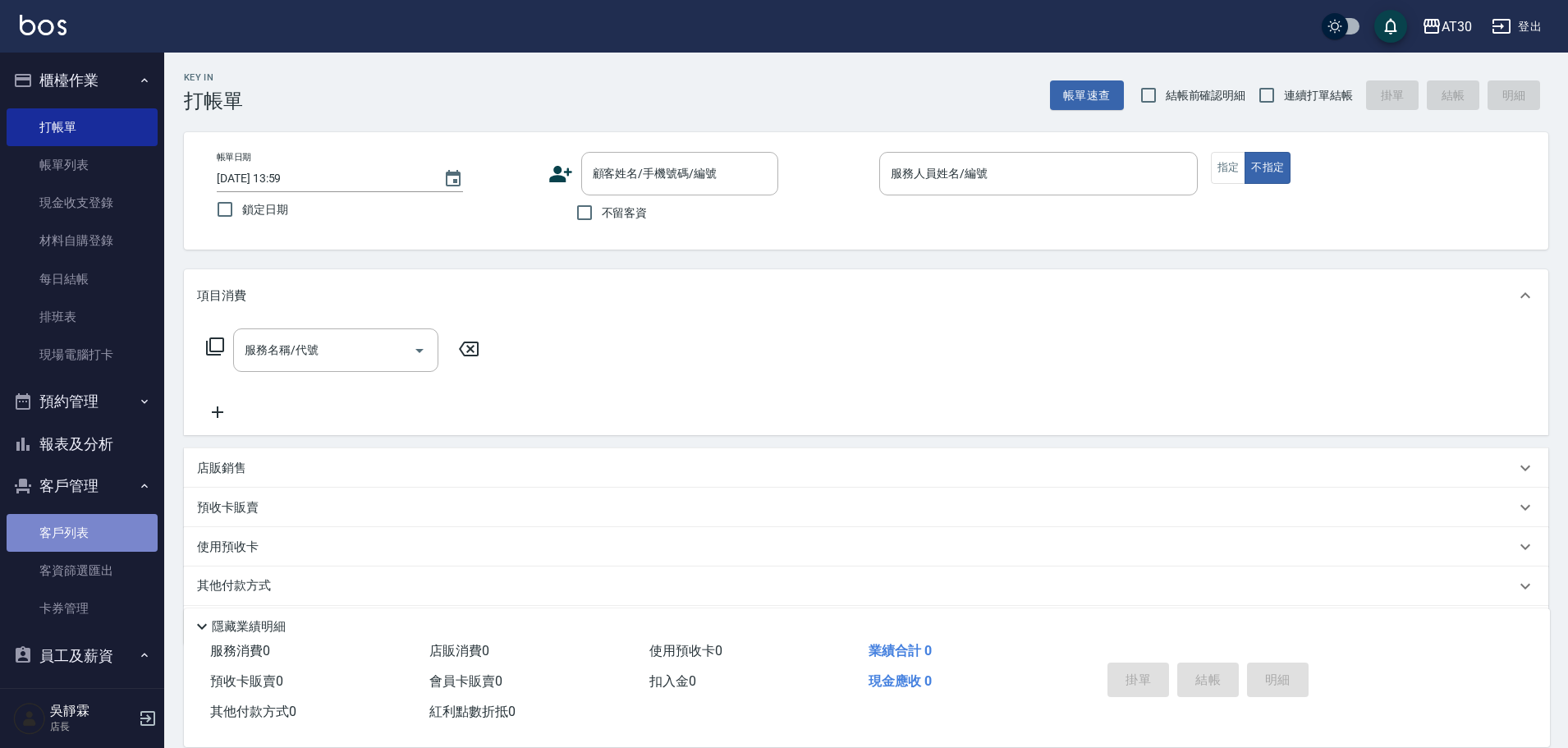
click at [98, 524] on link "客戶列表" at bounding box center [82, 533] width 151 height 38
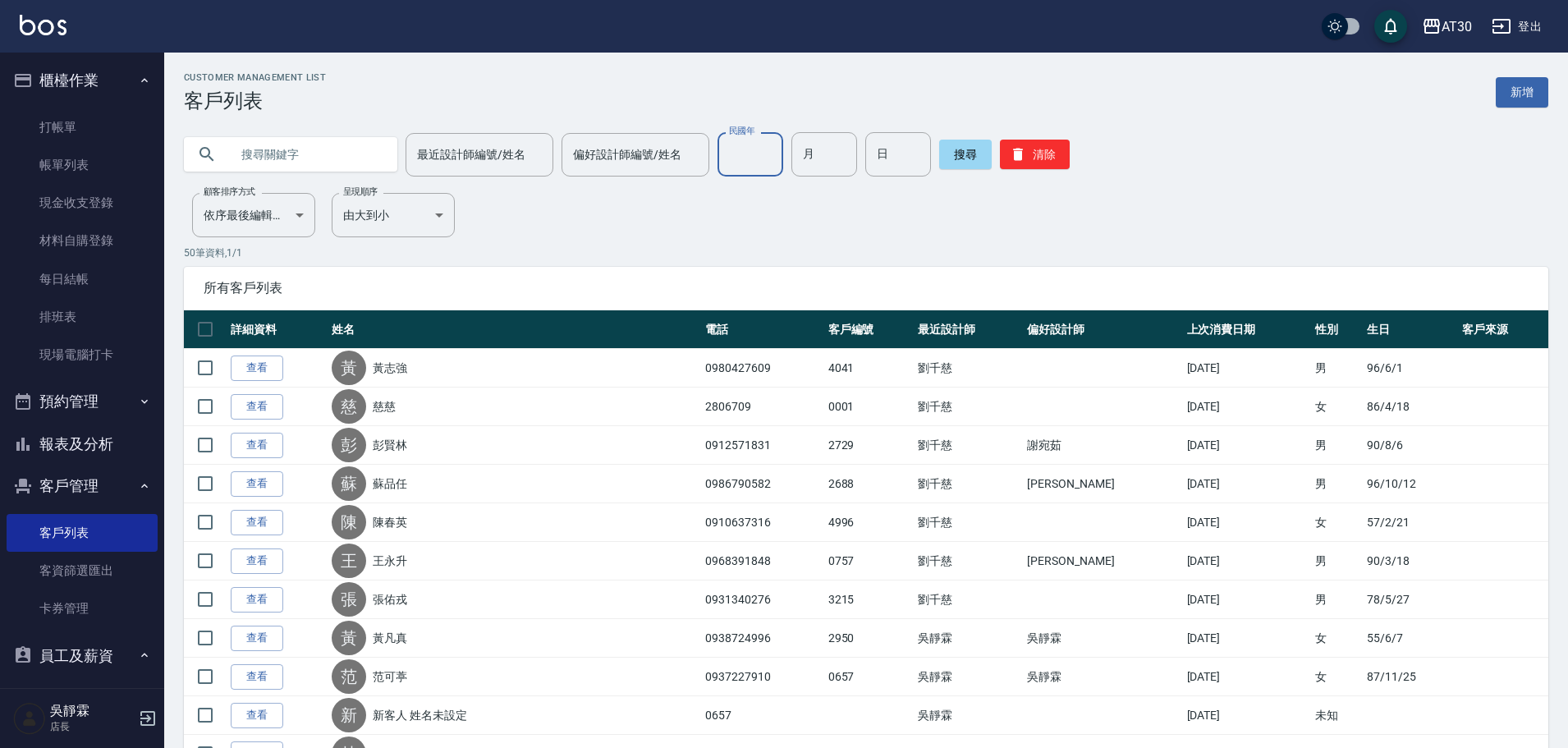
click at [752, 157] on input "民國年" at bounding box center [751, 154] width 66 height 44
type input "89"
type input "09"
type input "26"
